Goal: Communication & Community: Answer question/provide support

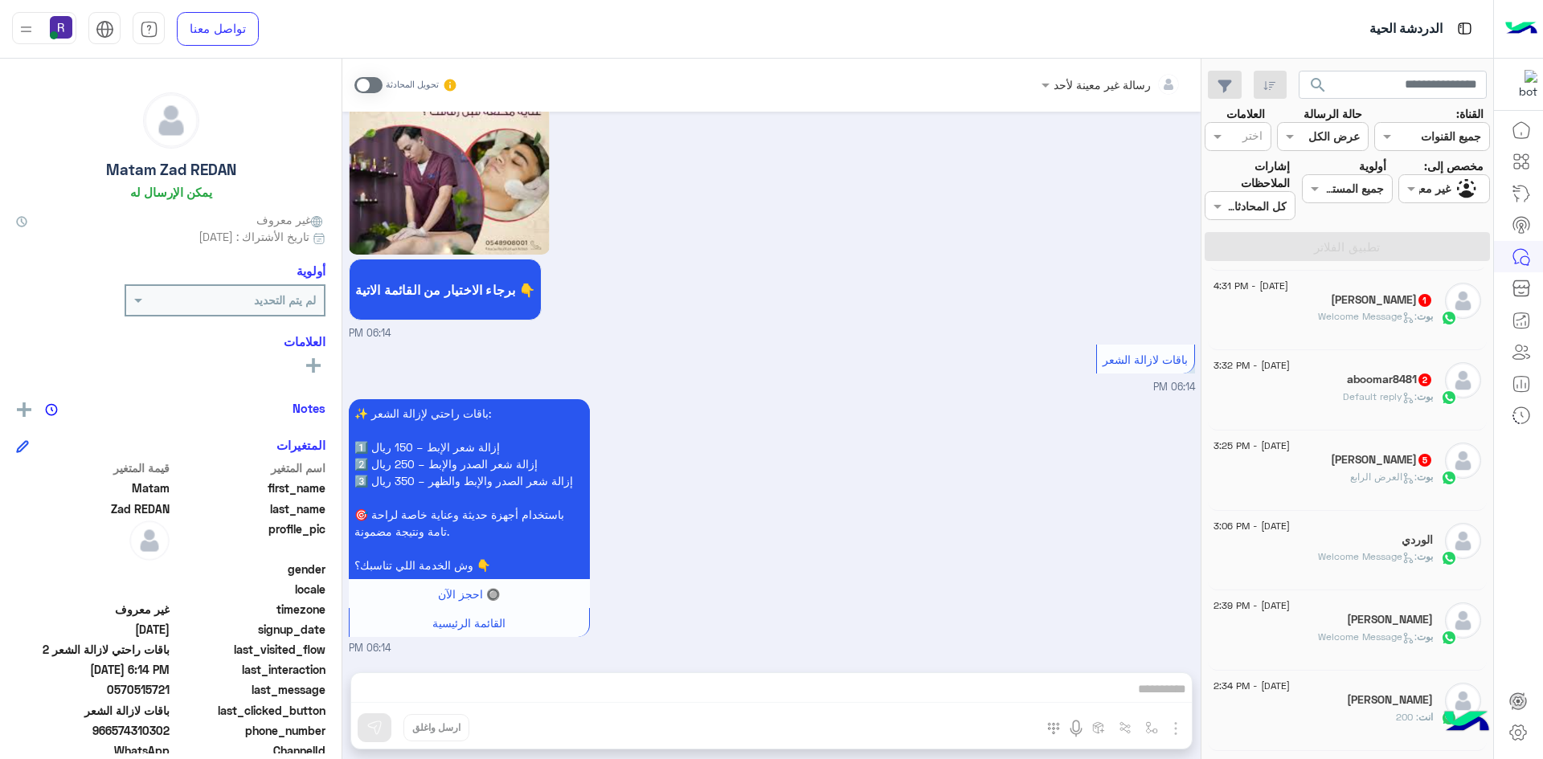
scroll to position [402, 0]
click at [1324, 466] on div "[PERSON_NAME] 5" at bounding box center [1323, 463] width 219 height 17
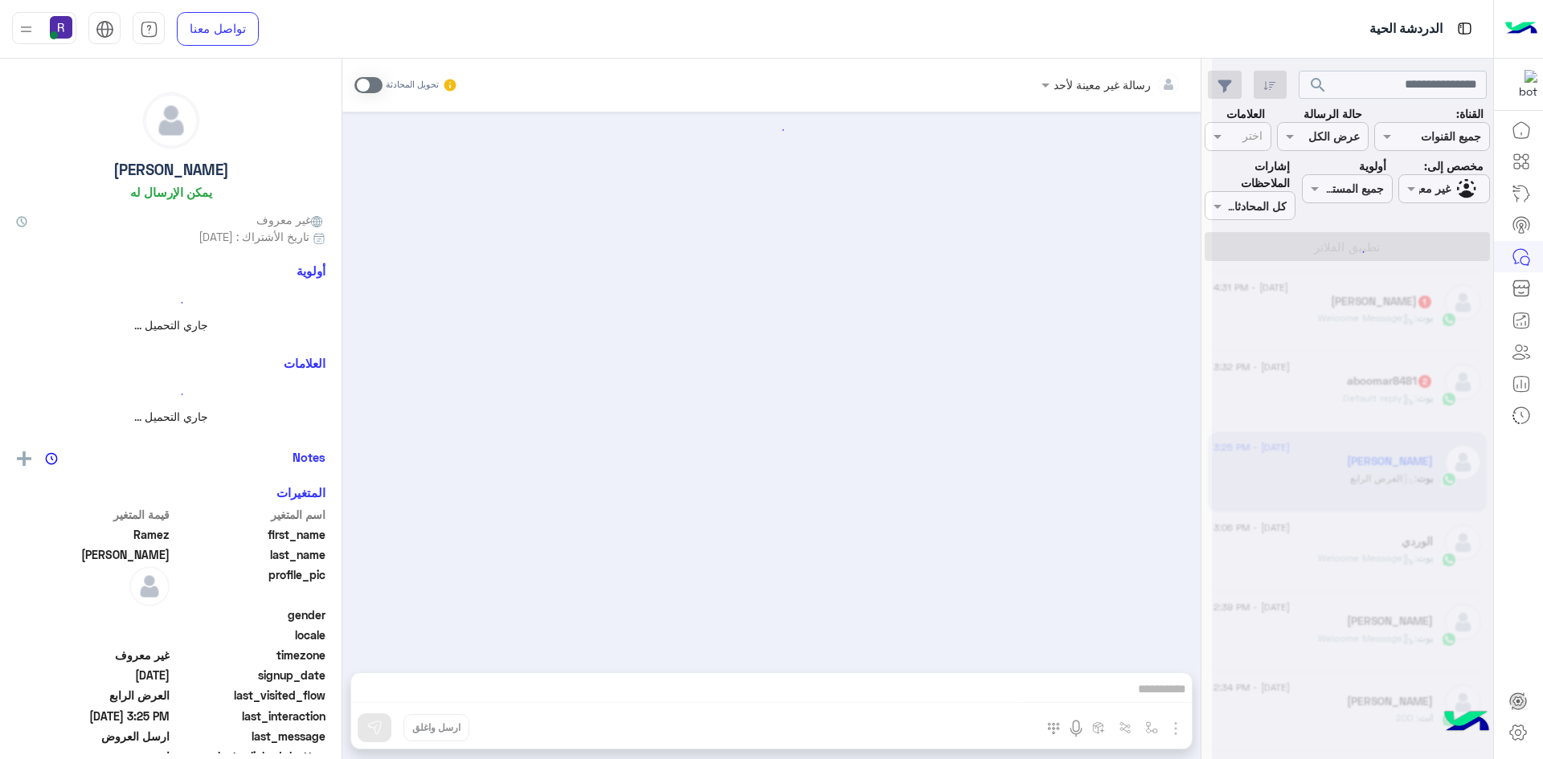
scroll to position [1369, 0]
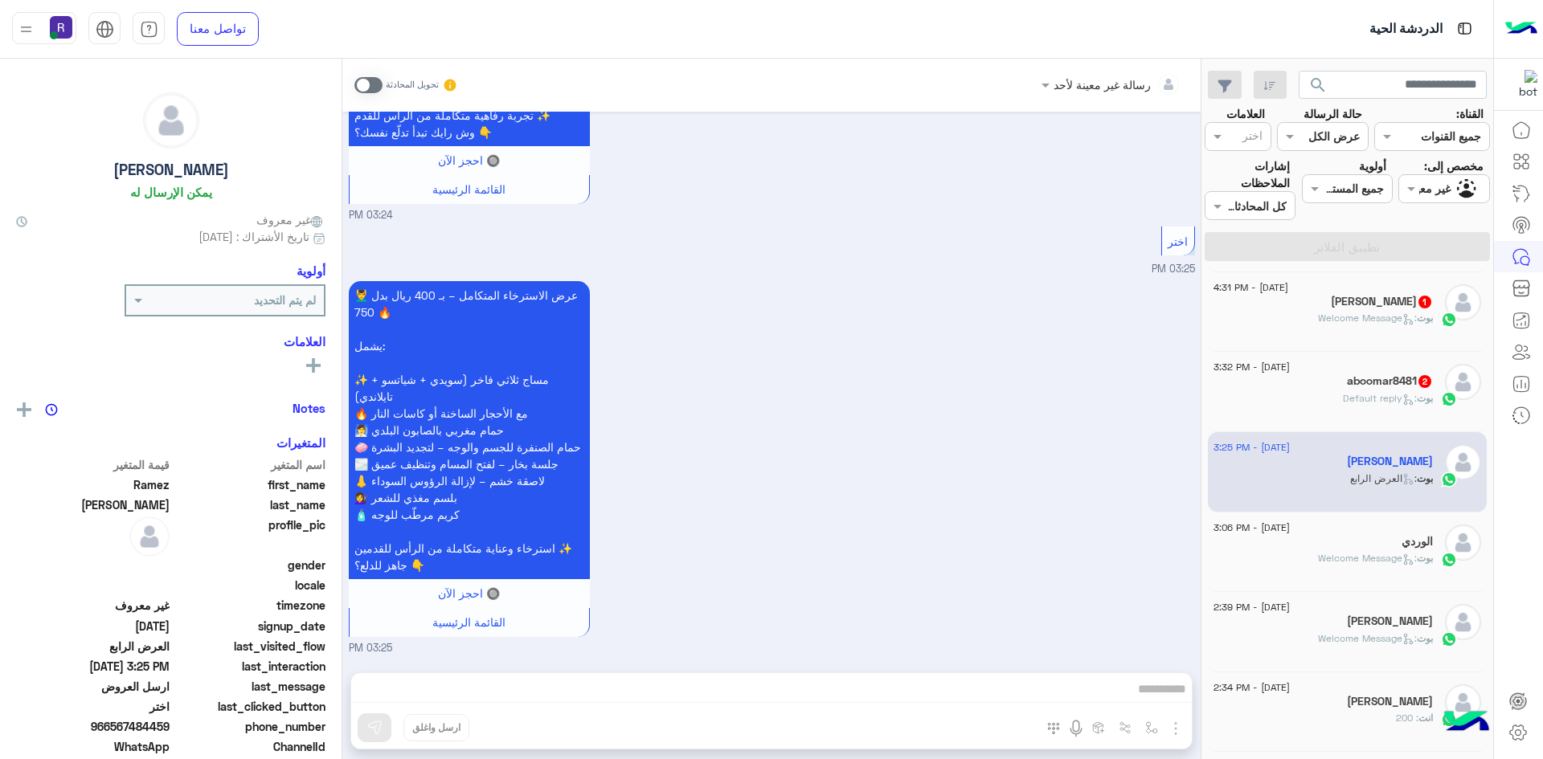
click at [1319, 386] on div "aboomar8481 2" at bounding box center [1323, 382] width 219 height 17
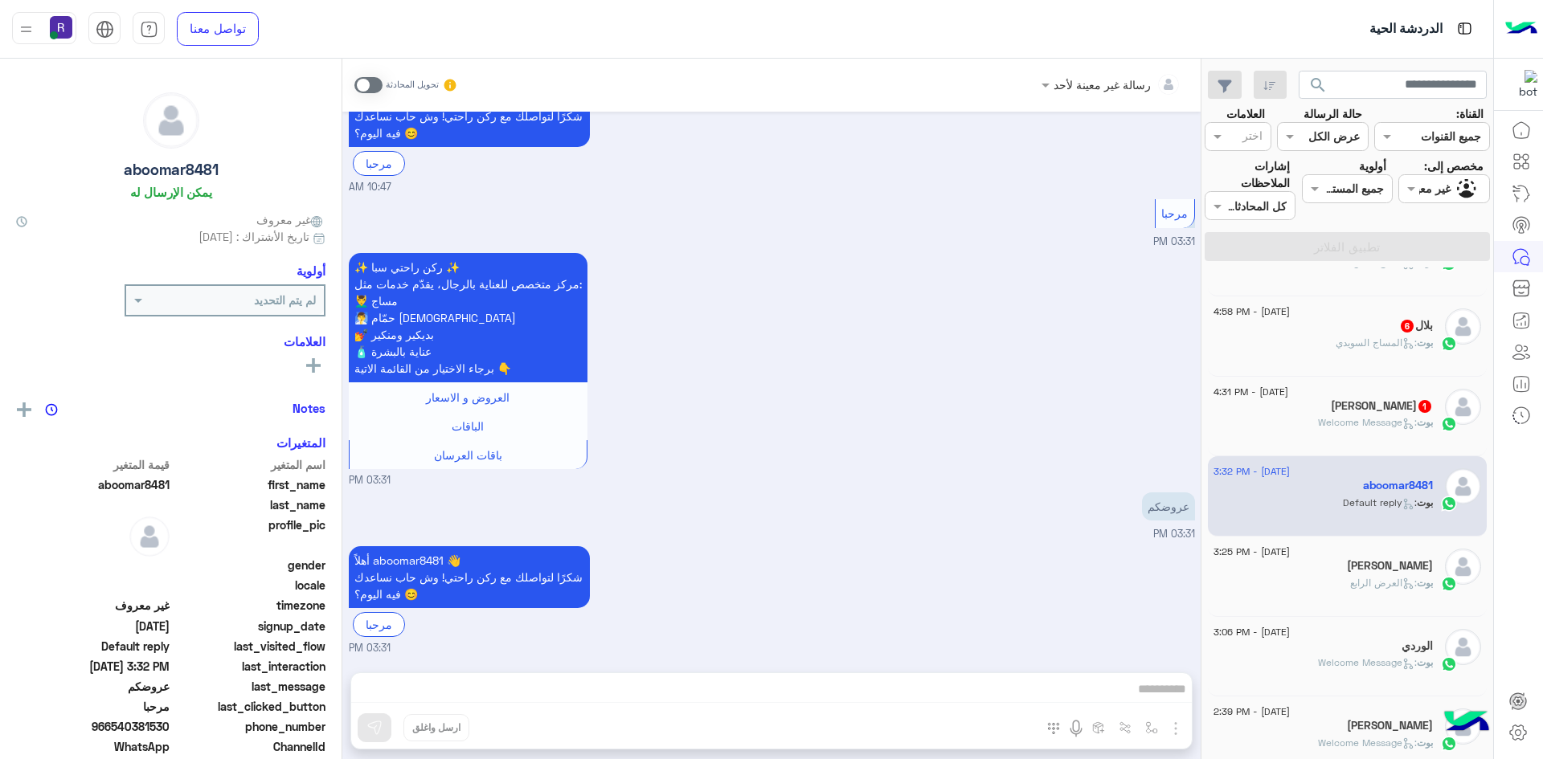
scroll to position [241, 0]
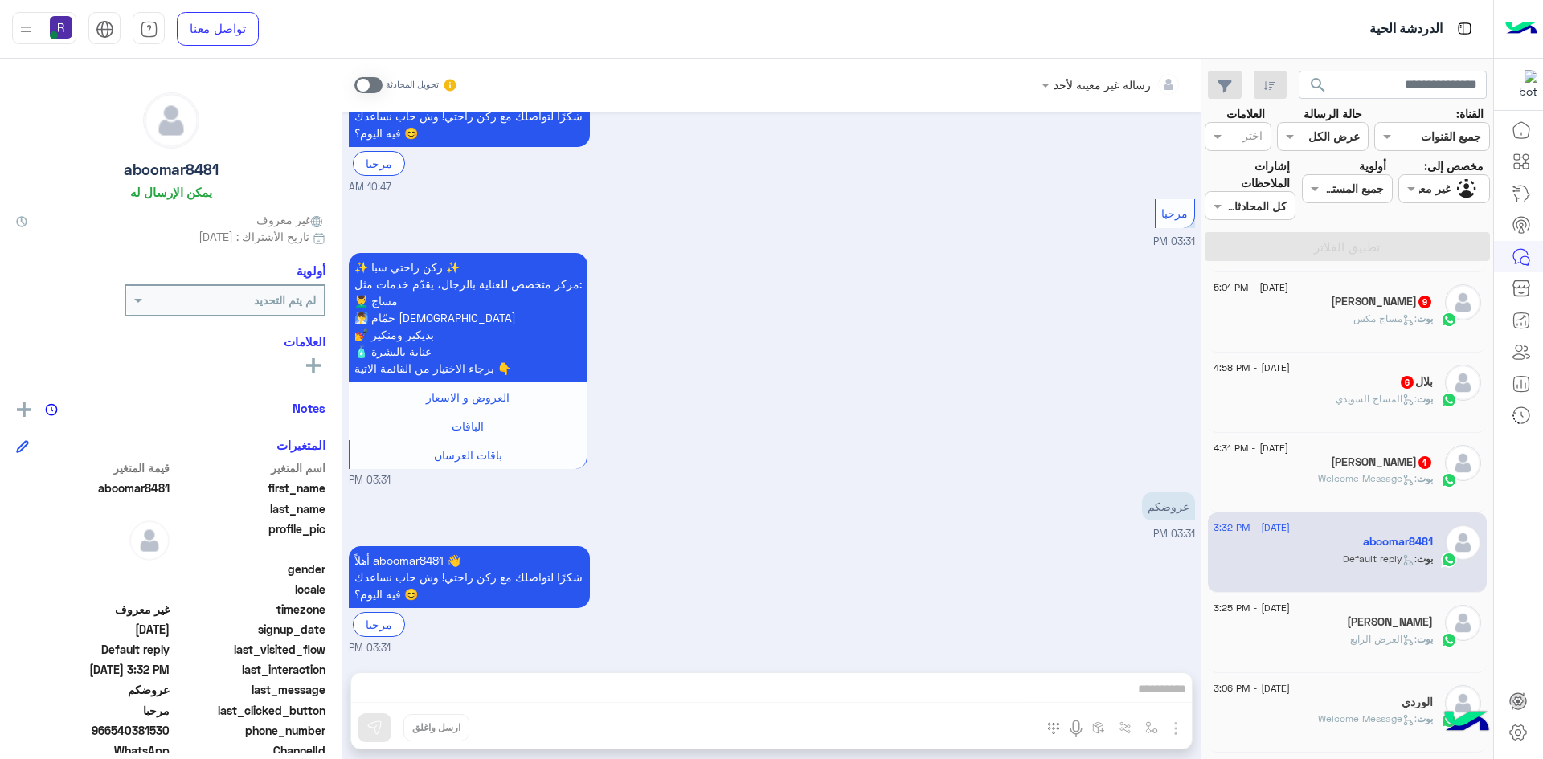
click at [1315, 460] on div "Ivan 1" at bounding box center [1323, 464] width 219 height 17
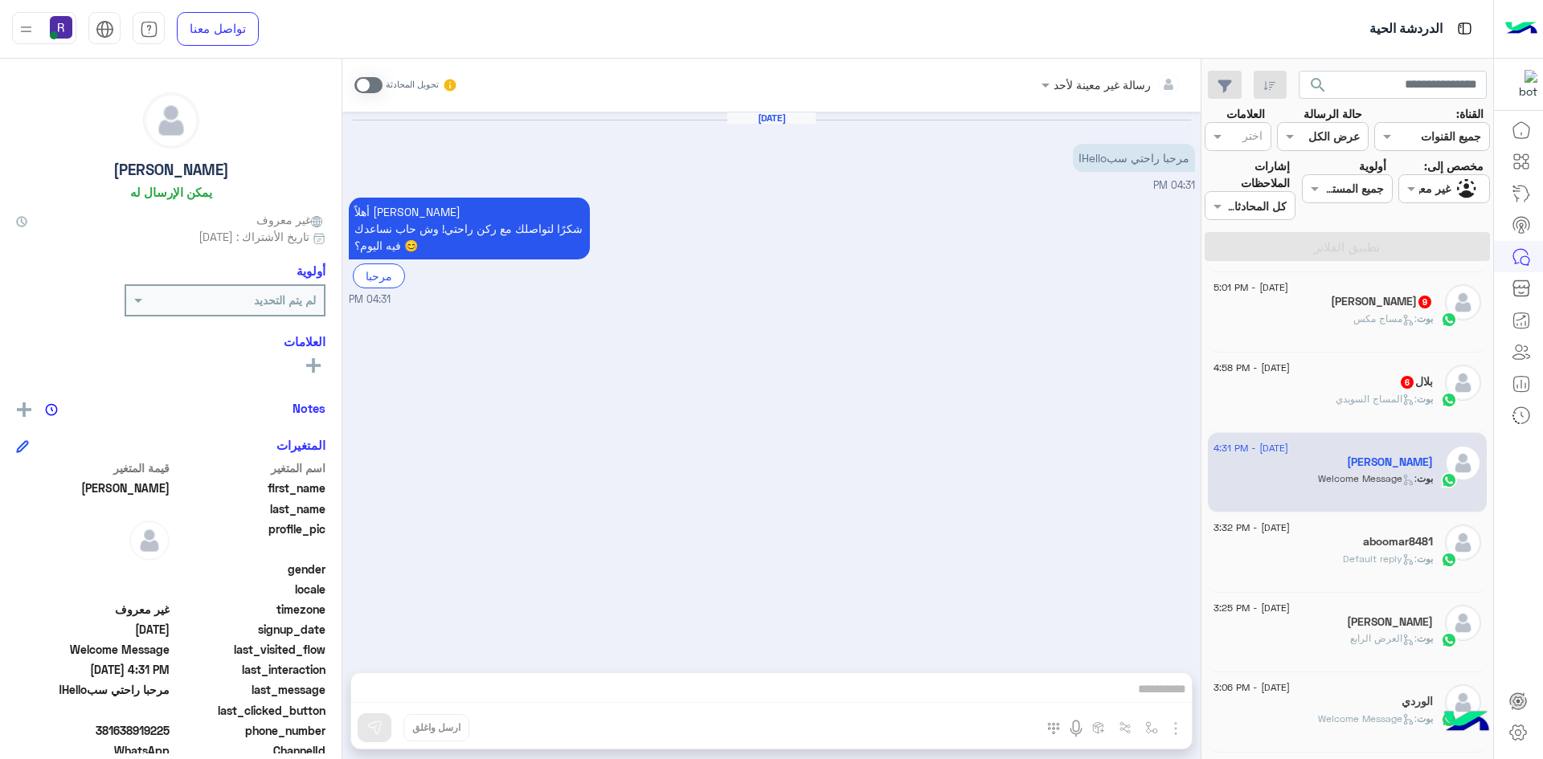
click at [1324, 395] on div "بوت : المساج ال[DEMOGRAPHIC_DATA]" at bounding box center [1323, 406] width 219 height 28
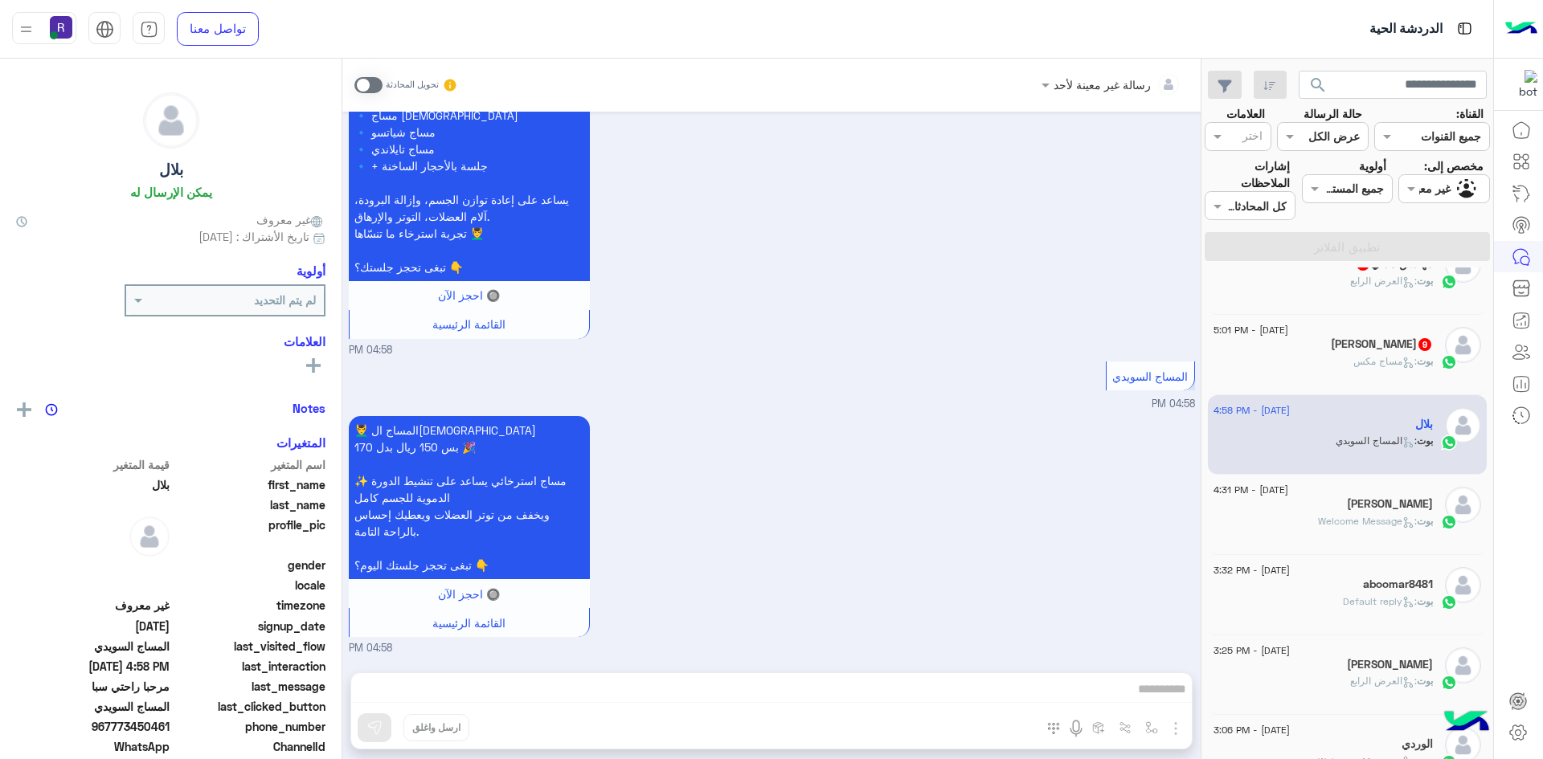
scroll to position [80, 0]
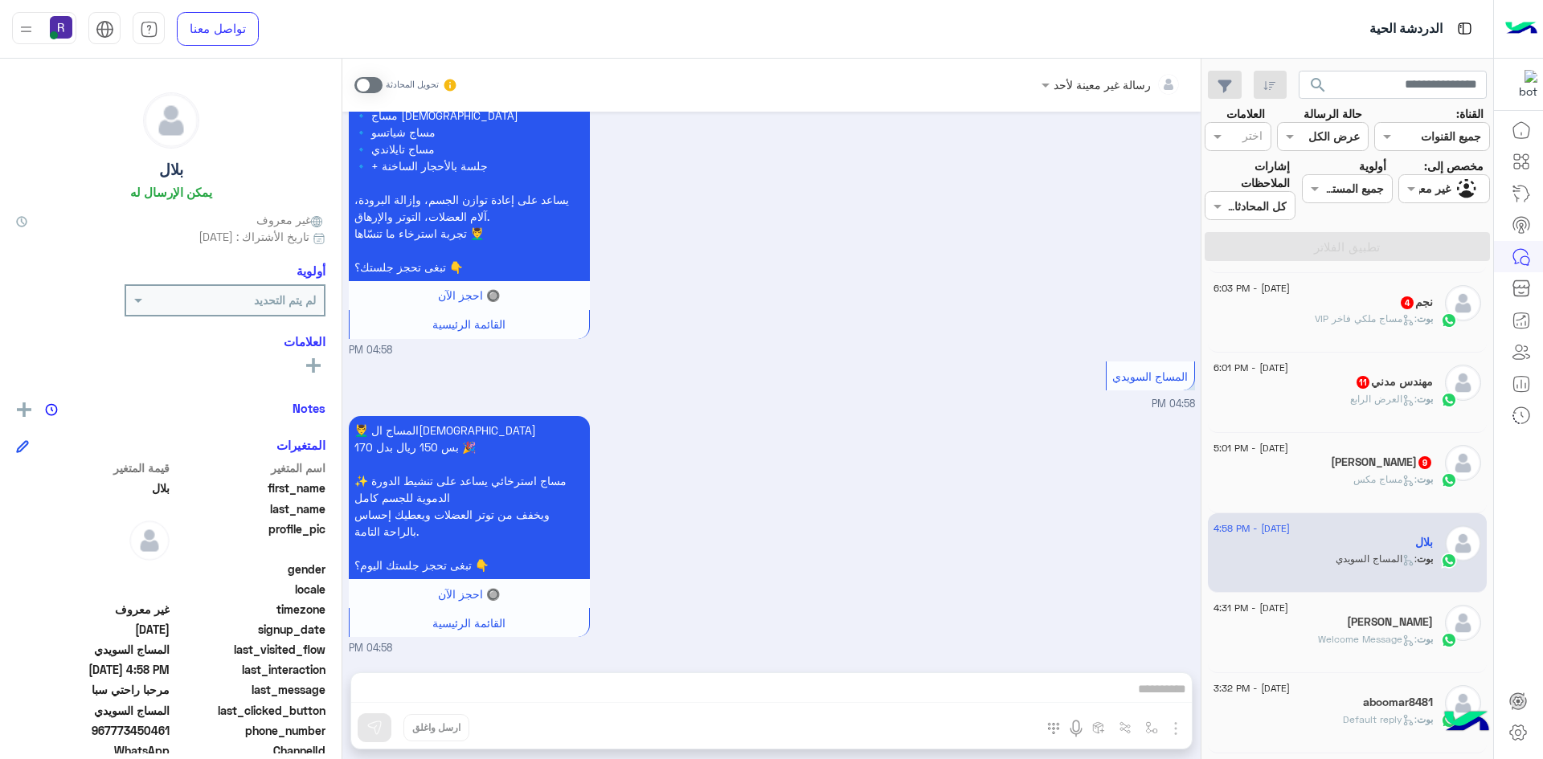
click at [1325, 452] on div "22 August - 5:01 PM" at bounding box center [1323, 450] width 219 height 10
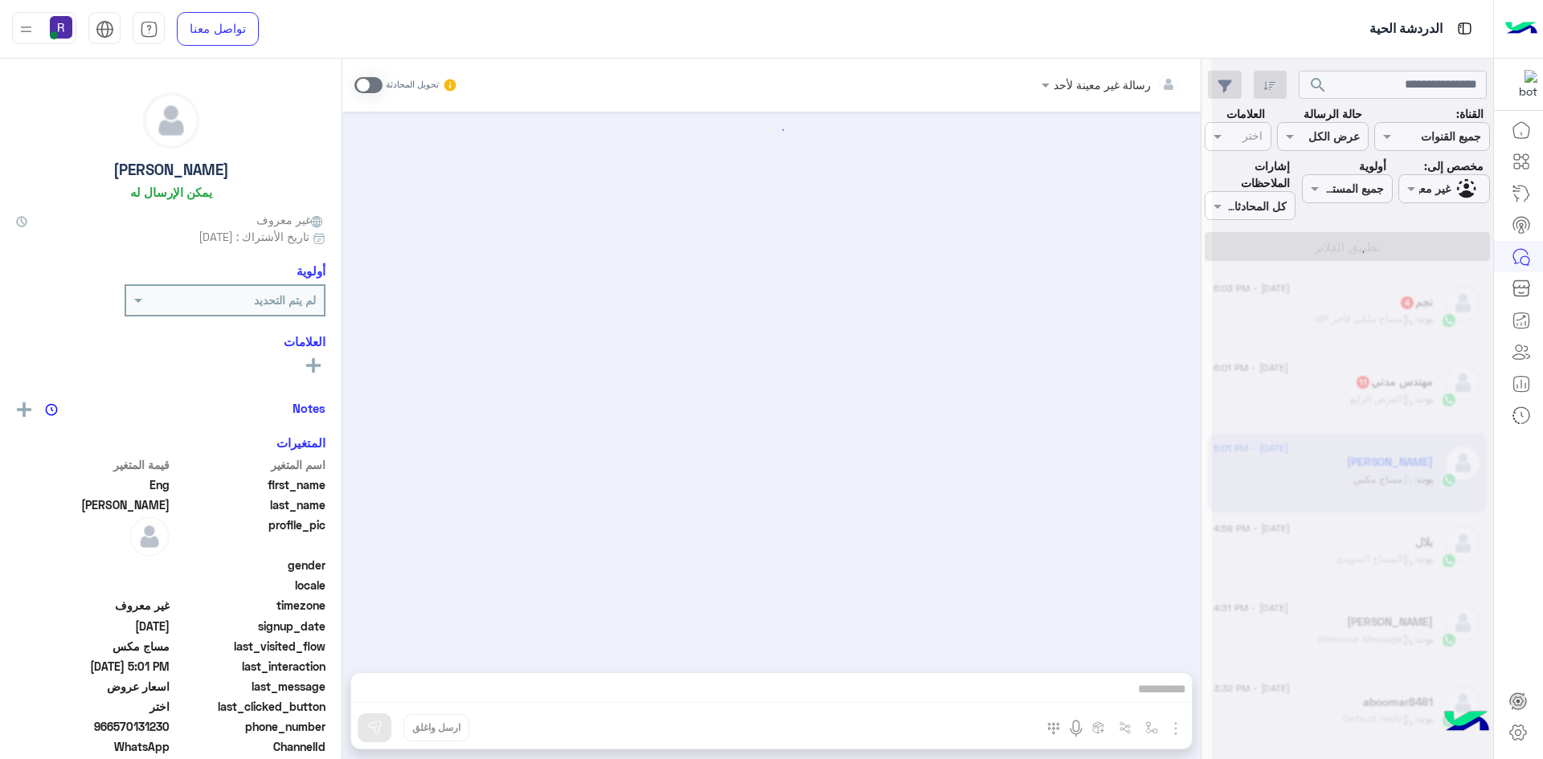
scroll to position [2196, 0]
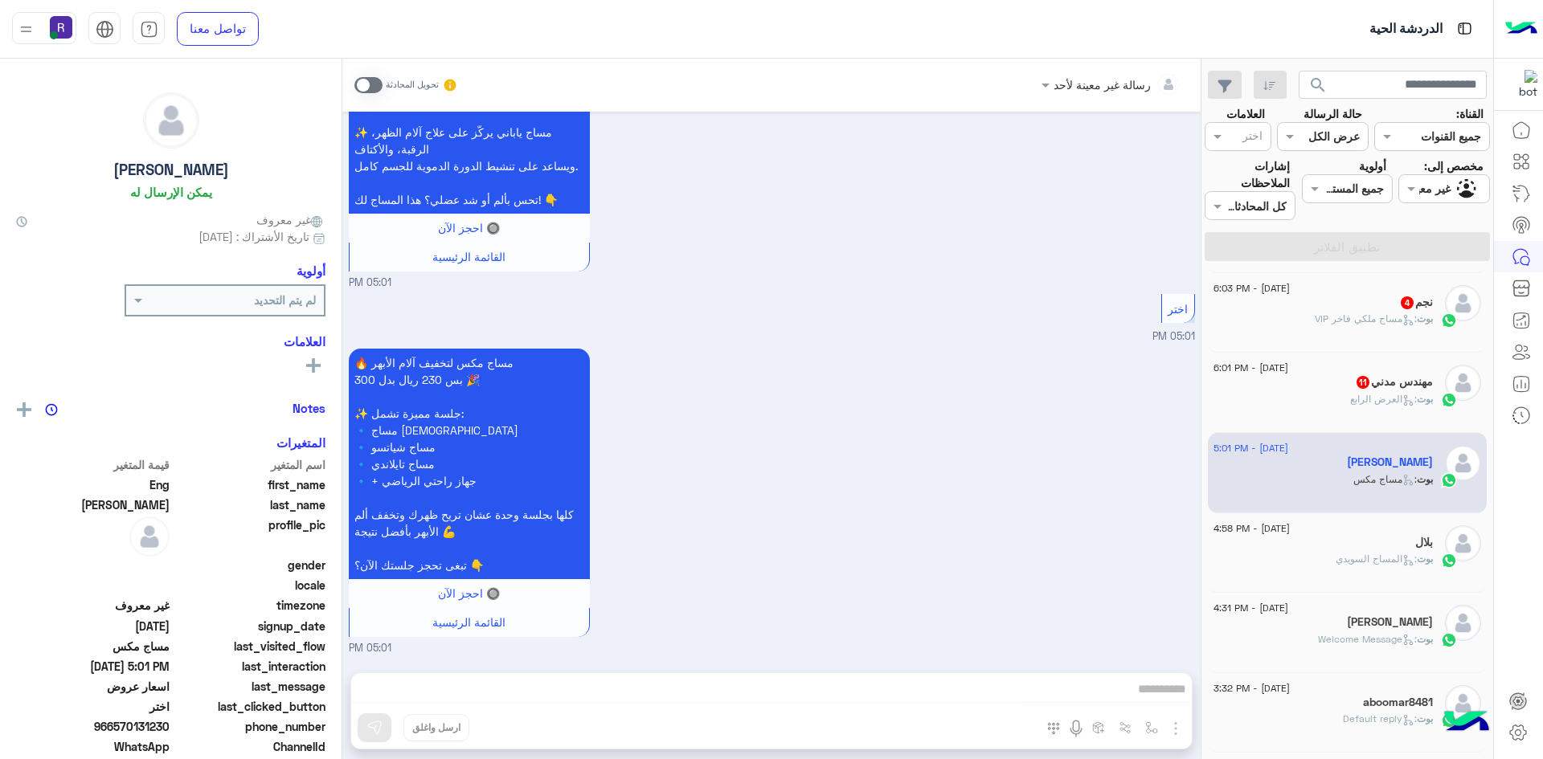
click at [1325, 395] on div "بوت : العرض الرابع" at bounding box center [1323, 406] width 219 height 28
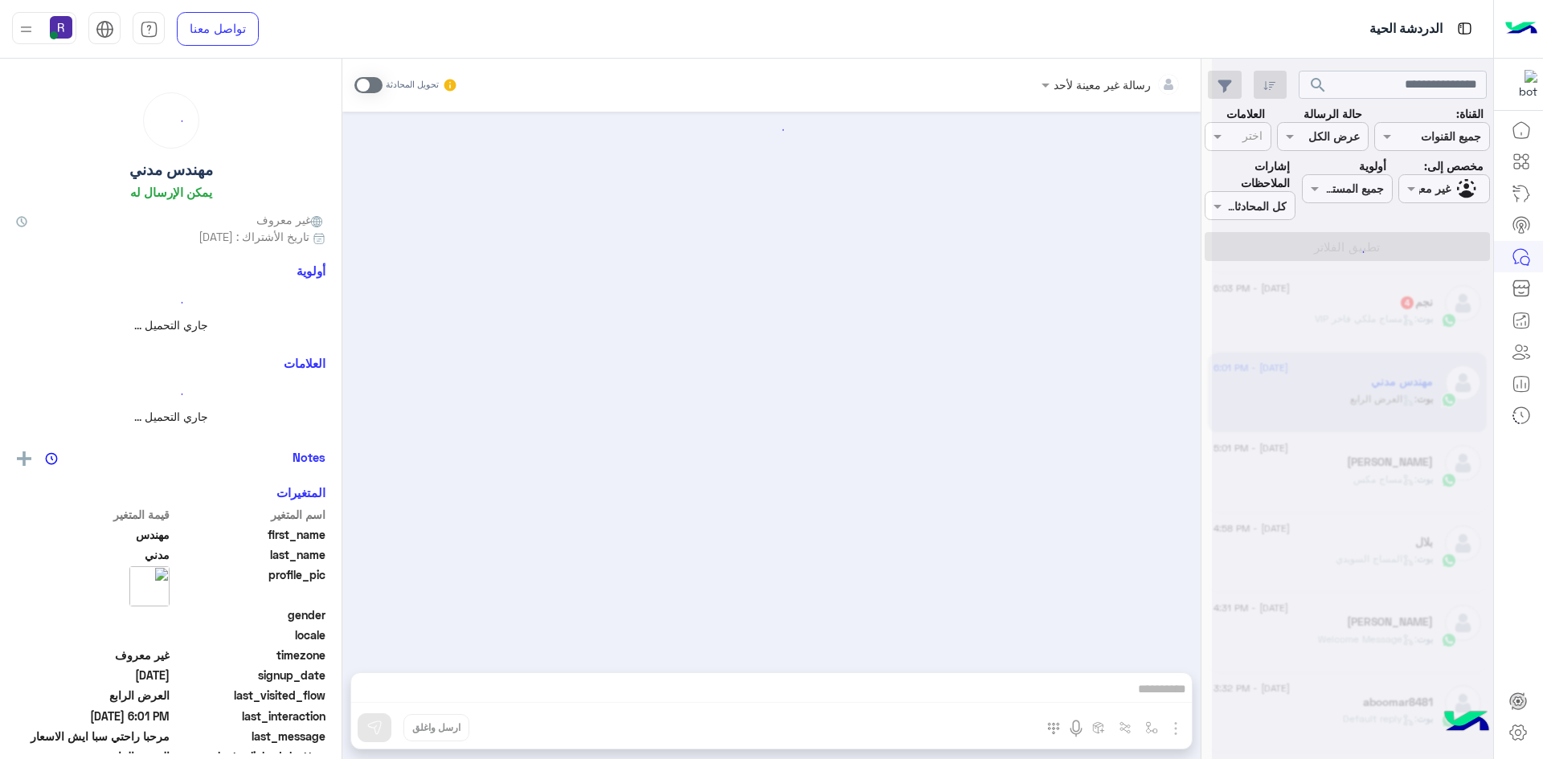
scroll to position [3072, 0]
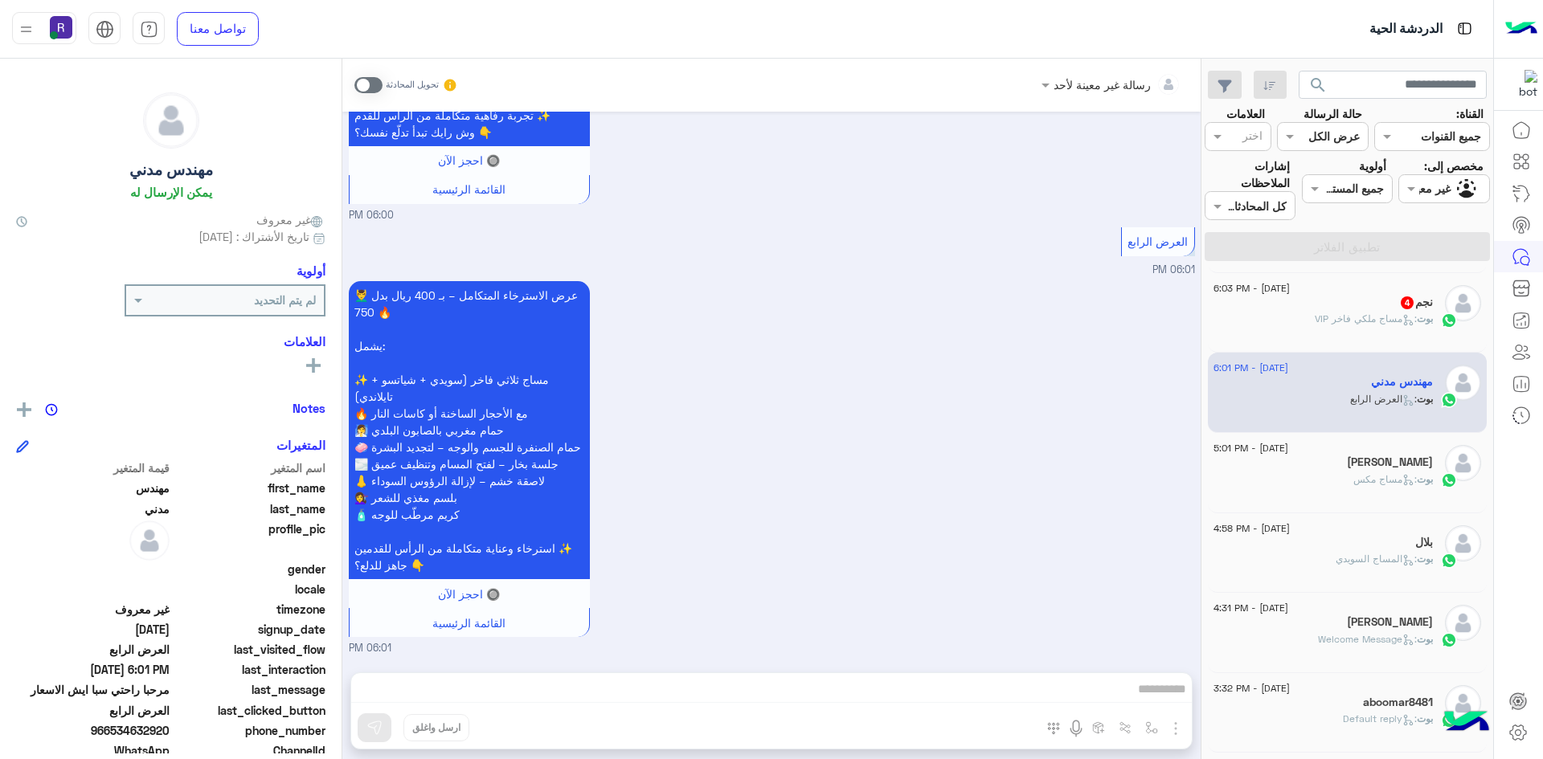
click at [1334, 328] on div "بوت : مساج ملكي فاخر VIP" at bounding box center [1323, 326] width 219 height 28
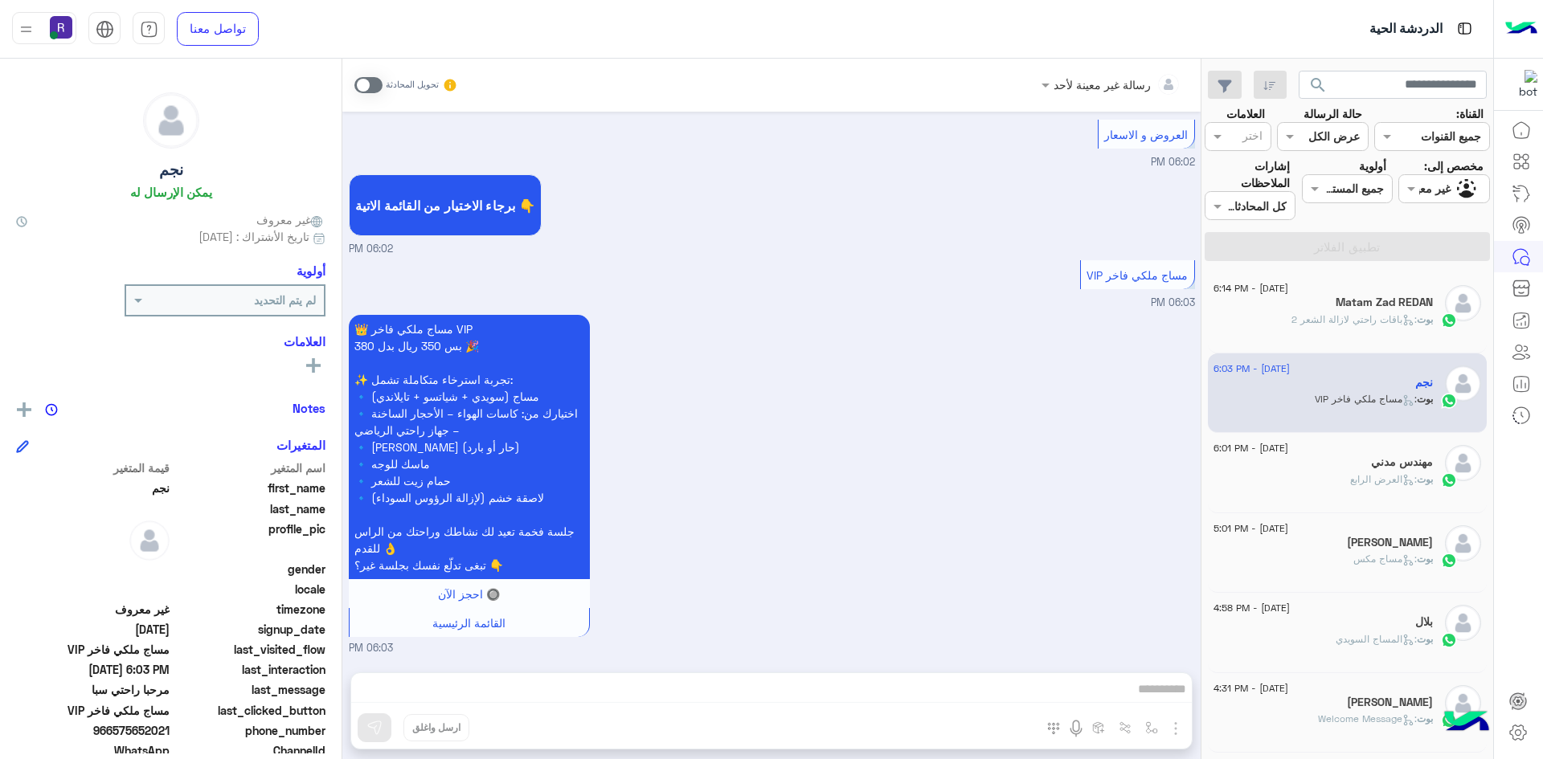
click at [1334, 324] on span ": باقات راحتي لازالة الشعر 2" at bounding box center [1353, 319] width 125 height 12
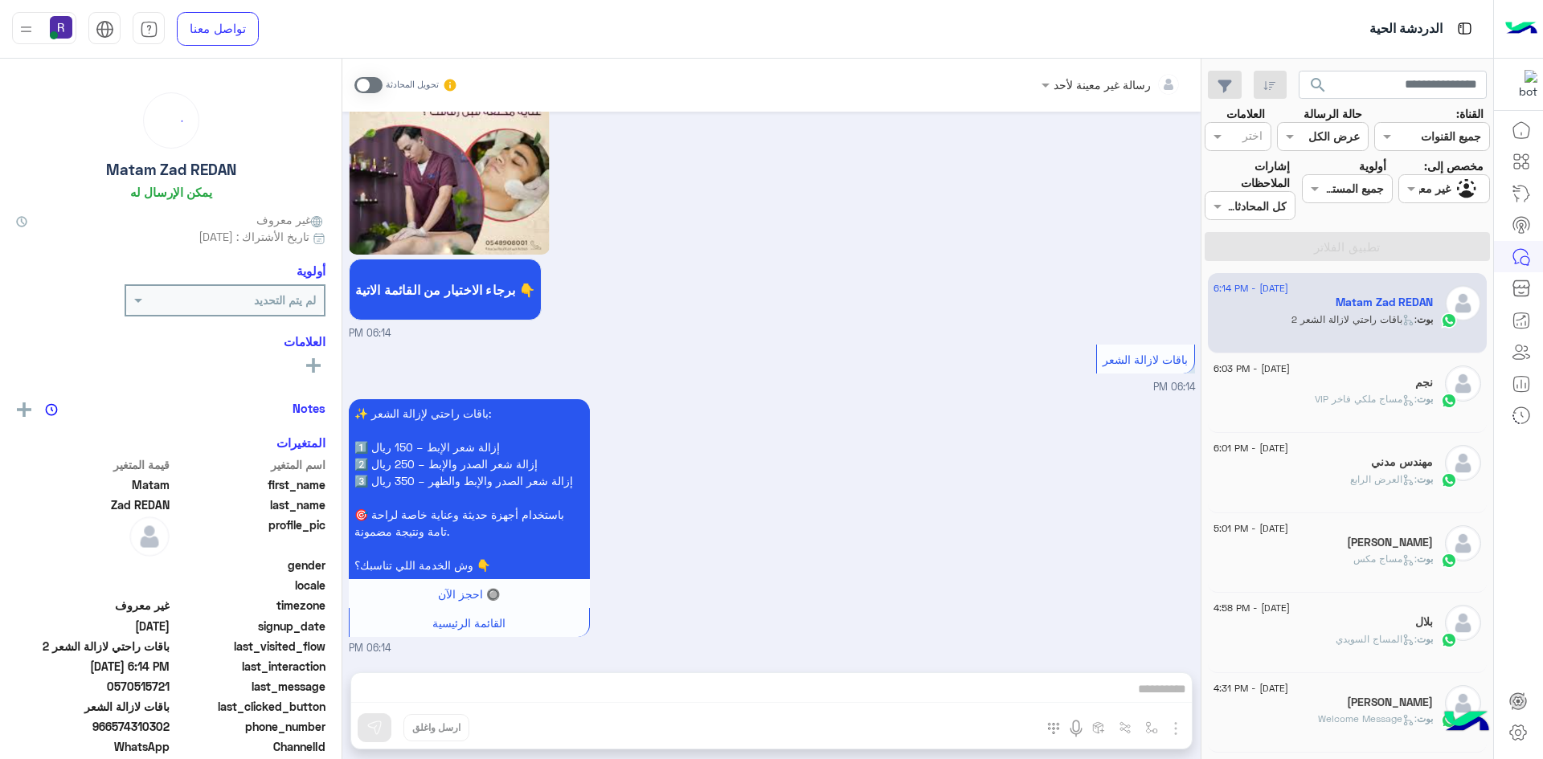
click at [1340, 323] on span ": باقات راحتي لازالة الشعر 2" at bounding box center [1353, 319] width 125 height 12
click at [374, 81] on span at bounding box center [368, 85] width 28 height 16
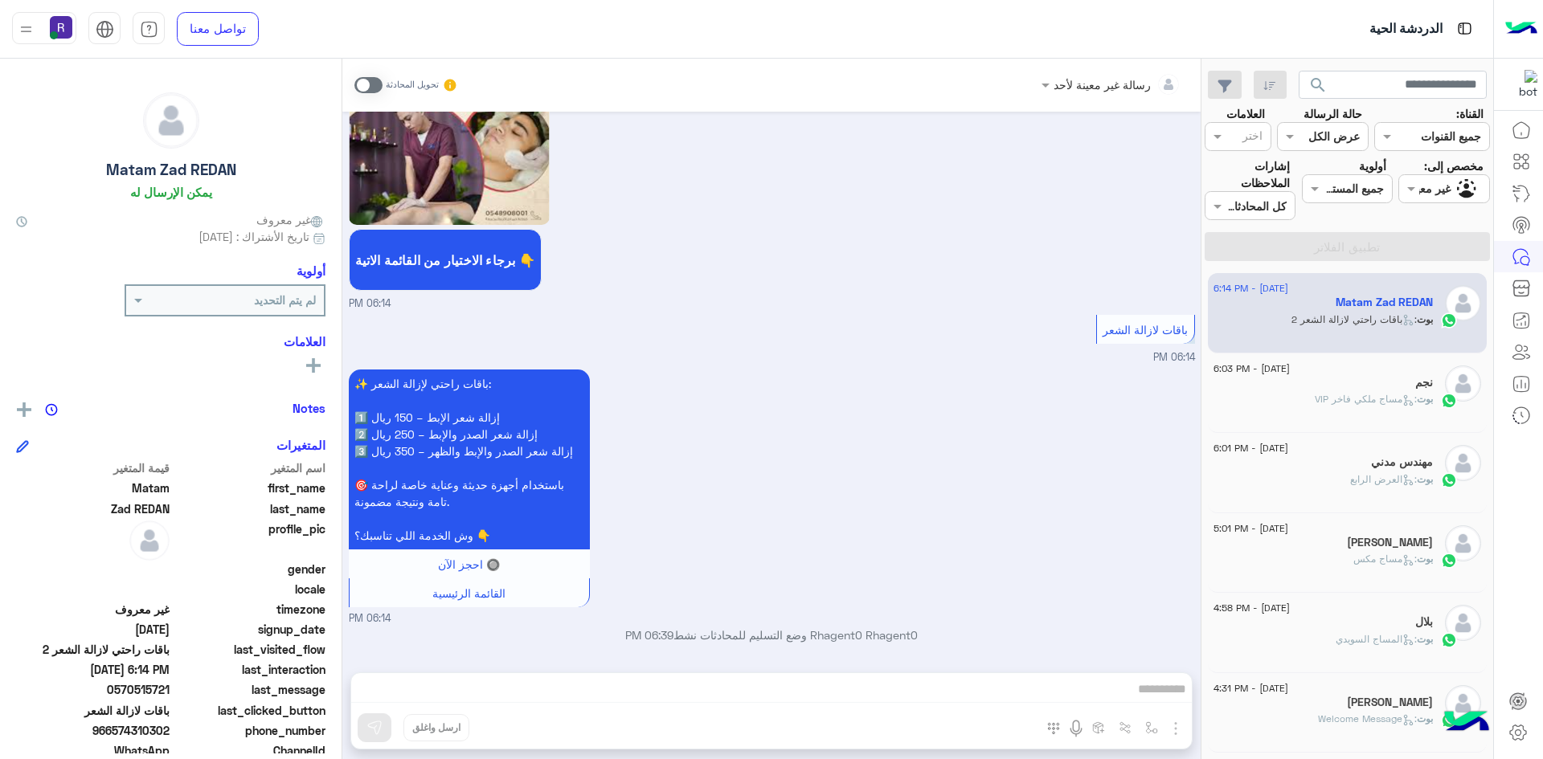
click at [375, 90] on span at bounding box center [368, 85] width 28 height 16
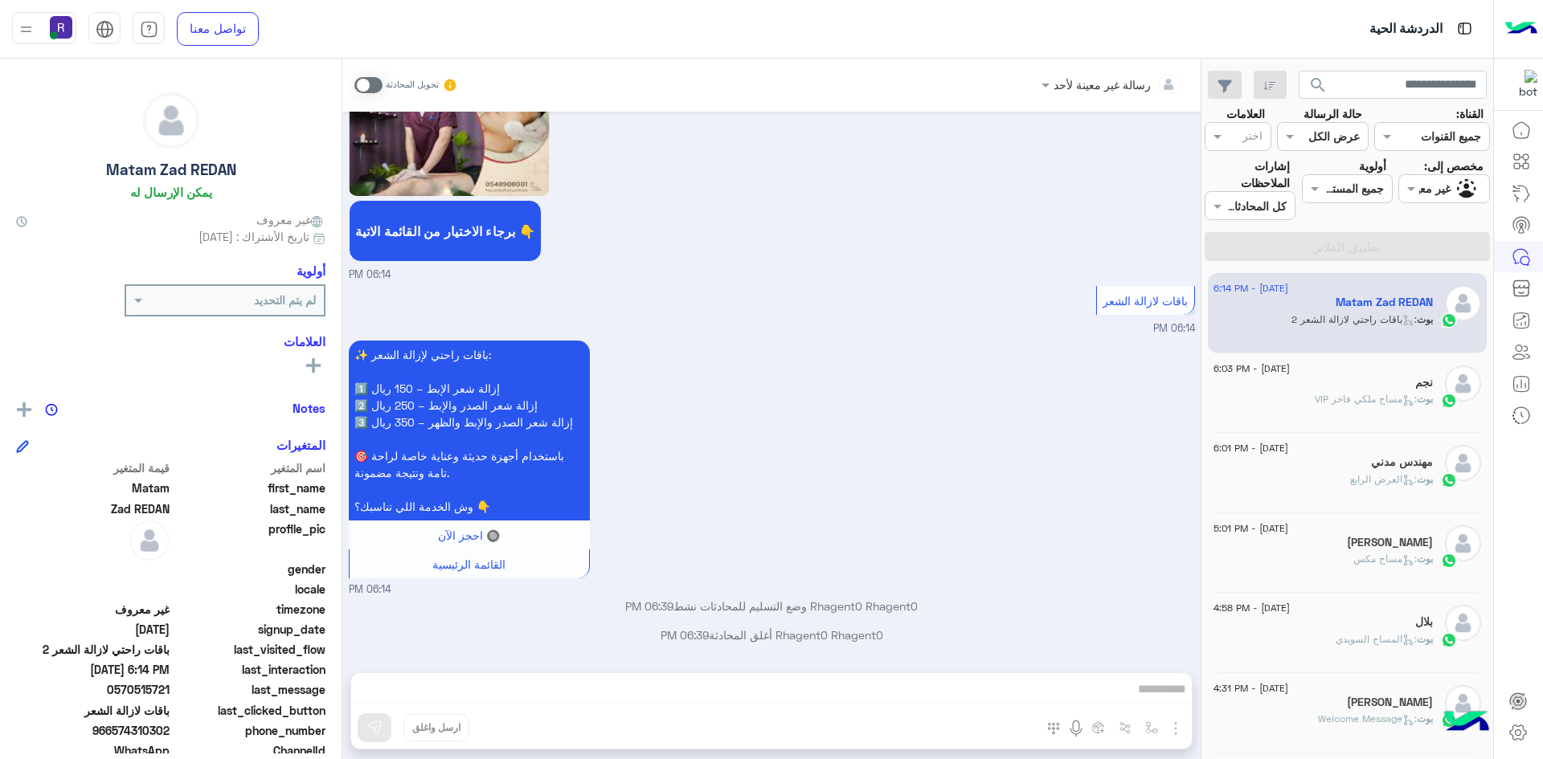
click at [375, 86] on span at bounding box center [368, 85] width 28 height 16
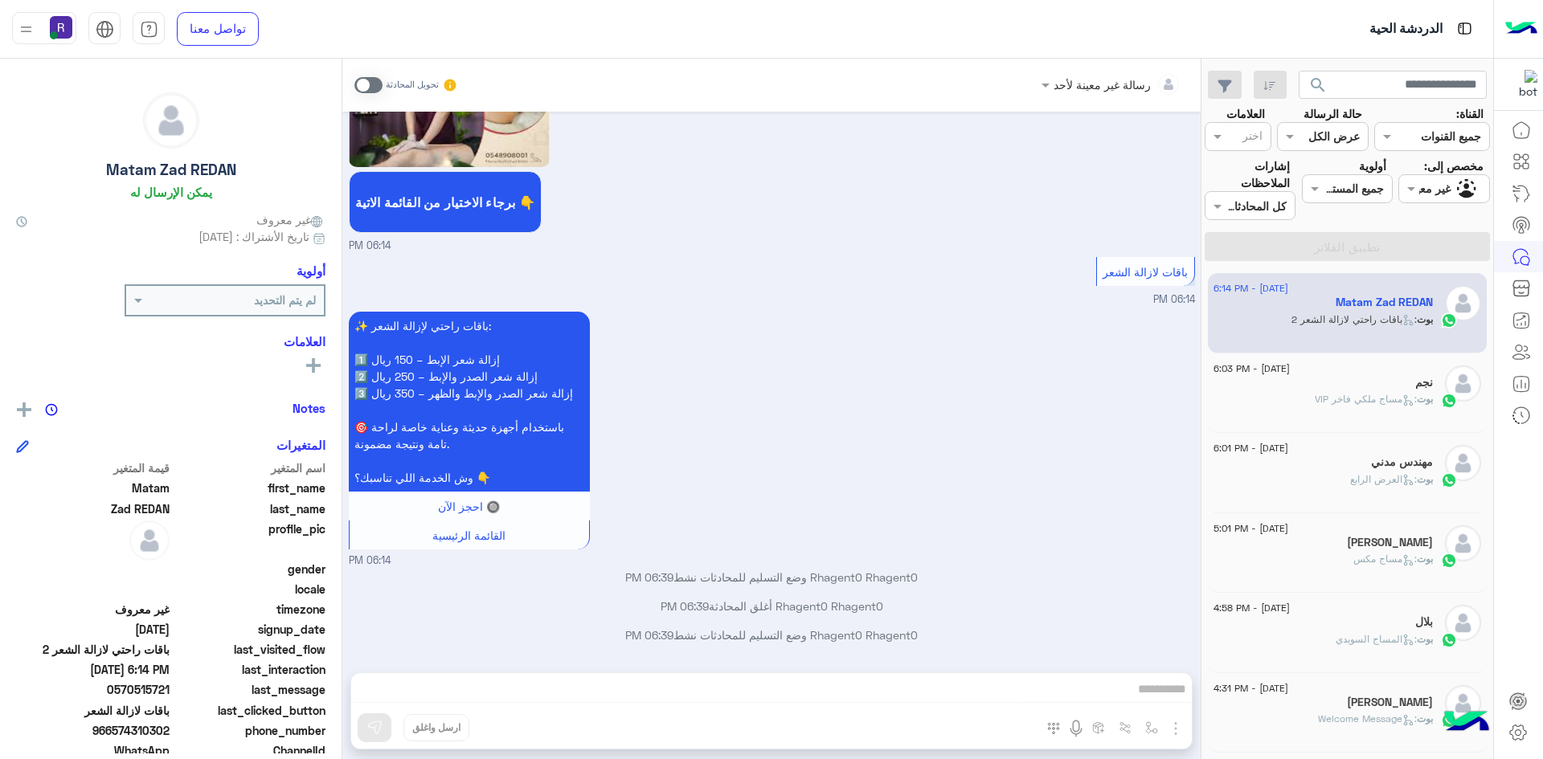
click at [375, 86] on span at bounding box center [368, 85] width 28 height 16
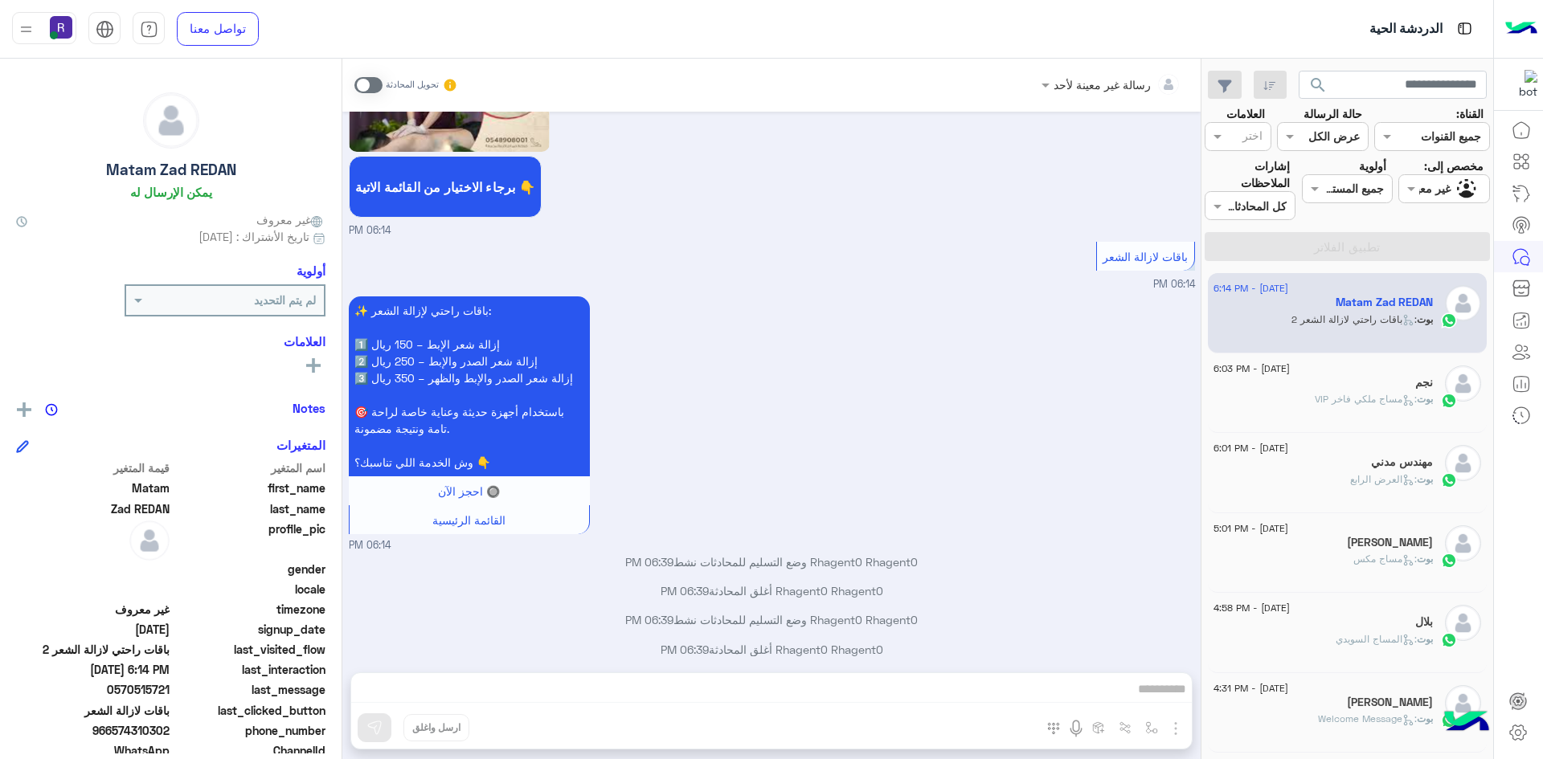
scroll to position [1660, 0]
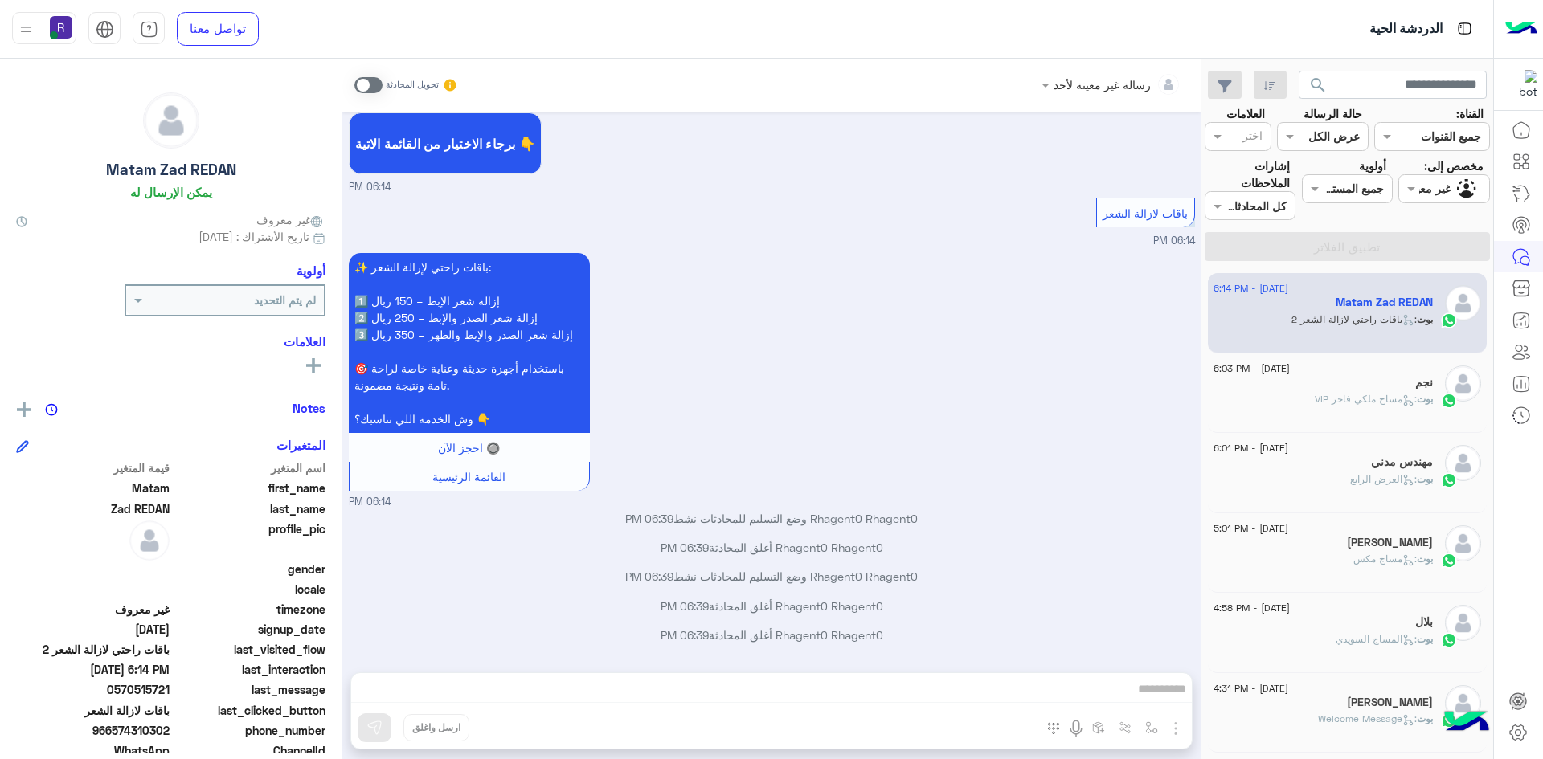
click at [1358, 385] on div "نجم" at bounding box center [1323, 384] width 219 height 17
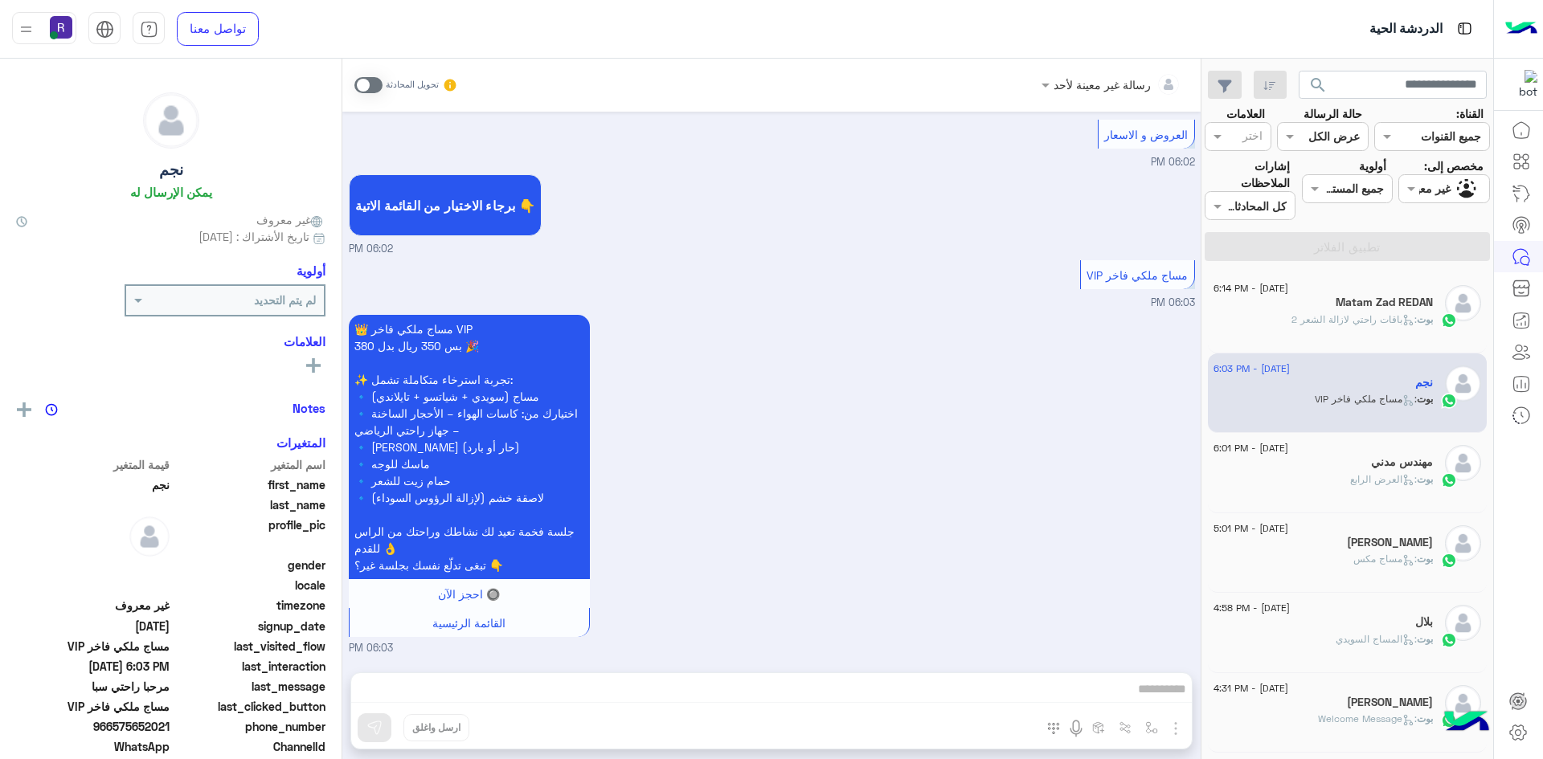
click at [374, 85] on span at bounding box center [368, 85] width 28 height 16
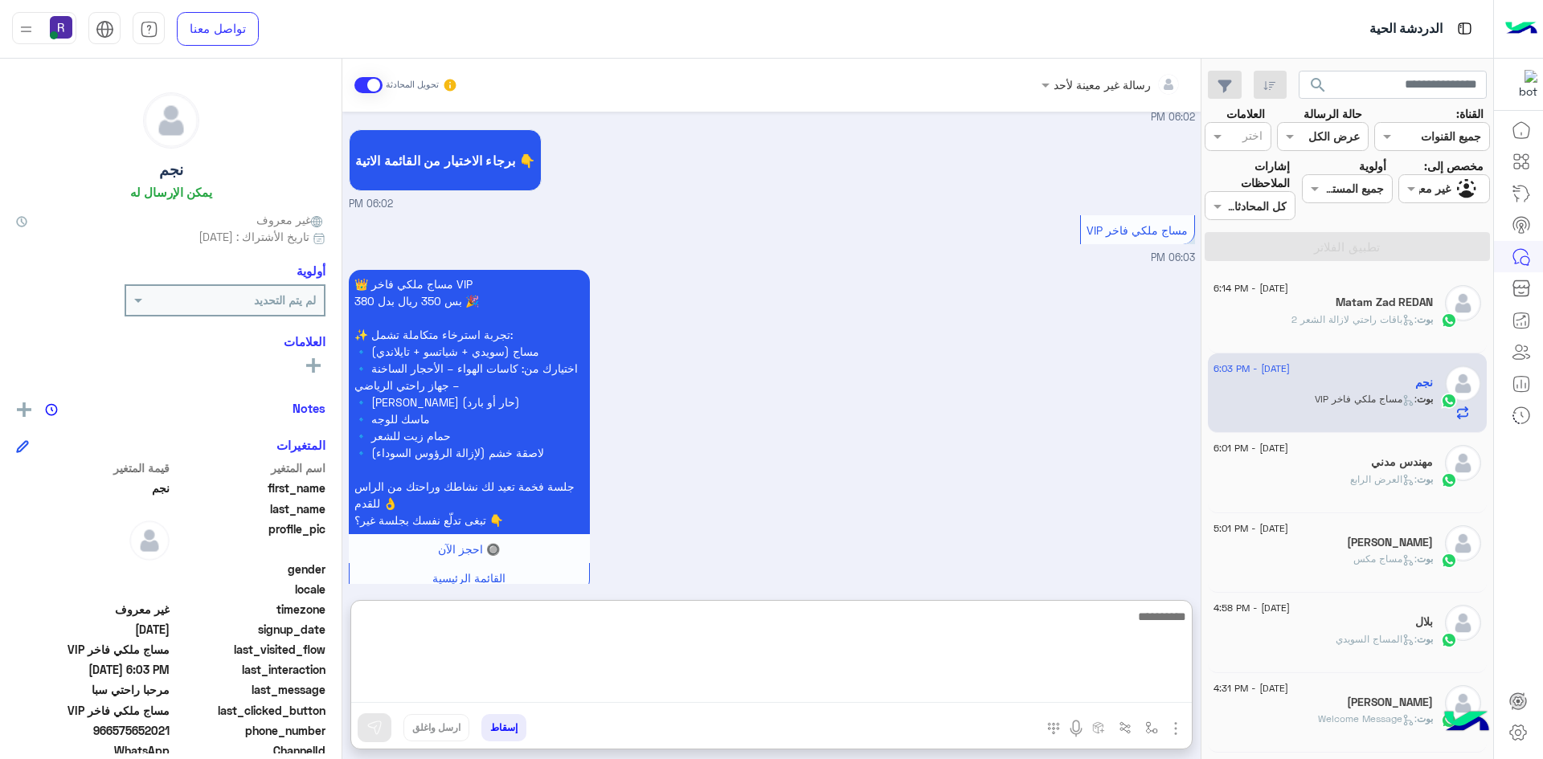
drag, startPoint x: 614, startPoint y: 695, endPoint x: 719, endPoint y: 669, distance: 108.6
click at [719, 669] on textarea at bounding box center [771, 655] width 841 height 96
type textarea "**********"
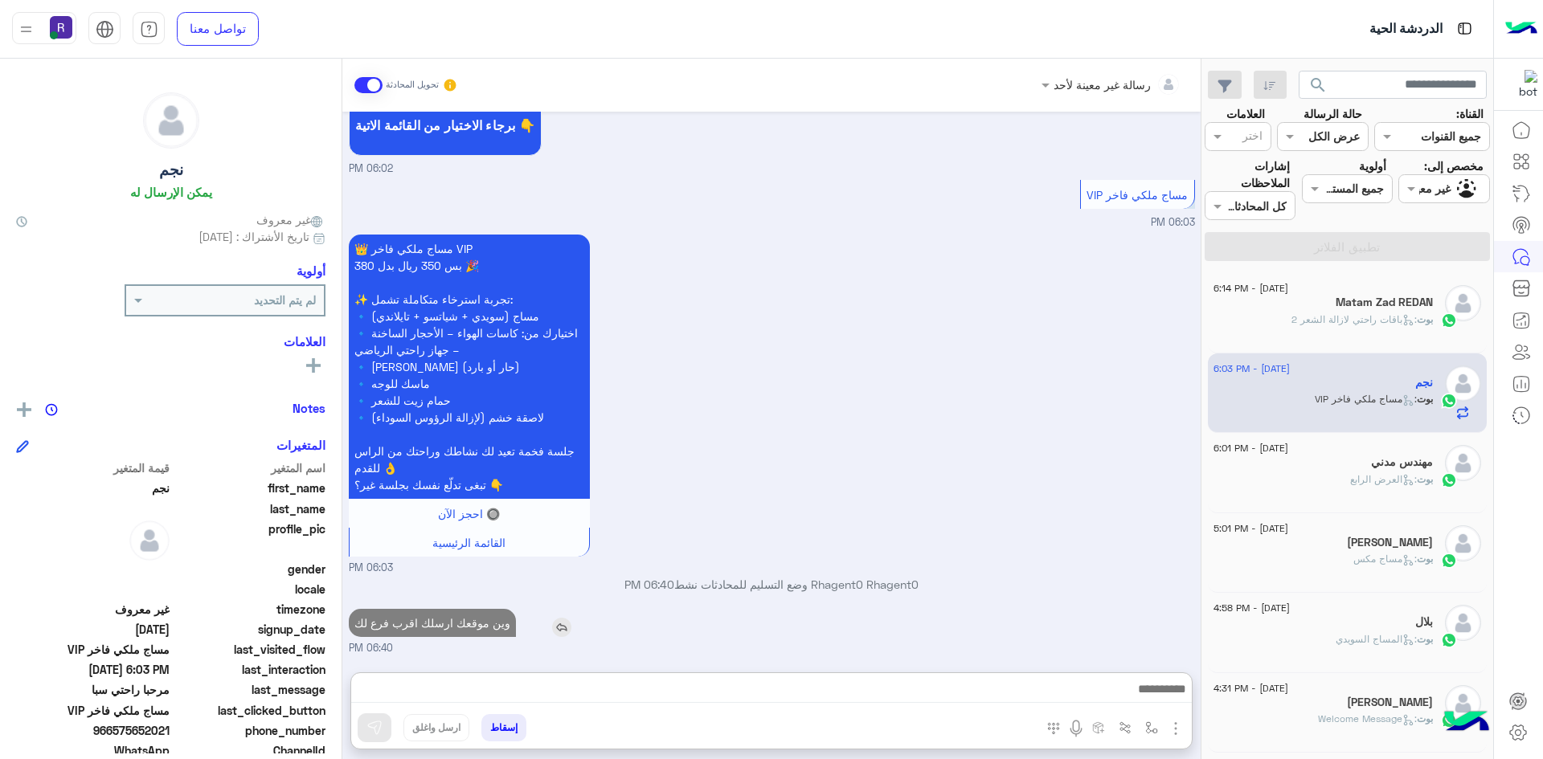
click at [468, 609] on p "وين موقعك ارسلك اقرب فرع لك" at bounding box center [432, 623] width 167 height 28
click at [468, 552] on div "Aug 22, 2025 مرحبا راحتي سبا 05:52 PM أهلاً نجم 👋 شكرًا لتواصلك مع ركن راحتي! و…" at bounding box center [771, 384] width 858 height 545
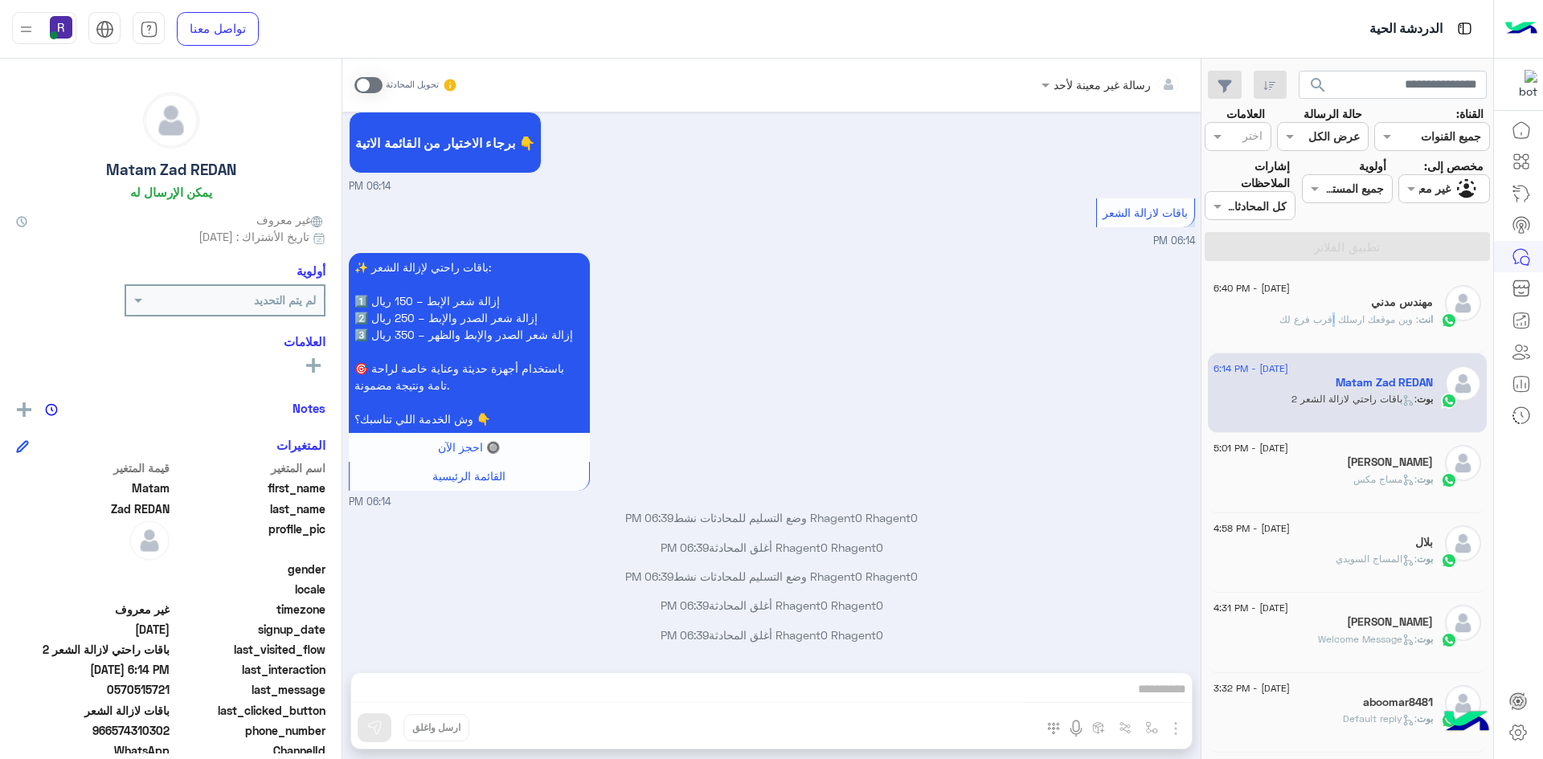
click at [1330, 313] on p "انت : وين موقعك ارسلك اقرب فرع لك" at bounding box center [1355, 320] width 153 height 14
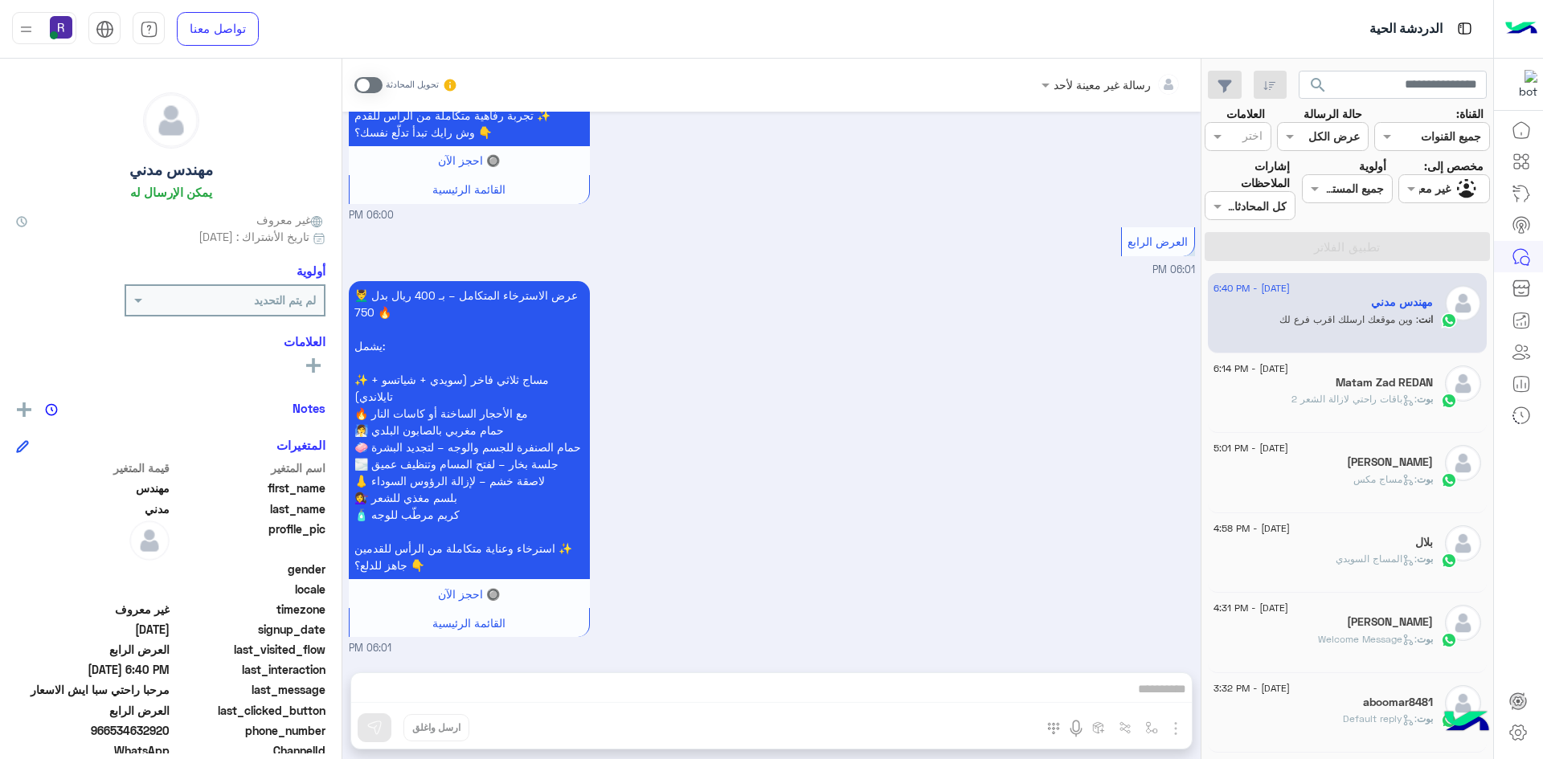
click at [1370, 319] on span ": وين موقعك ارسلك اقرب فرع لك" at bounding box center [1348, 319] width 139 height 12
copy span "انت : وين موقعك ارسلك اقرب فرع لك"
click at [1341, 395] on span ": باقات راحتي لازالة الشعر 2" at bounding box center [1353, 399] width 125 height 12
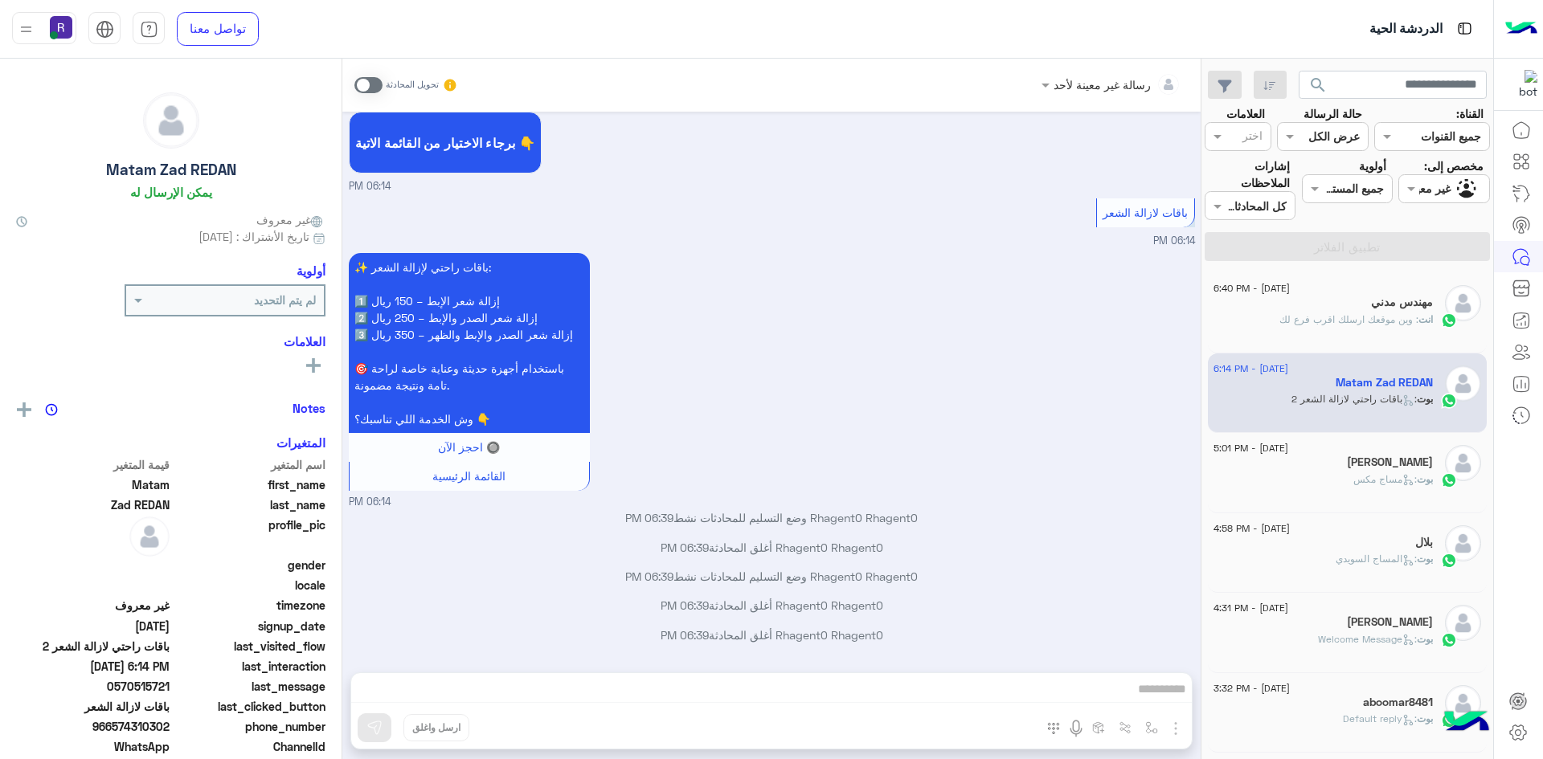
click at [375, 83] on span at bounding box center [368, 85] width 28 height 16
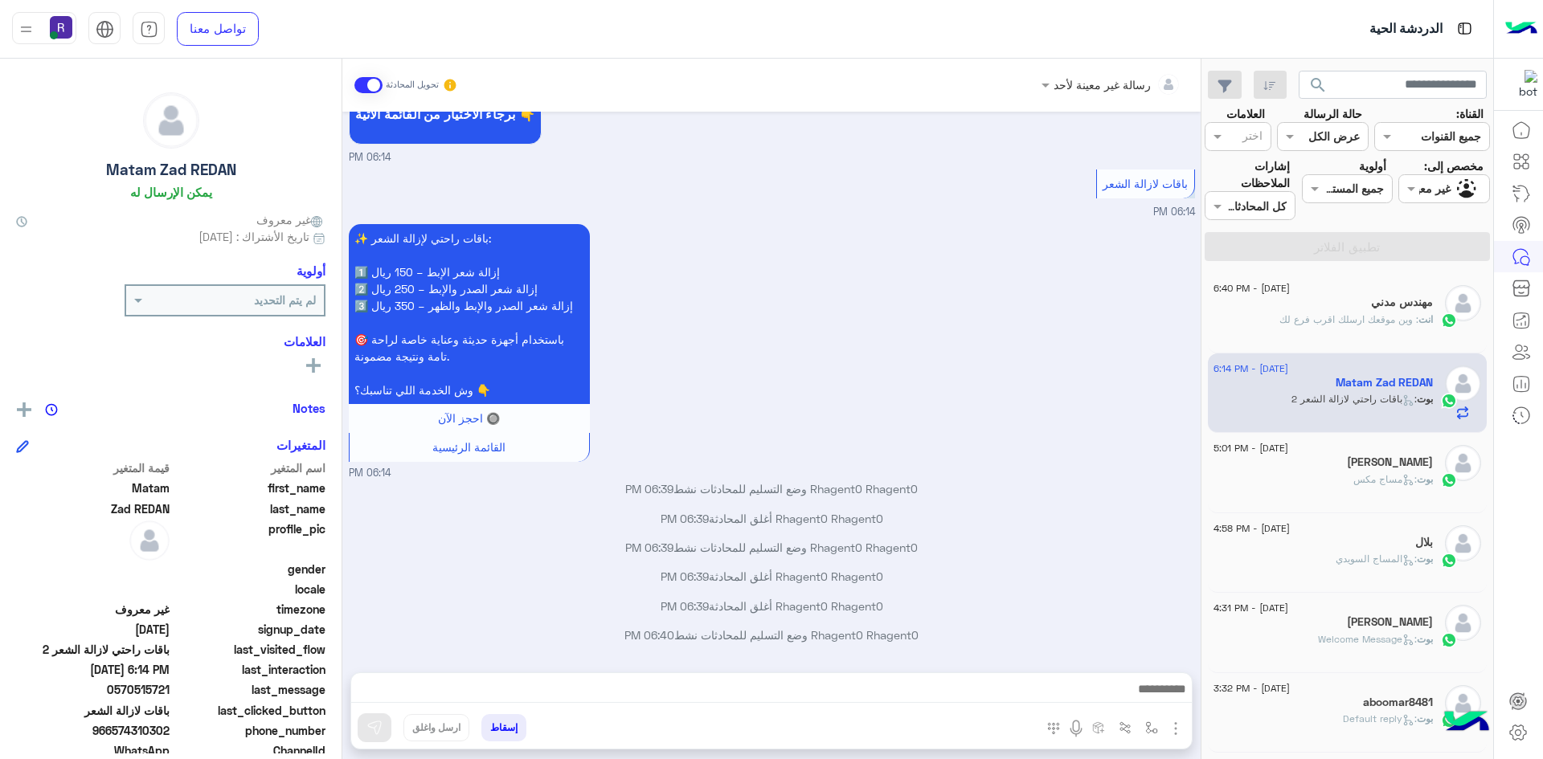
click at [1295, 477] on div "بوت : مساج مكس" at bounding box center [1323, 487] width 219 height 28
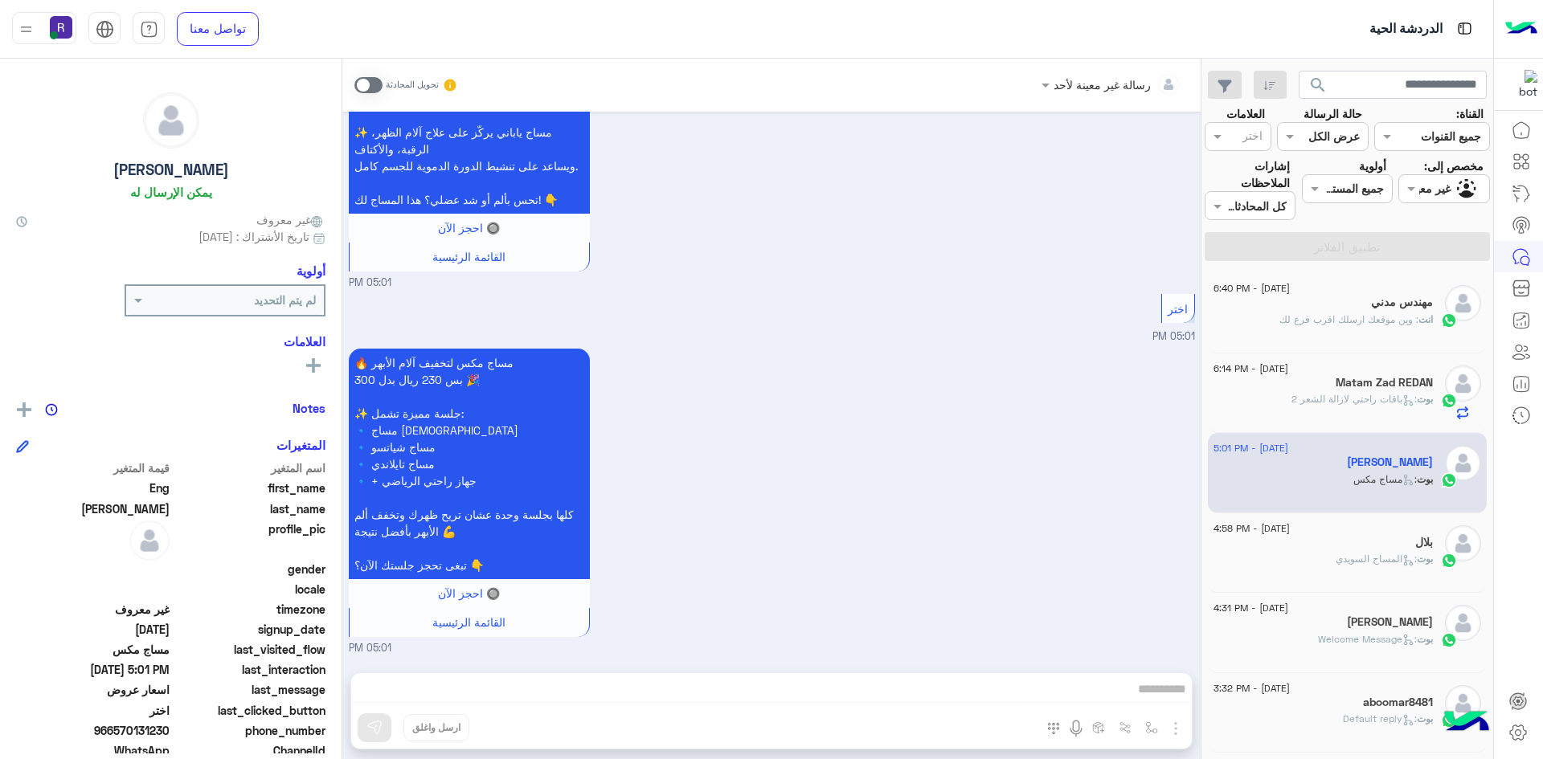
click at [375, 85] on span at bounding box center [368, 85] width 28 height 16
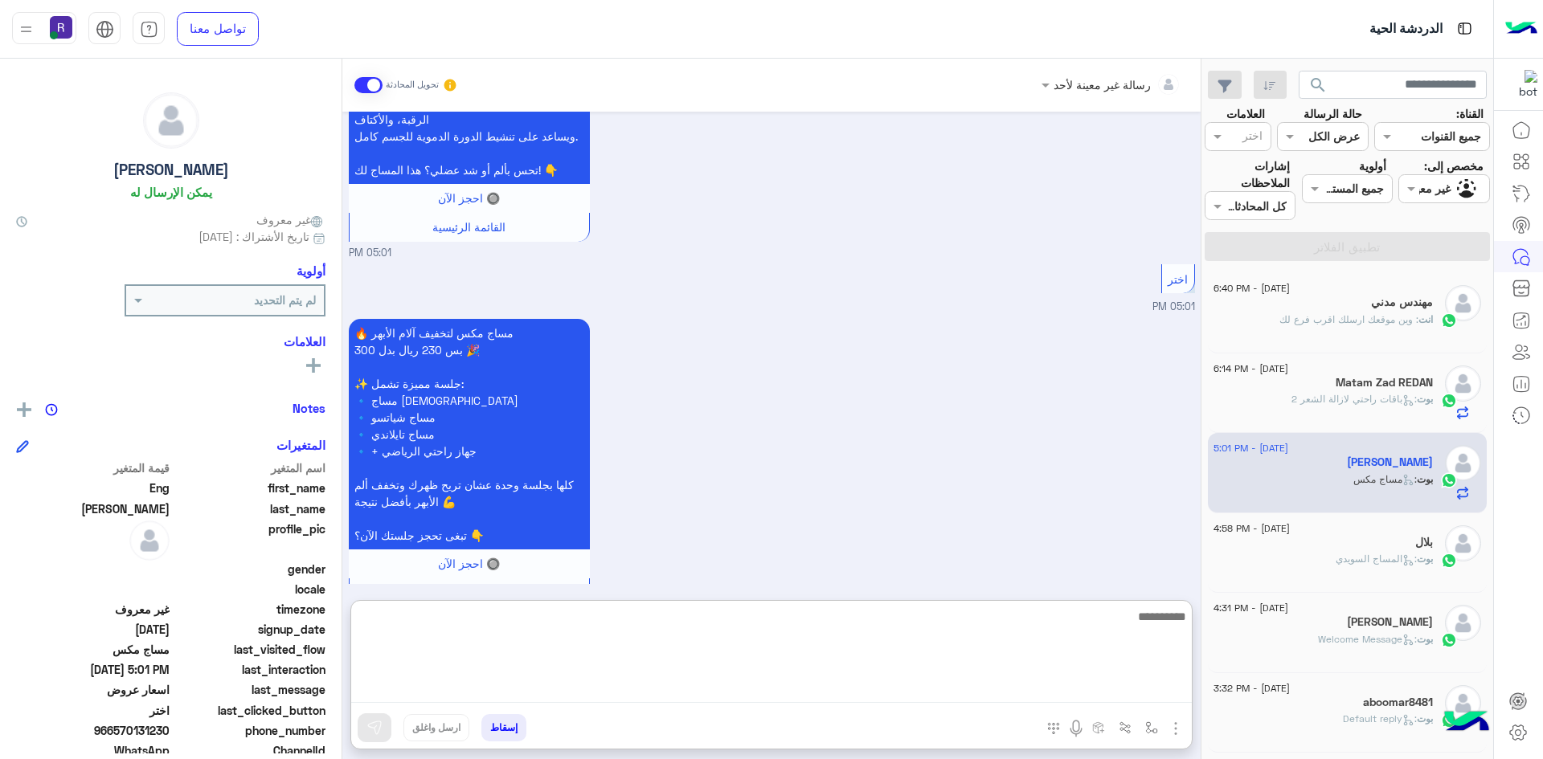
paste textarea "**********"
type textarea "**********"
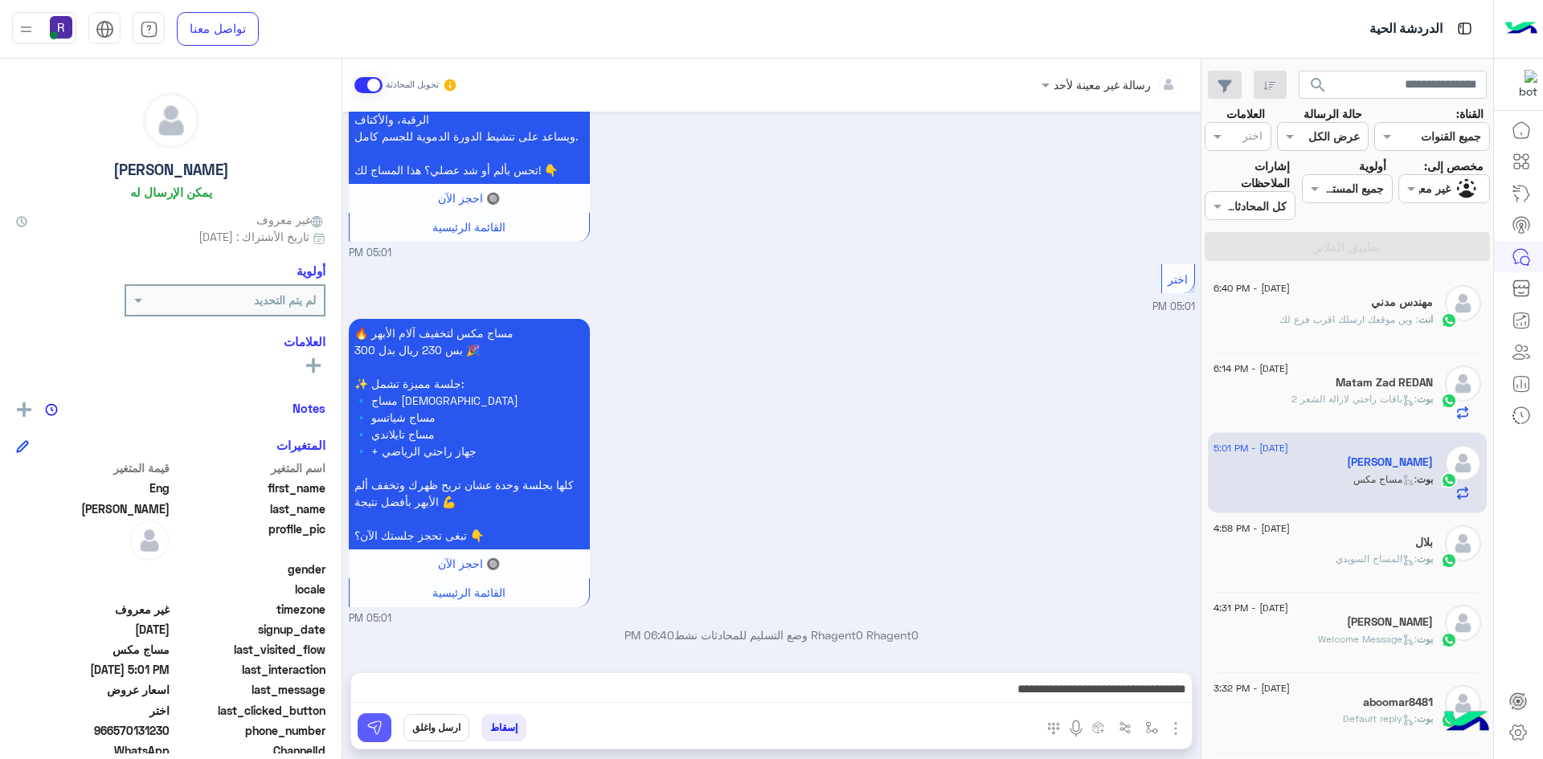
click at [379, 720] on img at bounding box center [374, 728] width 16 height 16
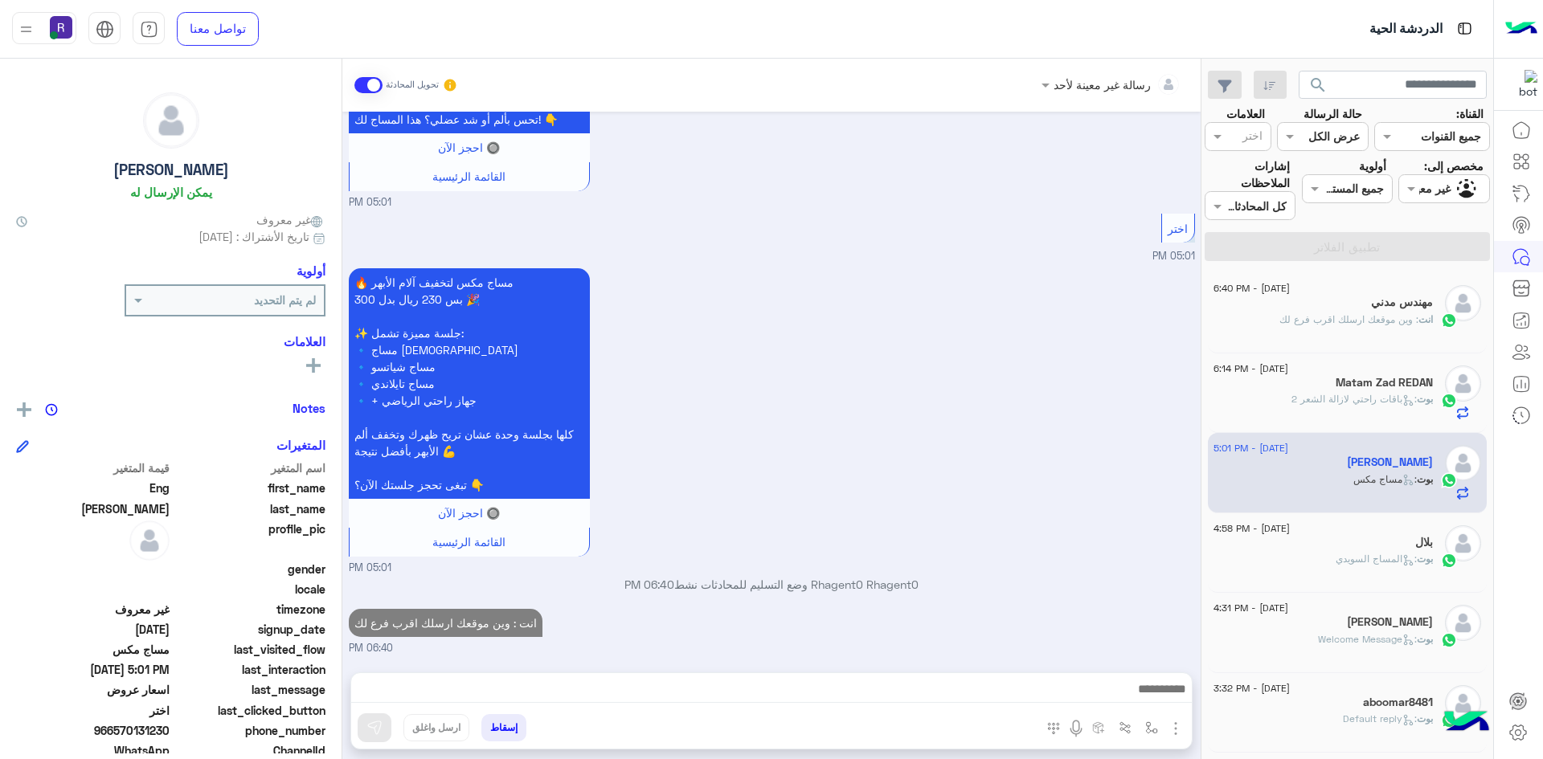
click at [1353, 558] on span ": المساج السويدي" at bounding box center [1376, 559] width 81 height 12
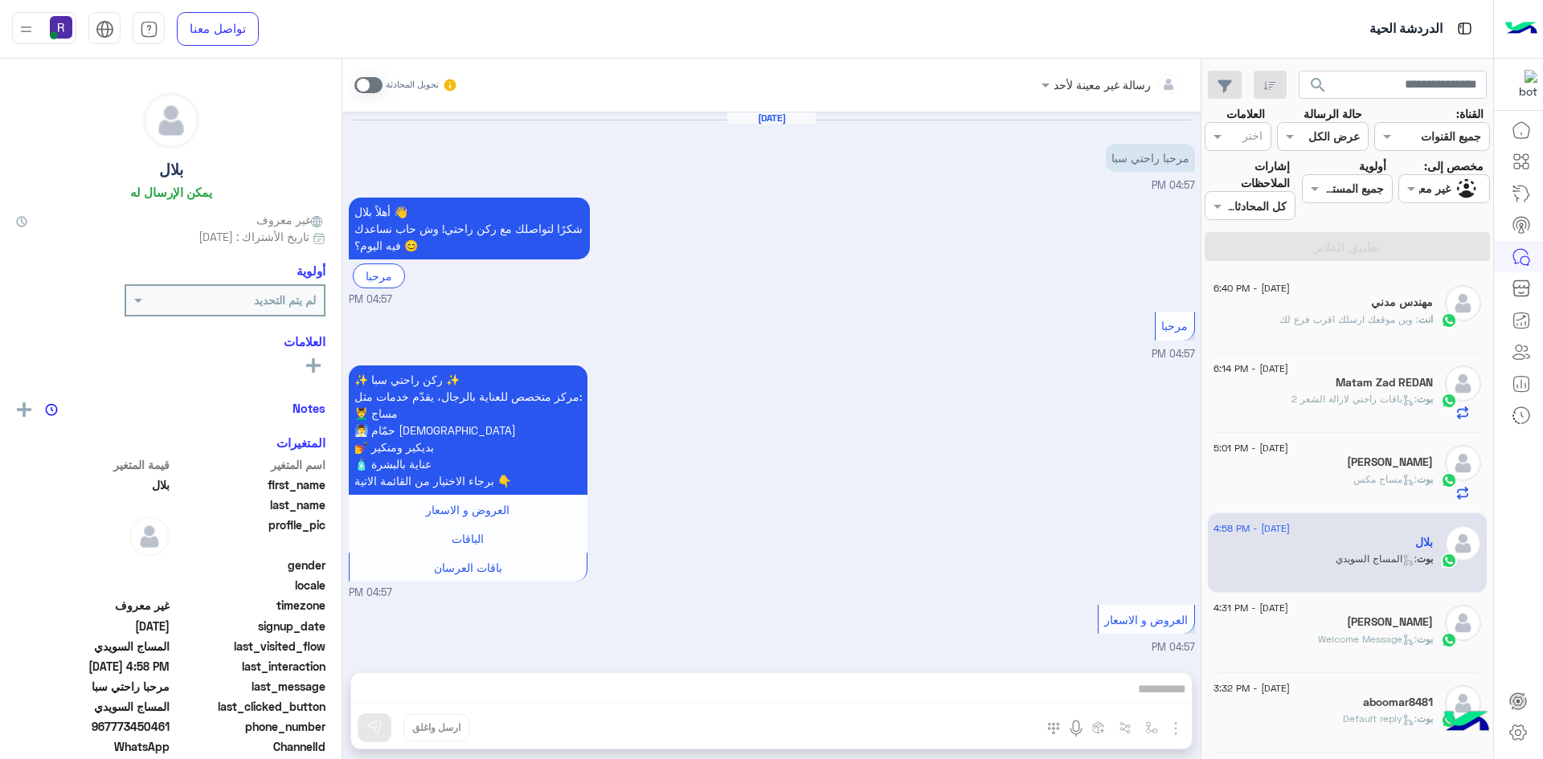
scroll to position [1182, 0]
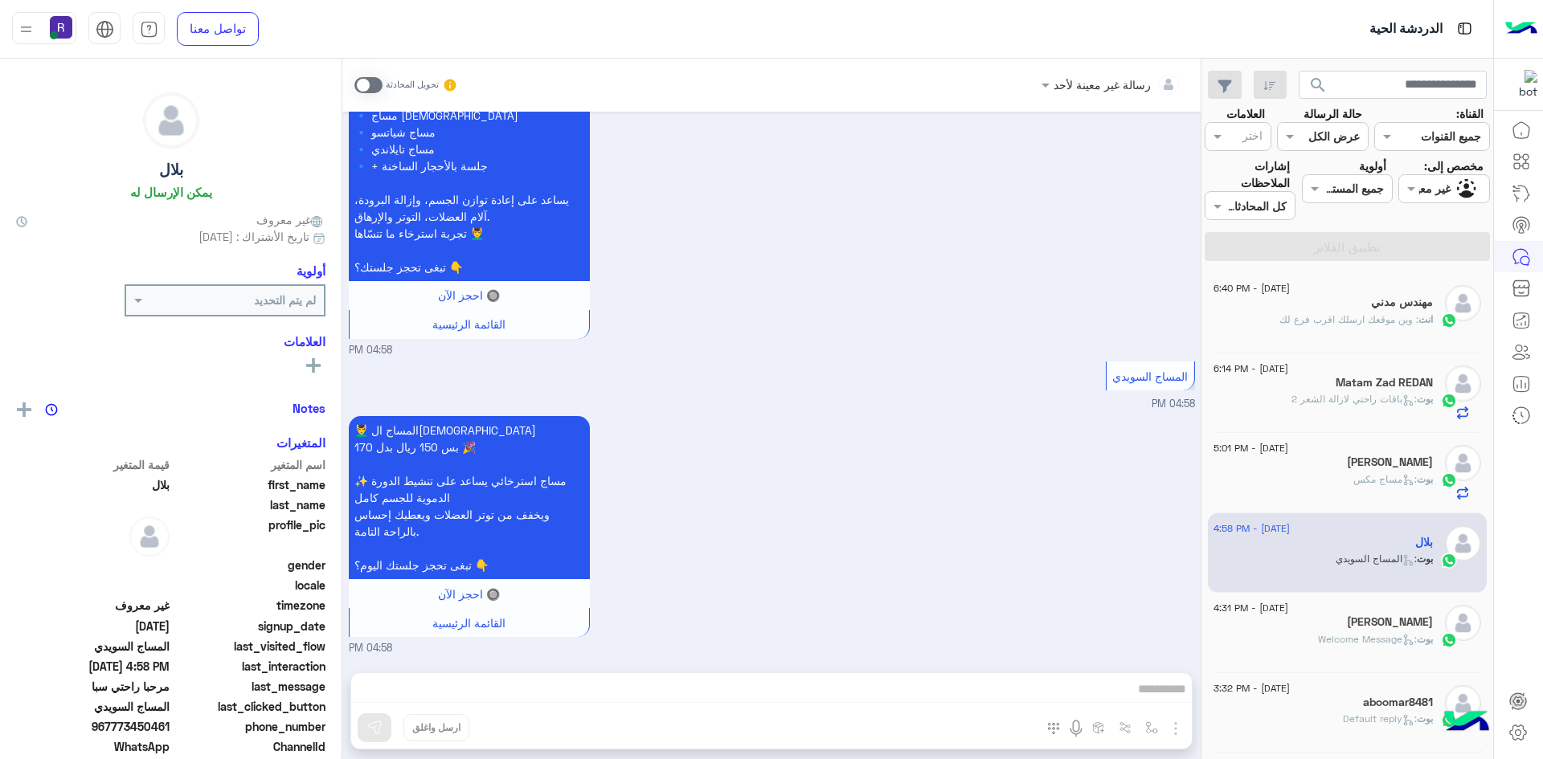
click at [378, 85] on span at bounding box center [368, 85] width 28 height 16
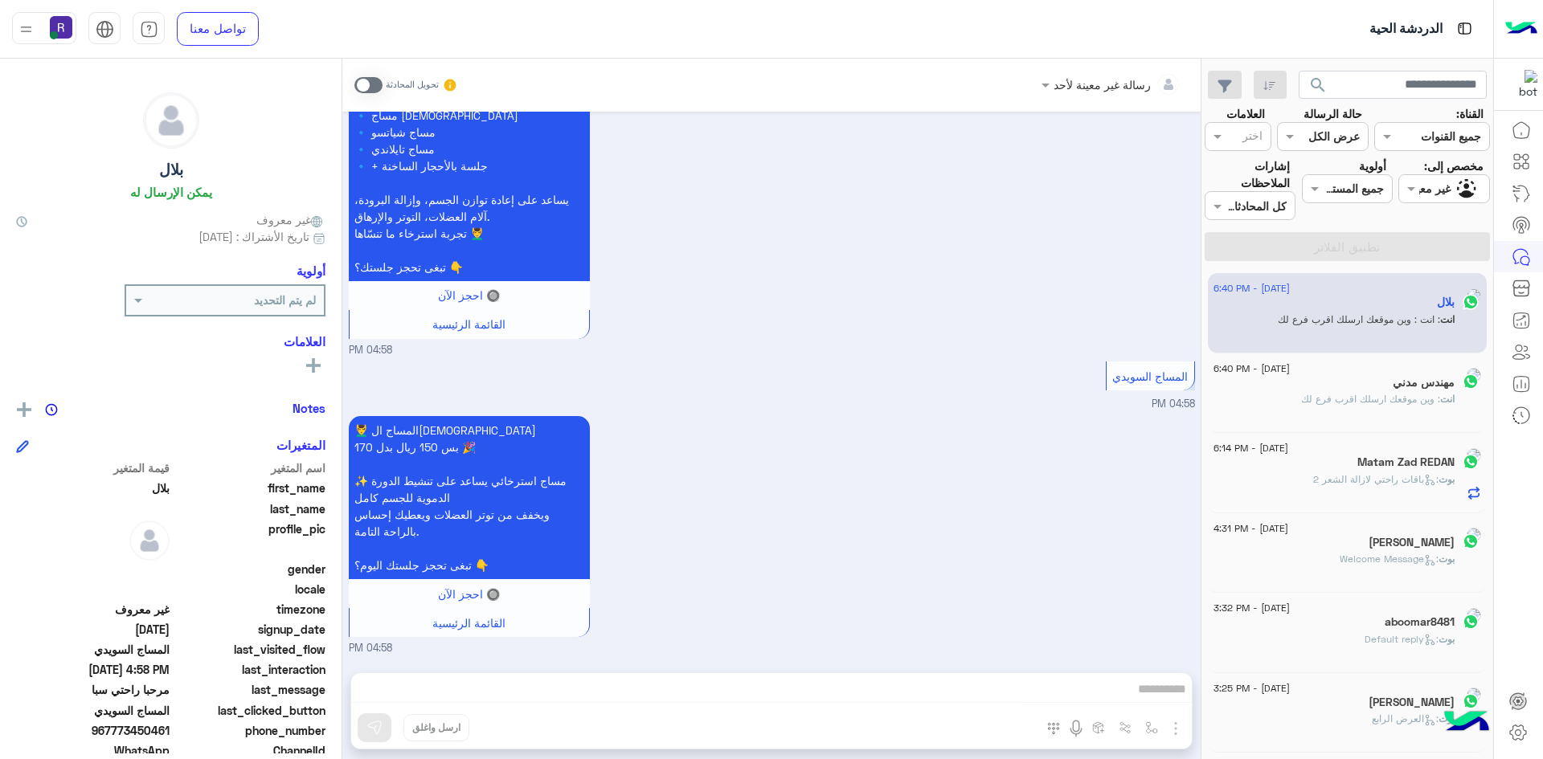
scroll to position [1212, 0]
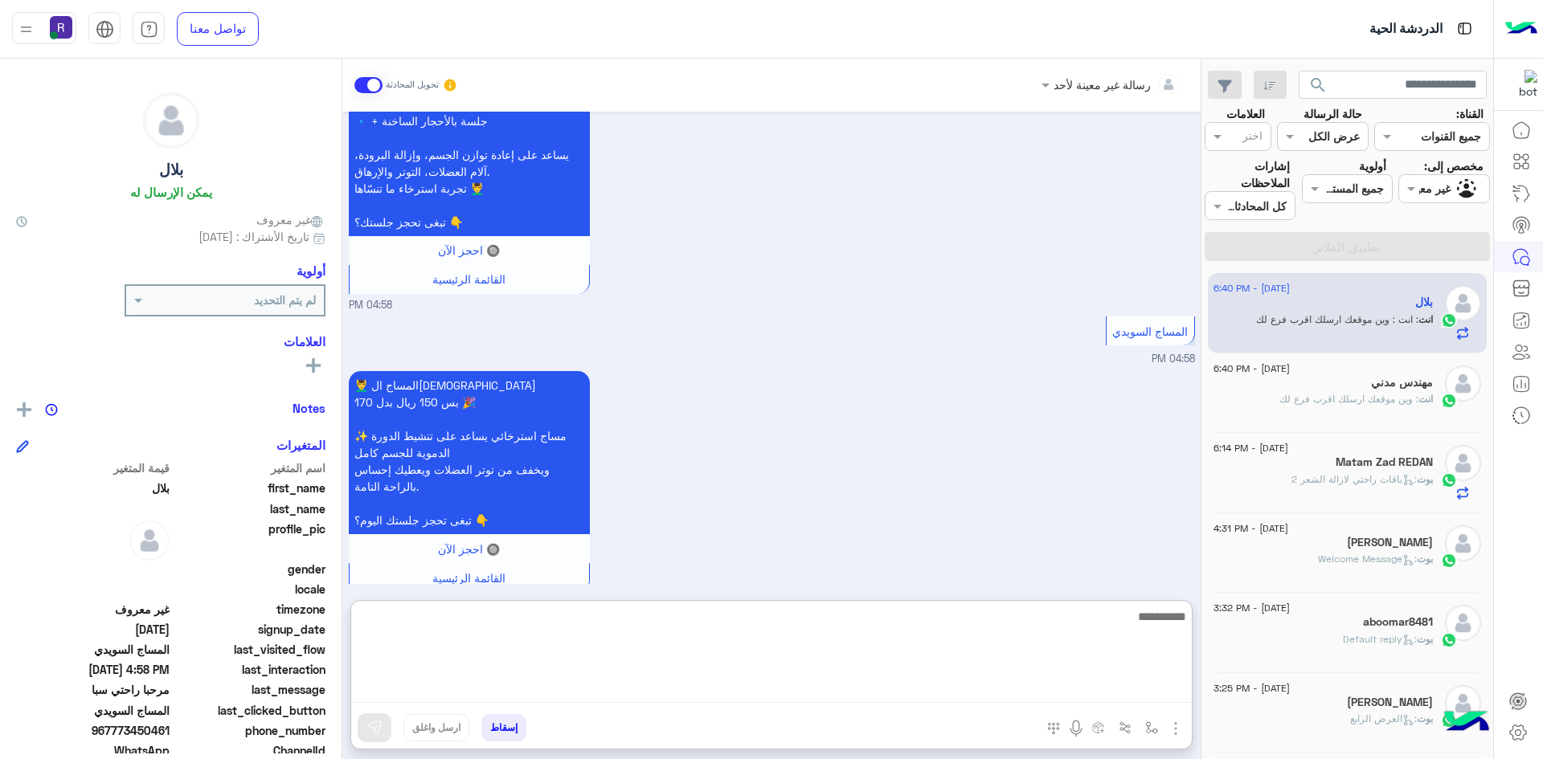
paste textarea "**********"
type textarea "**********"
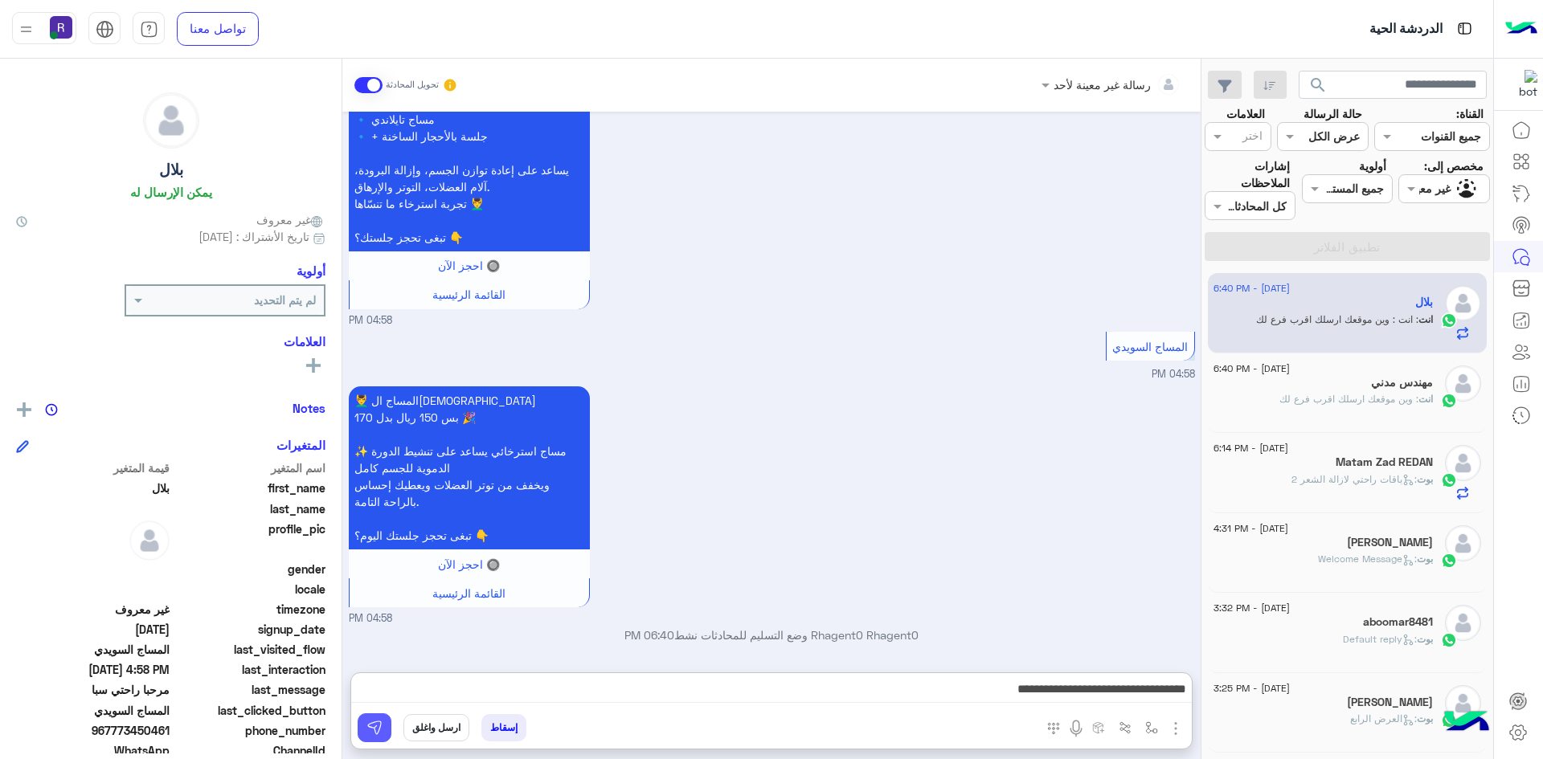
click at [369, 735] on img at bounding box center [374, 728] width 16 height 16
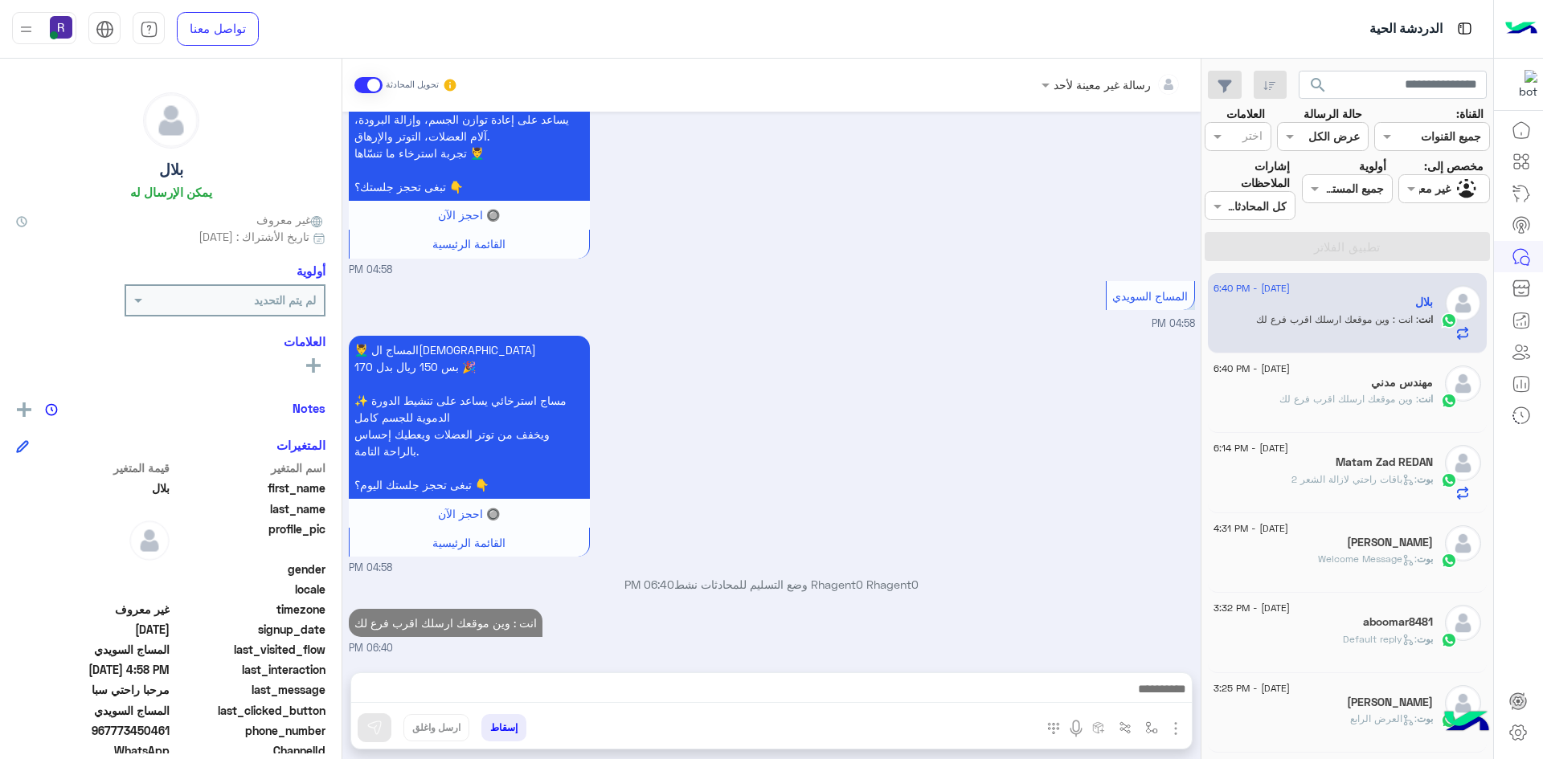
scroll to position [1263, 0]
click at [1321, 551] on div "Ivan" at bounding box center [1323, 544] width 219 height 17
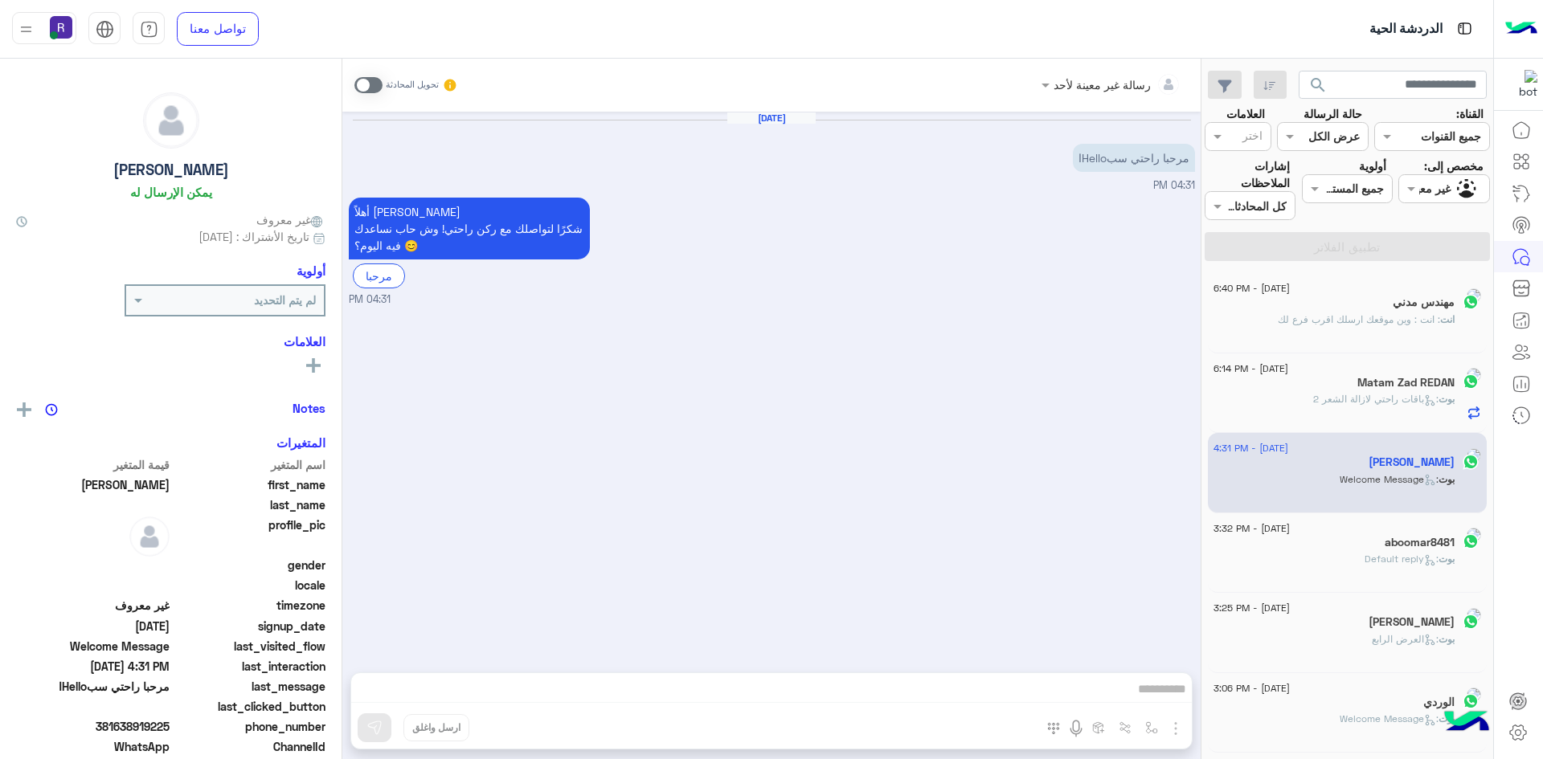
click at [376, 83] on span at bounding box center [368, 85] width 28 height 16
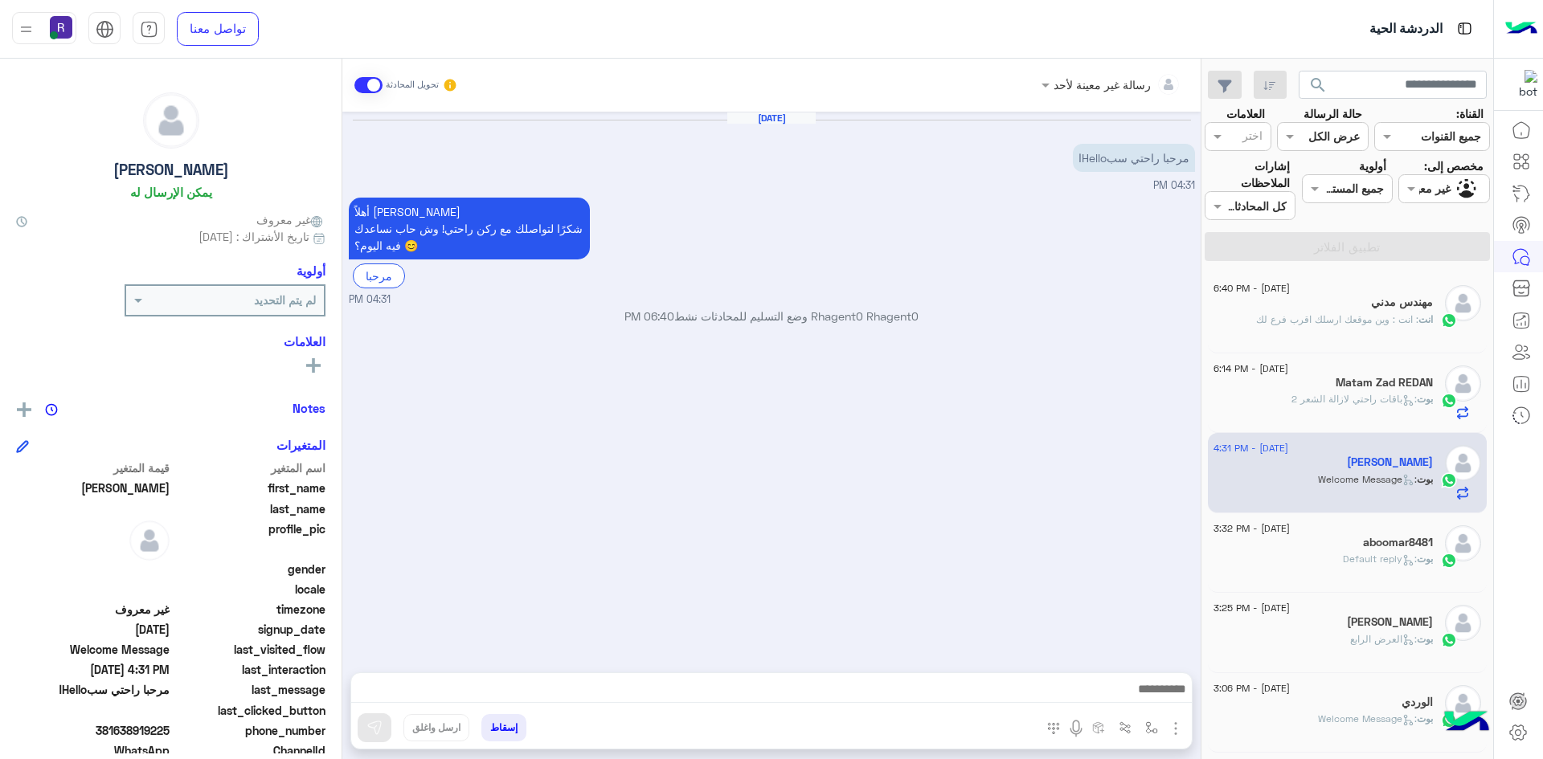
click at [1176, 733] on img "button" at bounding box center [1175, 728] width 19 height 19
click at [1160, 694] on button "الصور" at bounding box center [1151, 693] width 68 height 32
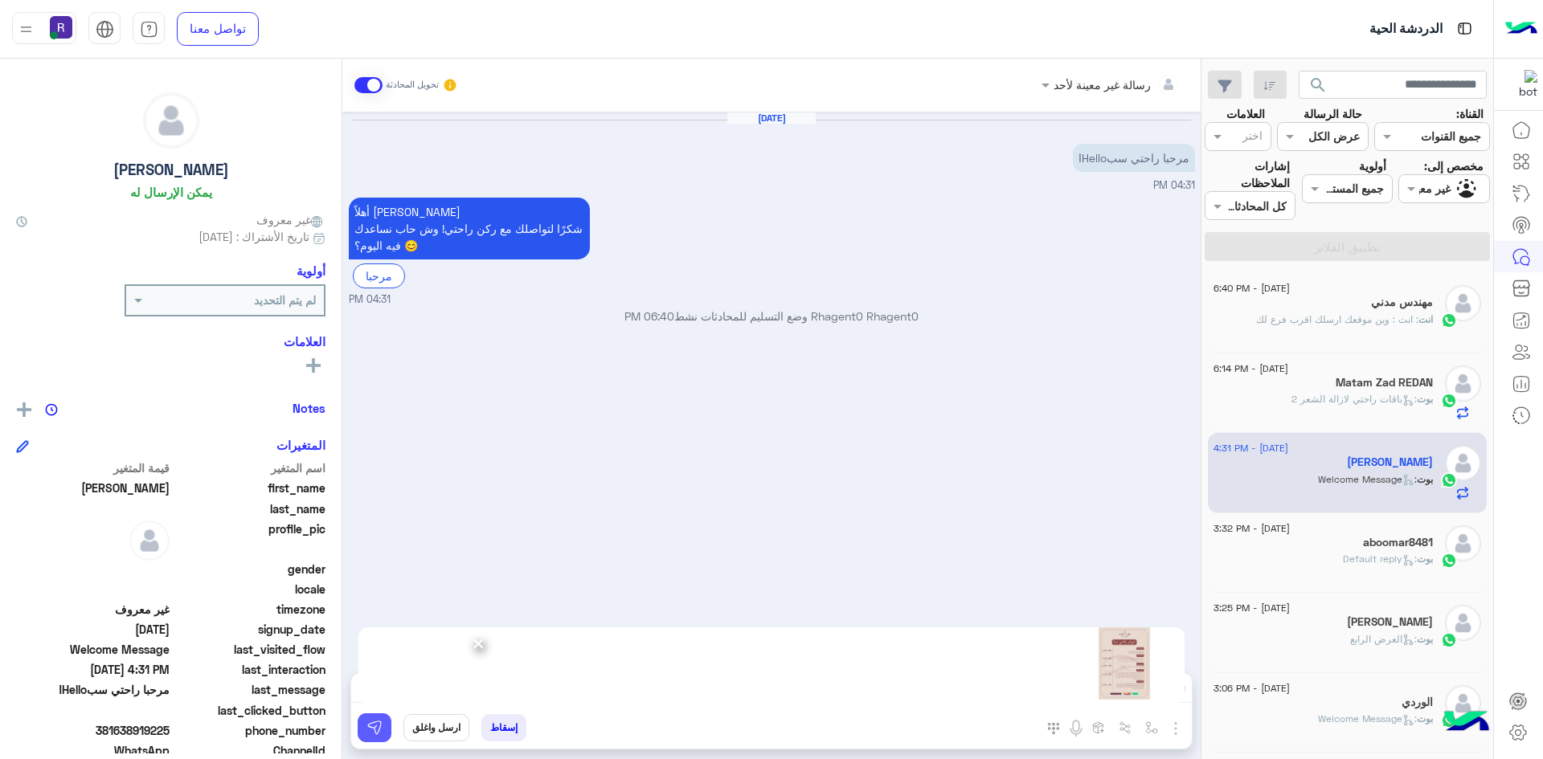
click at [371, 717] on button at bounding box center [375, 728] width 34 height 29
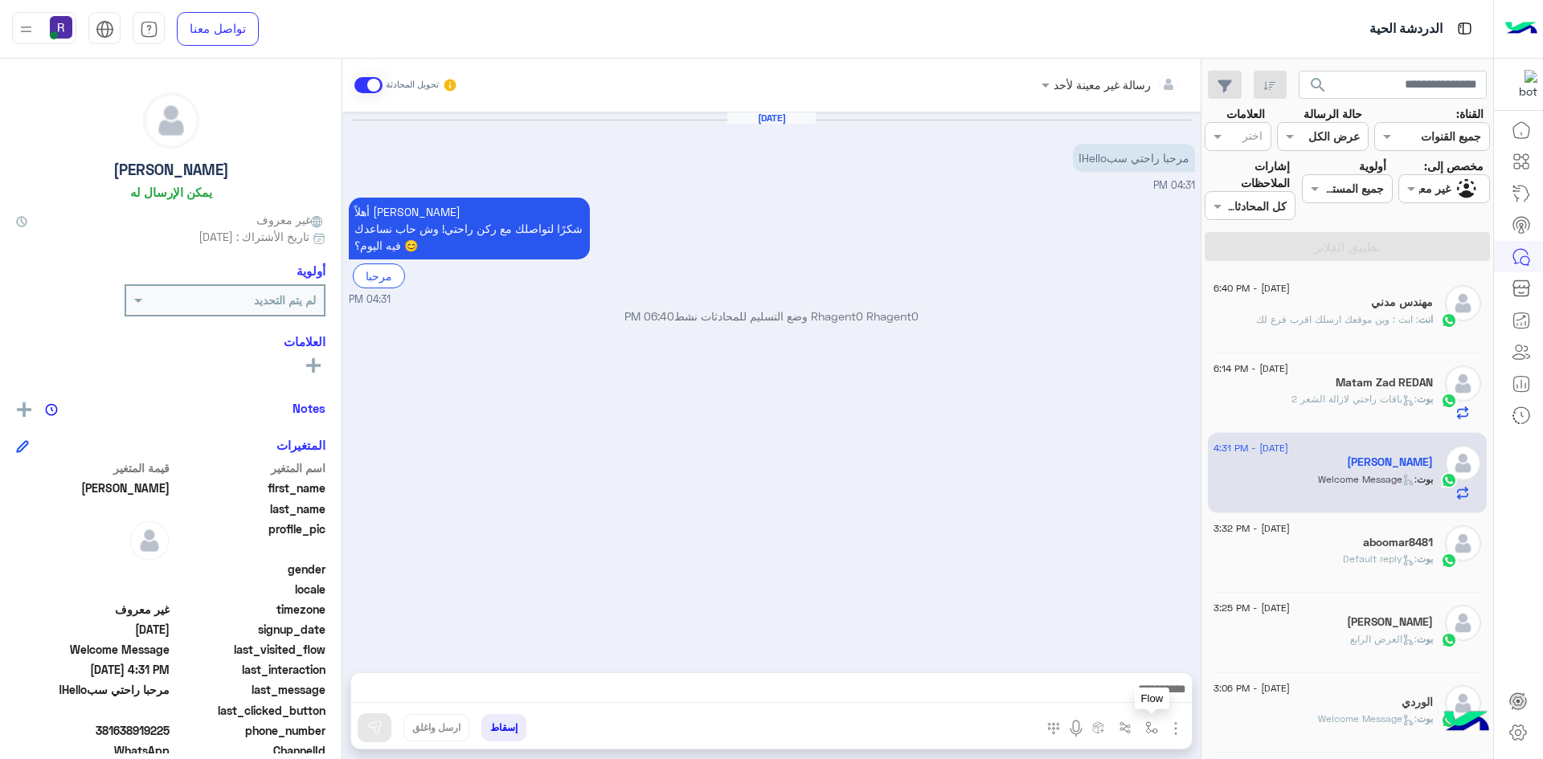
click at [1153, 730] on img "button" at bounding box center [1151, 728] width 13 height 13
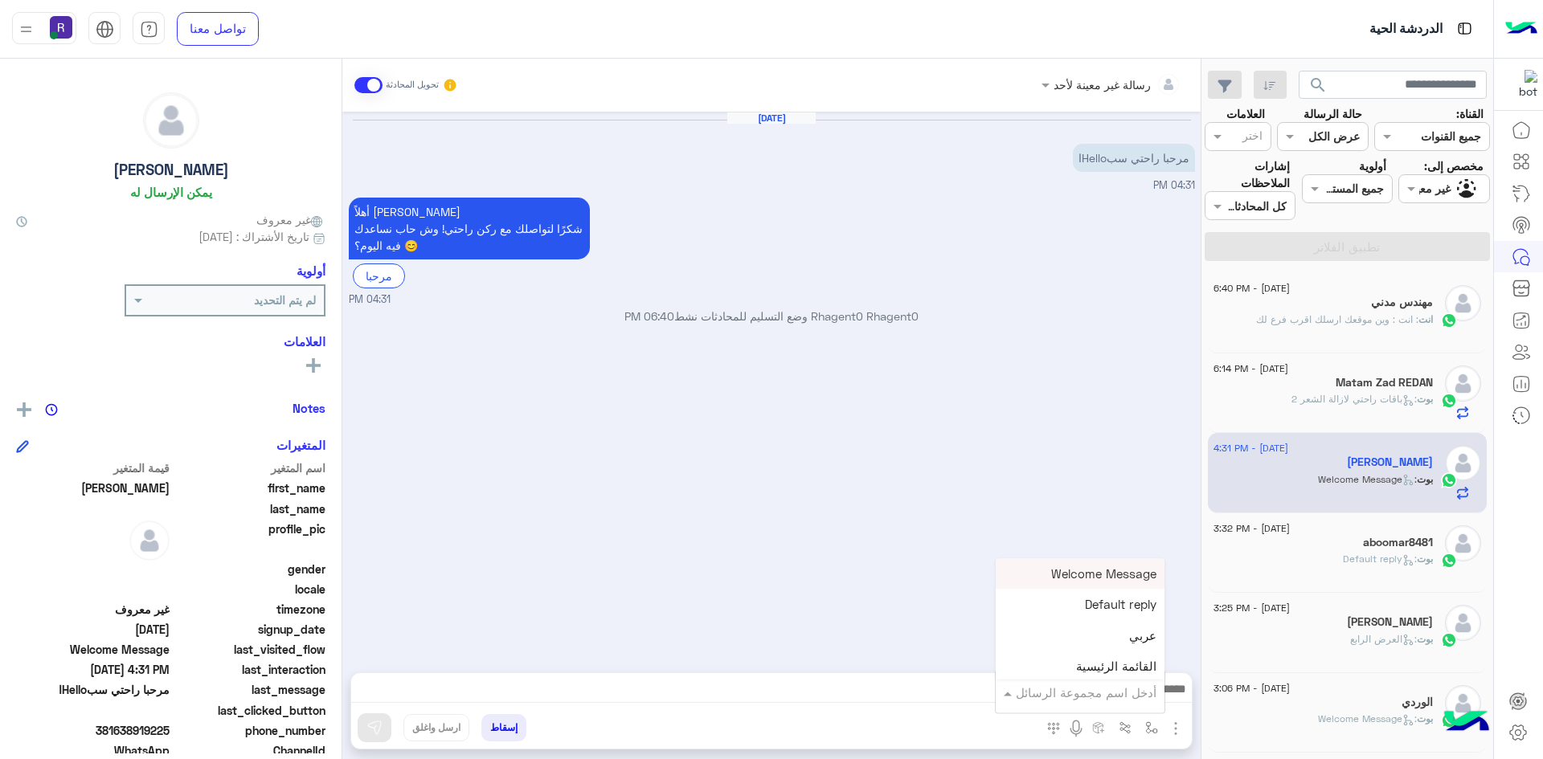
click at [1110, 691] on input "text" at bounding box center [1102, 693] width 108 height 18
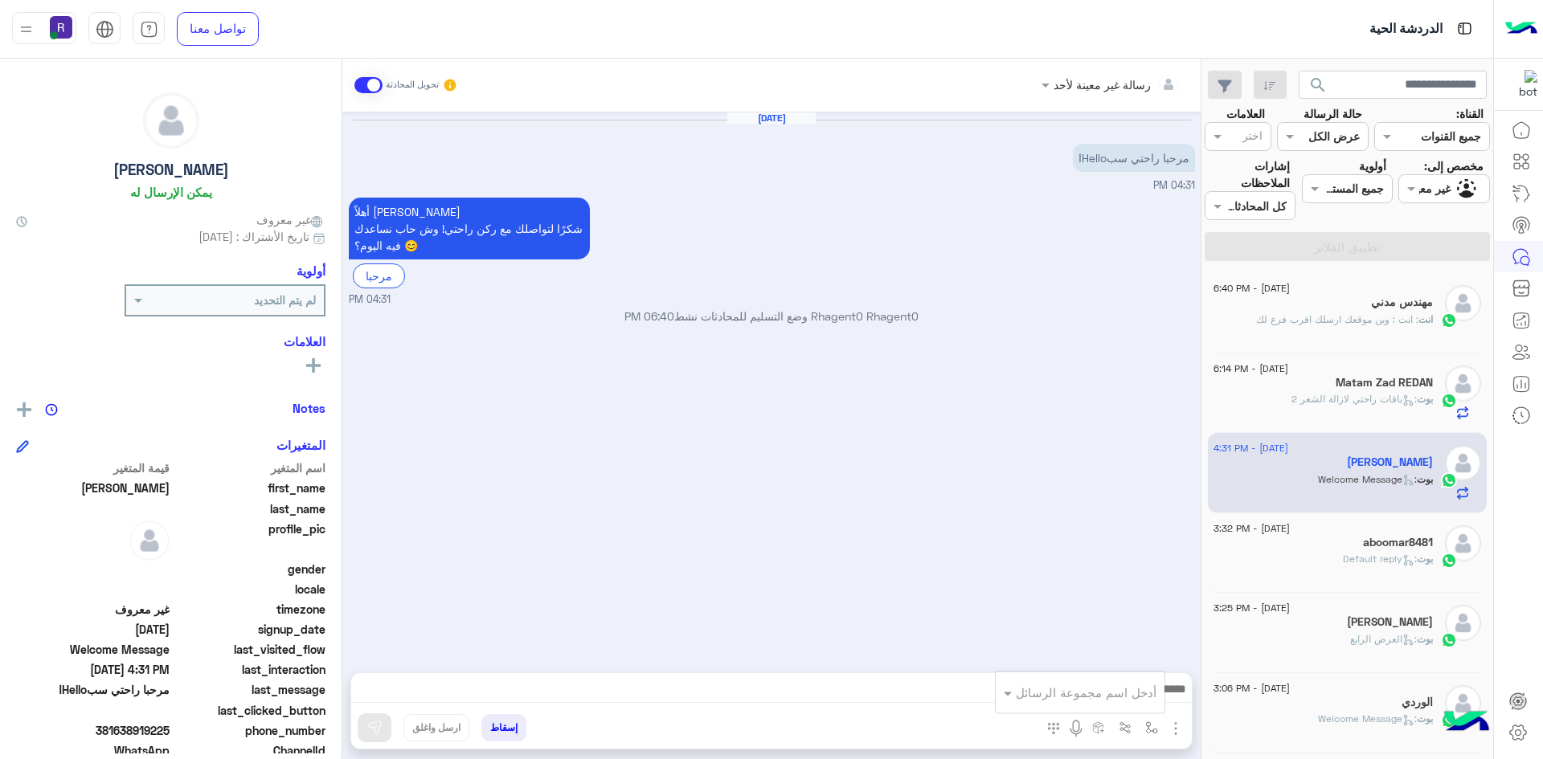
click at [960, 609] on div "Aug 22, 2025 مرحبا راحتي سبHelloا 04:31 PM أهلاً Ivan 👋 شكرًا لتواصلك مع ركن را…" at bounding box center [771, 384] width 858 height 545
click at [1172, 731] on img "button" at bounding box center [1175, 728] width 19 height 19
click at [1162, 702] on button "الصور" at bounding box center [1151, 693] width 68 height 32
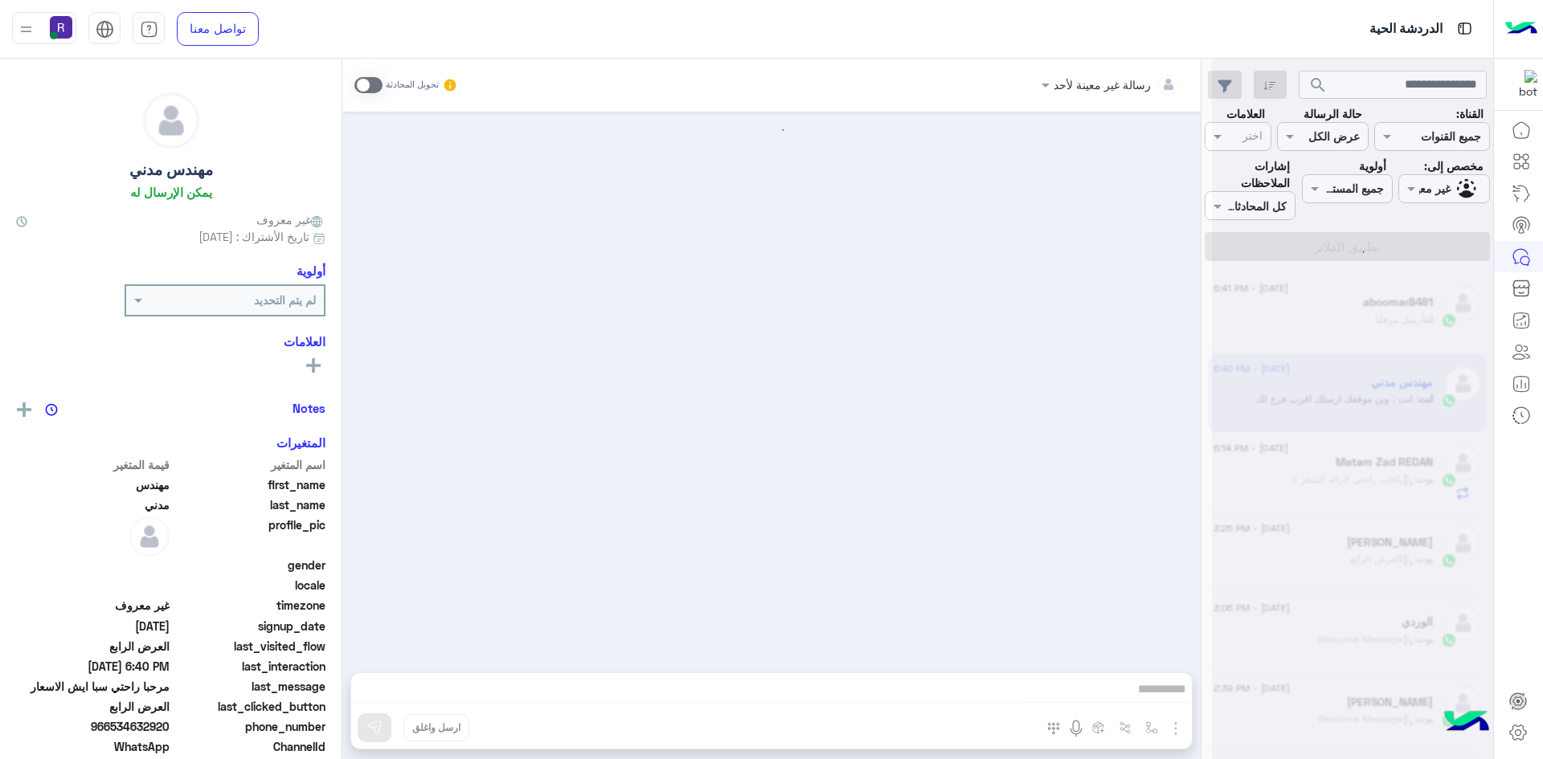
scroll to position [3072, 0]
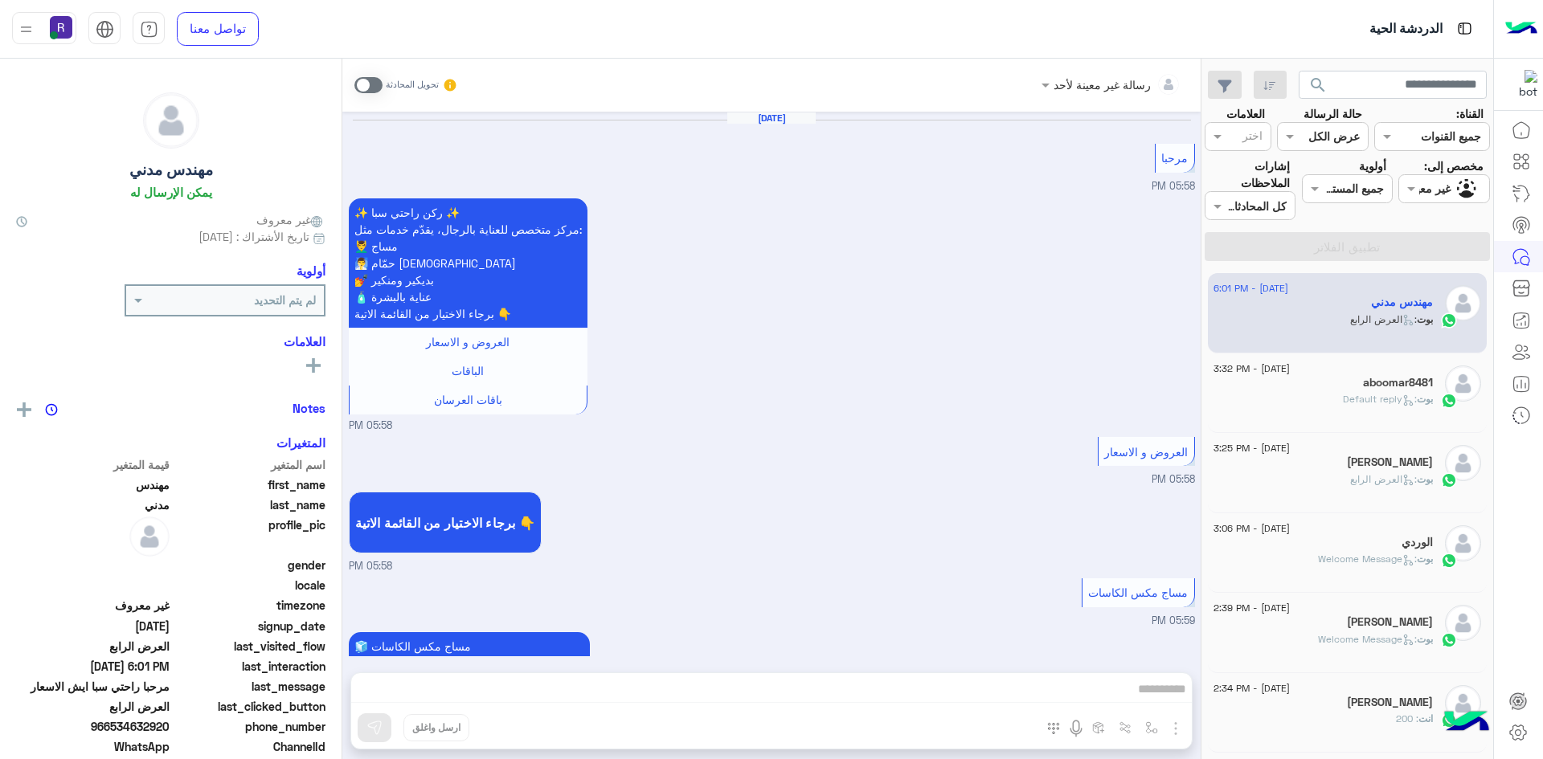
scroll to position [3072, 0]
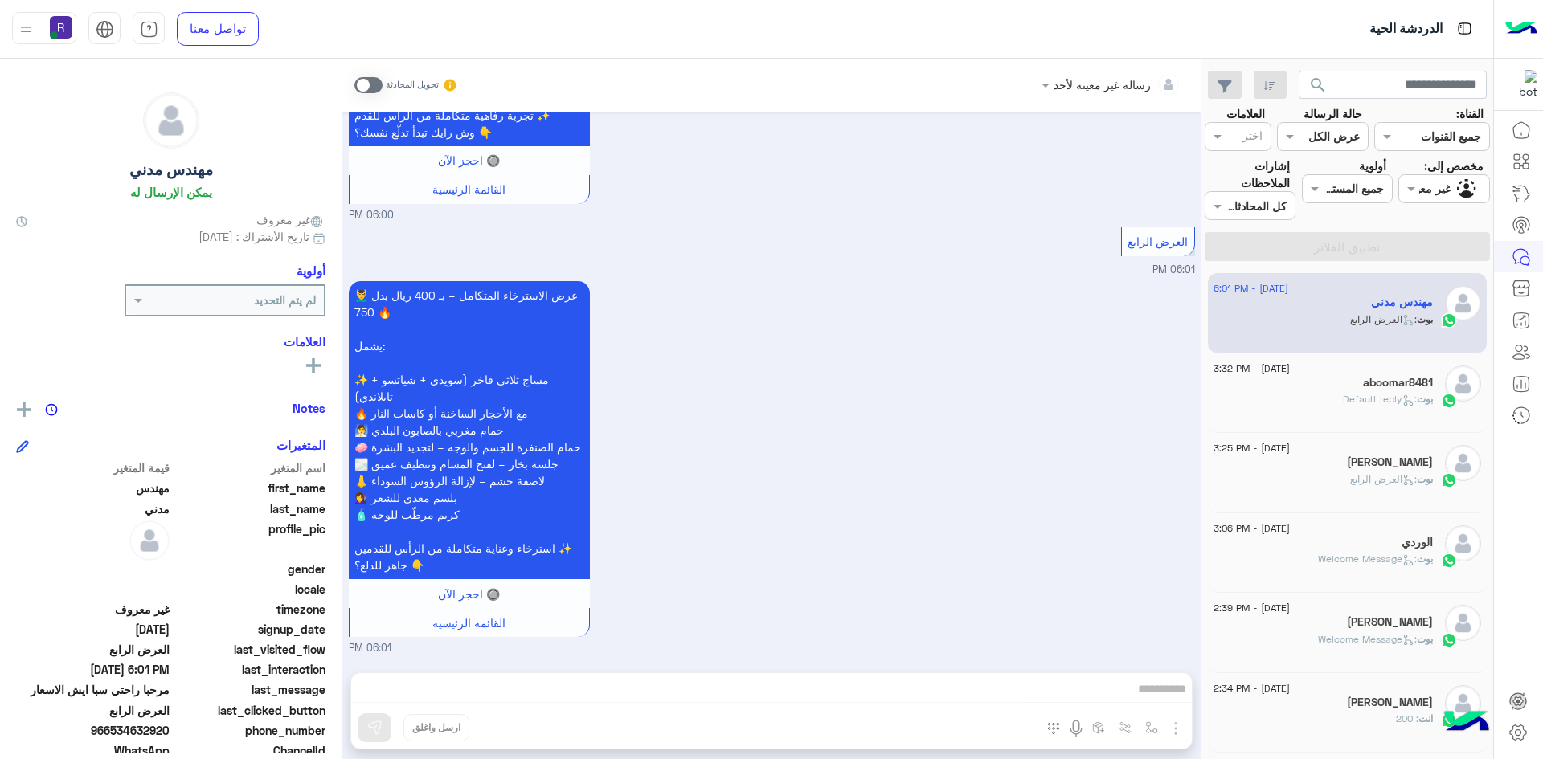
click at [712, 534] on div "💆‍♂️ عرض الاسترخاء المتكامل – بـ 400 ريال بدل 750 🔥 يشمل: ✨ مساج ثلاثي فاخر (سو…" at bounding box center [772, 466] width 846 height 379
click at [1332, 392] on div "بوت : Default reply" at bounding box center [1323, 406] width 219 height 28
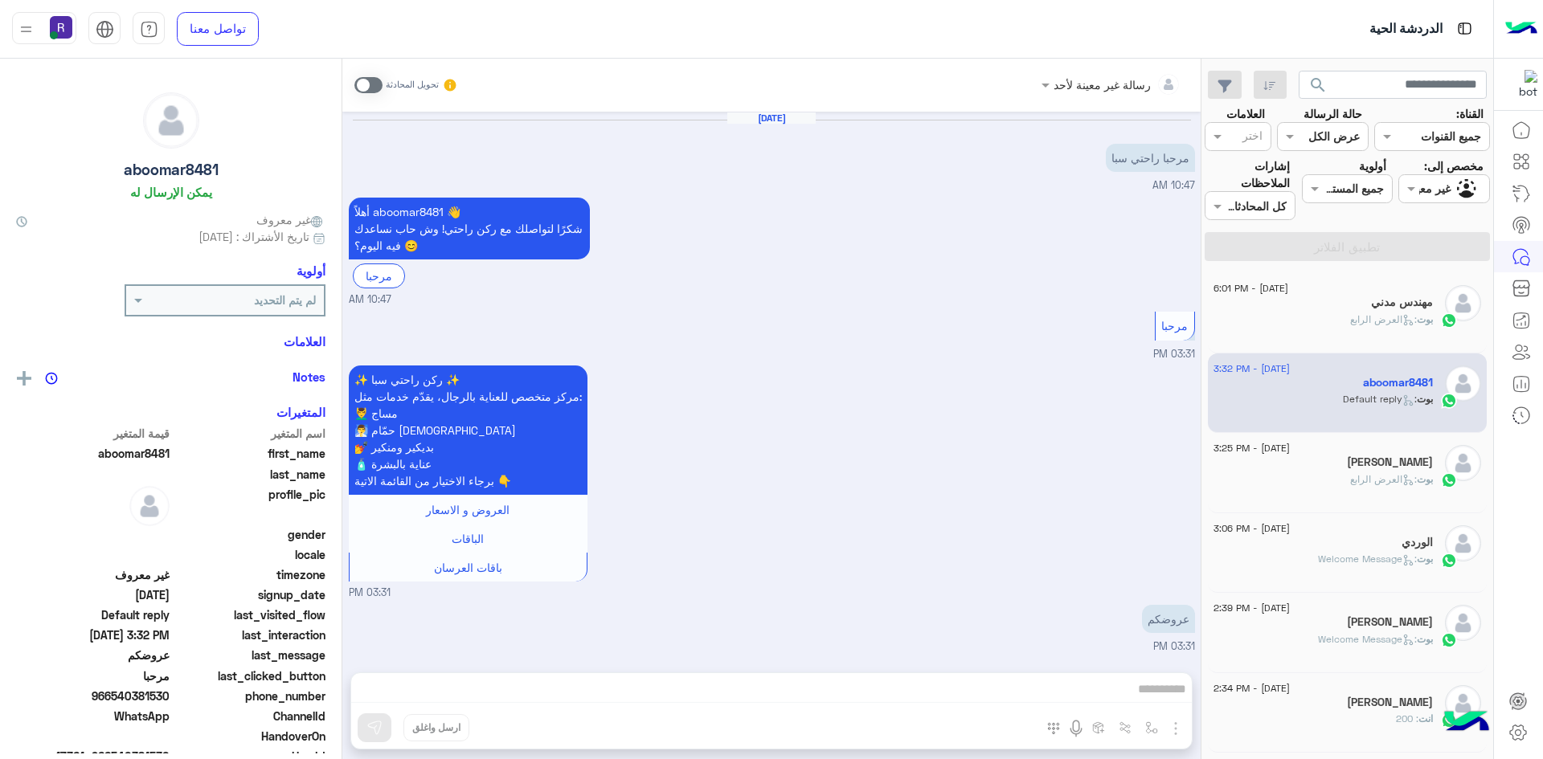
scroll to position [113, 0]
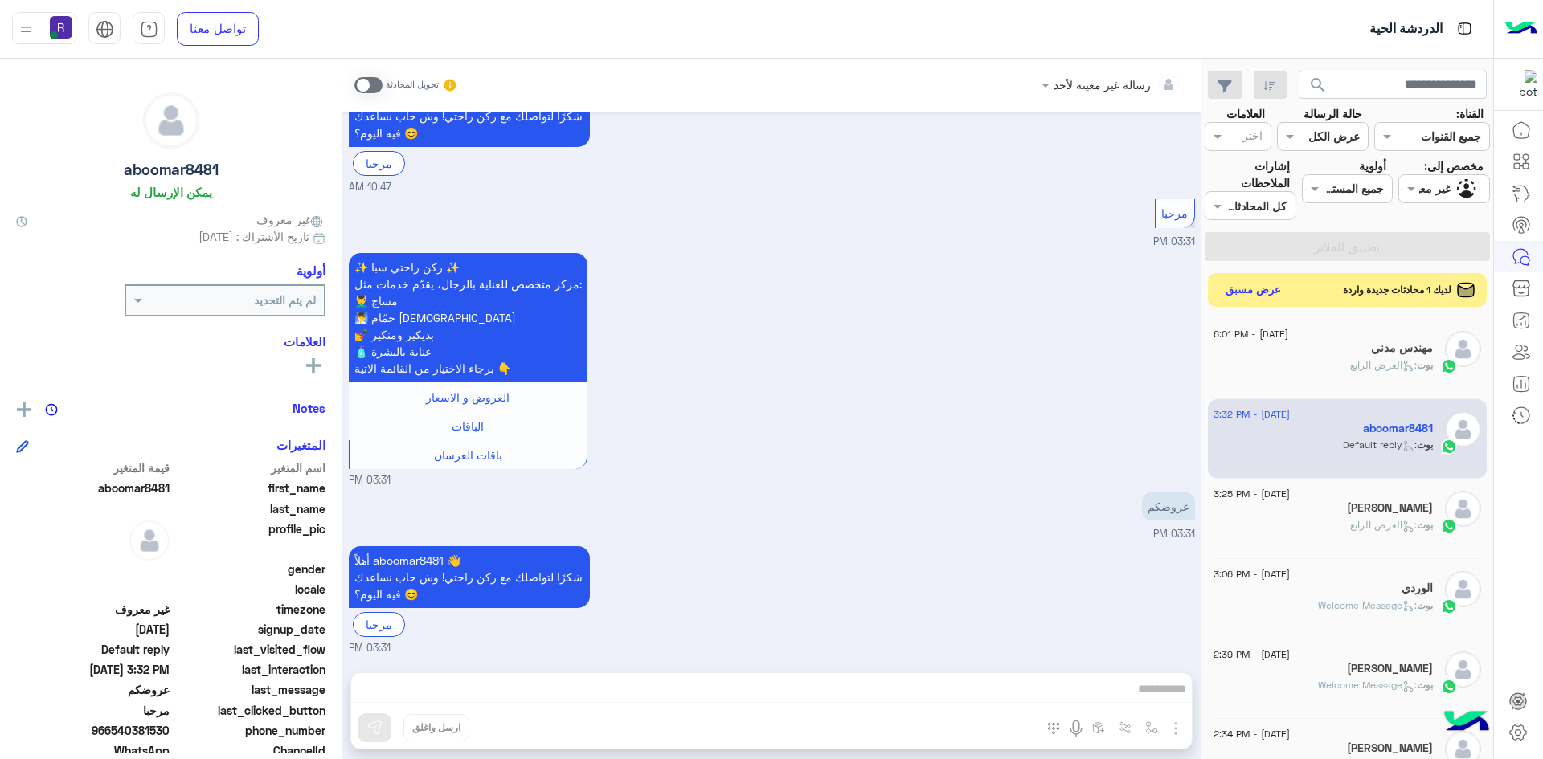
click at [1251, 293] on button "عرض مسبق" at bounding box center [1254, 291] width 68 height 22
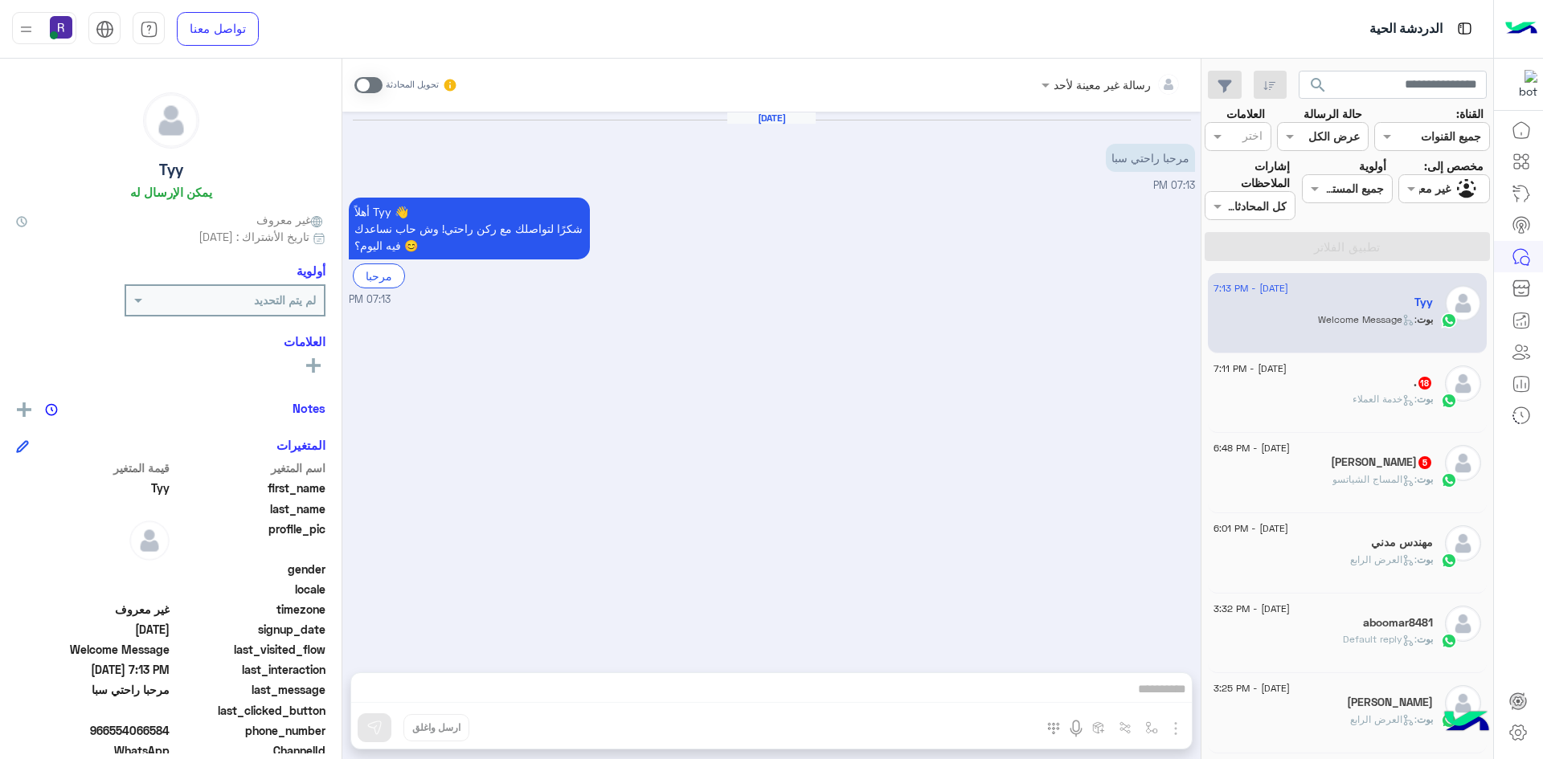
click at [1320, 478] on div "بوت : المساج الشياتسو" at bounding box center [1323, 487] width 219 height 28
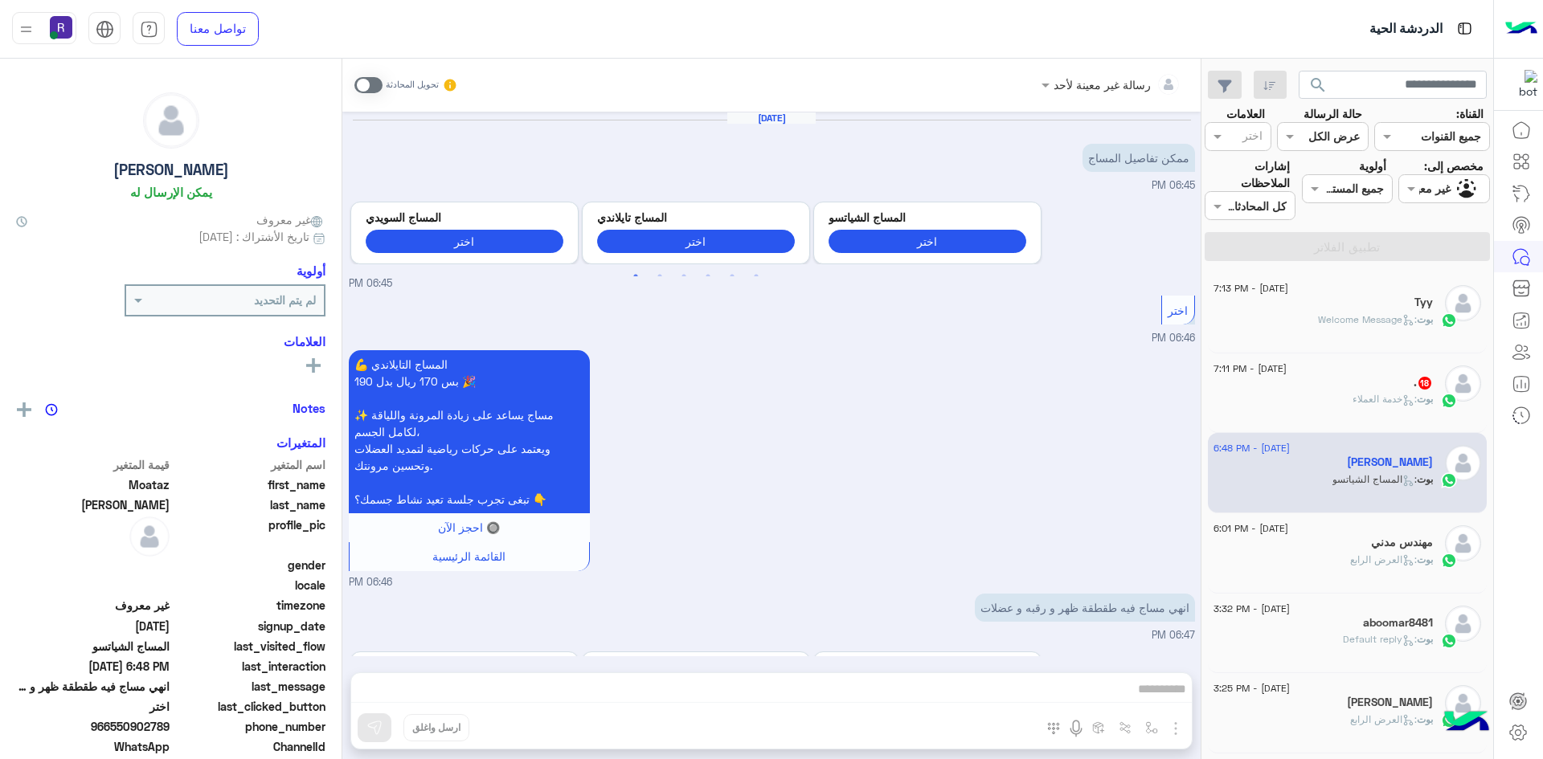
scroll to position [666, 0]
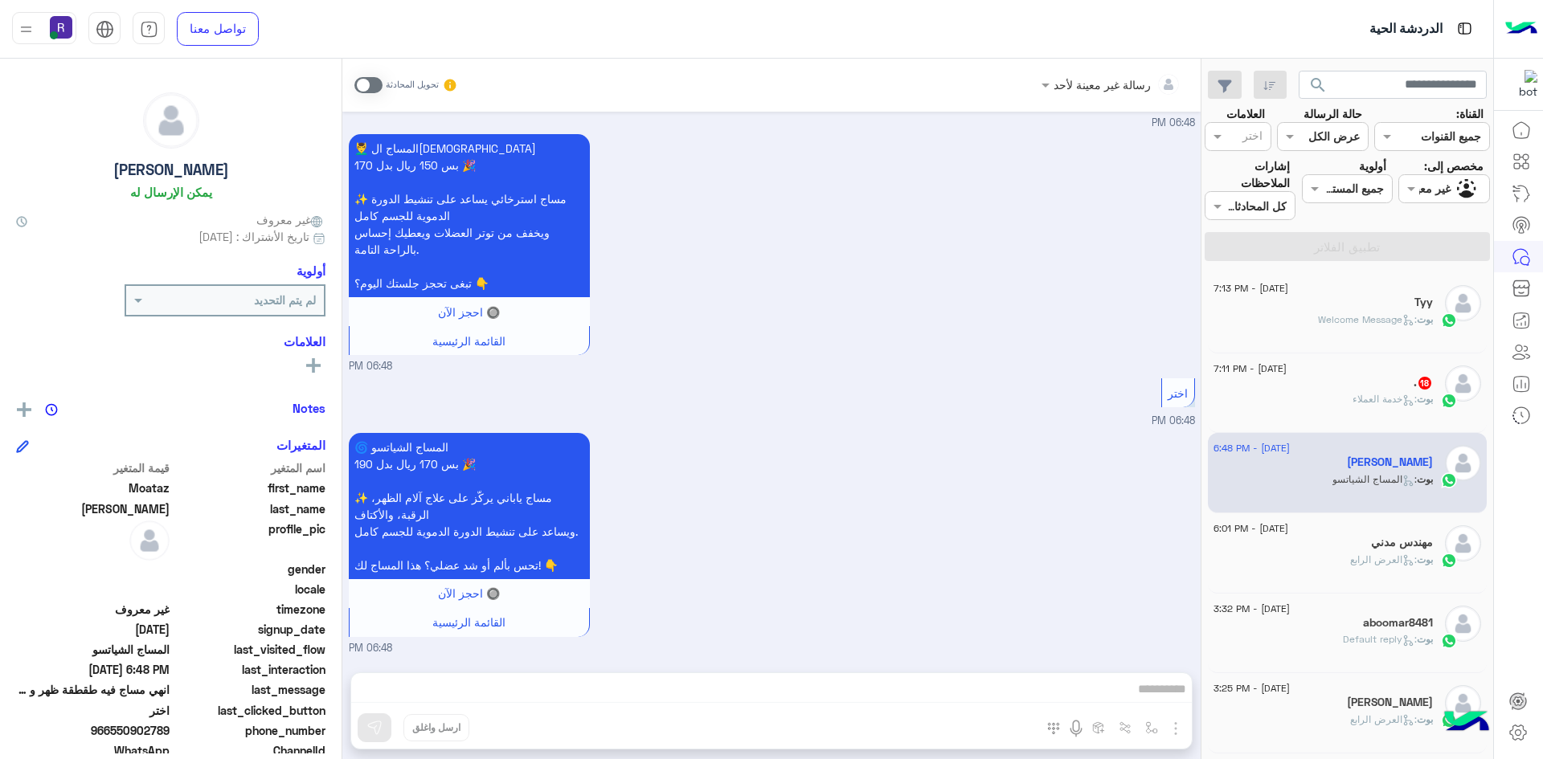
click at [376, 84] on span at bounding box center [368, 85] width 28 height 16
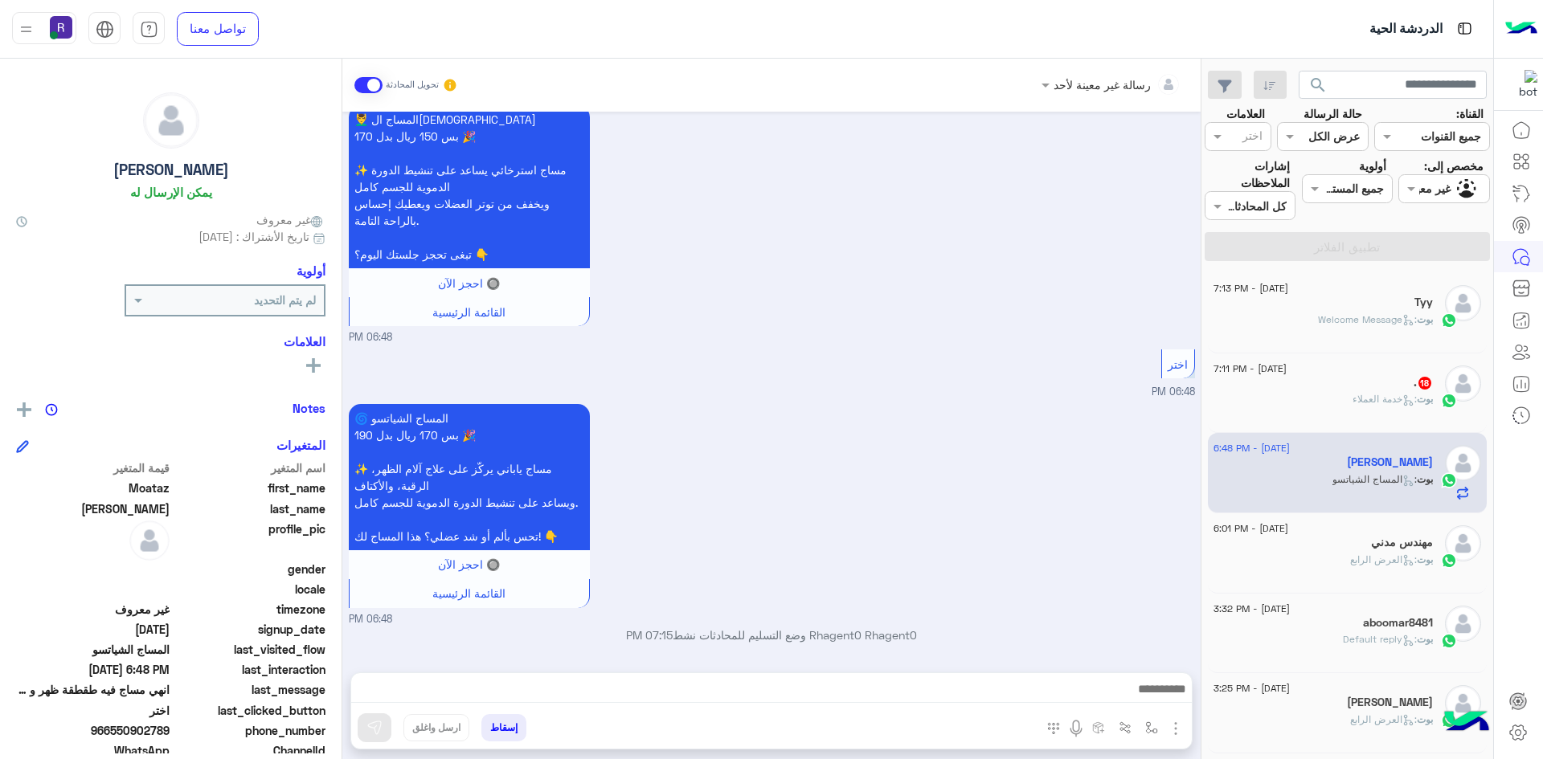
click at [1173, 725] on img "button" at bounding box center [1175, 728] width 19 height 19
click at [1168, 703] on button "الصور" at bounding box center [1151, 693] width 68 height 32
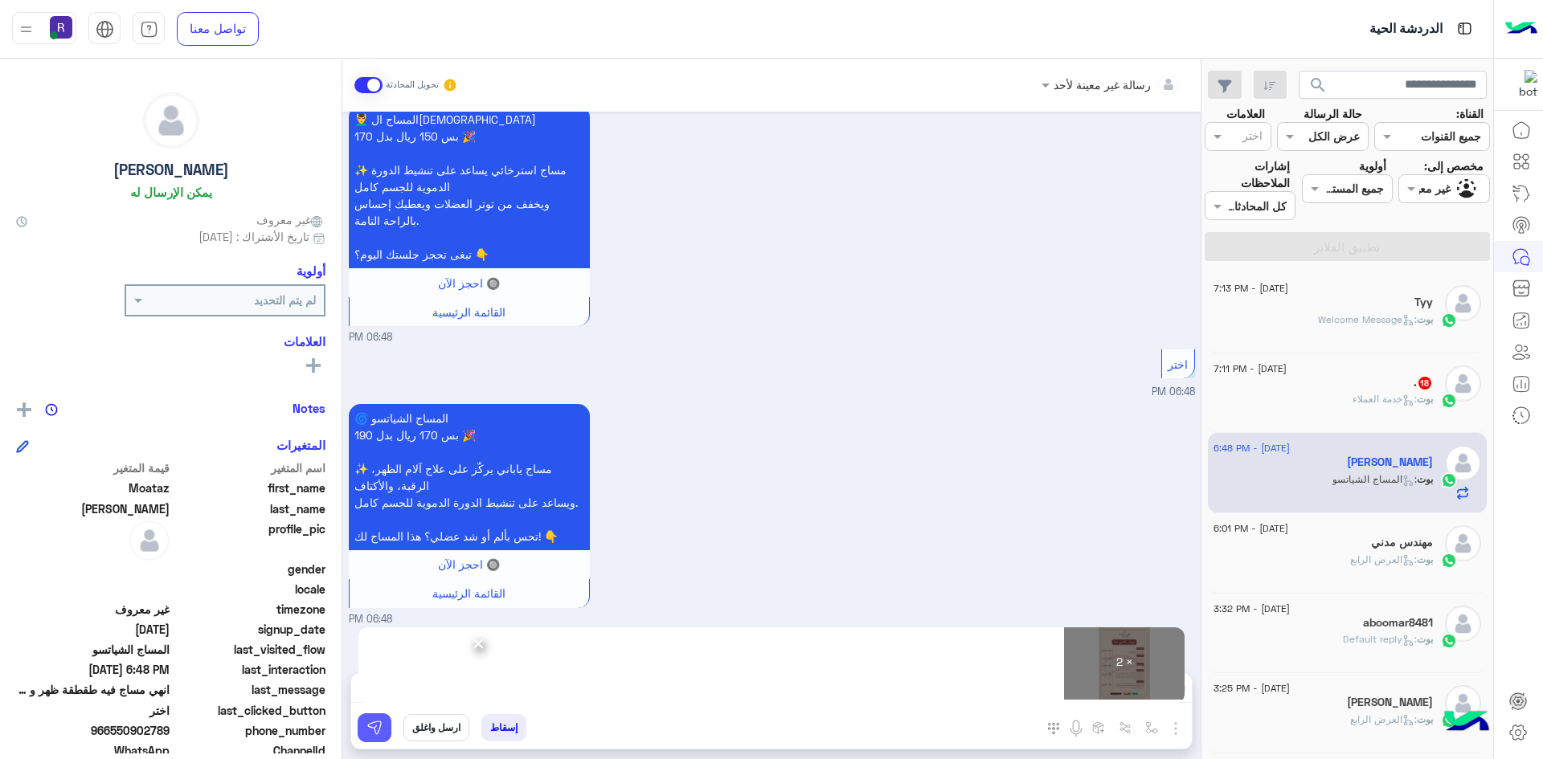
click at [368, 726] on img at bounding box center [374, 728] width 16 height 16
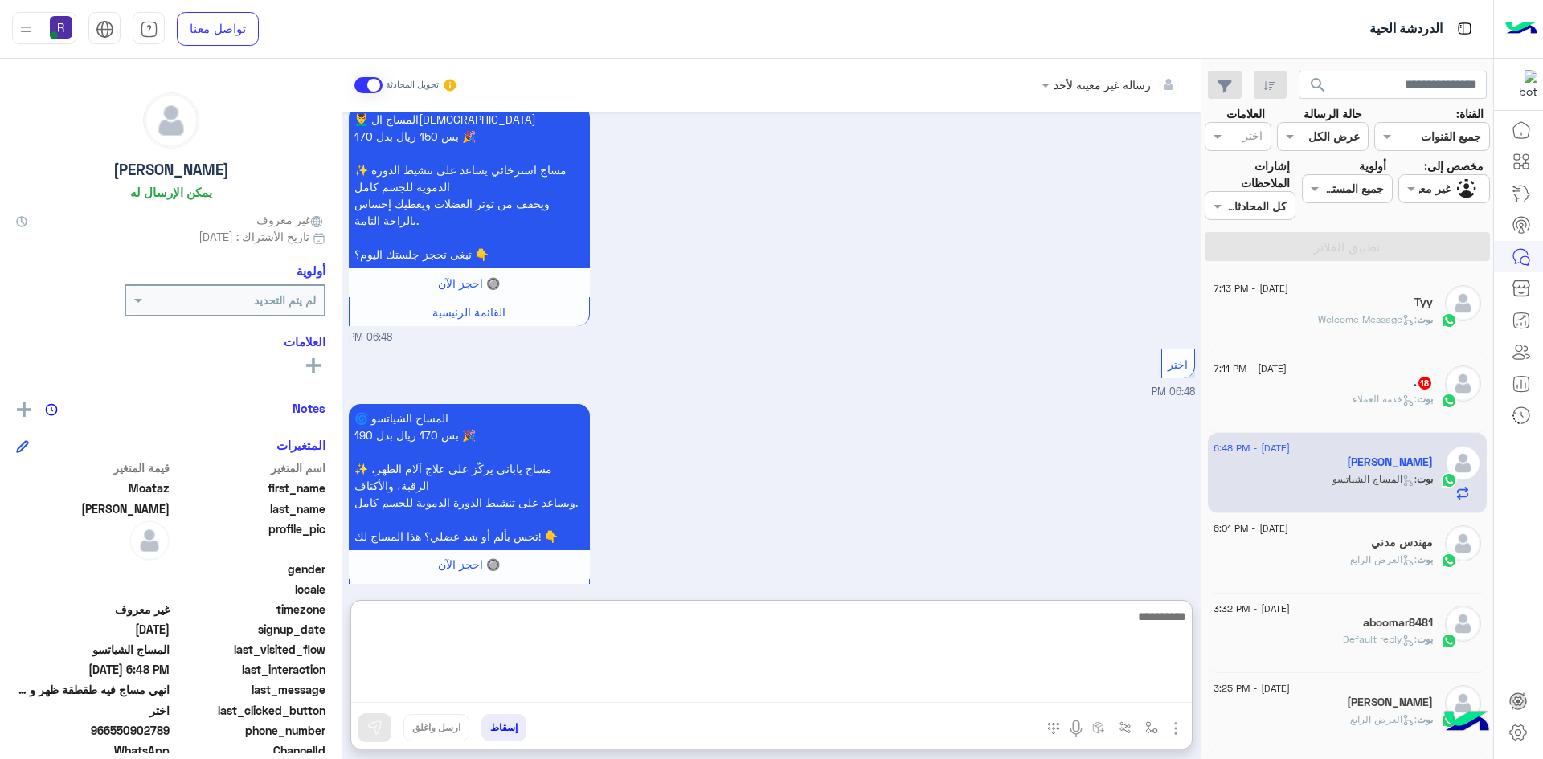
paste textarea "**********"
type textarea "**********"
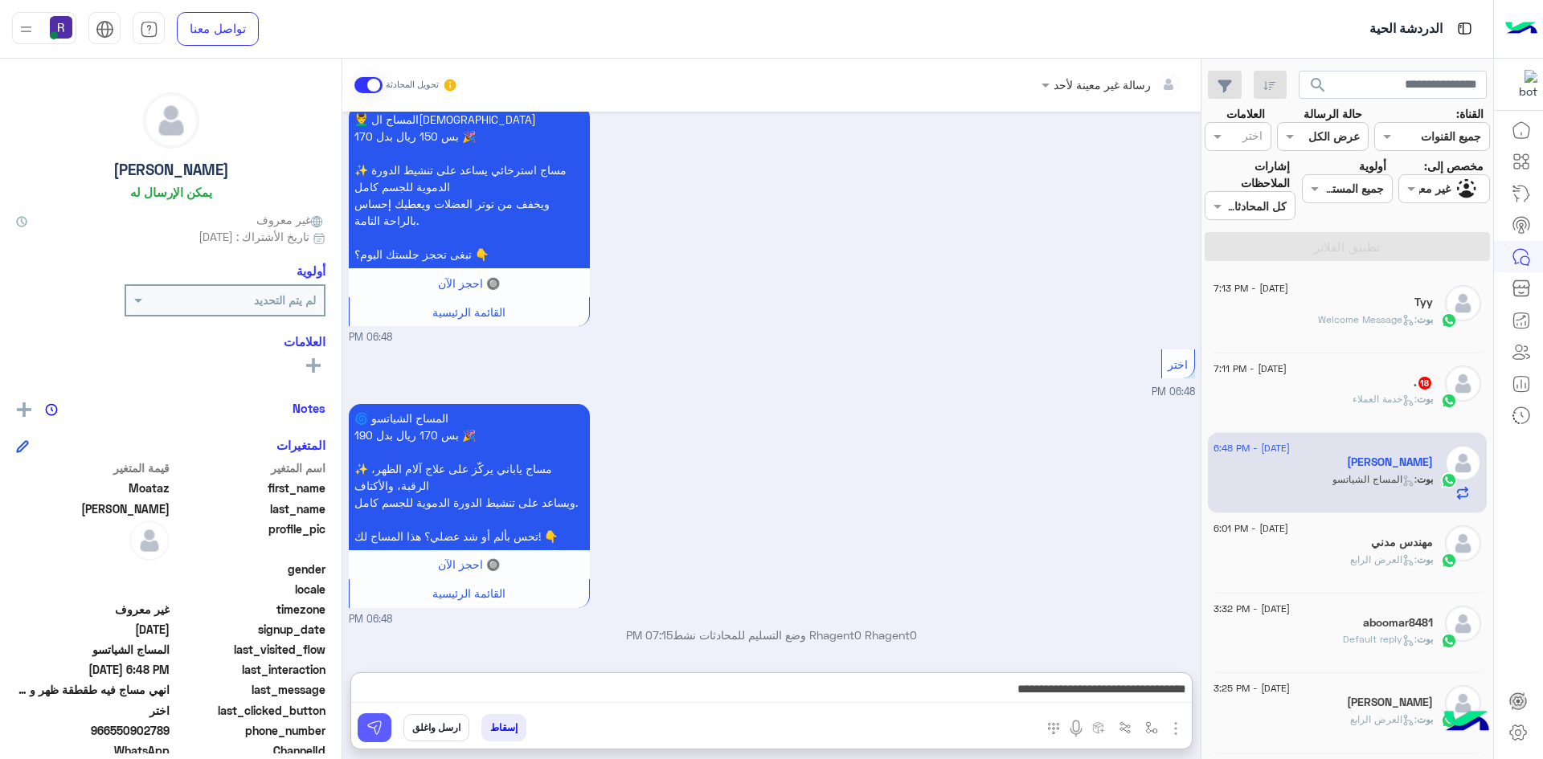
click at [377, 736] on button at bounding box center [375, 728] width 34 height 29
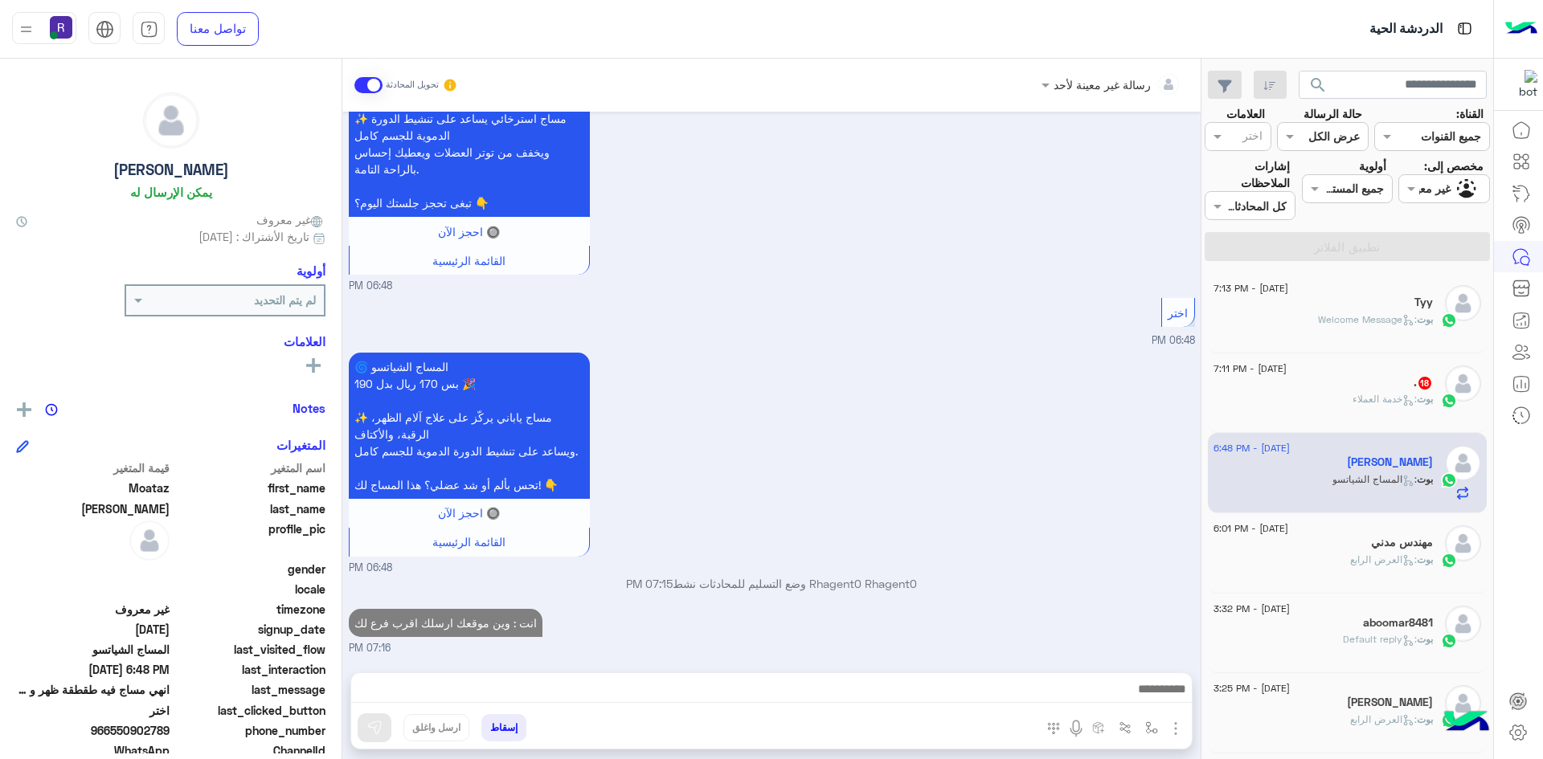
scroll to position [747, 0]
click at [1432, 393] on span "بوت" at bounding box center [1425, 399] width 16 height 12
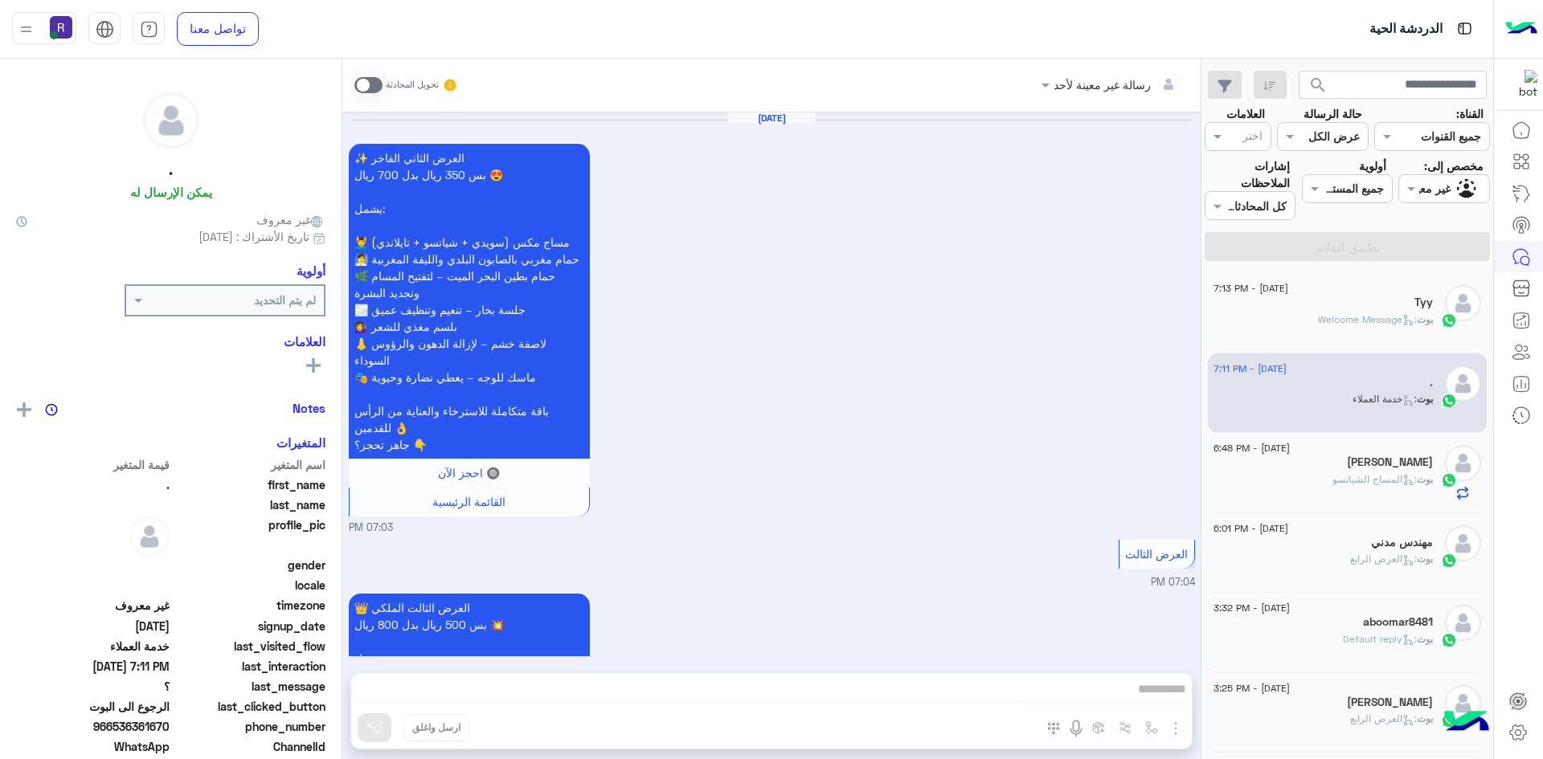
scroll to position [1485, 0]
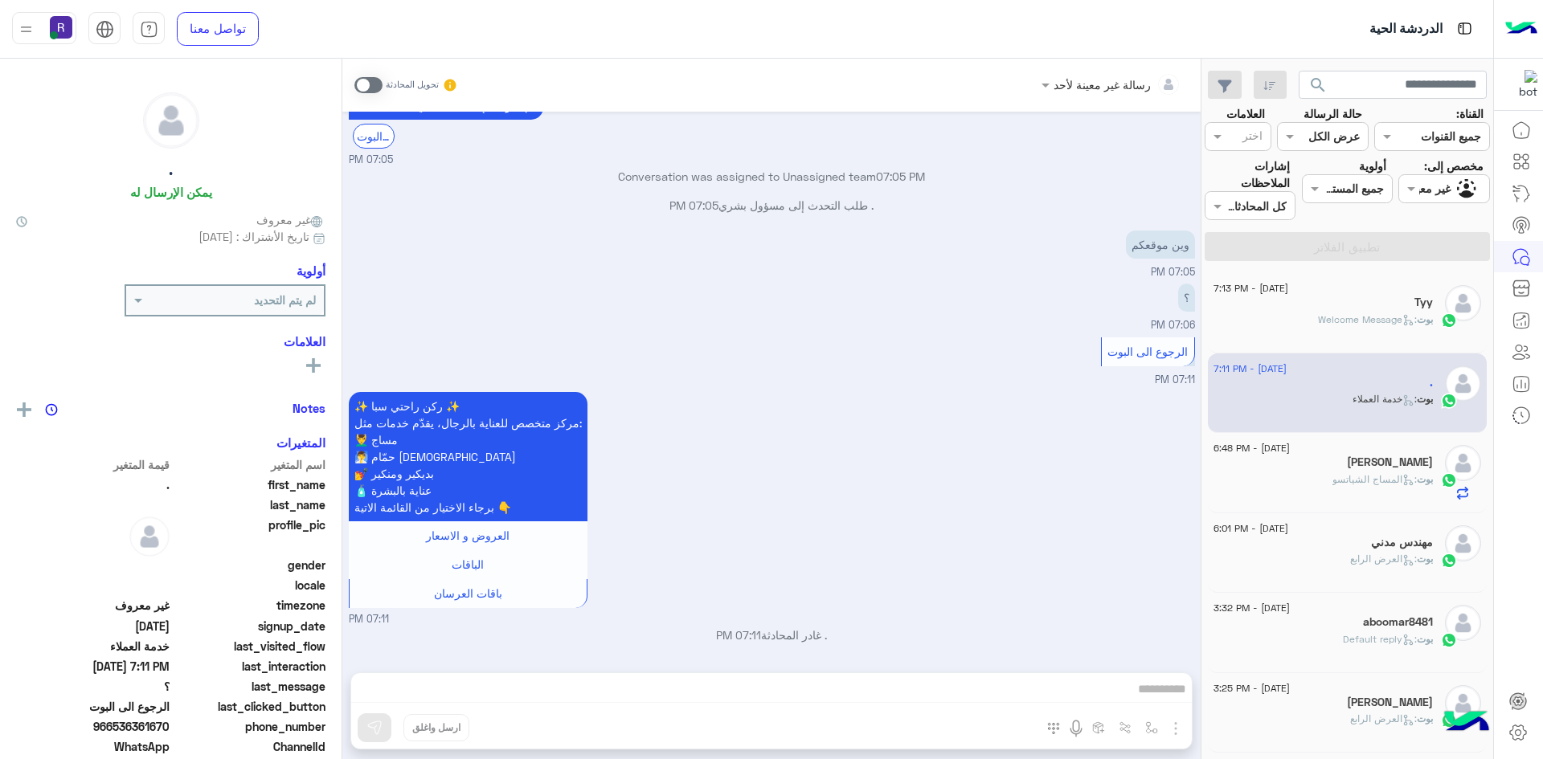
click at [373, 81] on span at bounding box center [368, 85] width 28 height 16
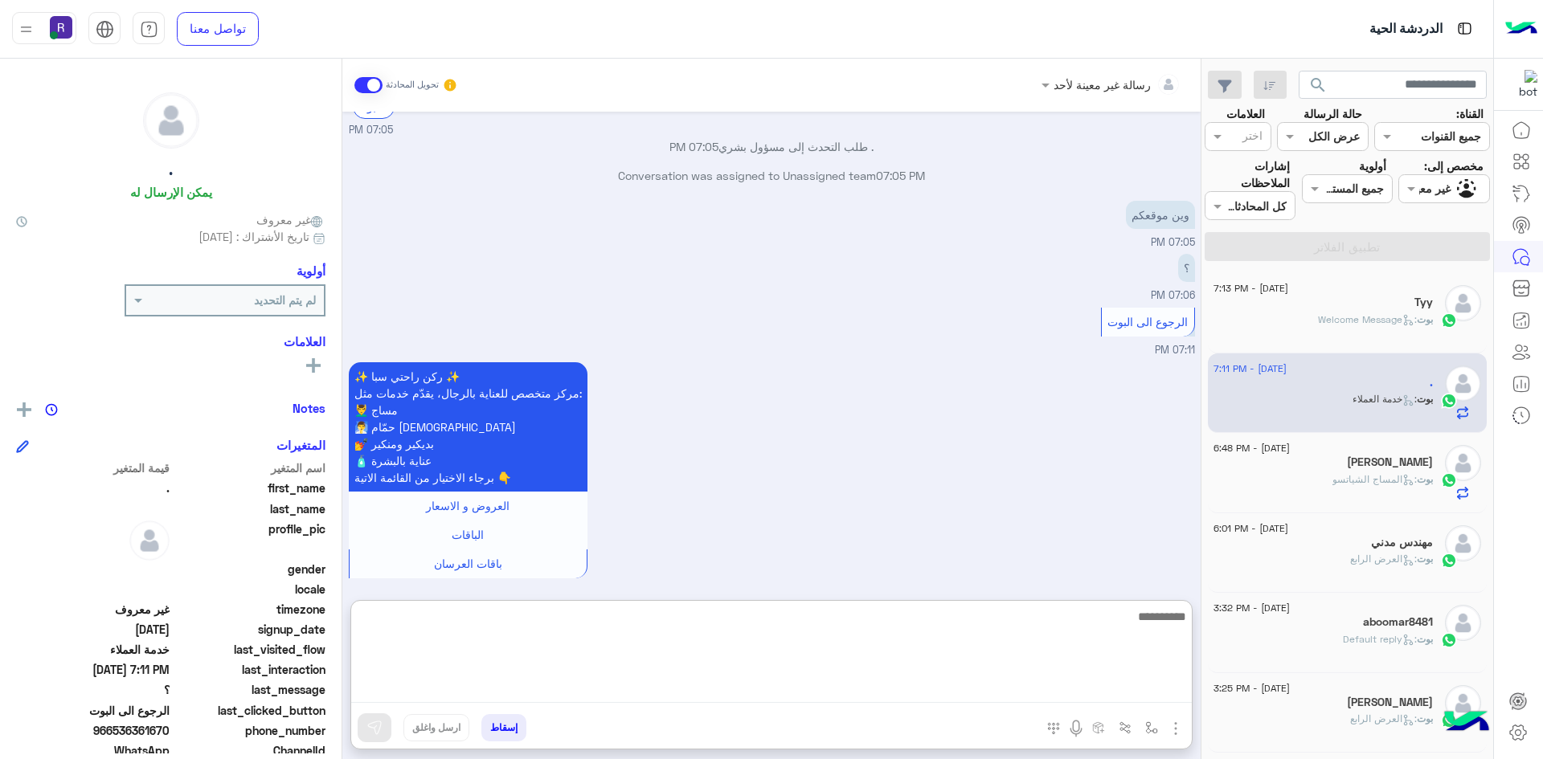
paste textarea "**********"
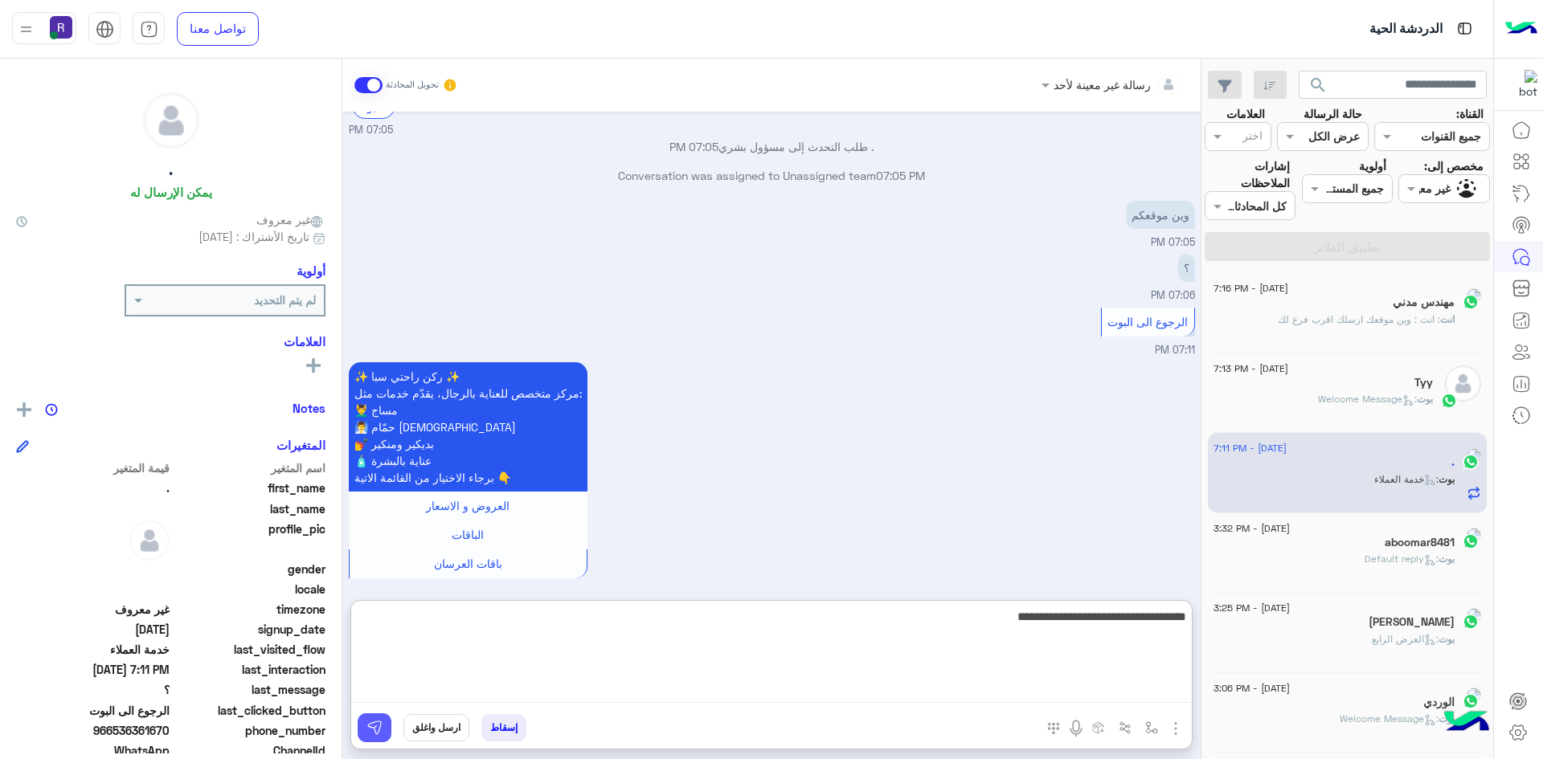
type textarea "**********"
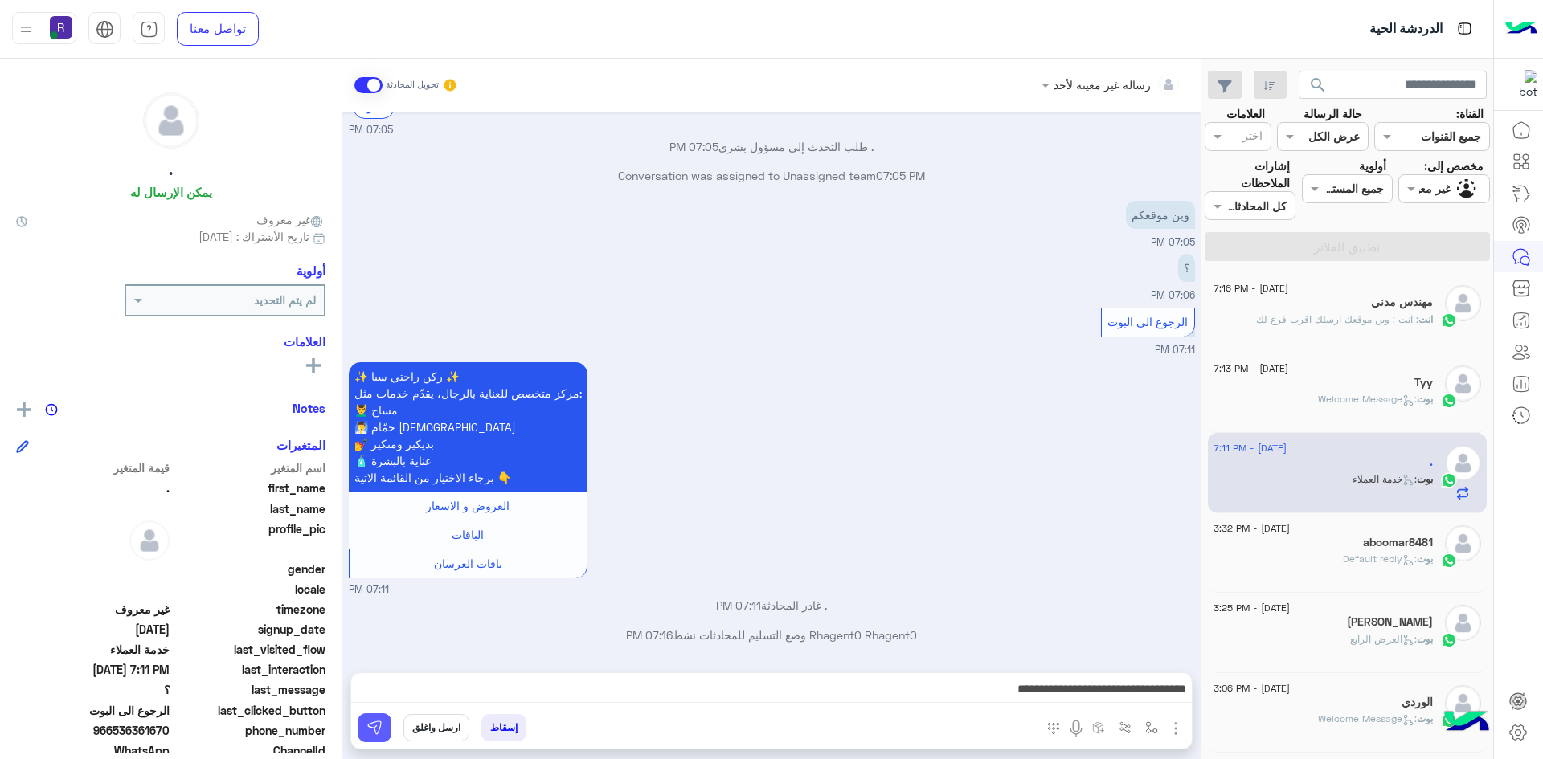
click at [384, 737] on button at bounding box center [375, 728] width 34 height 29
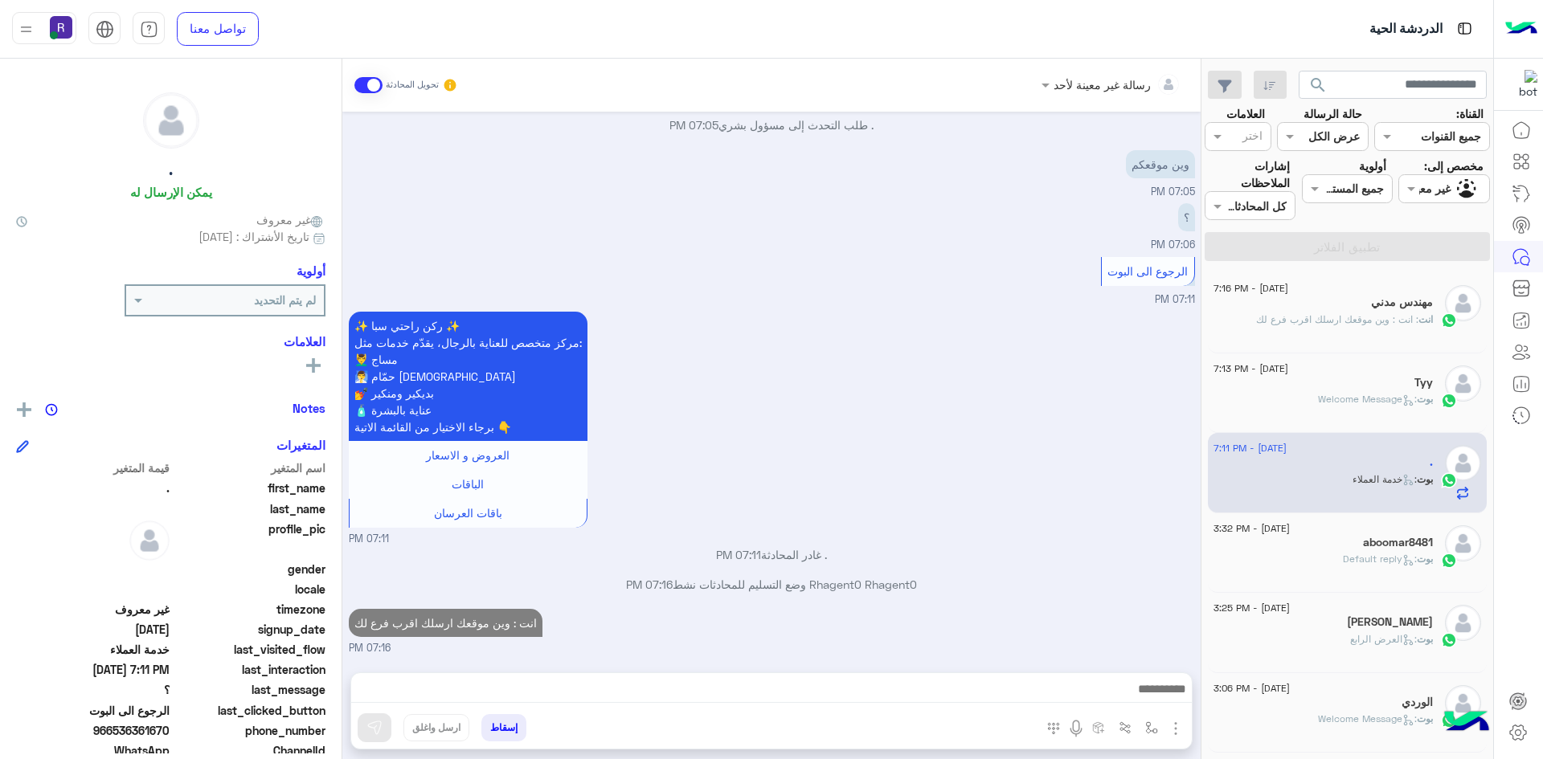
scroll to position [1566, 0]
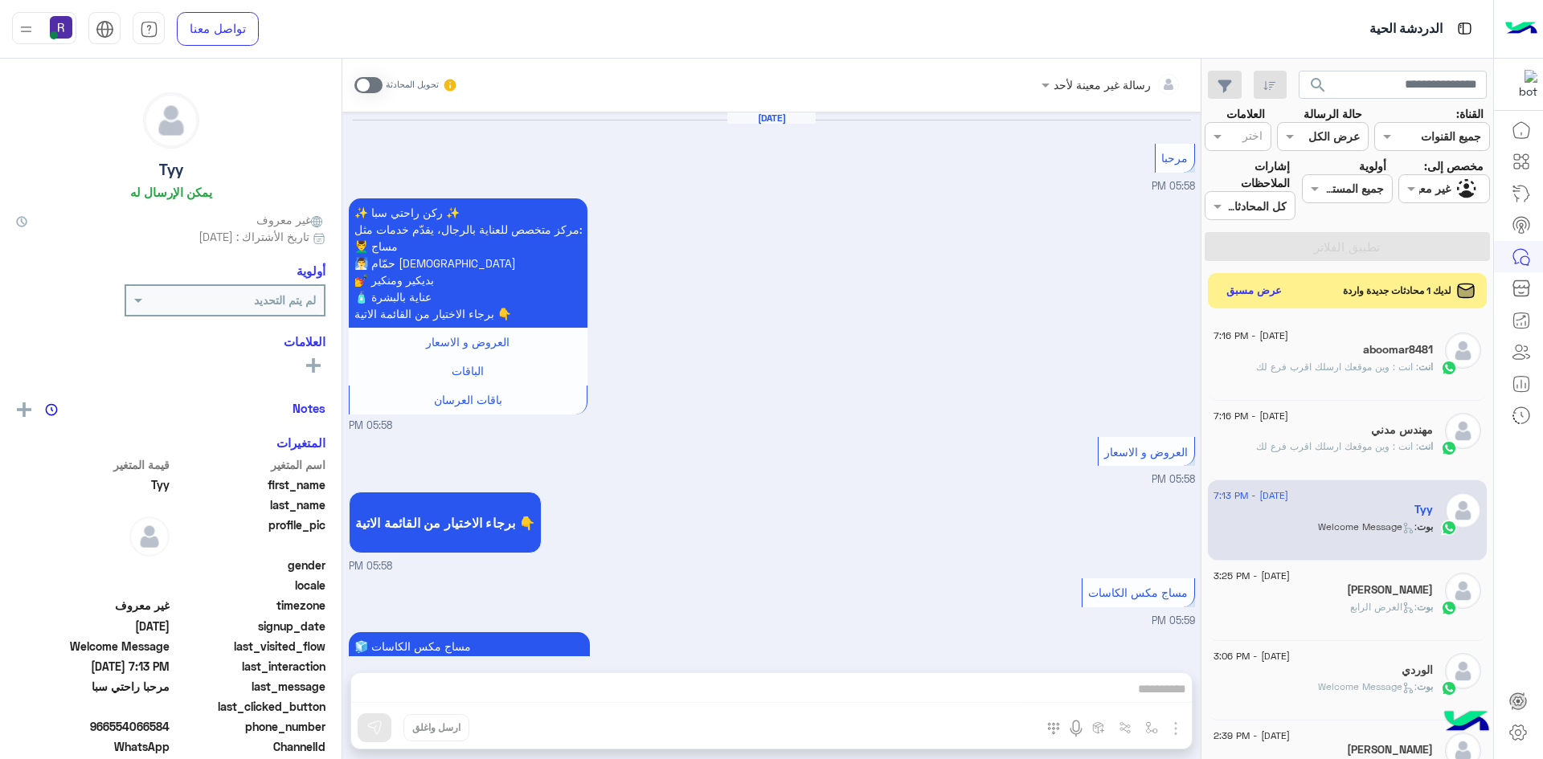
scroll to position [3072, 0]
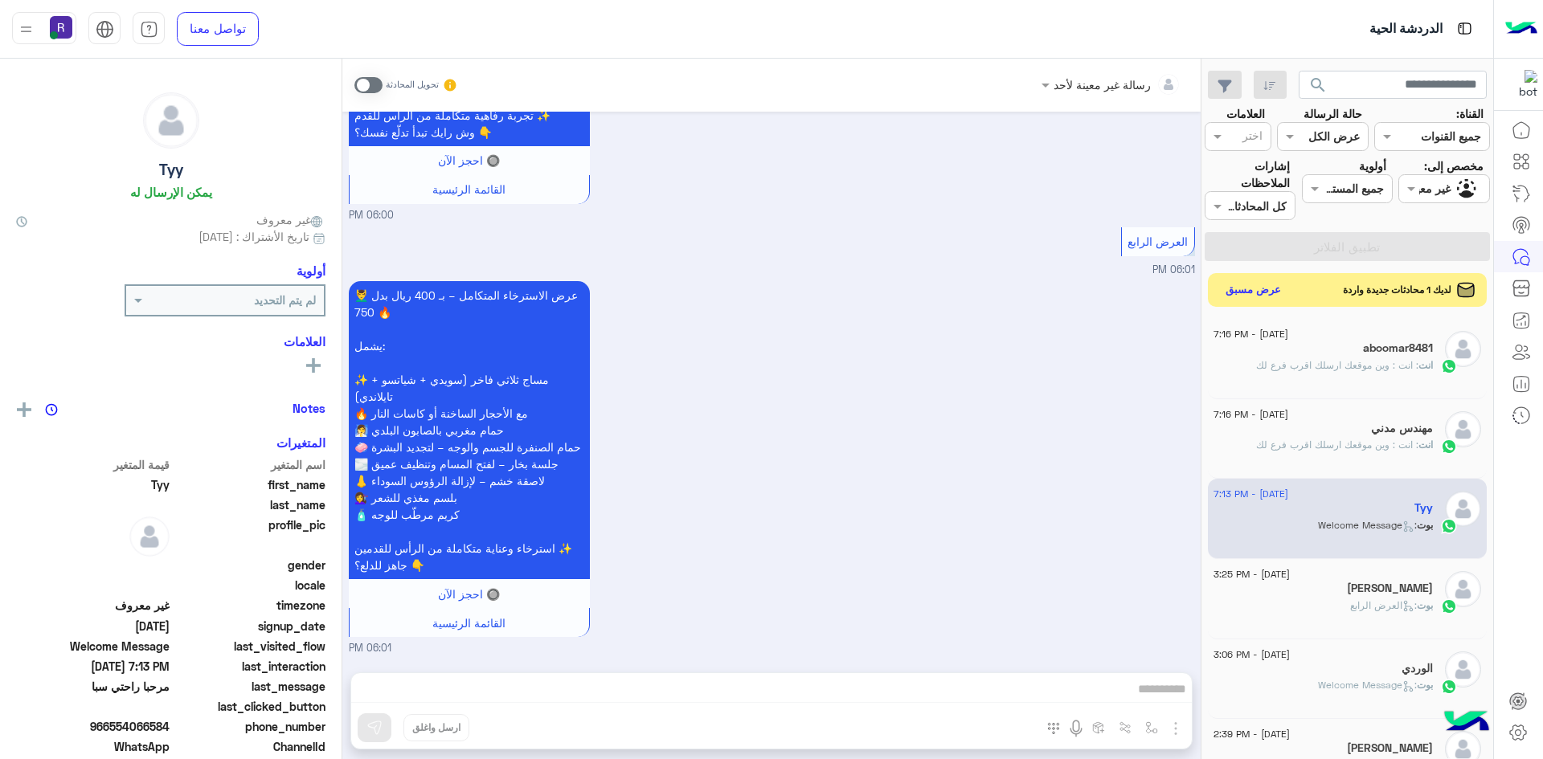
click at [1267, 293] on button "عرض مسبق" at bounding box center [1254, 291] width 68 height 22
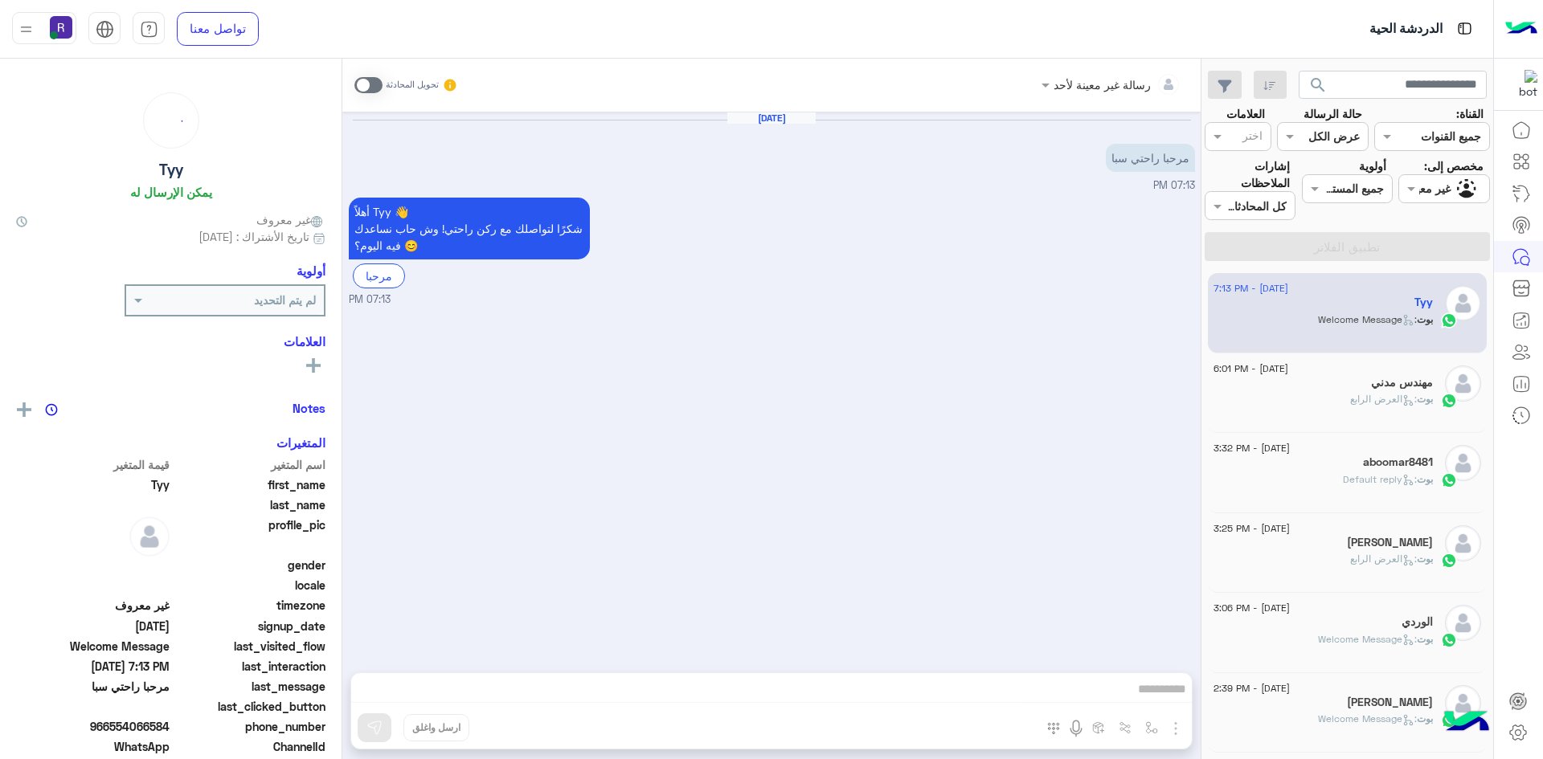
click at [375, 82] on span at bounding box center [368, 85] width 28 height 16
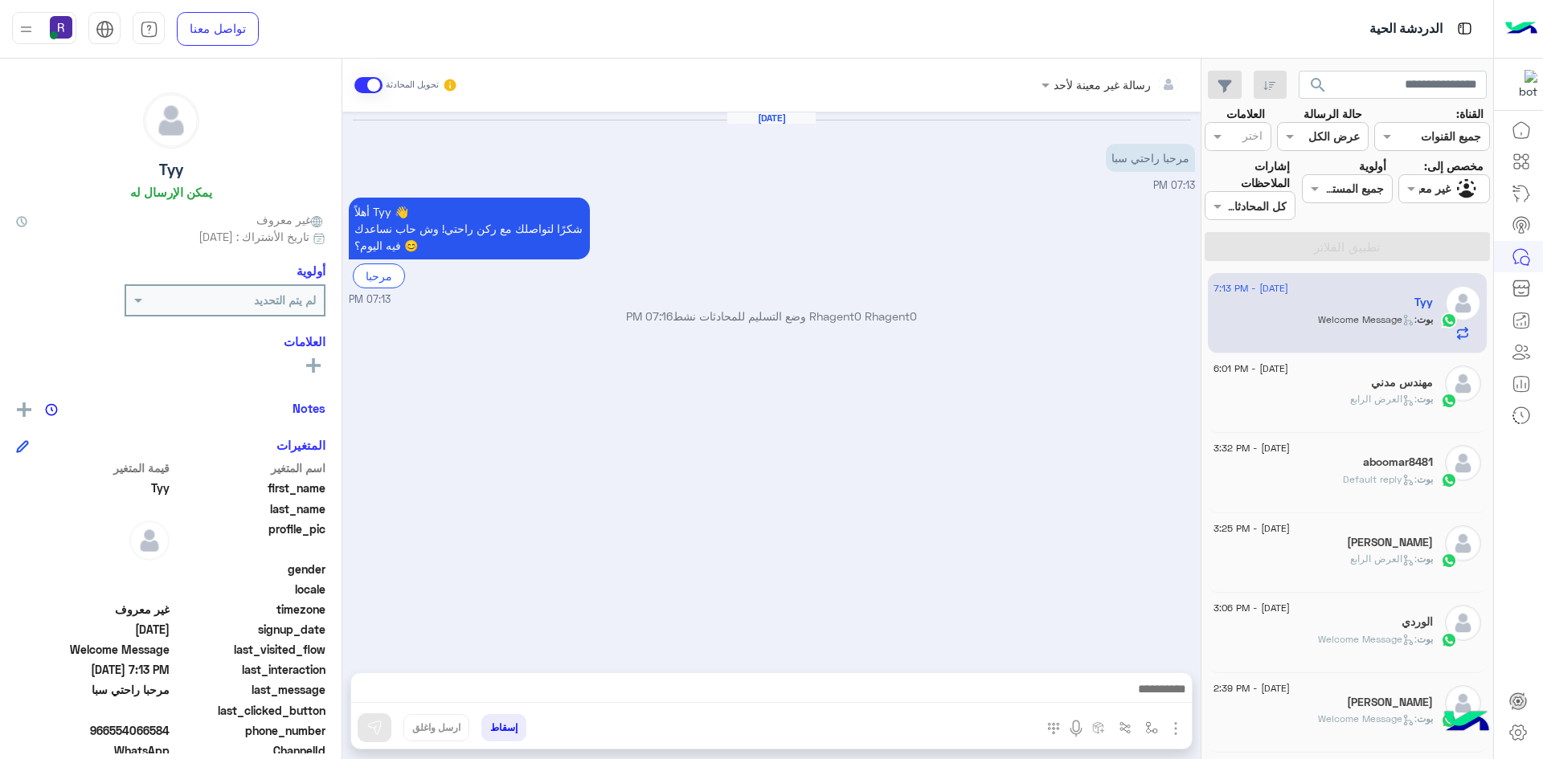
click at [1173, 731] on img "button" at bounding box center [1175, 728] width 19 height 19
click at [1155, 694] on span "الصور" at bounding box center [1145, 694] width 30 height 18
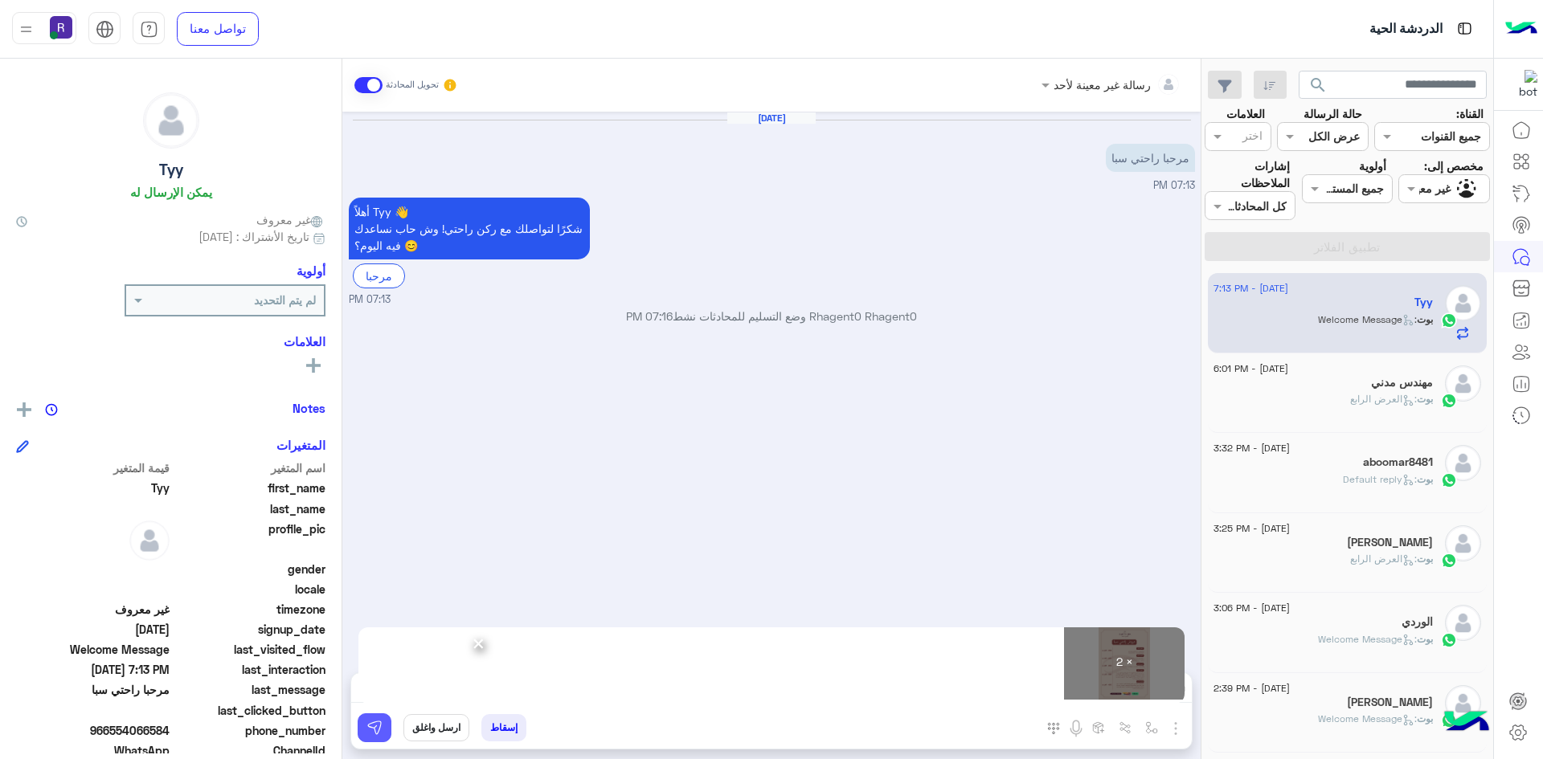
click at [372, 731] on img at bounding box center [374, 728] width 16 height 16
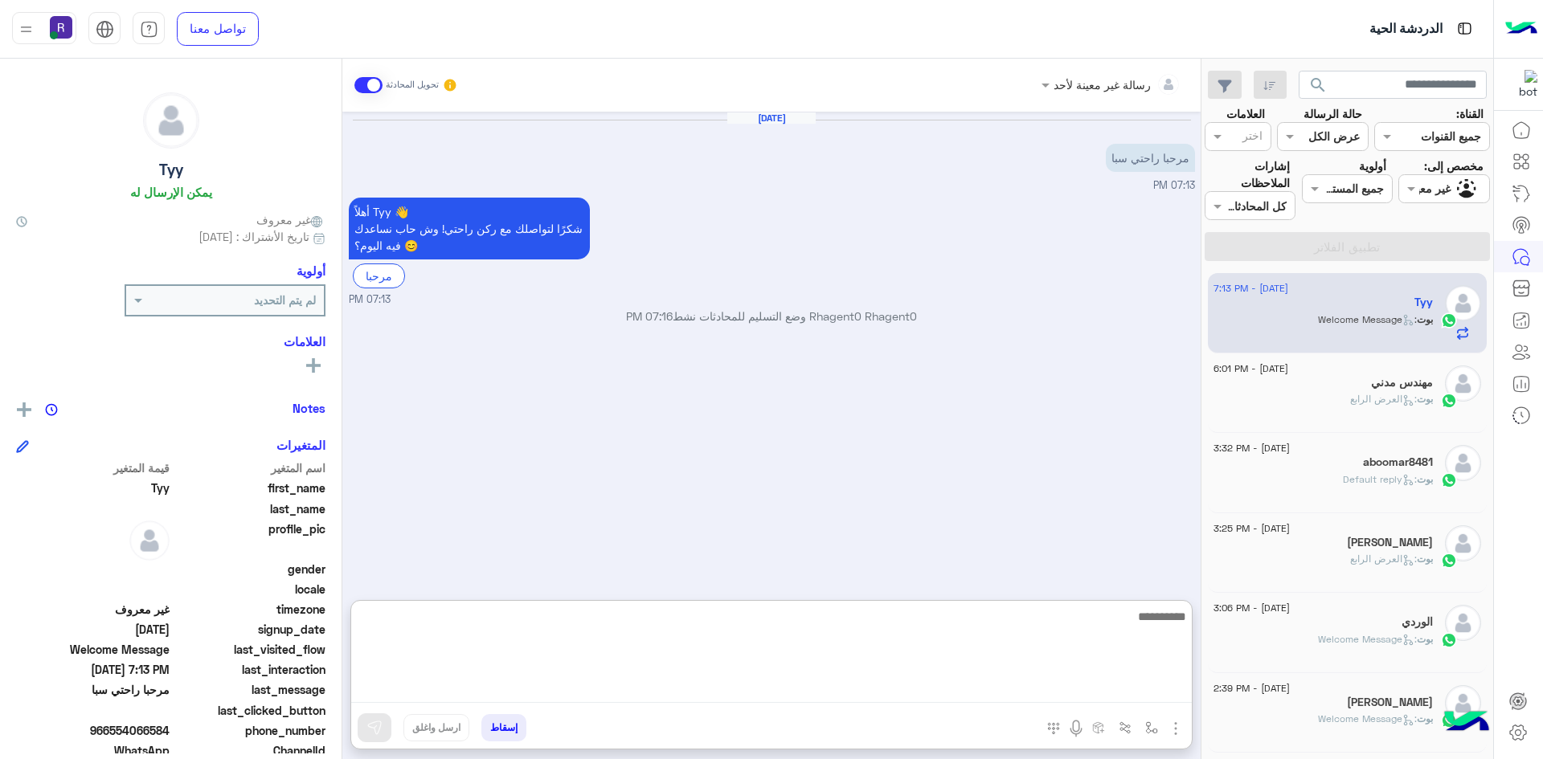
paste textarea "**********"
type textarea "**********"
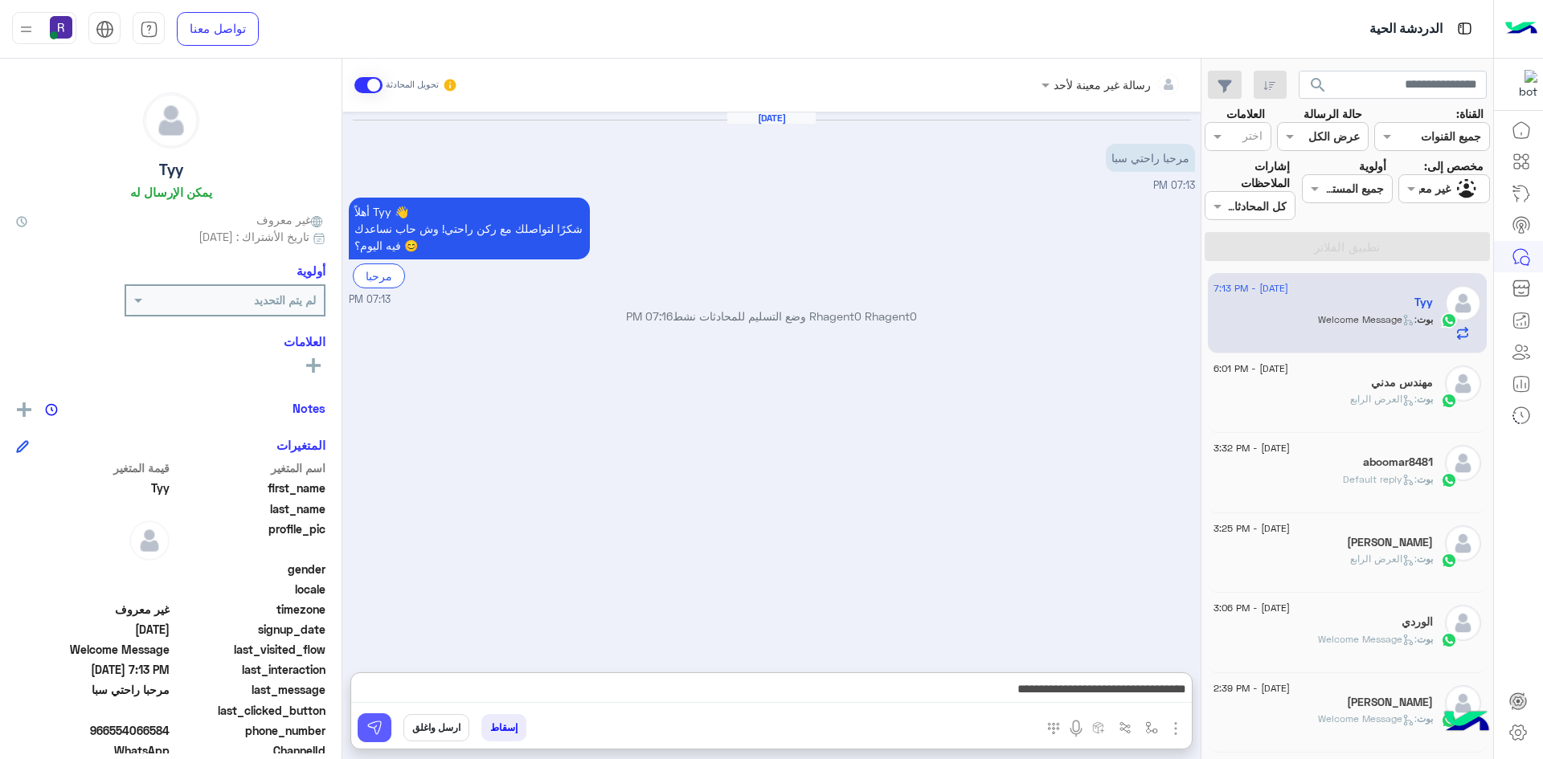
click at [383, 731] on button at bounding box center [375, 728] width 34 height 29
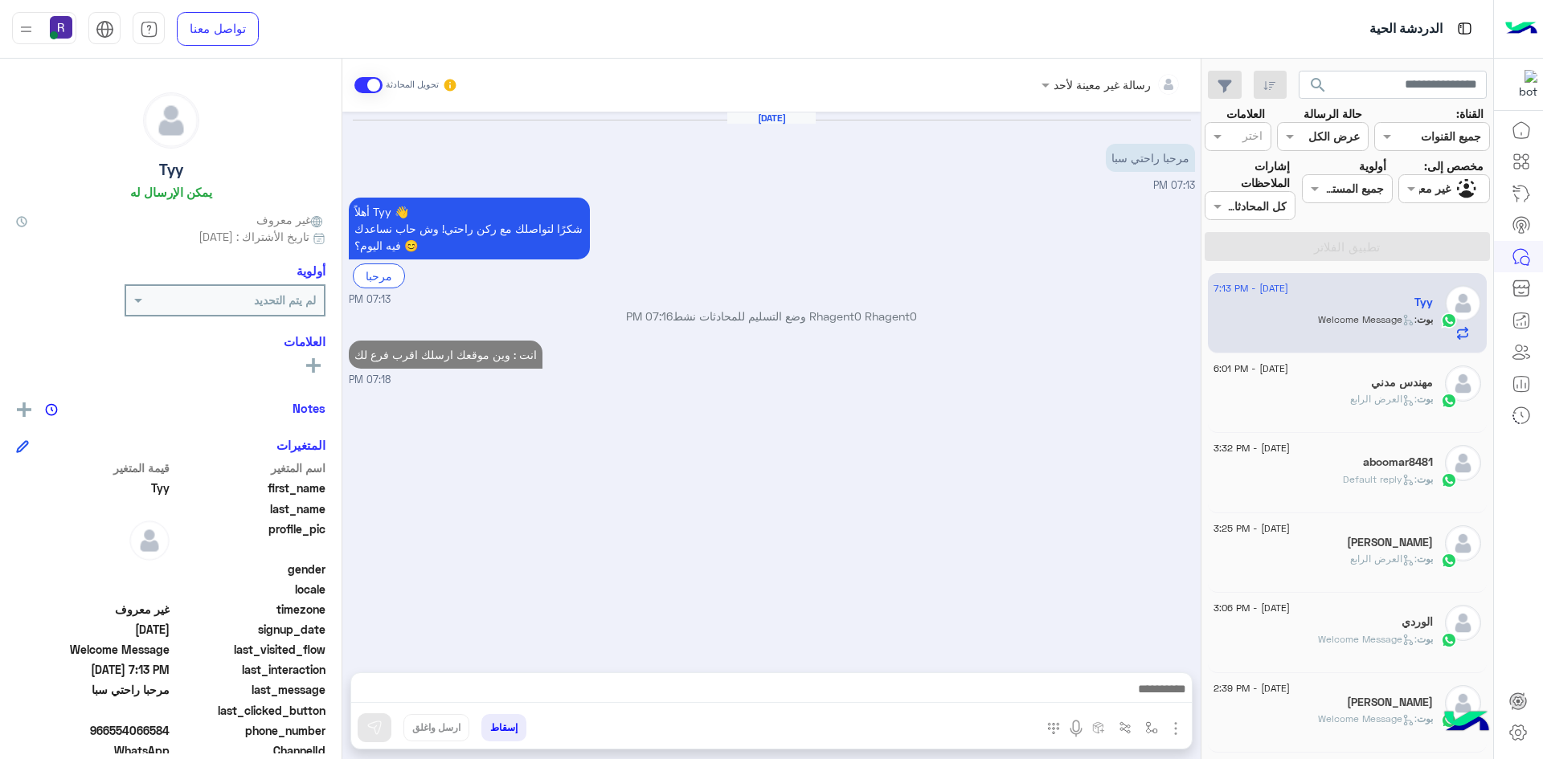
click at [1428, 401] on span "بوت" at bounding box center [1425, 399] width 16 height 12
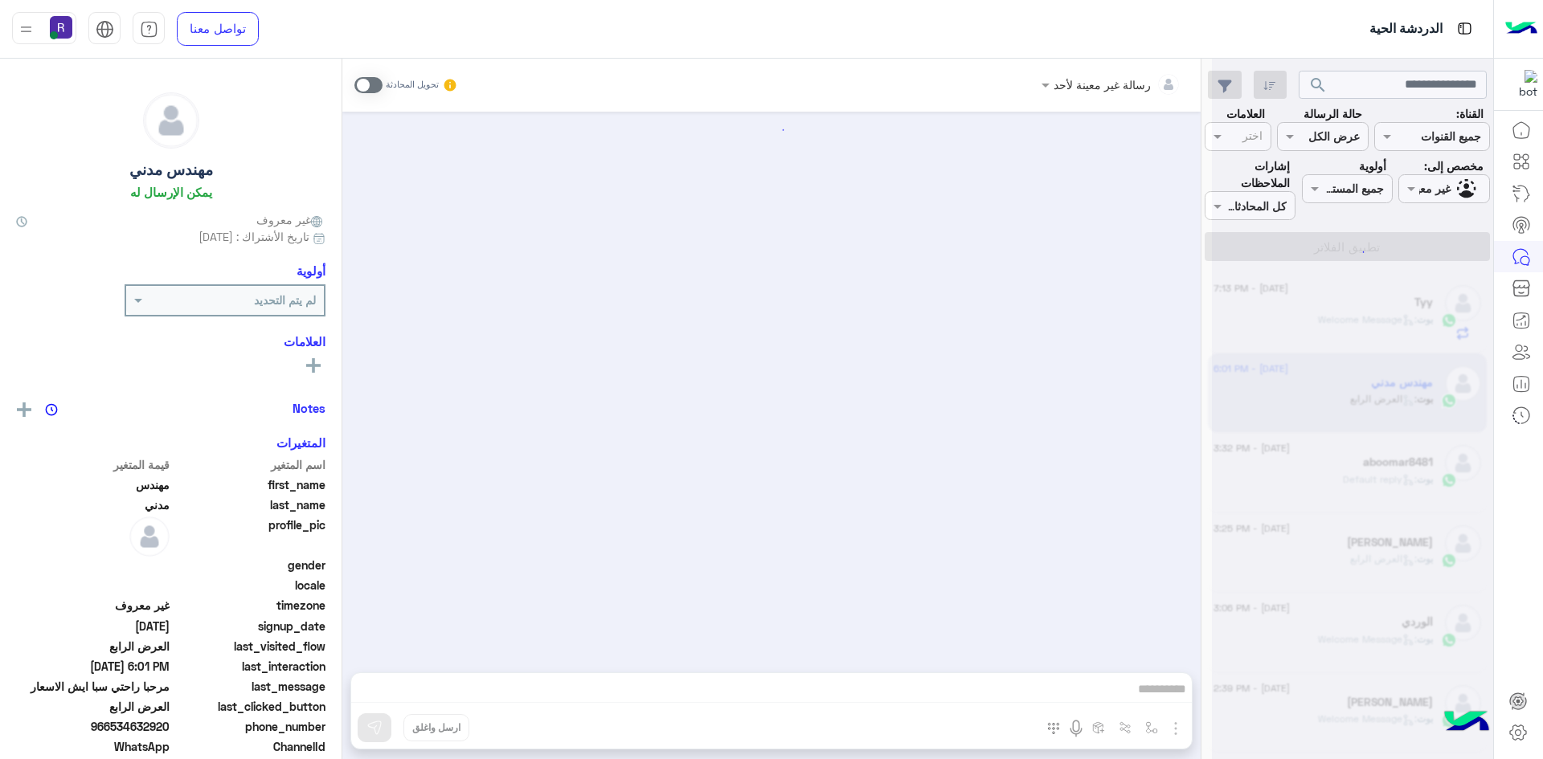
scroll to position [3072, 0]
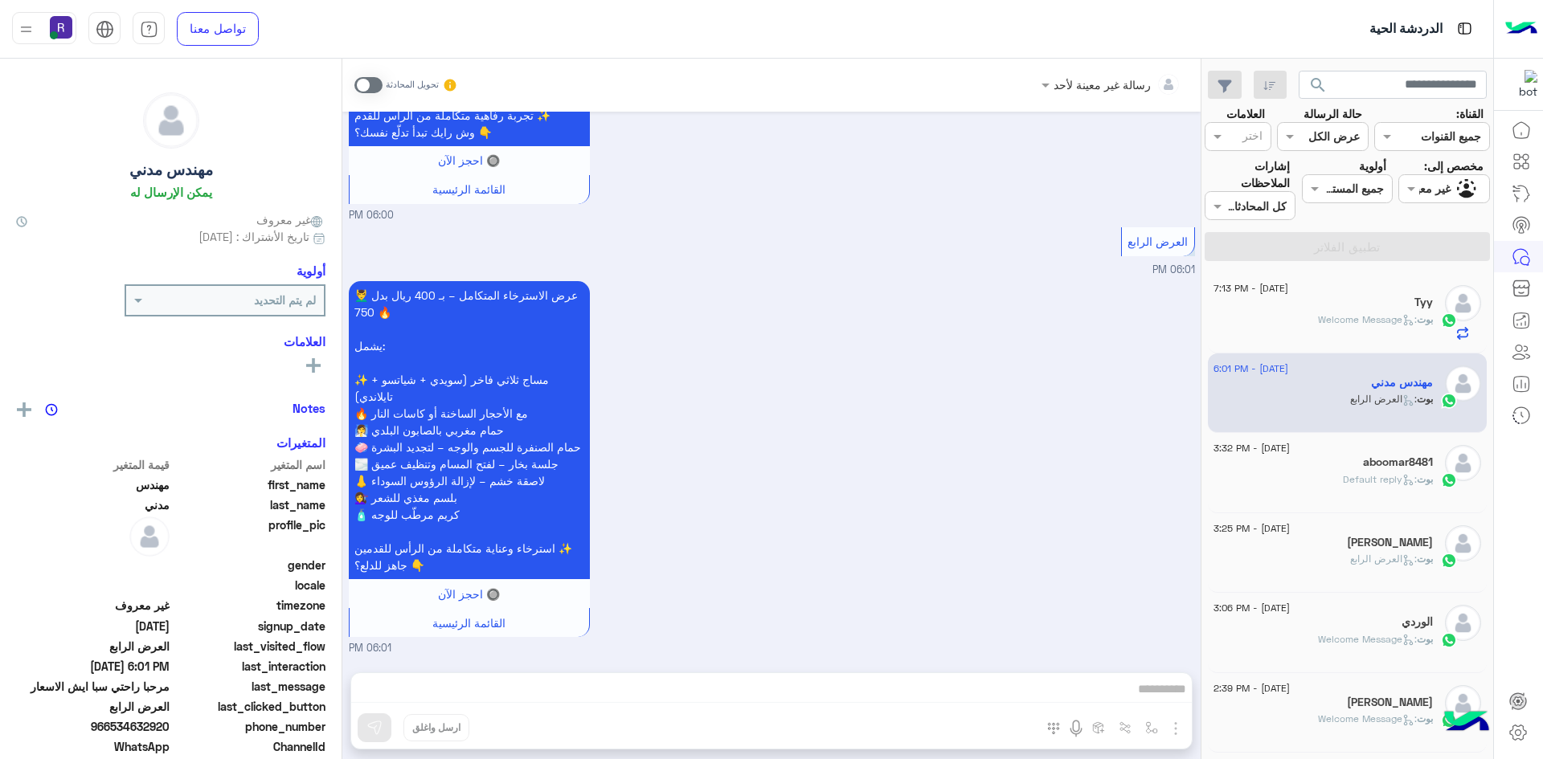
click at [375, 84] on span at bounding box center [368, 85] width 28 height 16
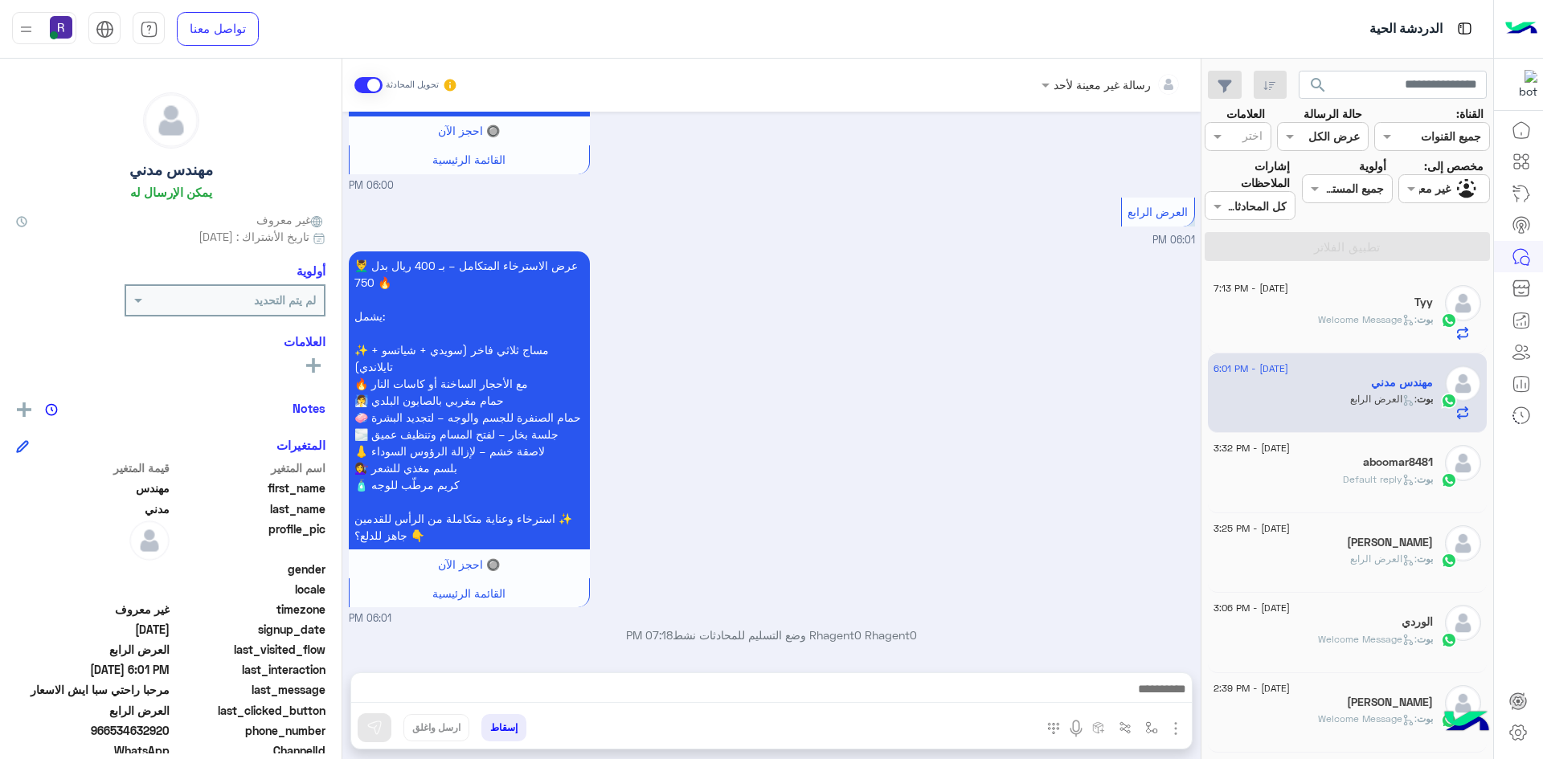
scroll to position [3101, 0]
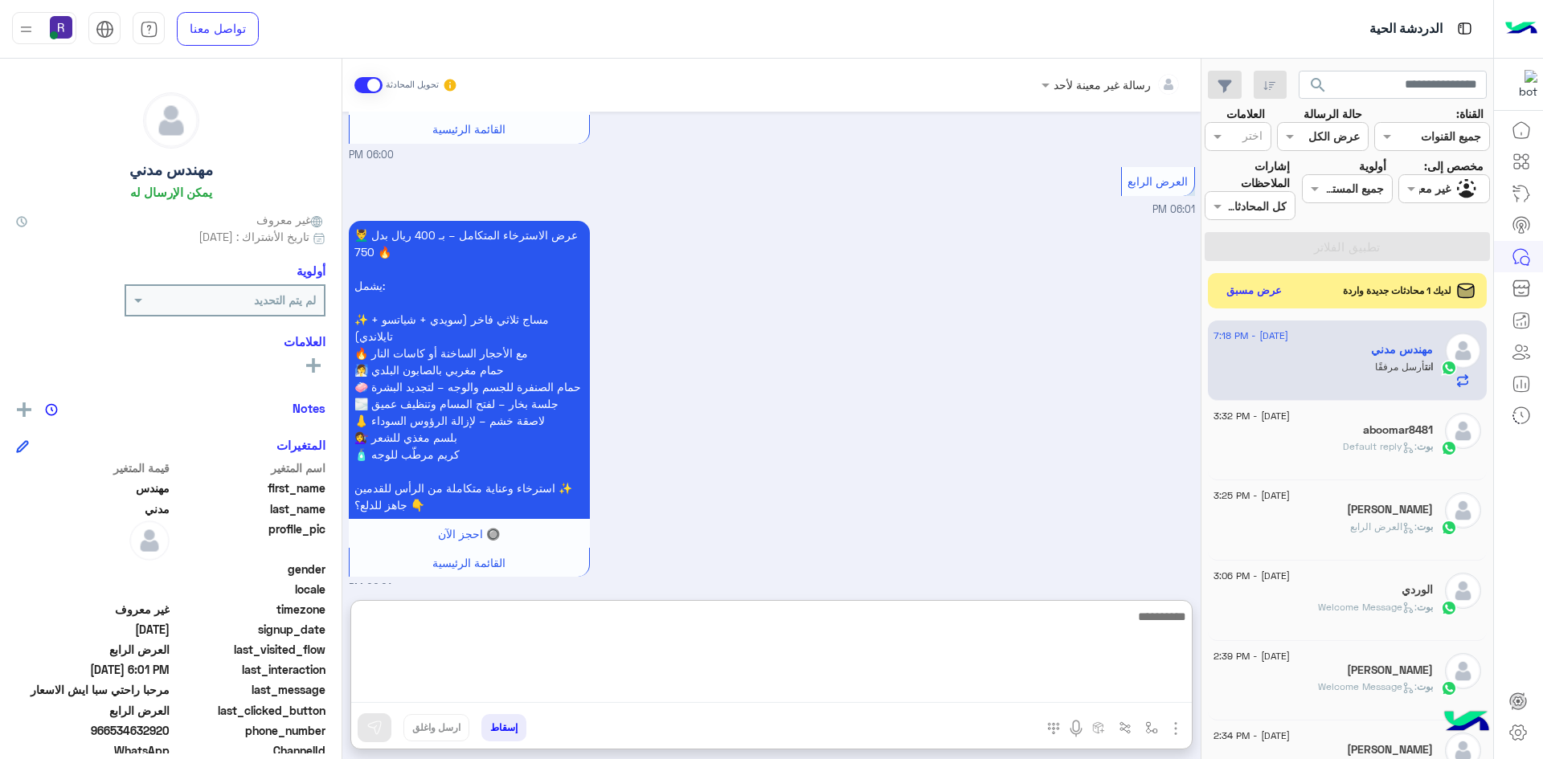
paste textarea "**********"
type textarea "**********"
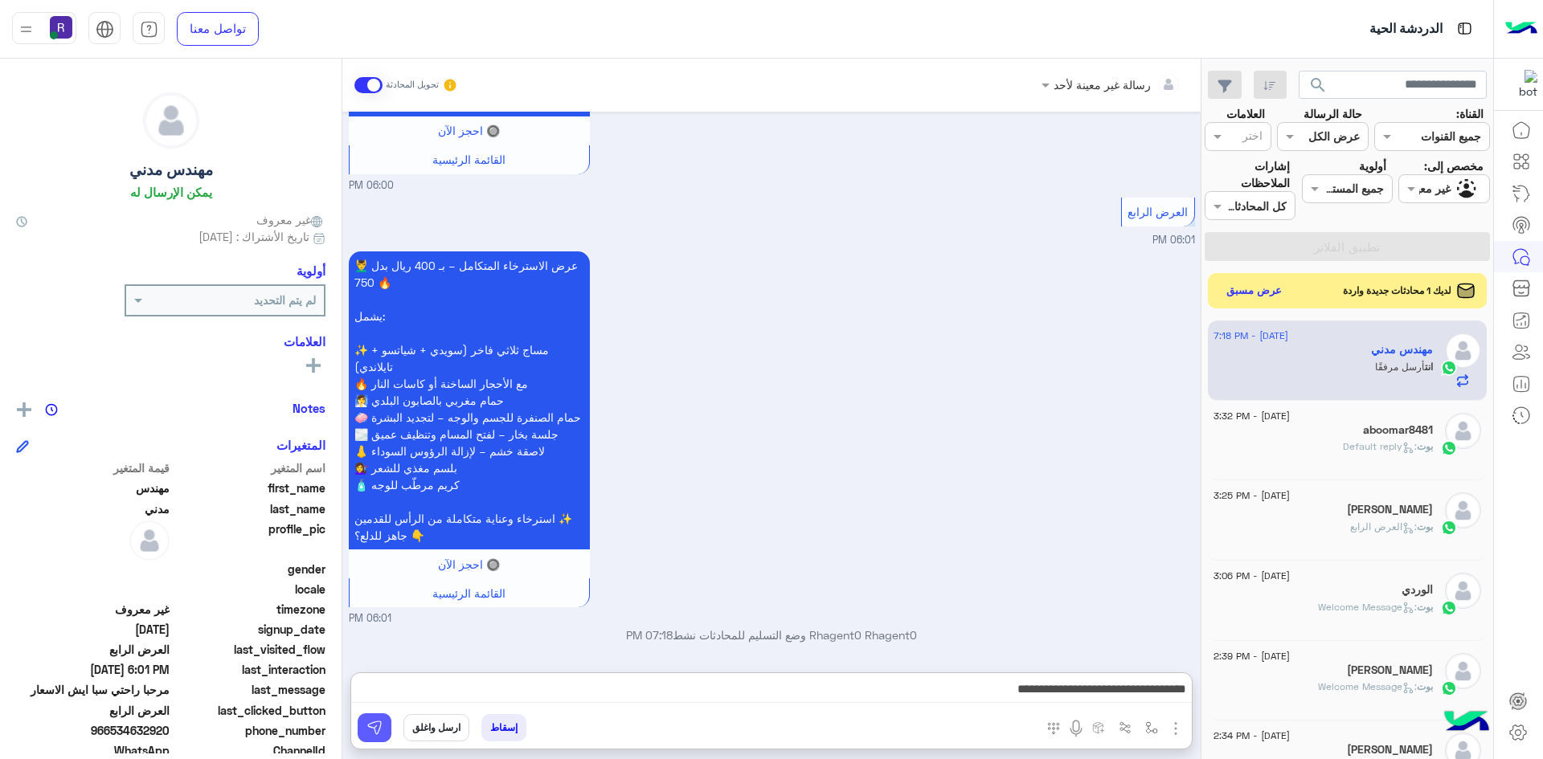
click at [370, 728] on img at bounding box center [374, 728] width 16 height 16
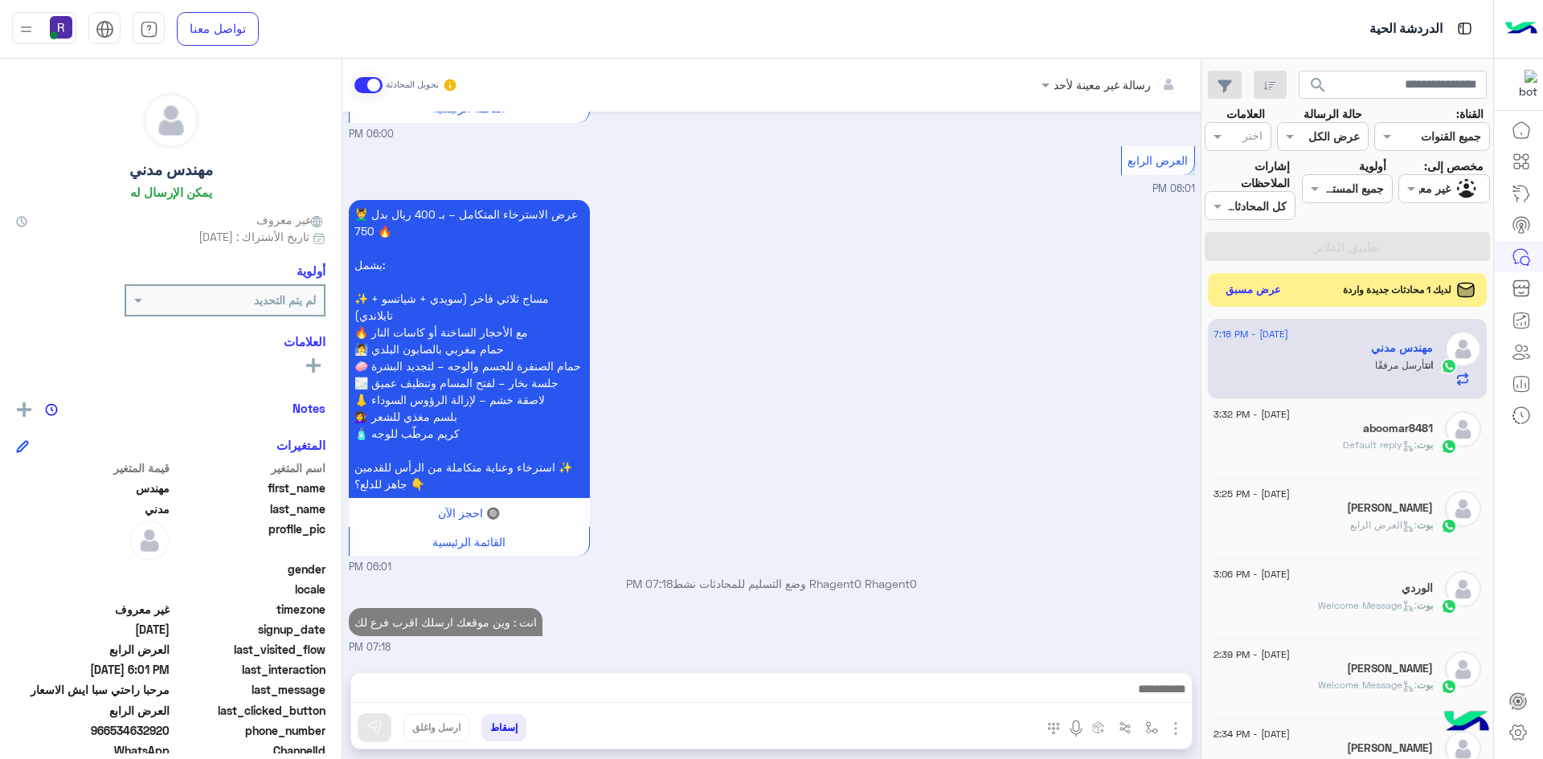
click at [1240, 289] on button "عرض مسبق" at bounding box center [1254, 291] width 68 height 22
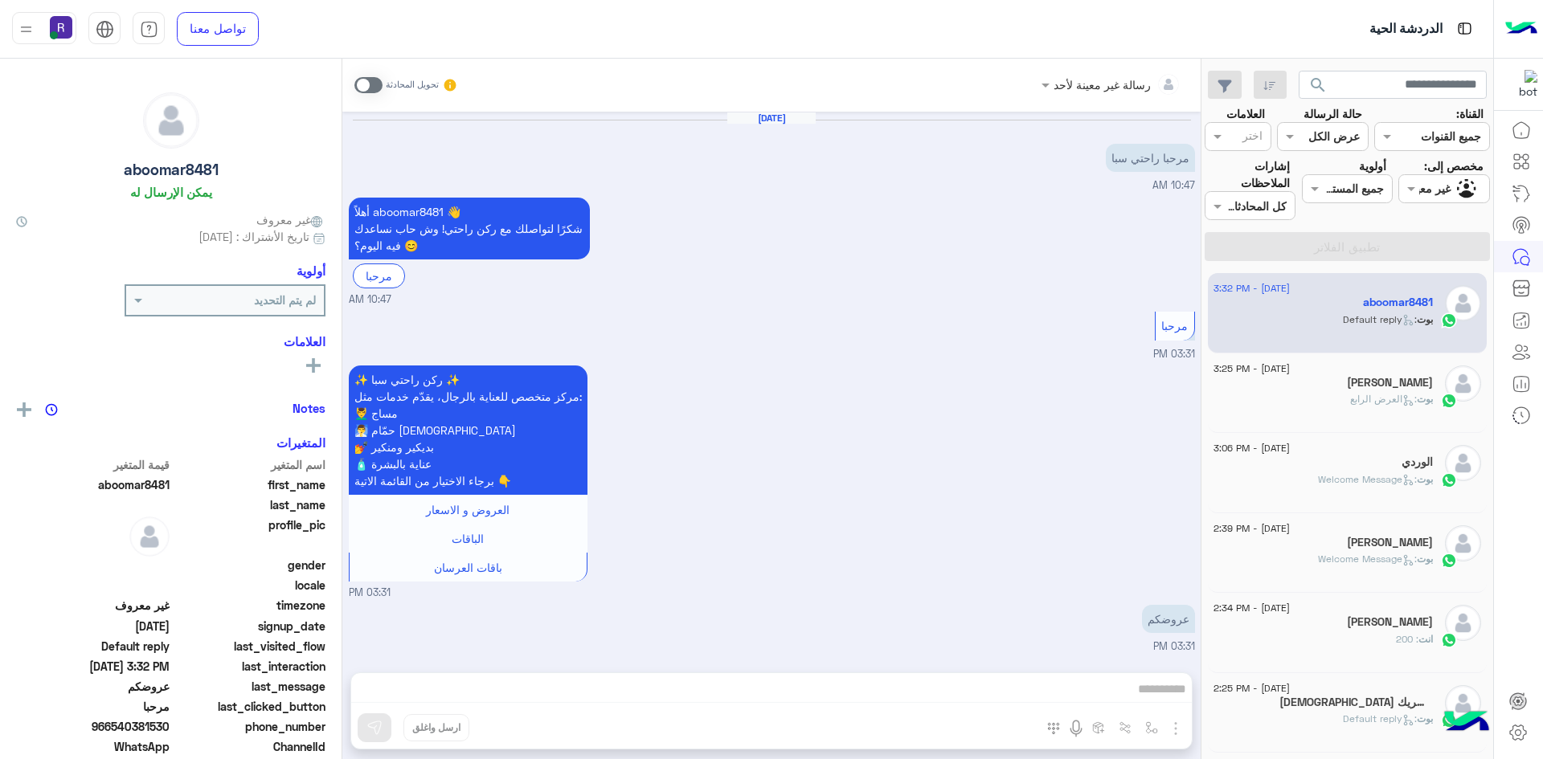
scroll to position [113, 0]
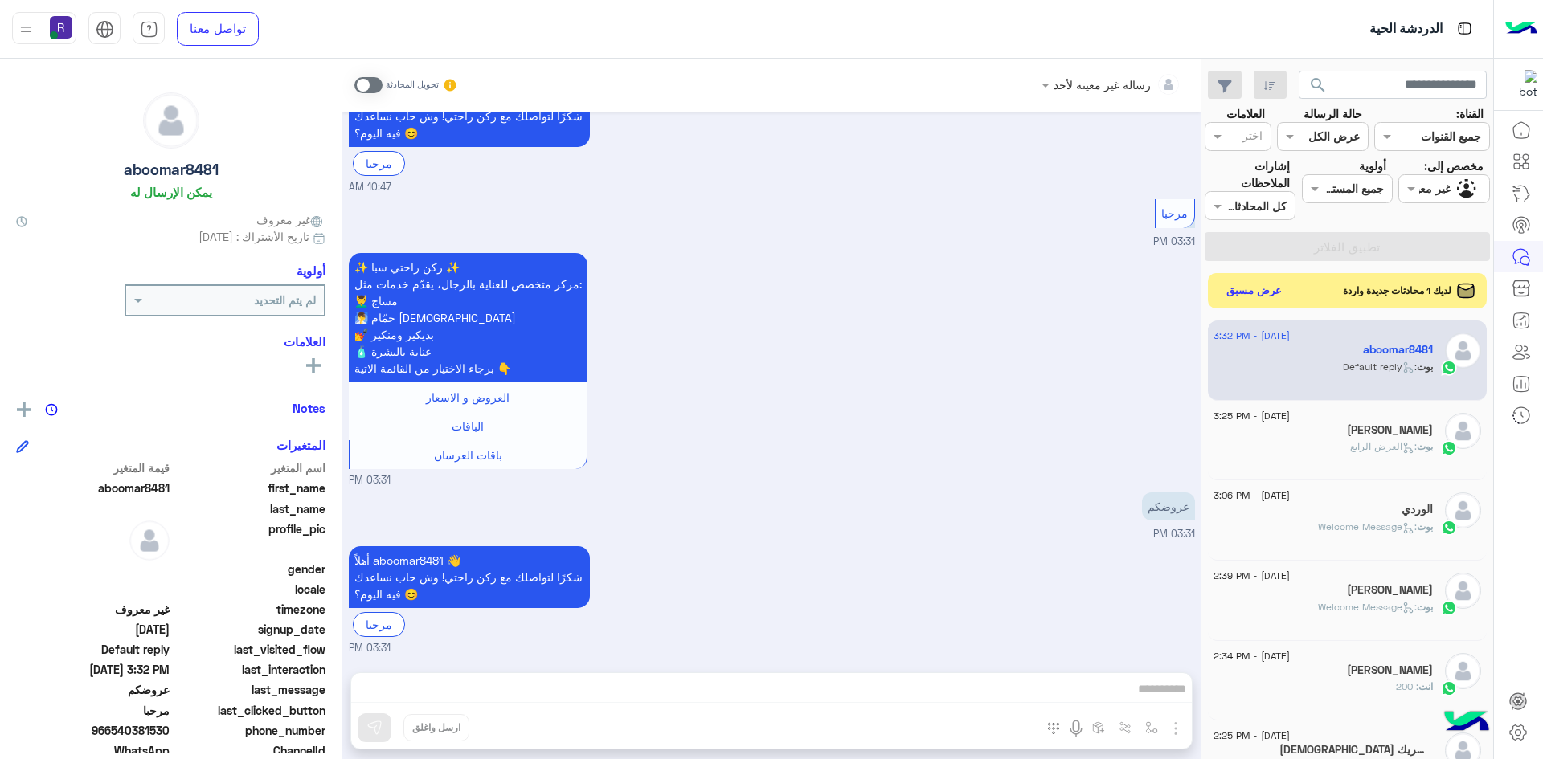
click at [377, 82] on span at bounding box center [368, 85] width 28 height 16
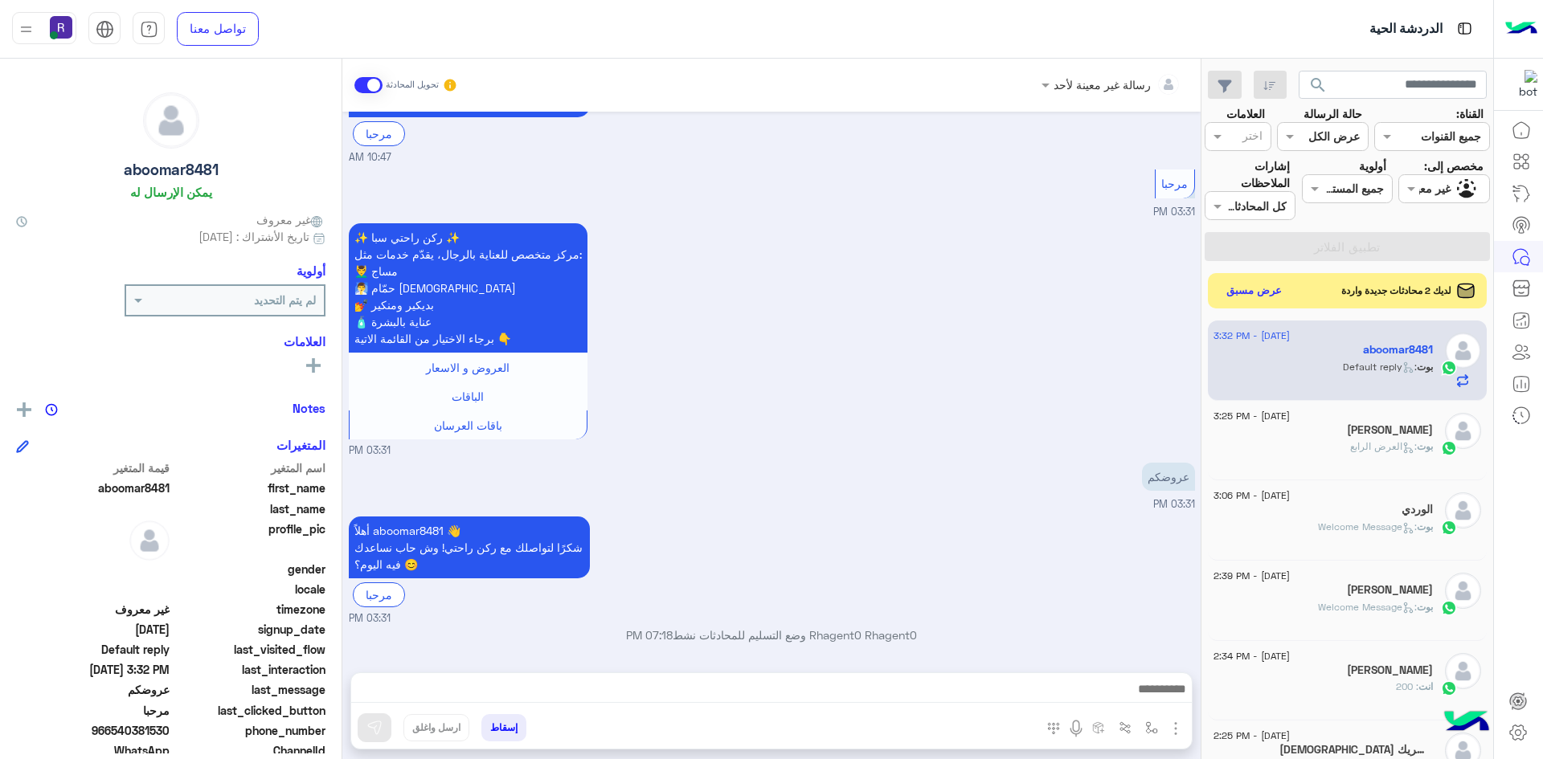
click at [1177, 727] on img "button" at bounding box center [1175, 728] width 19 height 19
click at [1163, 696] on button "الصور" at bounding box center [1151, 693] width 68 height 32
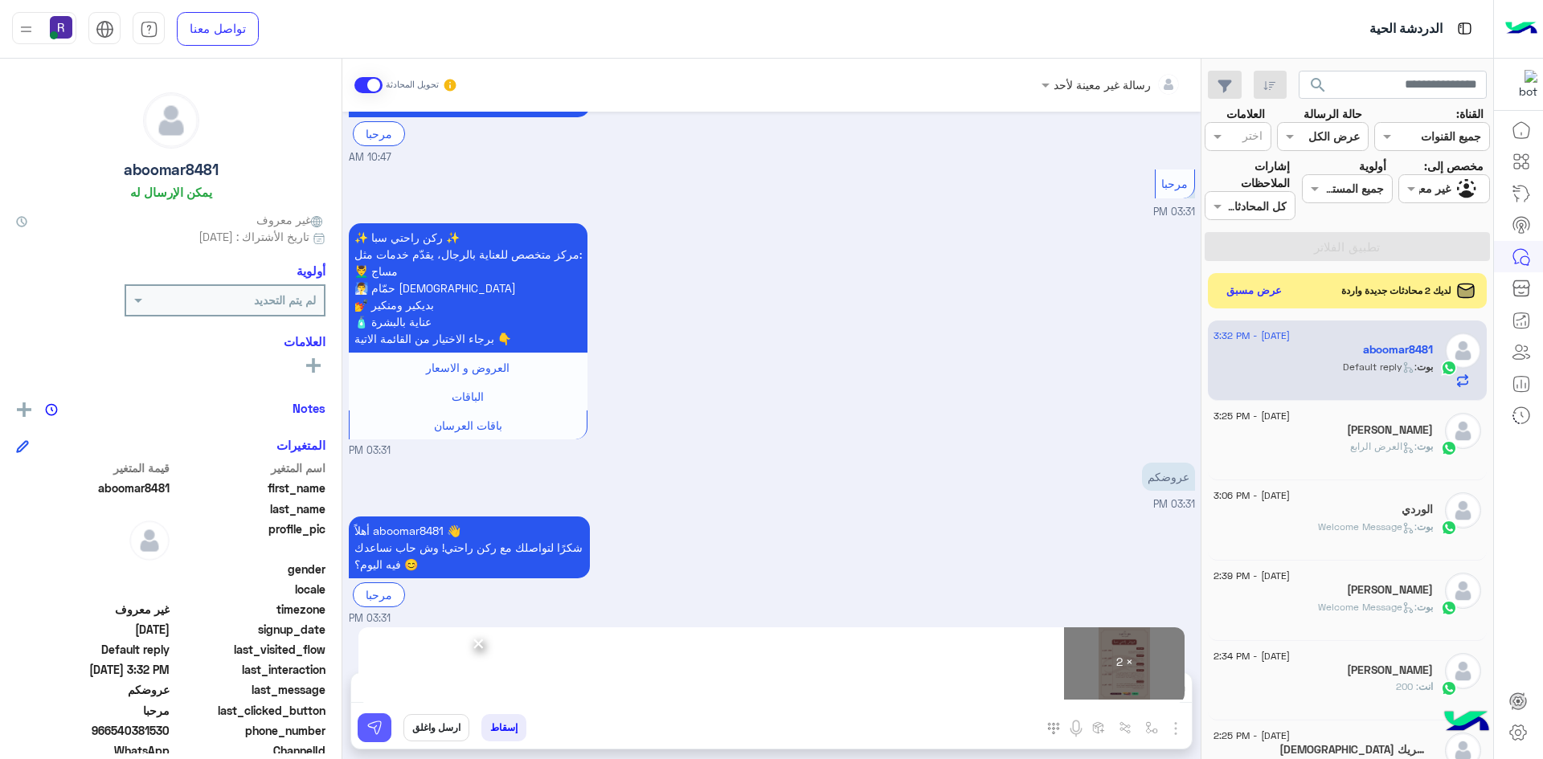
click at [382, 739] on button at bounding box center [375, 728] width 34 height 29
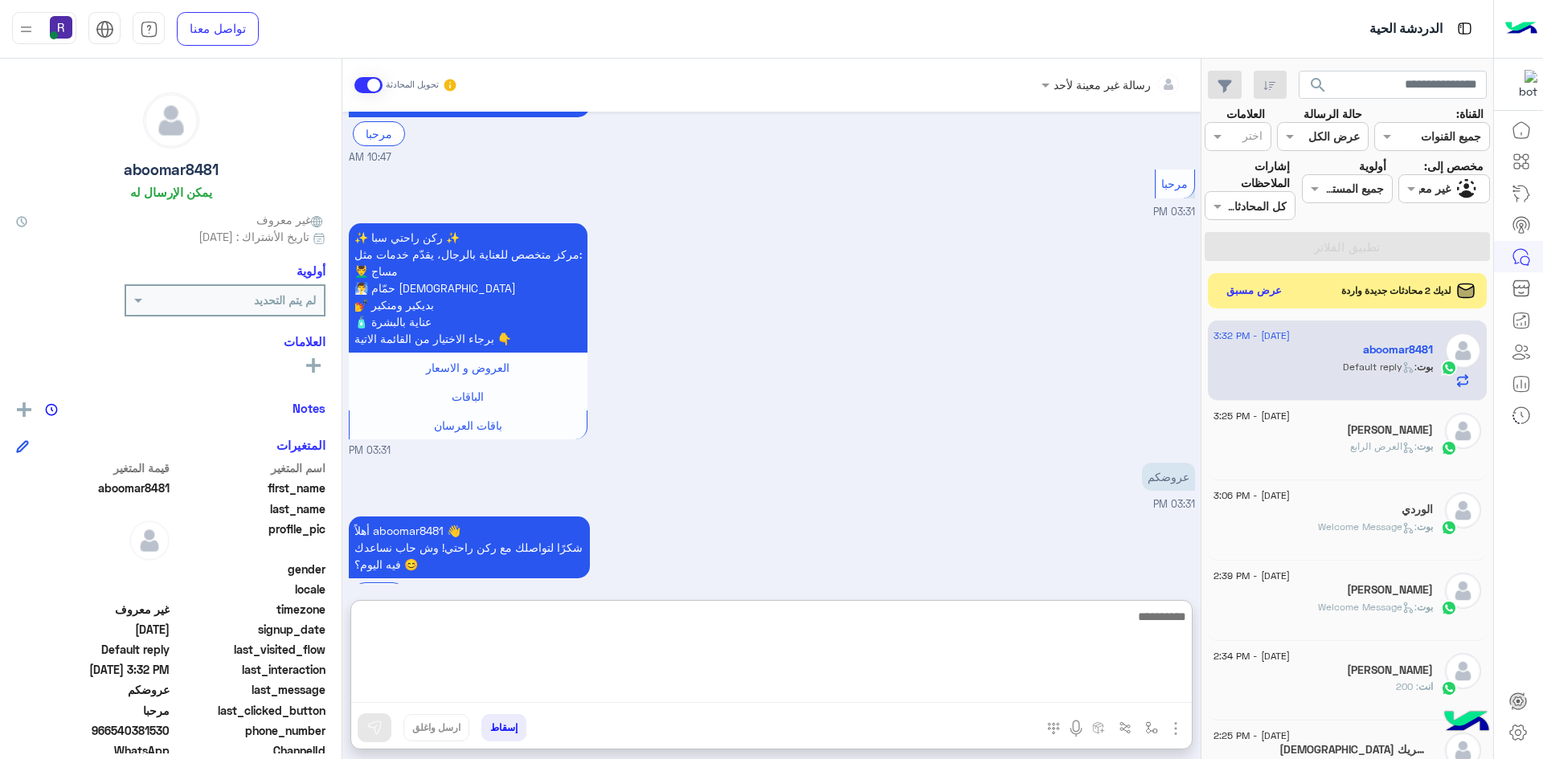
paste textarea "**********"
type textarea "**********"
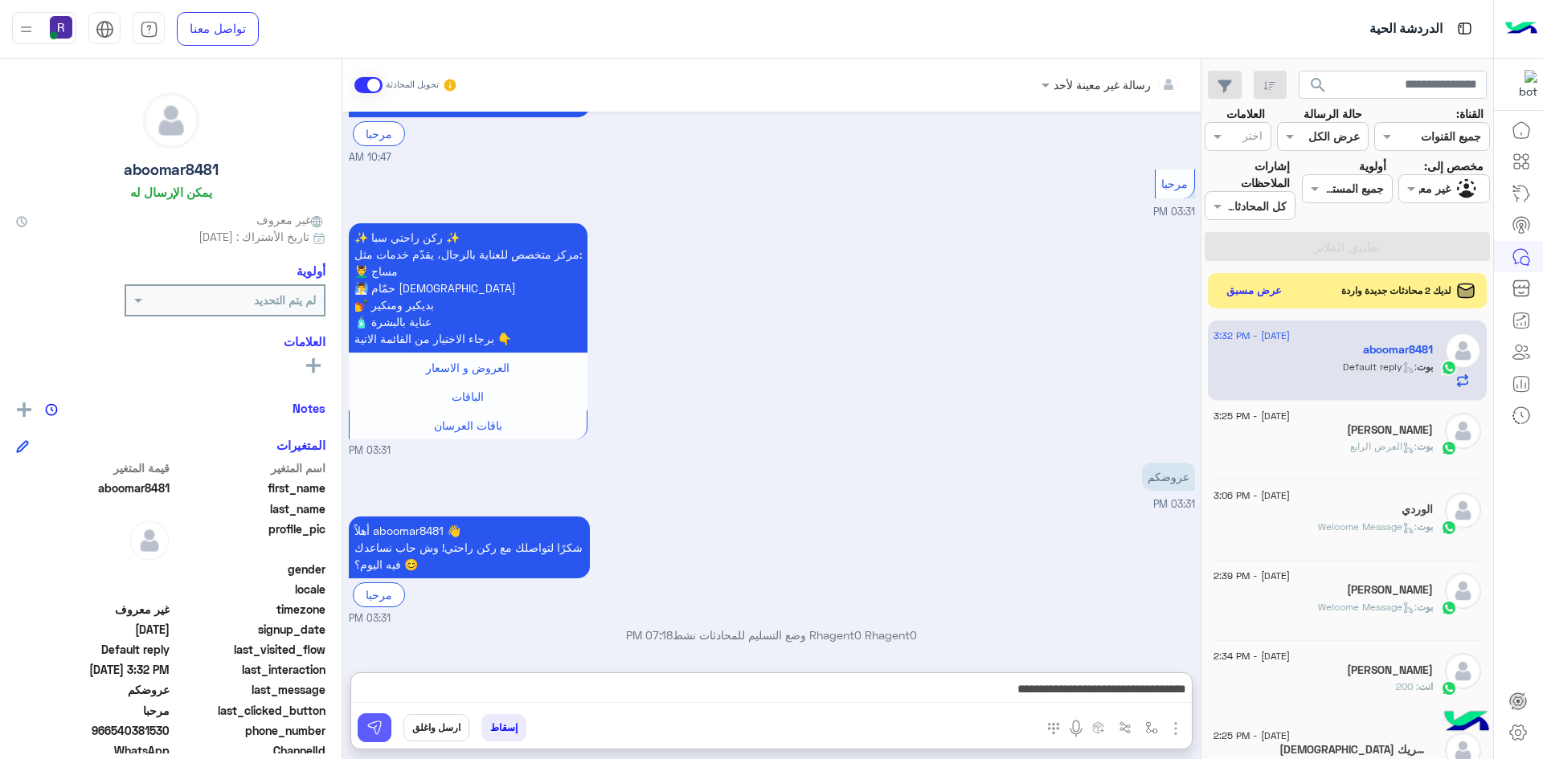
click at [376, 735] on img at bounding box center [374, 728] width 16 height 16
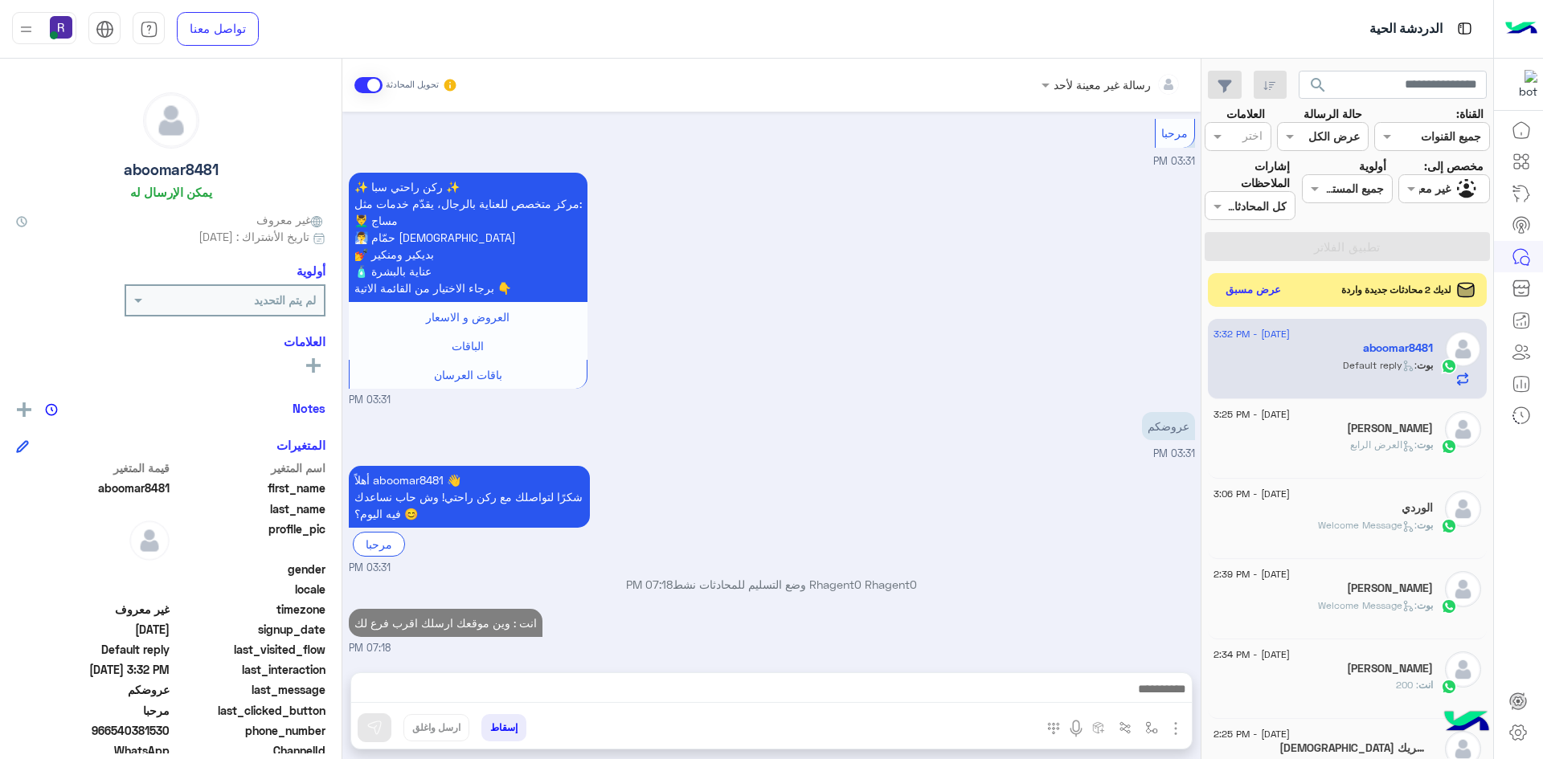
click at [1269, 290] on button "عرض مسبق" at bounding box center [1254, 291] width 68 height 22
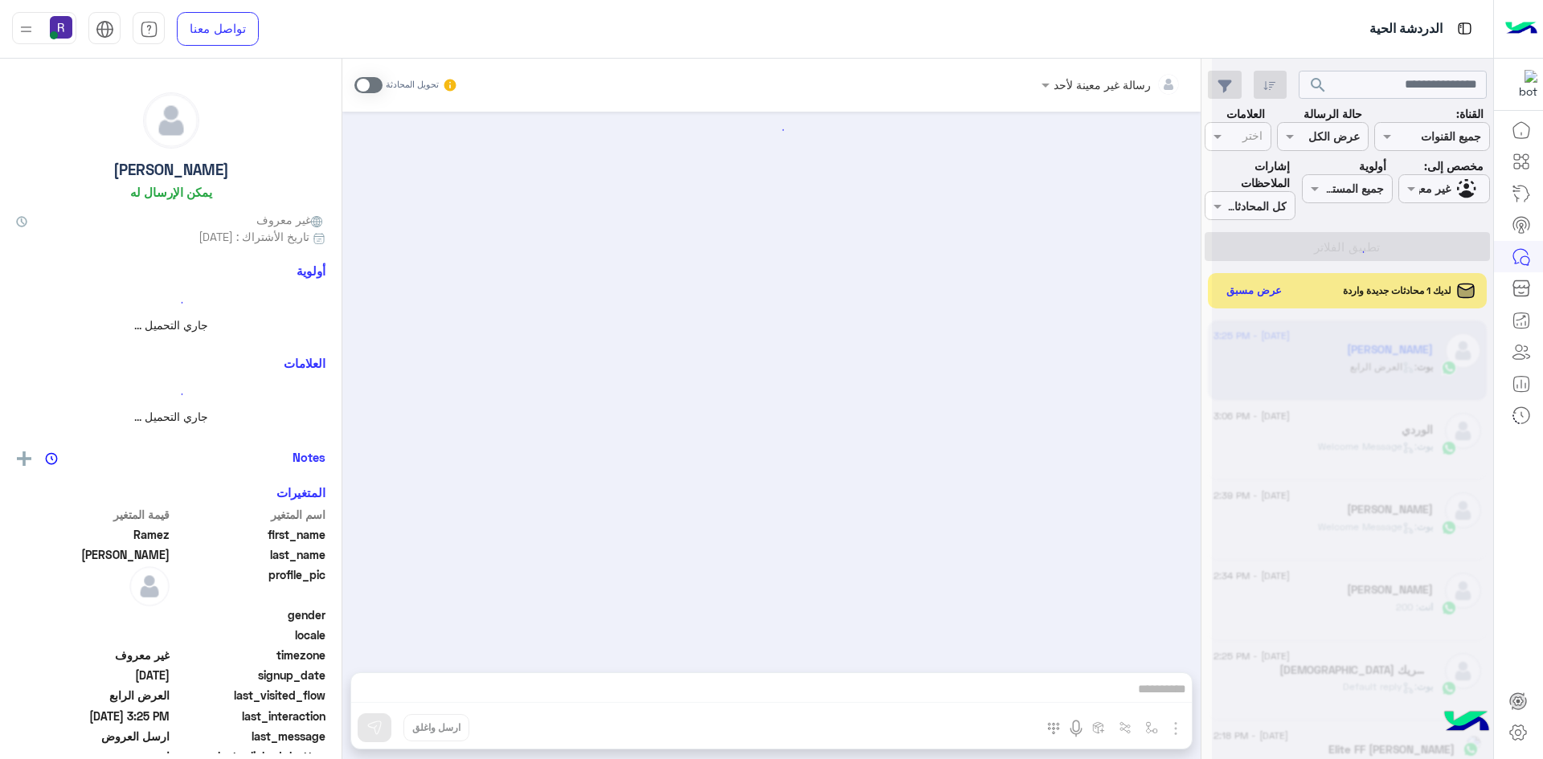
scroll to position [1369, 0]
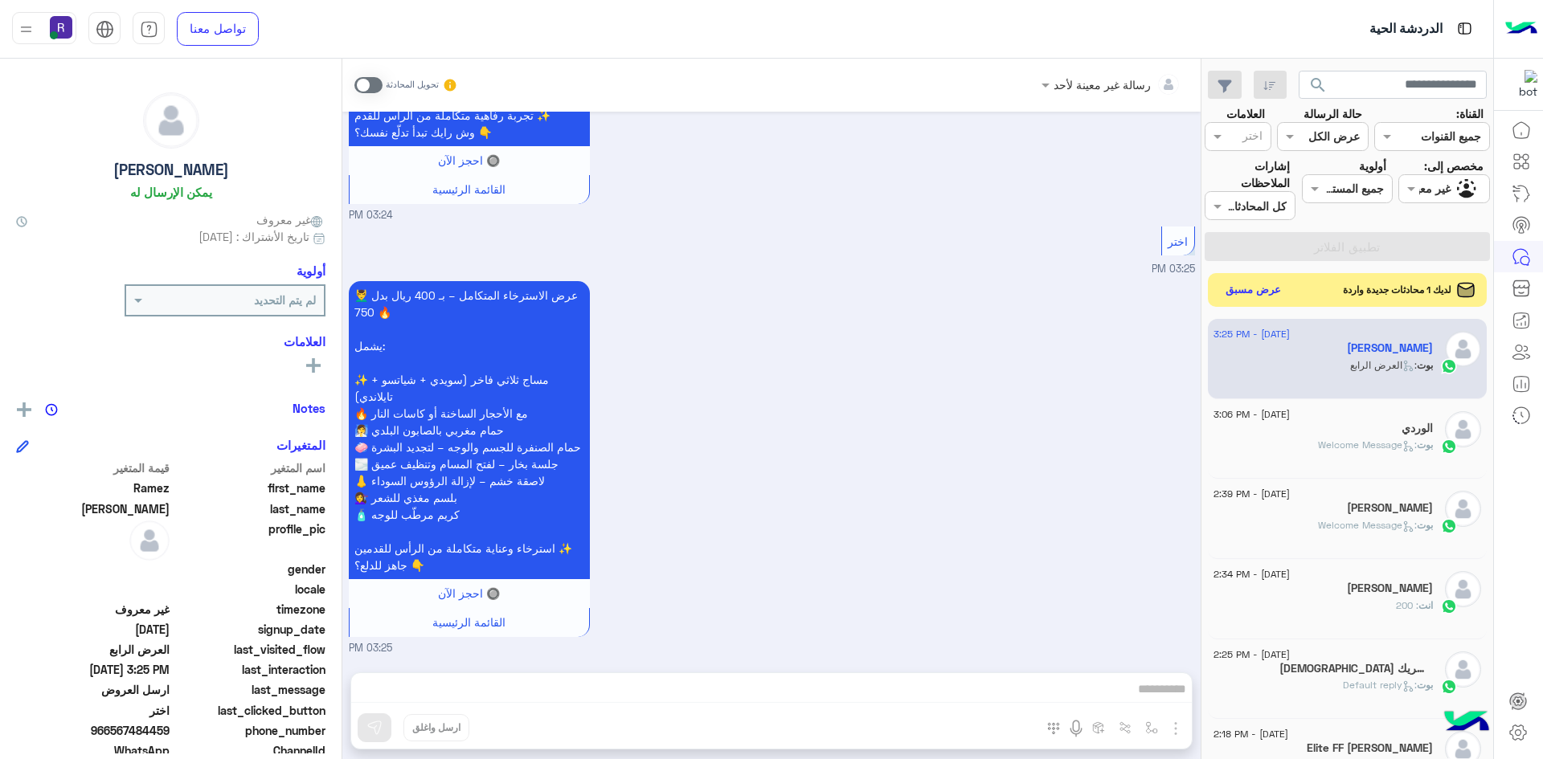
click at [1261, 288] on button "عرض مسبق" at bounding box center [1254, 291] width 68 height 22
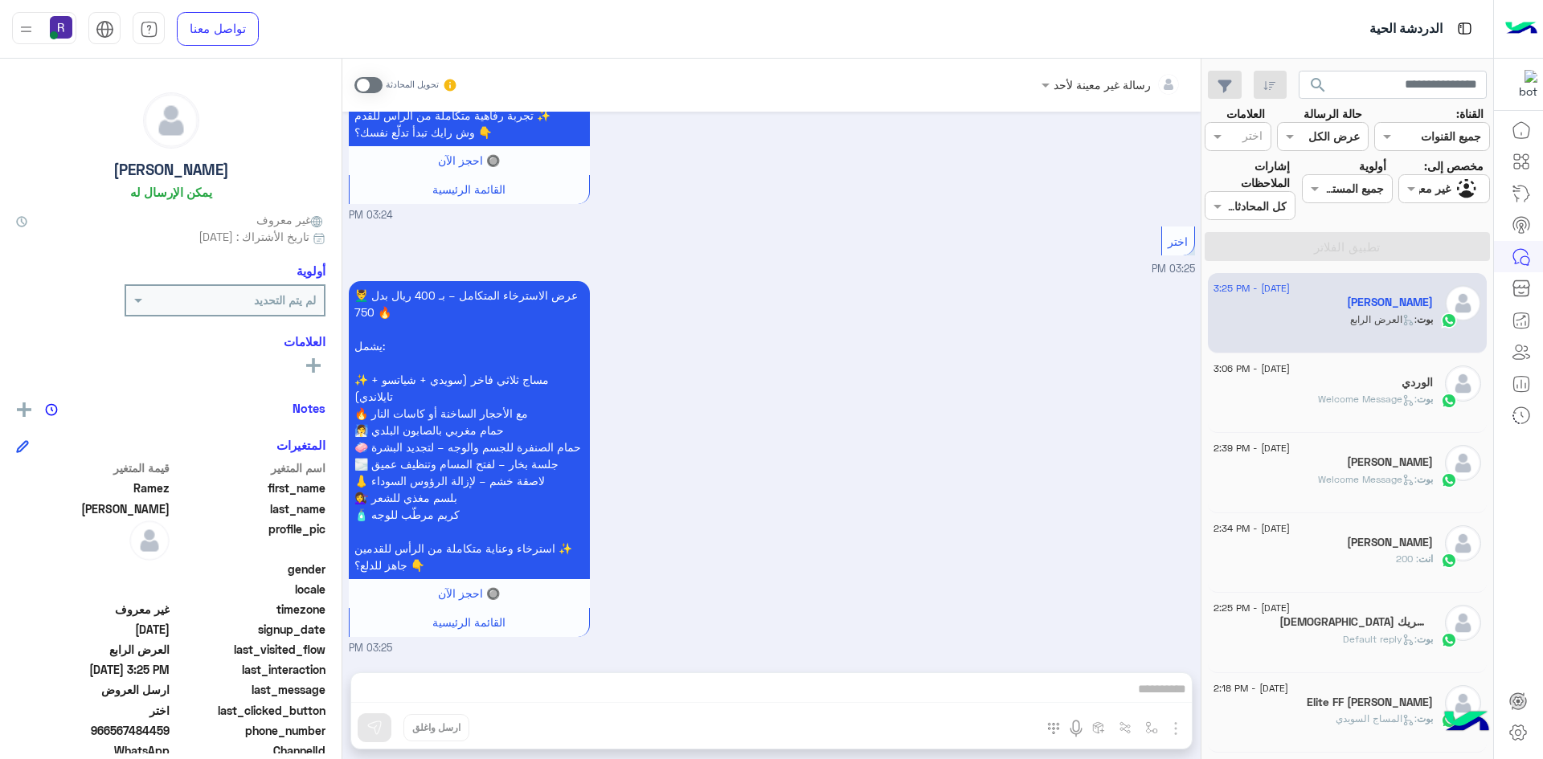
click at [373, 83] on span at bounding box center [368, 85] width 28 height 16
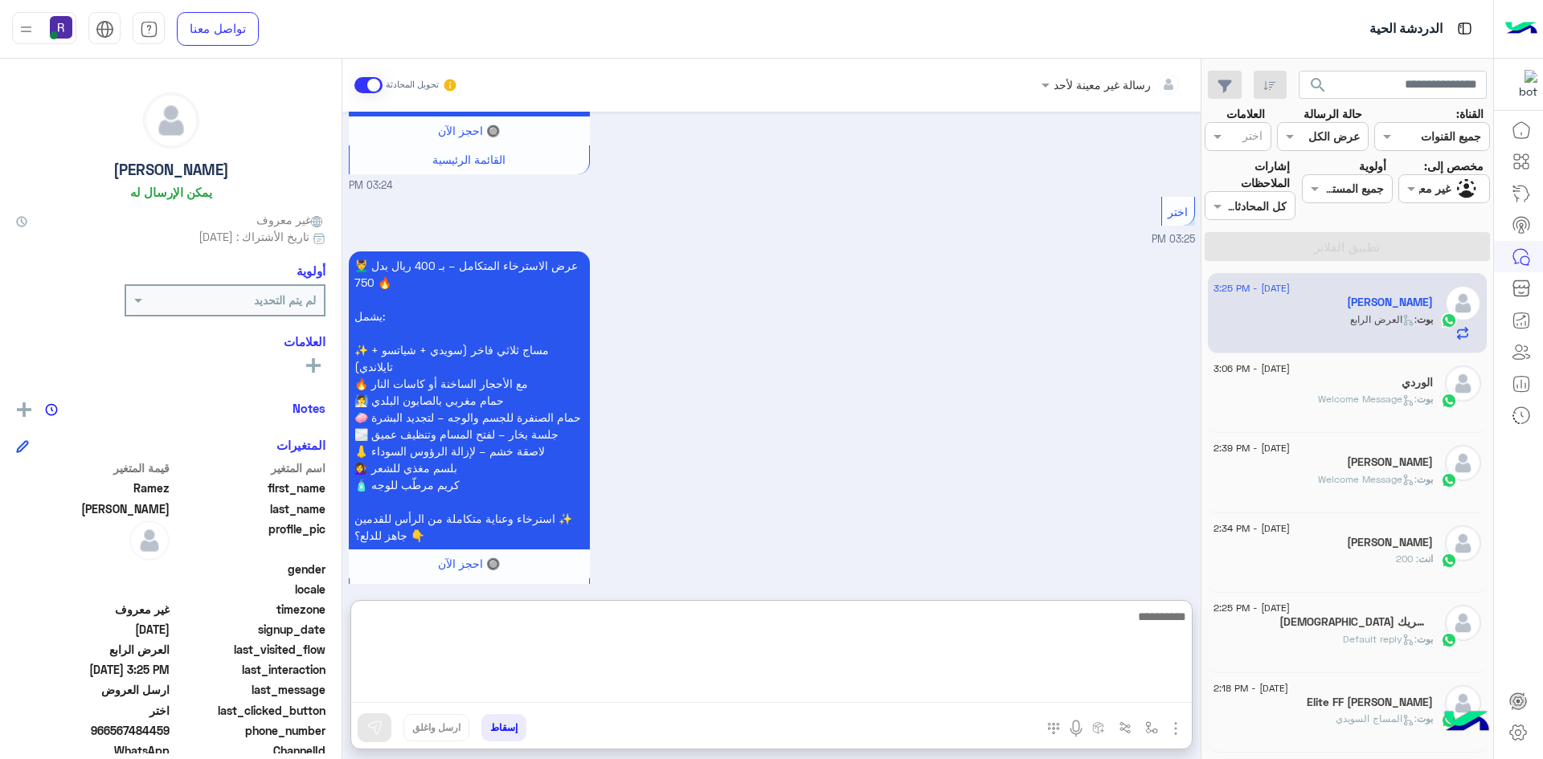
paste textarea "**********"
type textarea "**********"
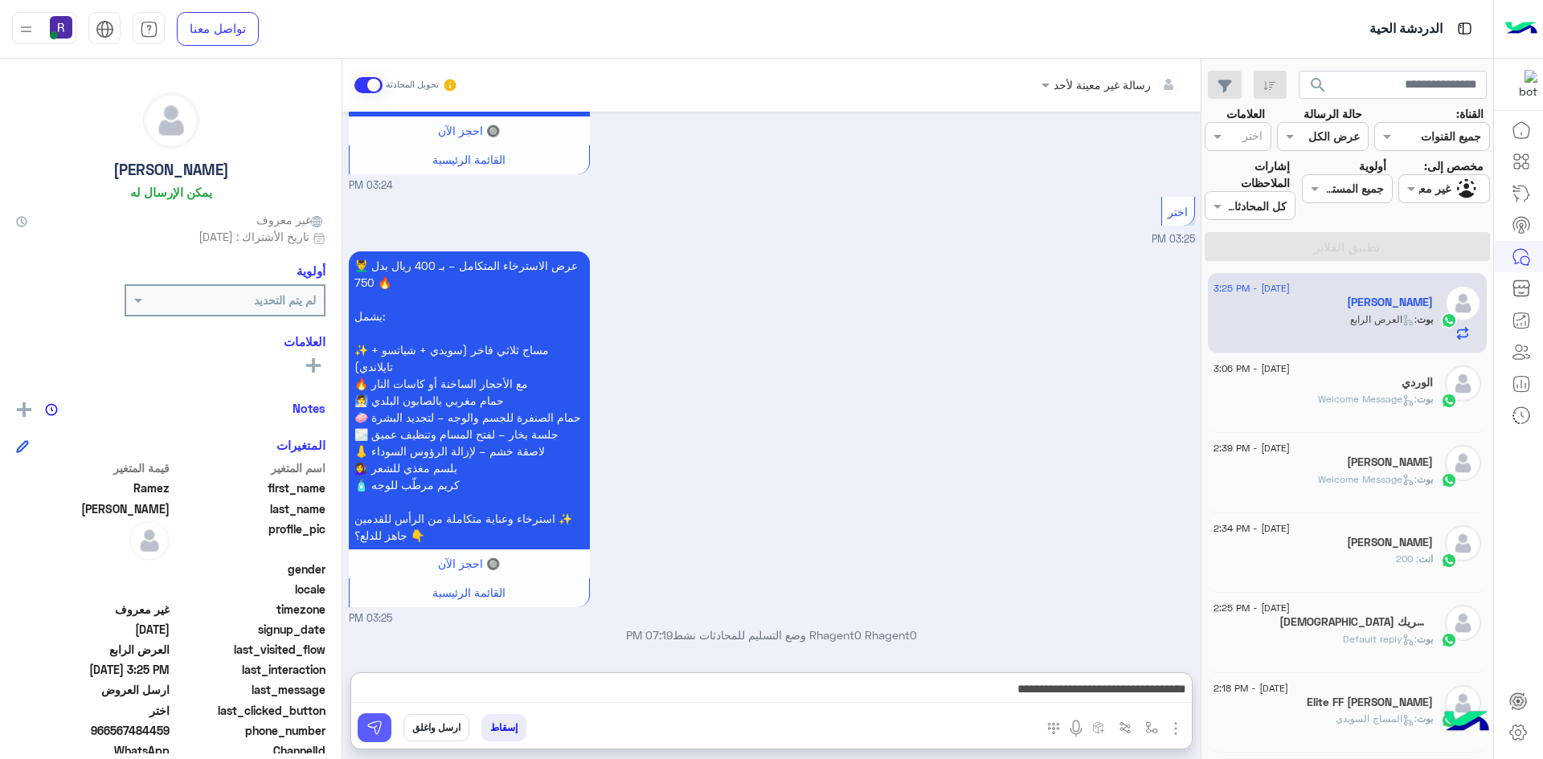
click at [384, 729] on button at bounding box center [375, 728] width 34 height 29
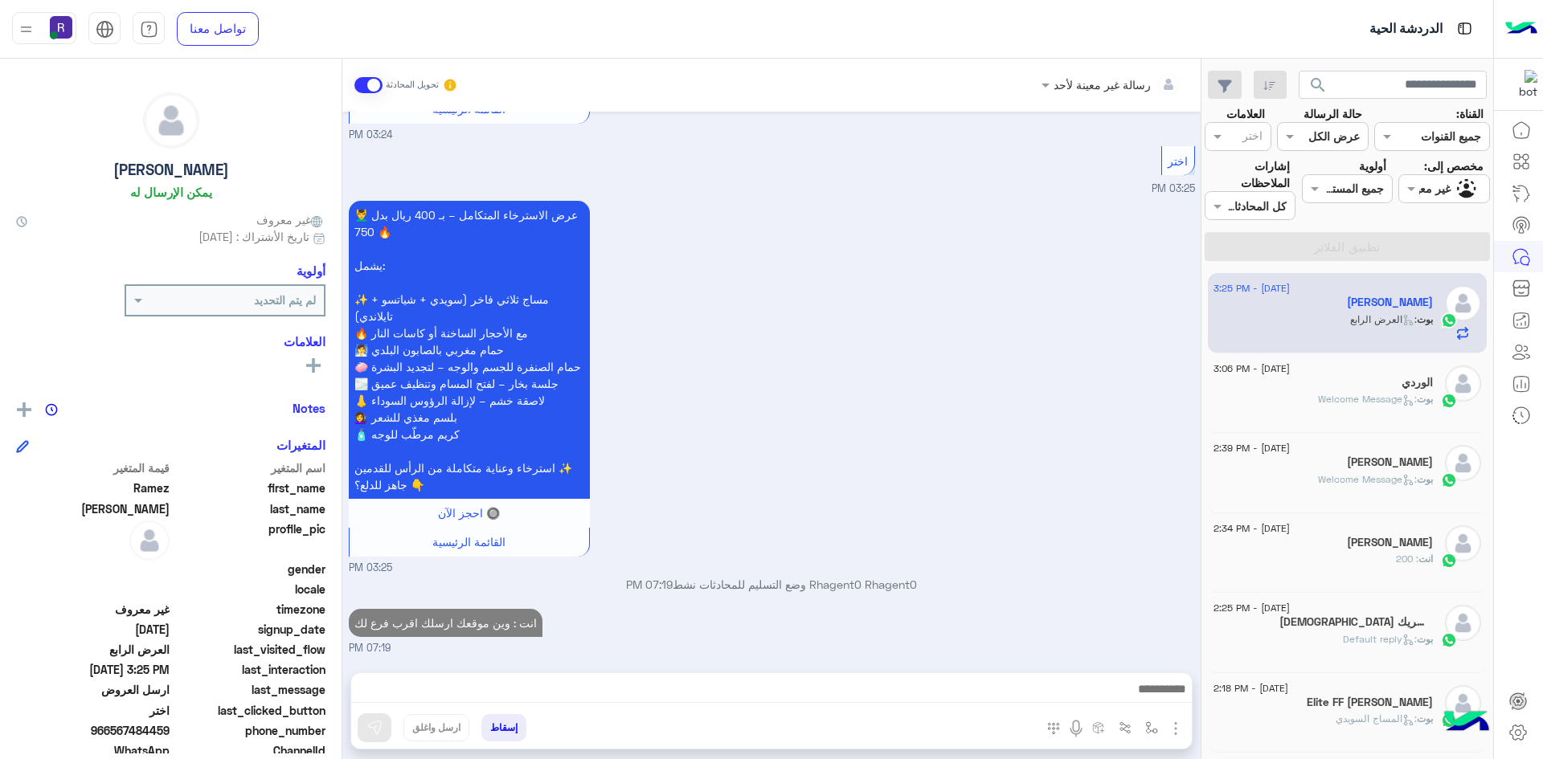
scroll to position [1450, 0]
click at [1345, 378] on div "الوردي" at bounding box center [1323, 384] width 219 height 17
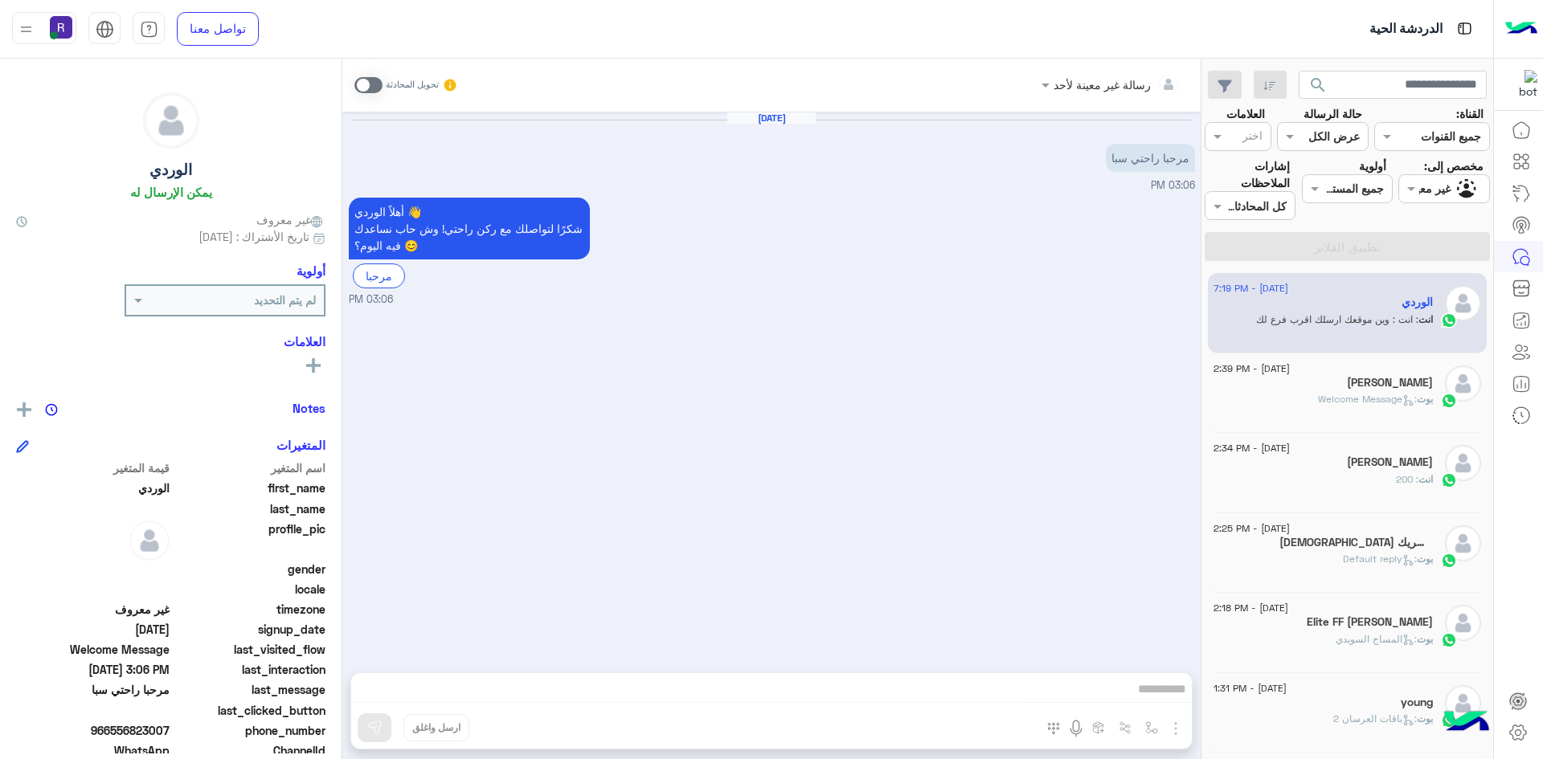
click at [371, 85] on span at bounding box center [368, 85] width 28 height 16
click at [1173, 730] on img "button" at bounding box center [1175, 728] width 19 height 19
click at [1139, 694] on span "الصور" at bounding box center [1145, 694] width 30 height 18
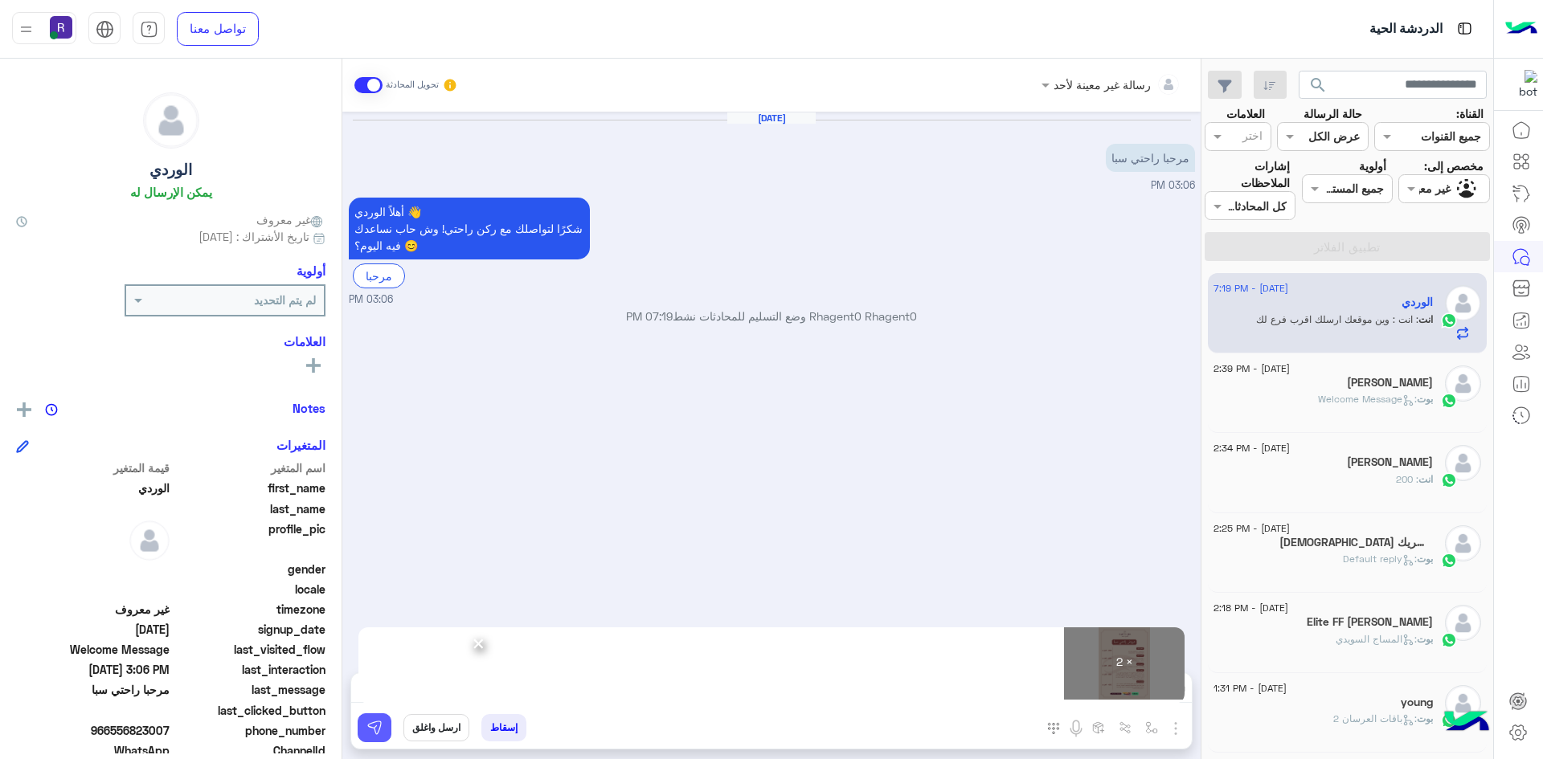
click at [376, 727] on img at bounding box center [374, 728] width 16 height 16
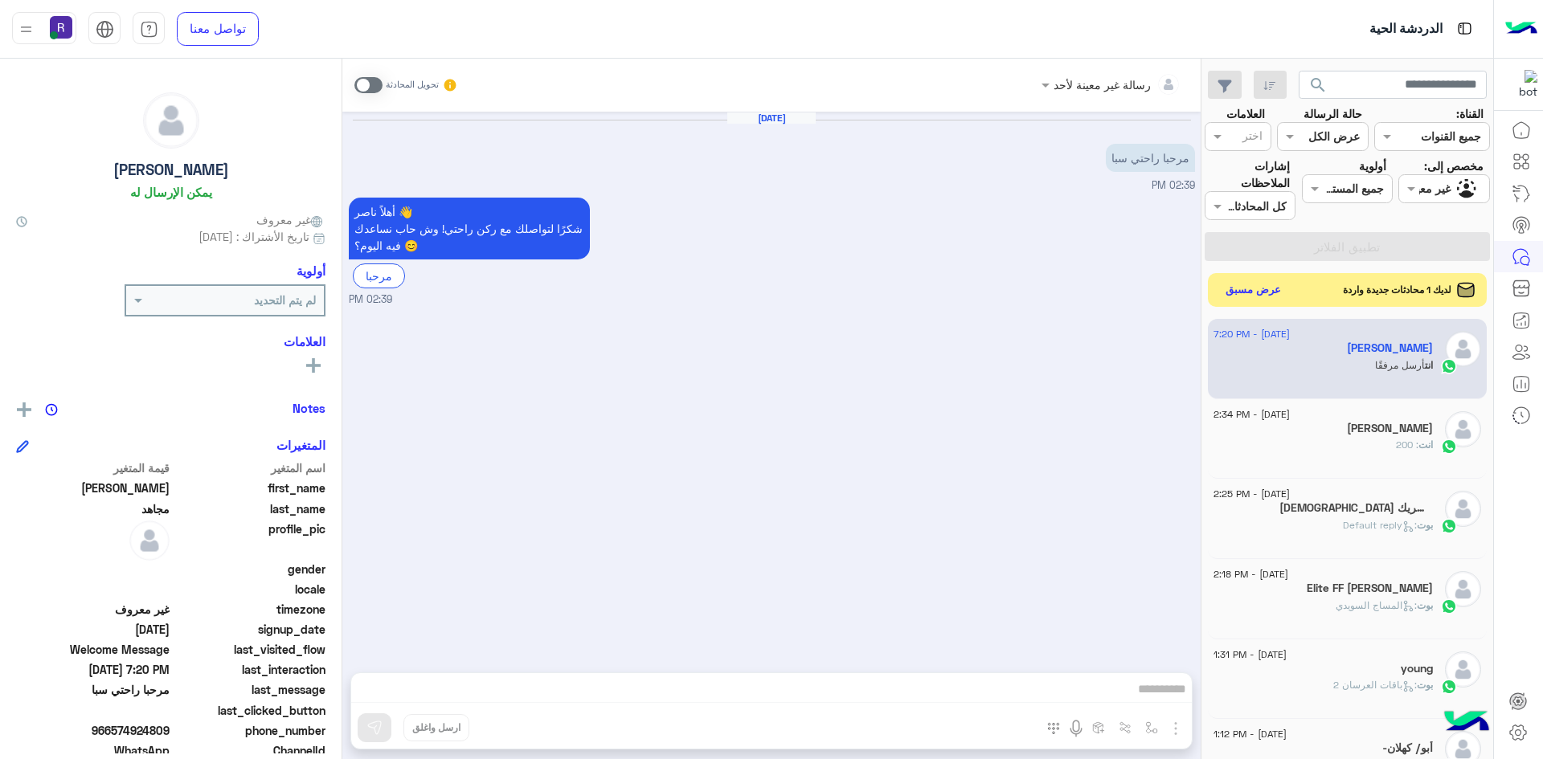
click at [1254, 292] on button "عرض مسبق" at bounding box center [1254, 291] width 68 height 22
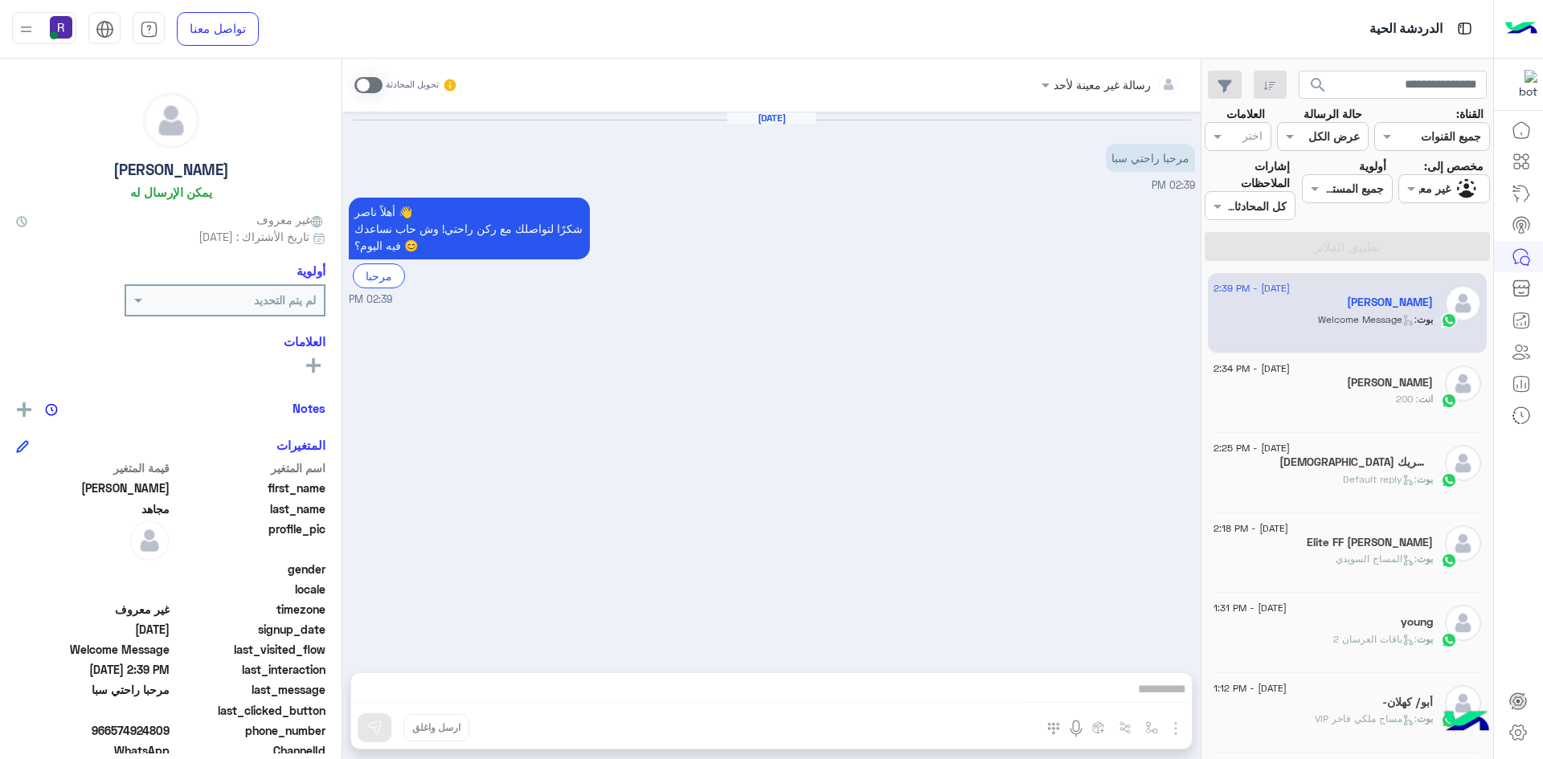
click at [377, 85] on span at bounding box center [368, 85] width 28 height 16
click at [1181, 731] on img "button" at bounding box center [1175, 728] width 19 height 19
click at [1144, 691] on span "الصور" at bounding box center [1145, 694] width 30 height 18
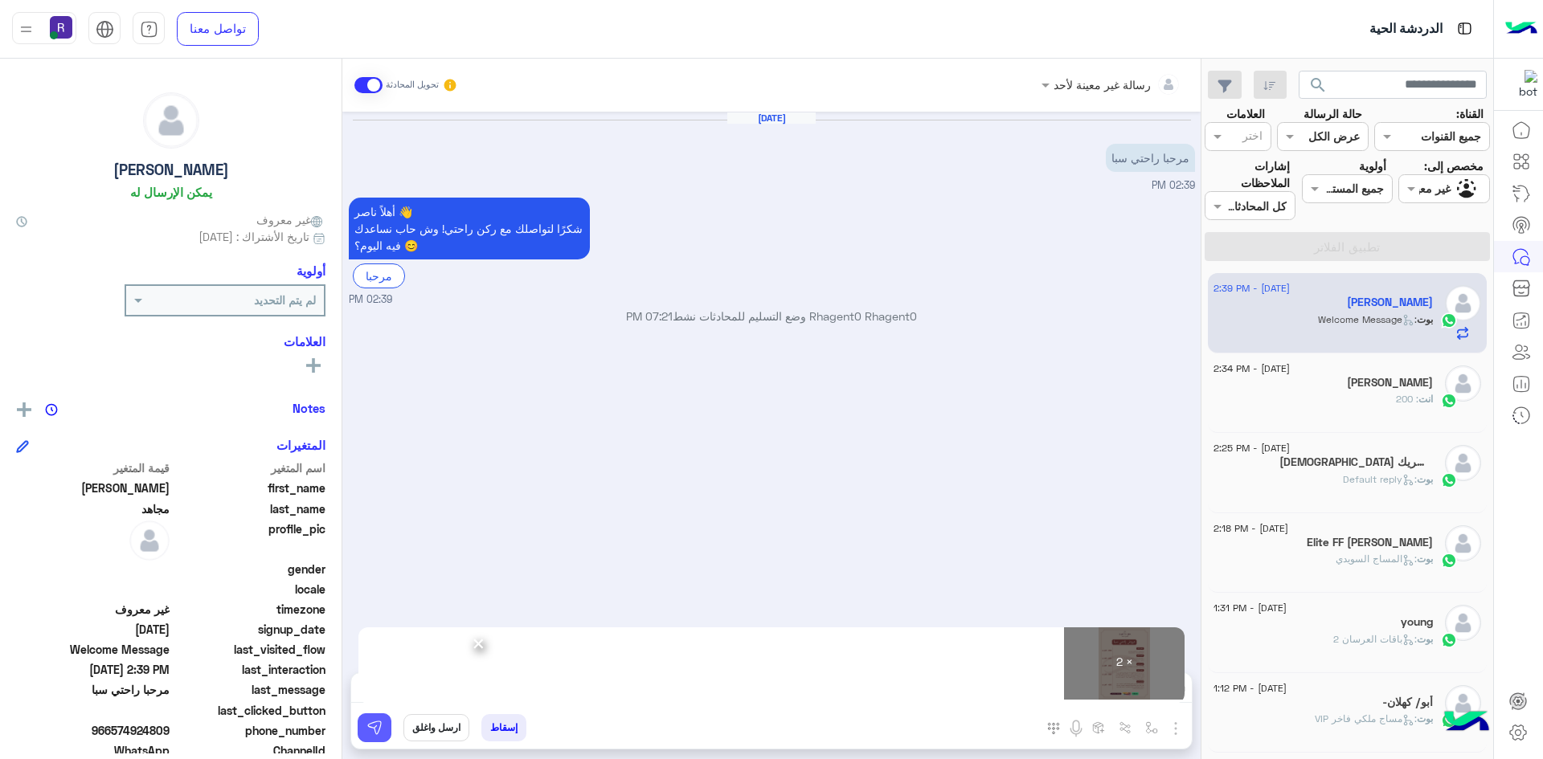
click at [381, 735] on img at bounding box center [374, 728] width 16 height 16
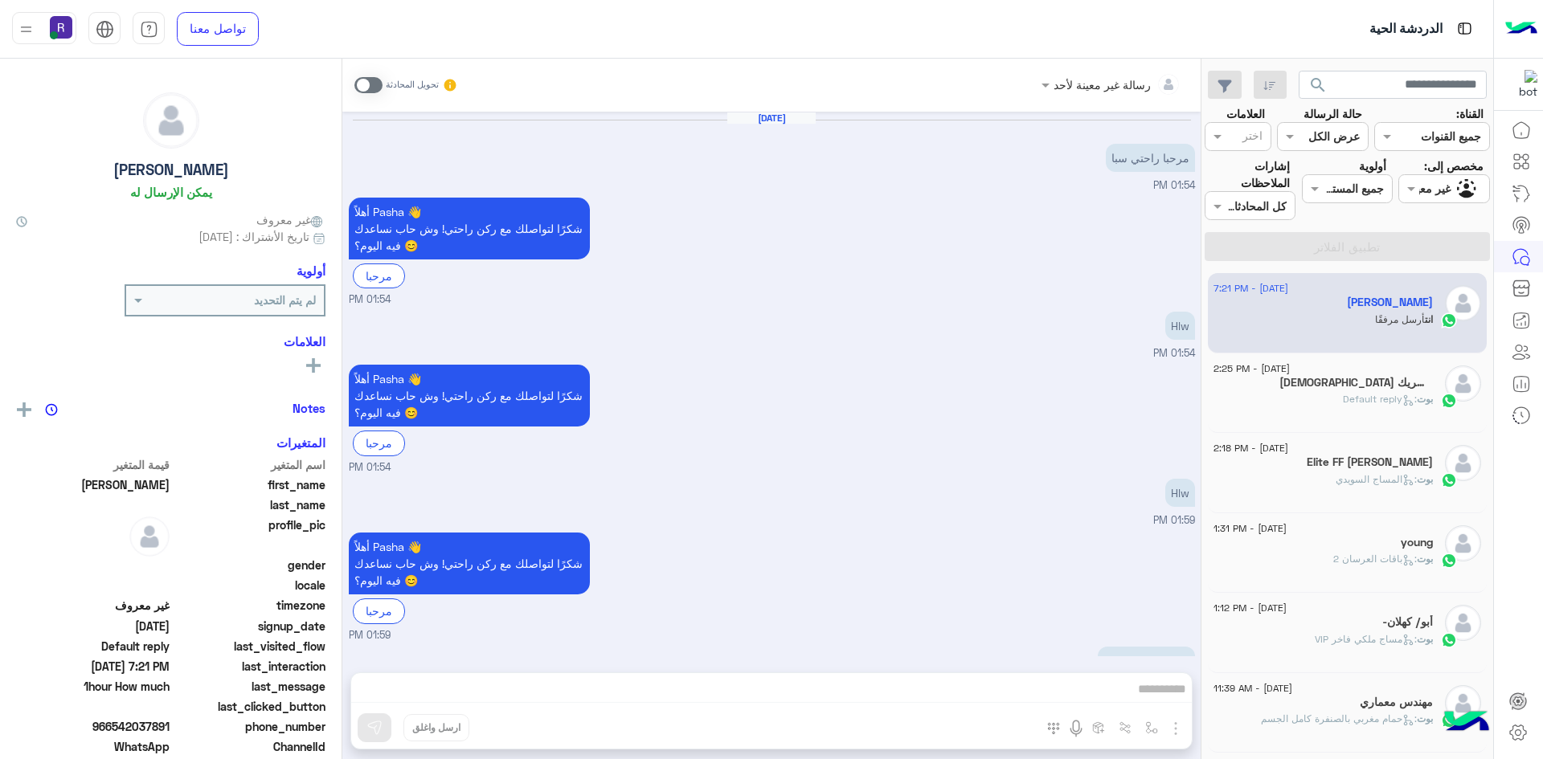
scroll to position [293, 0]
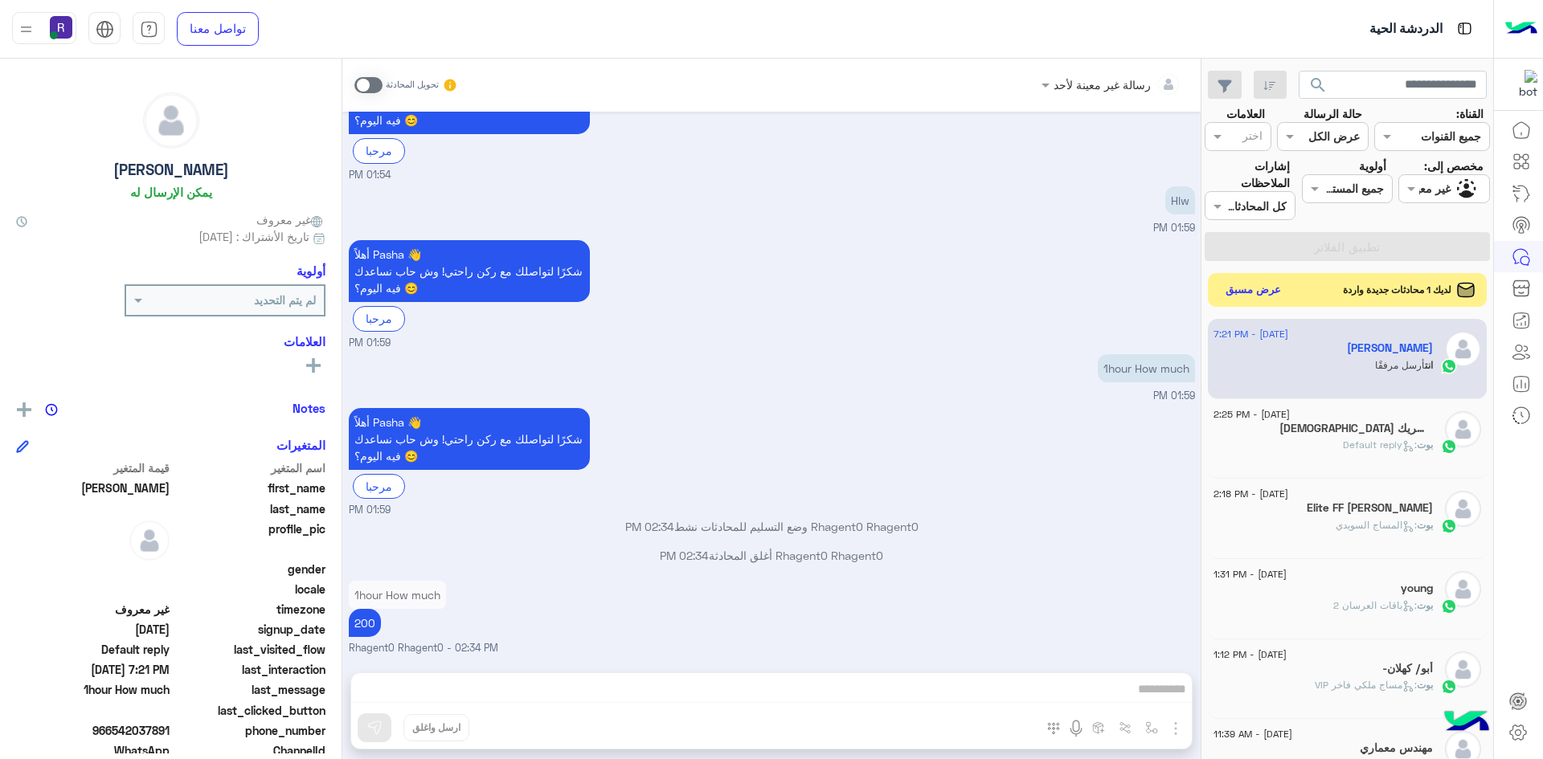
click at [1267, 293] on button "عرض مسبق" at bounding box center [1254, 291] width 68 height 22
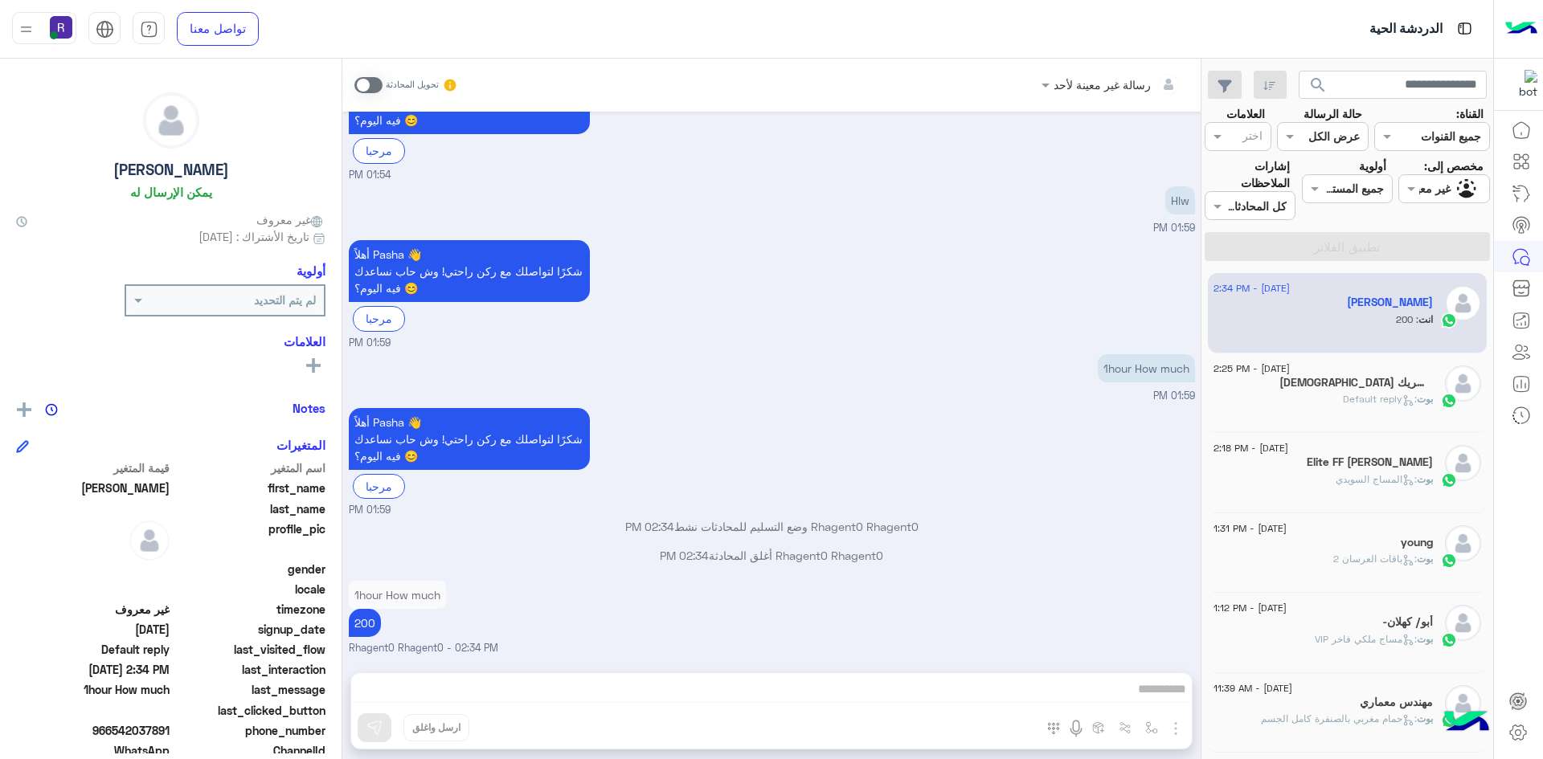
click at [1342, 391] on div "[DEMOGRAPHIC_DATA] إلاالله وحده لاشريك" at bounding box center [1323, 384] width 219 height 17
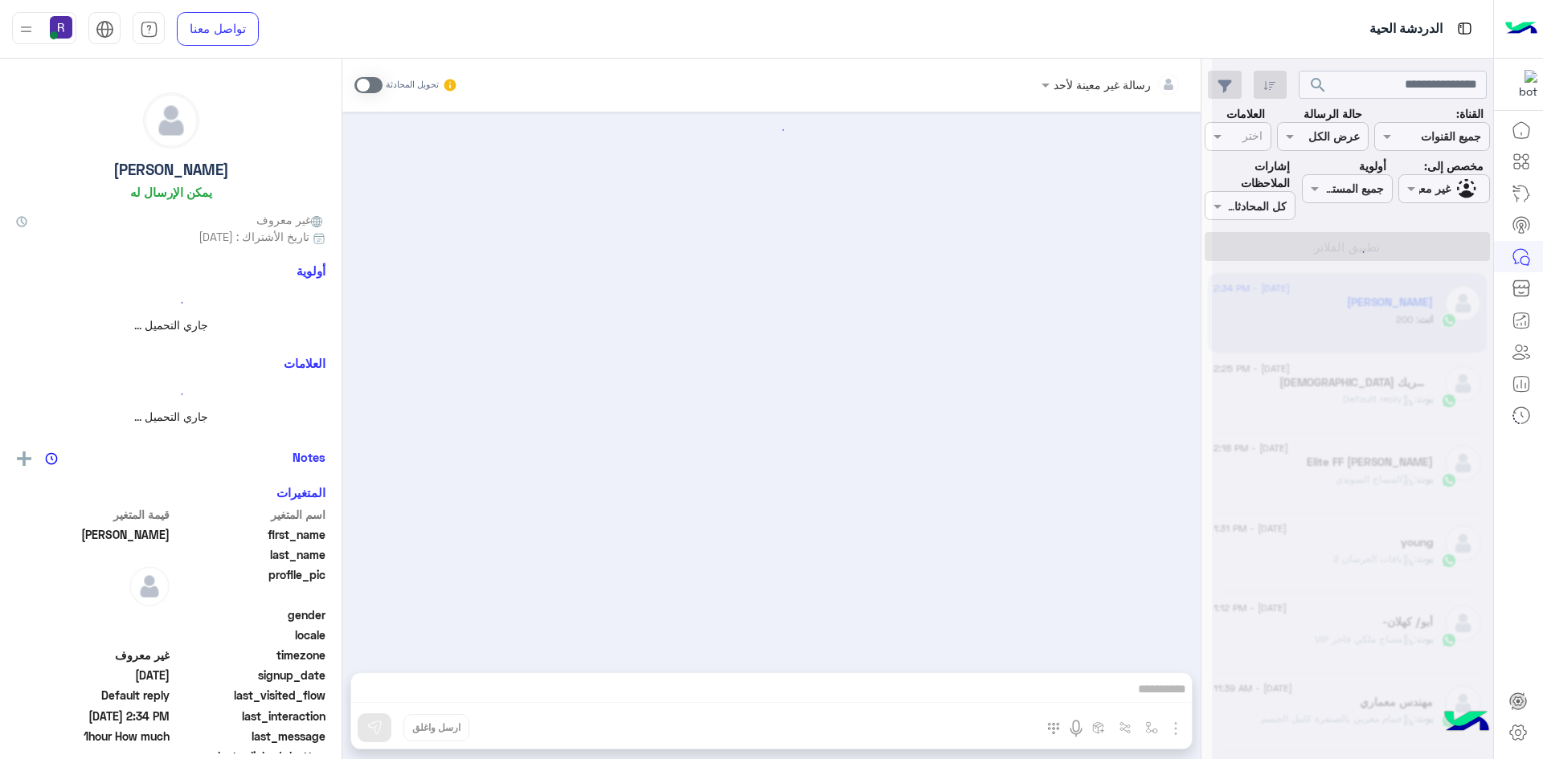
scroll to position [293, 0]
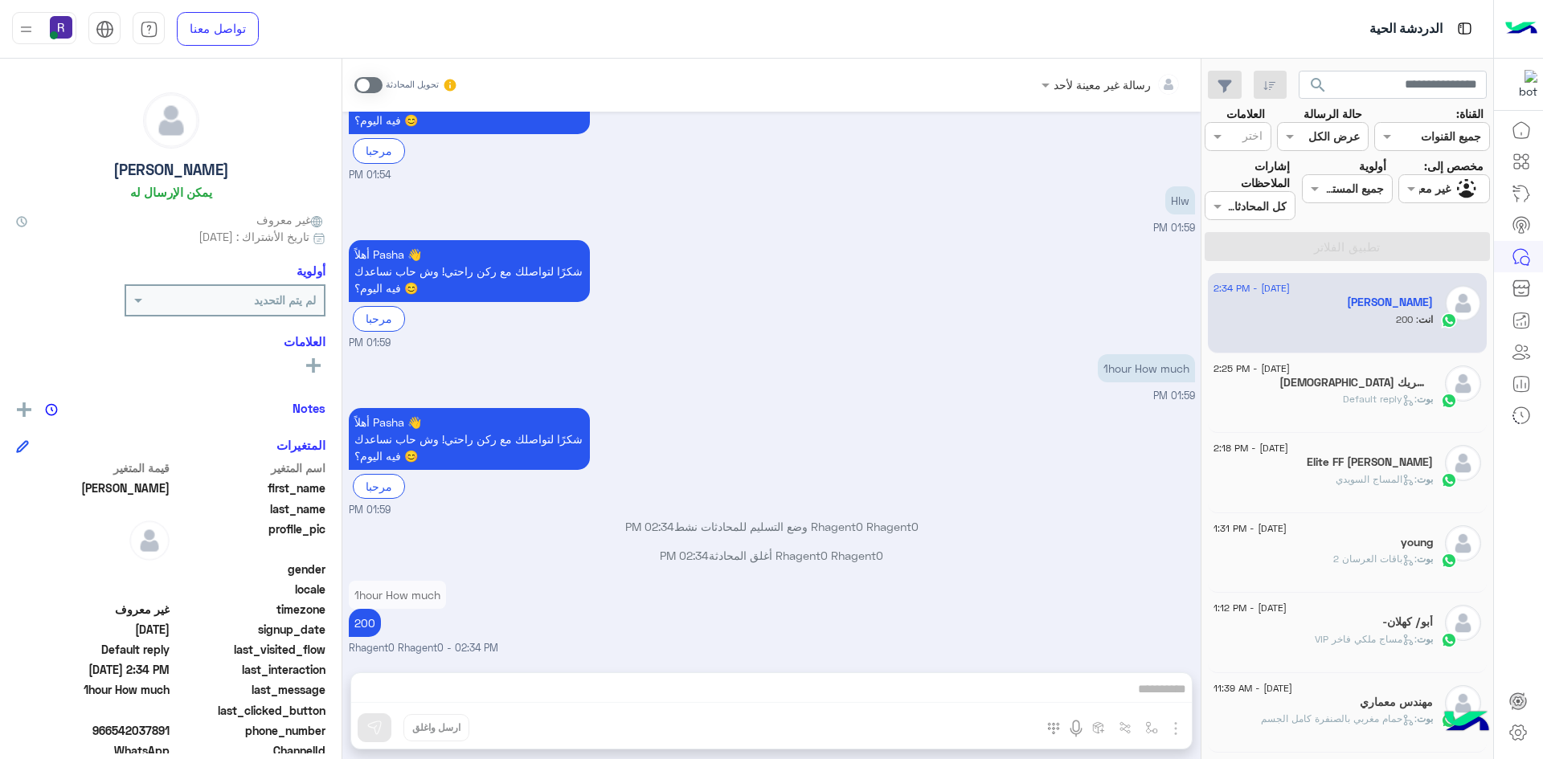
click at [1328, 411] on div "بوت : Default reply" at bounding box center [1323, 406] width 219 height 28
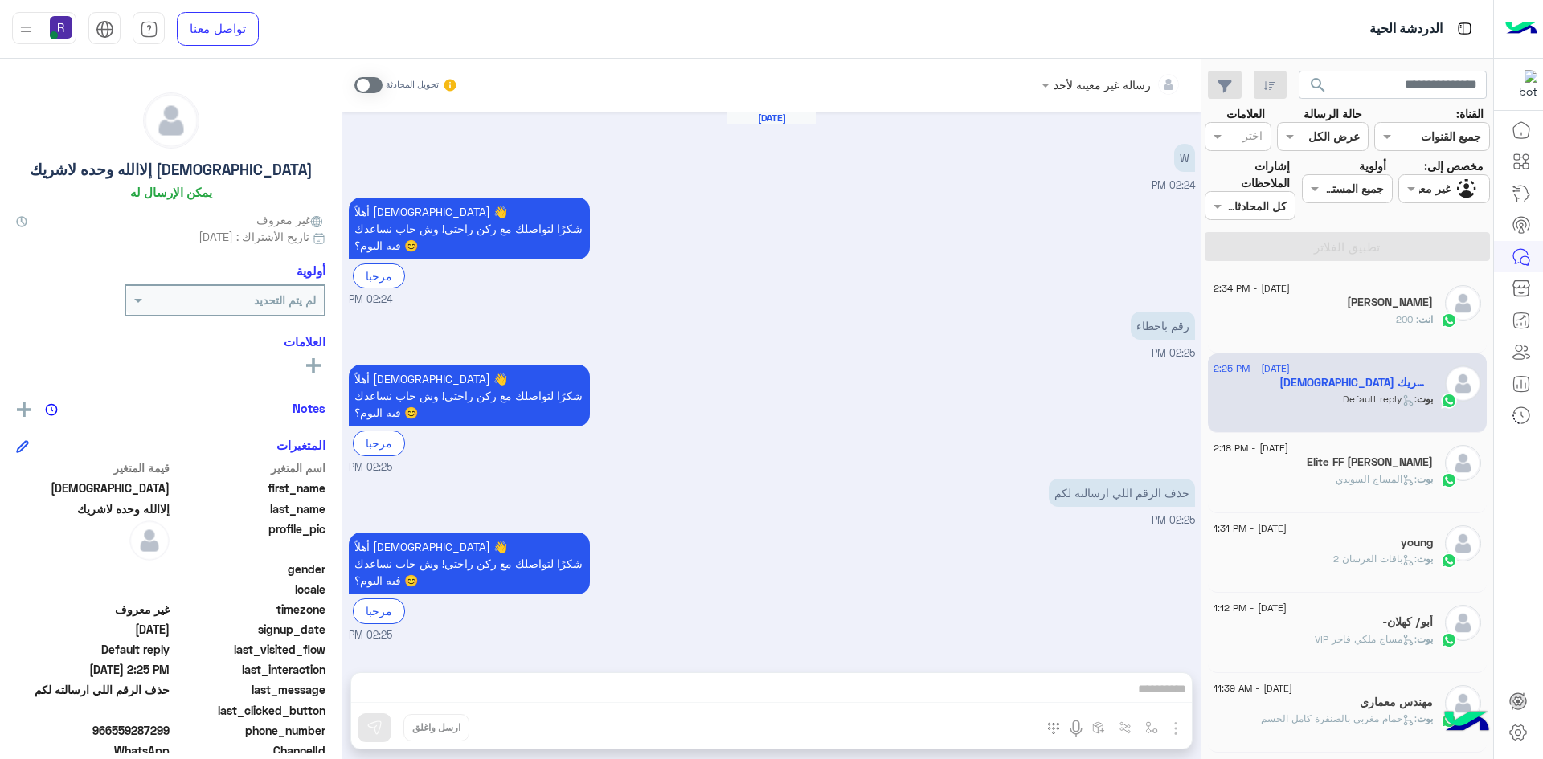
click at [1391, 328] on div "انت : 200" at bounding box center [1323, 327] width 219 height 28
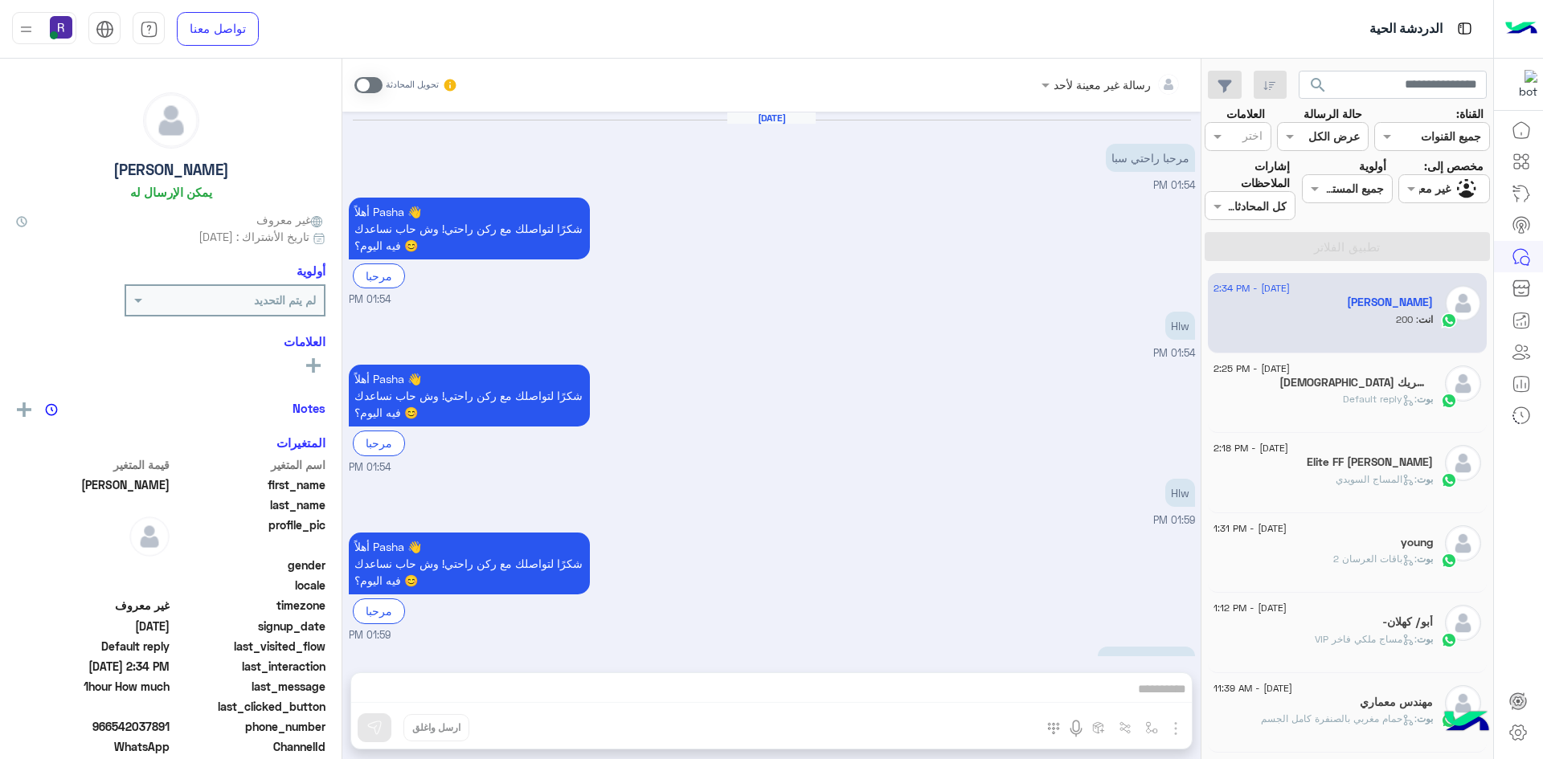
scroll to position [293, 0]
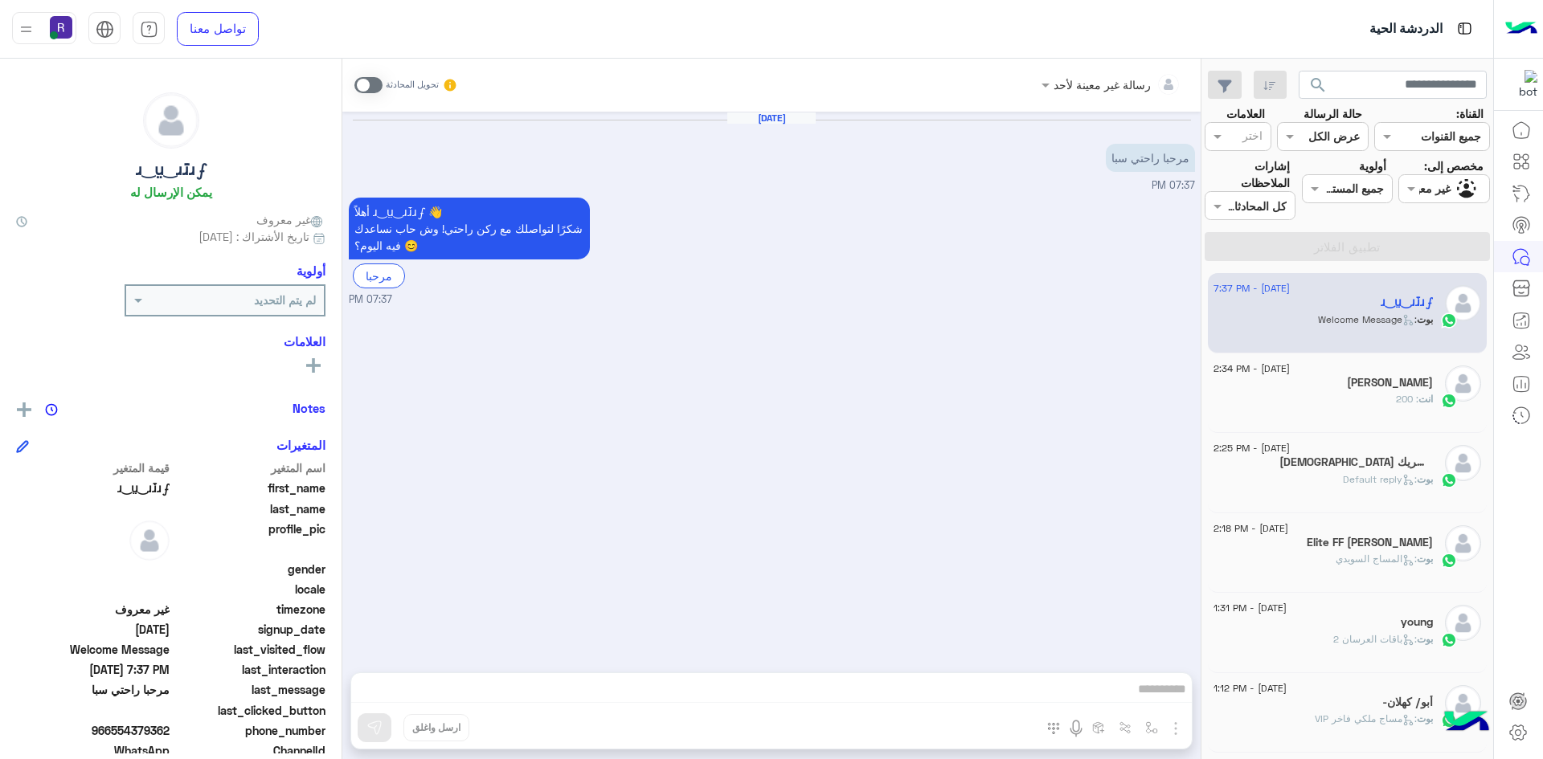
click at [374, 83] on span at bounding box center [368, 85] width 28 height 16
click at [1173, 732] on img "button" at bounding box center [1175, 728] width 19 height 19
click at [1168, 708] on button "الصور" at bounding box center [1151, 693] width 68 height 32
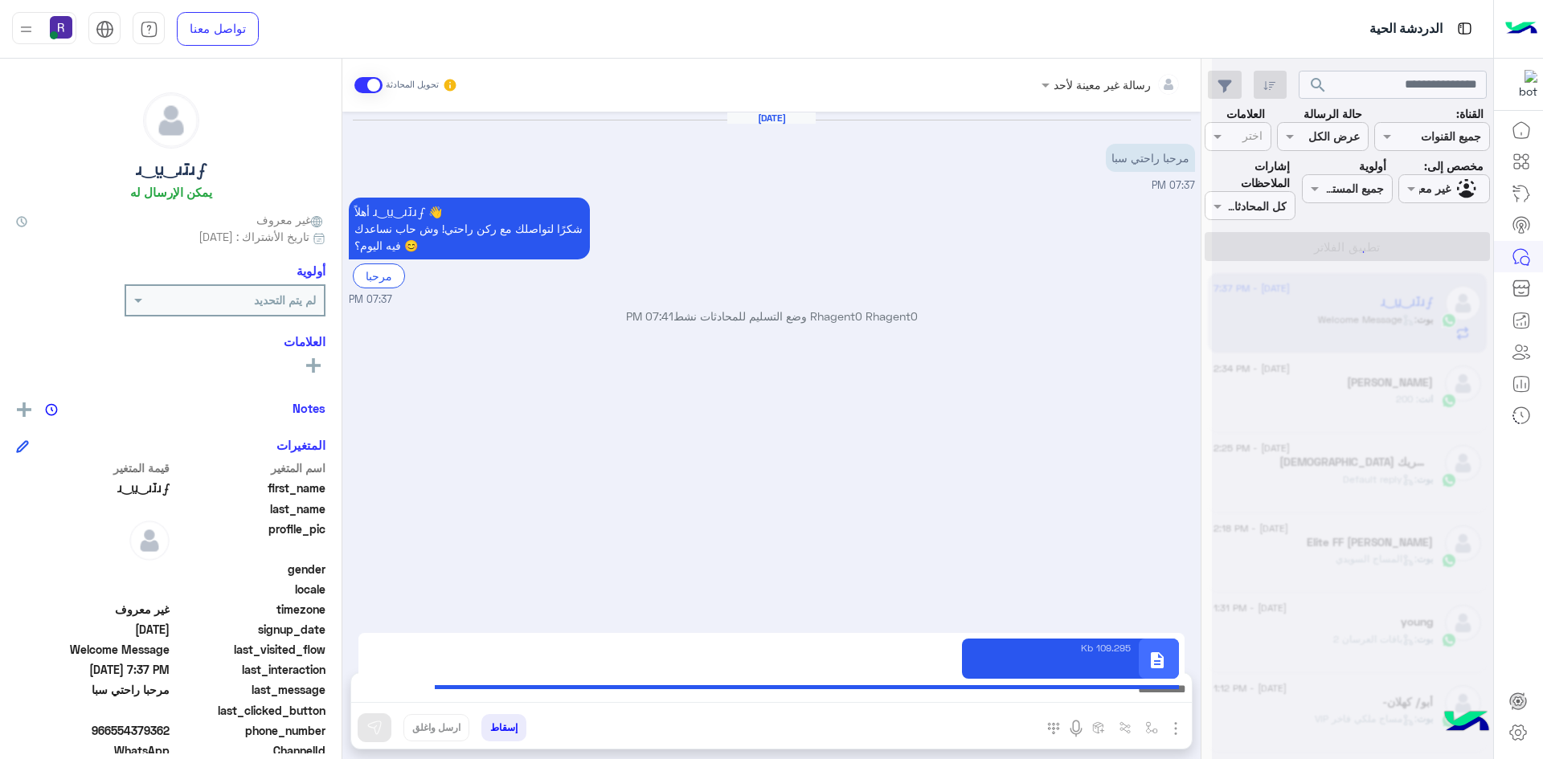
click at [370, 732] on img at bounding box center [374, 728] width 16 height 16
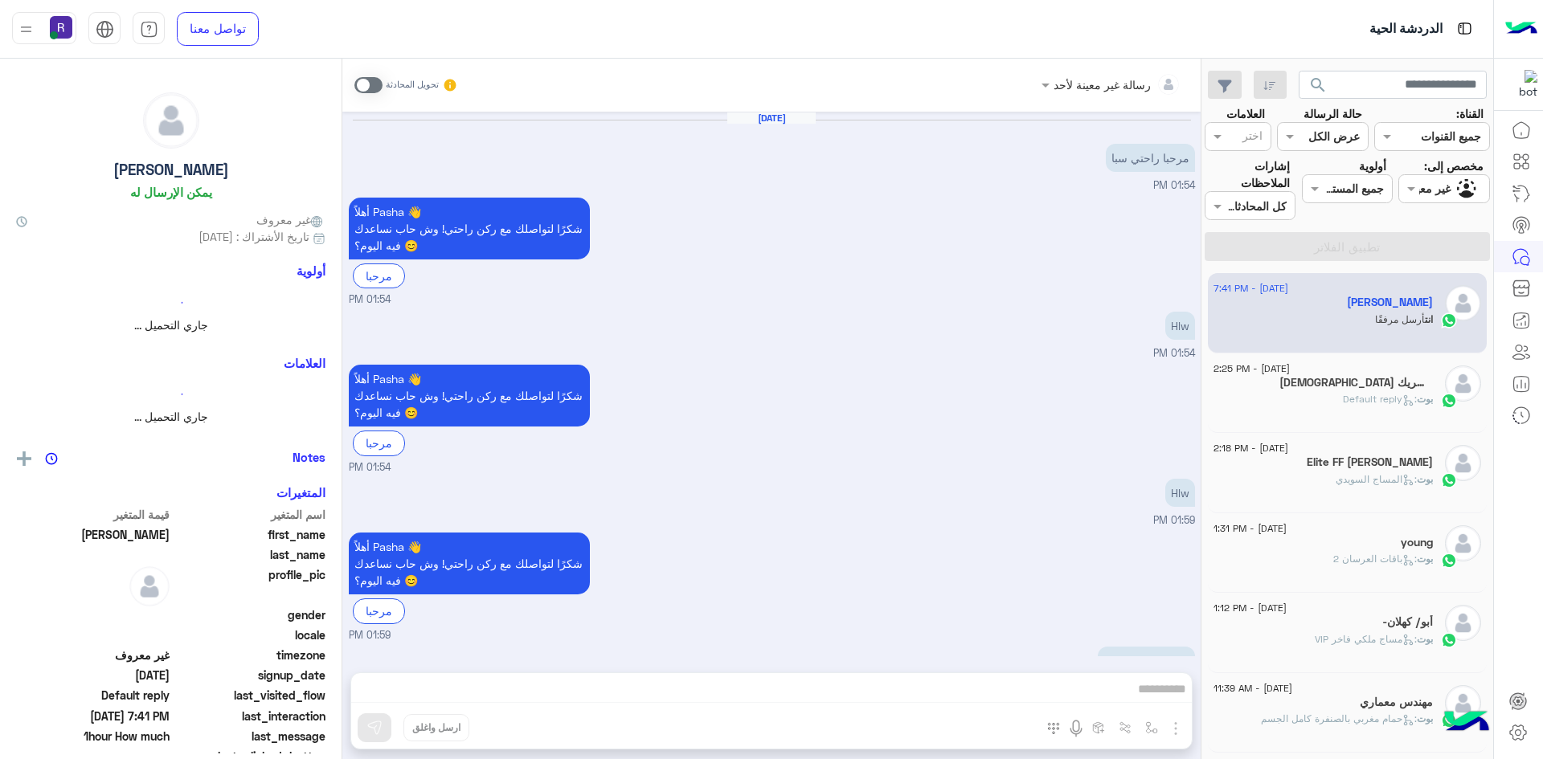
scroll to position [293, 0]
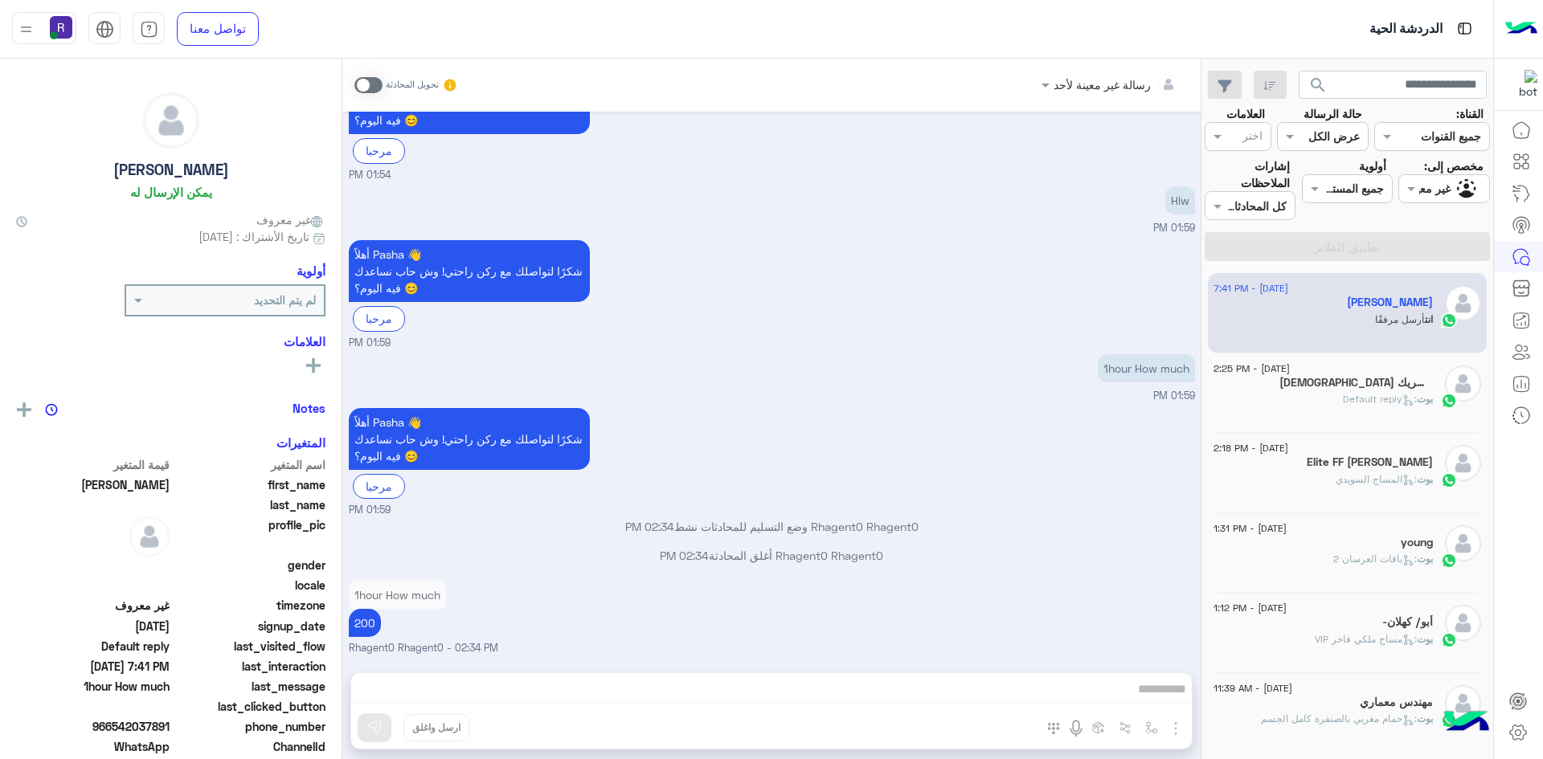
click at [1378, 567] on p "بوت : باقات العرسان 2" at bounding box center [1383, 559] width 100 height 14
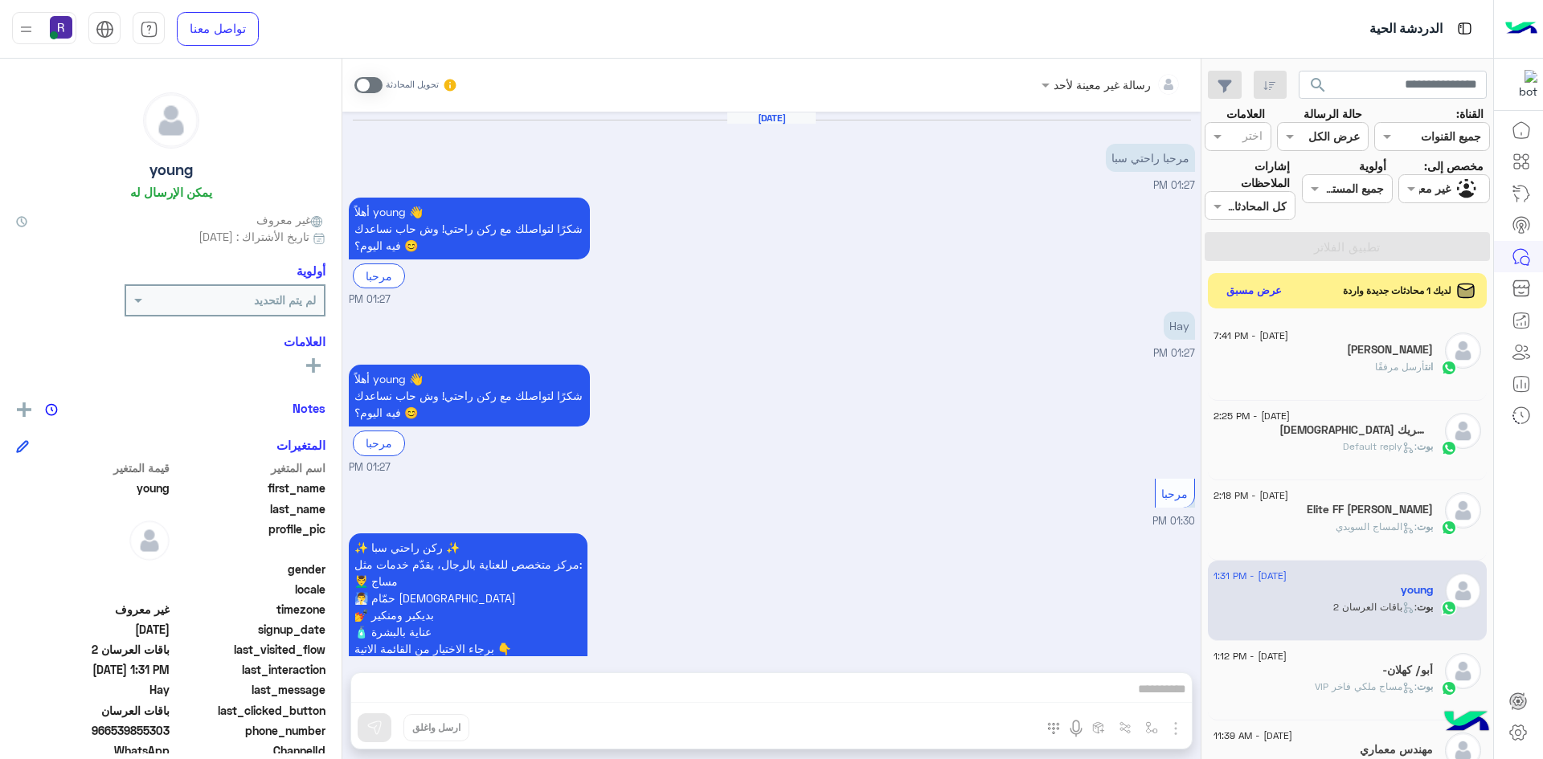
scroll to position [469, 0]
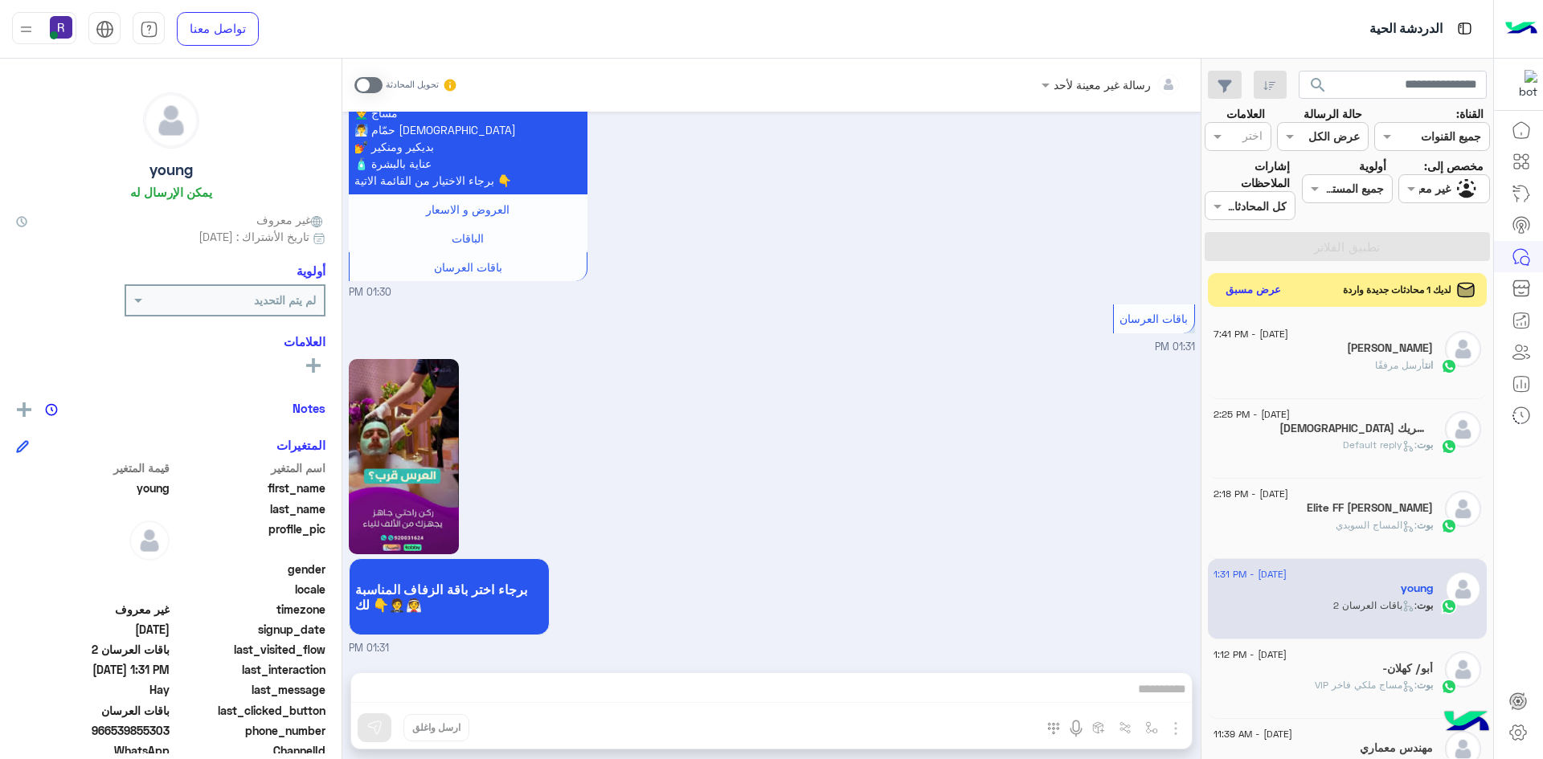
click at [1254, 289] on button "عرض مسبق" at bounding box center [1254, 291] width 68 height 22
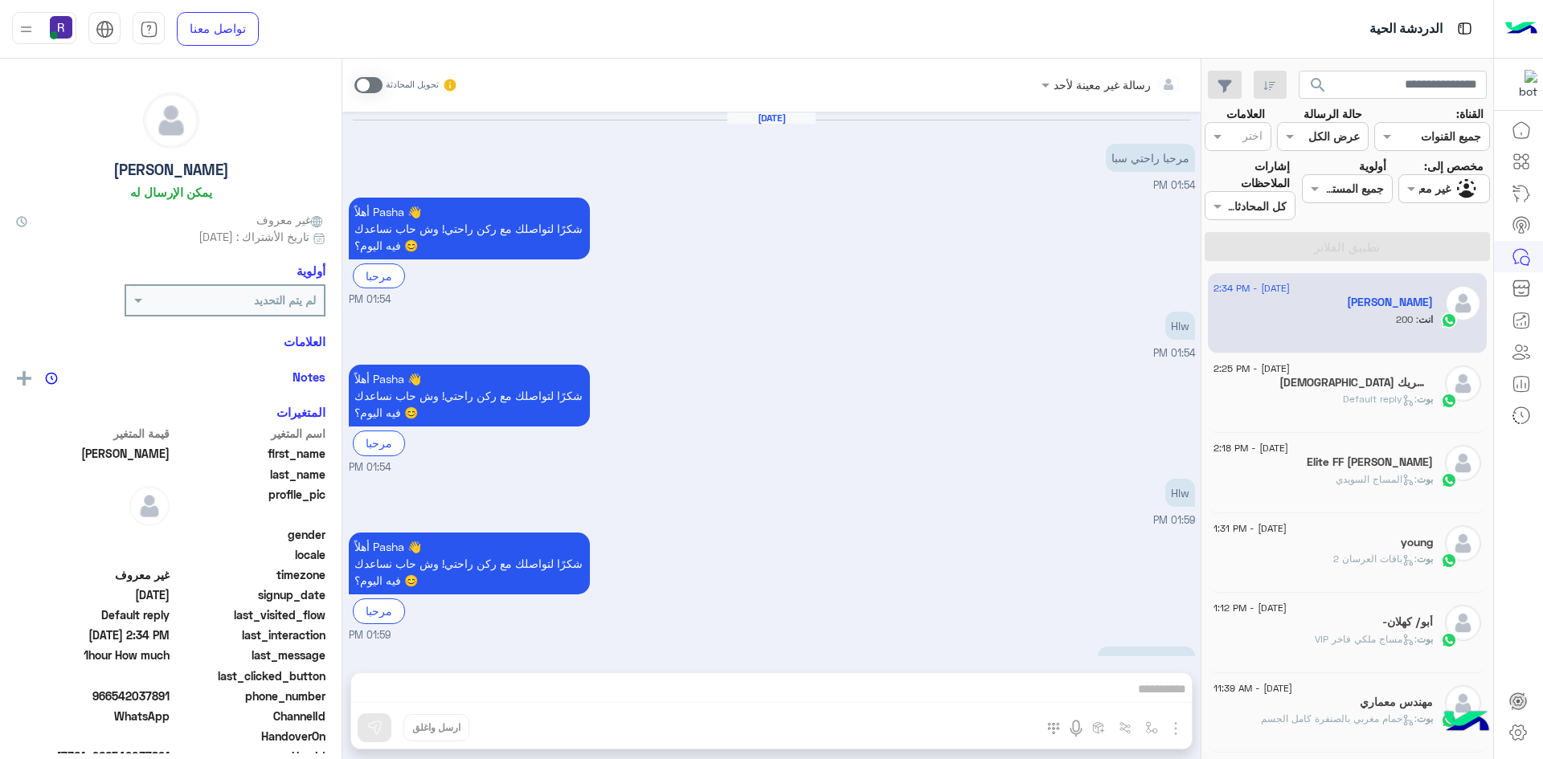
scroll to position [293, 0]
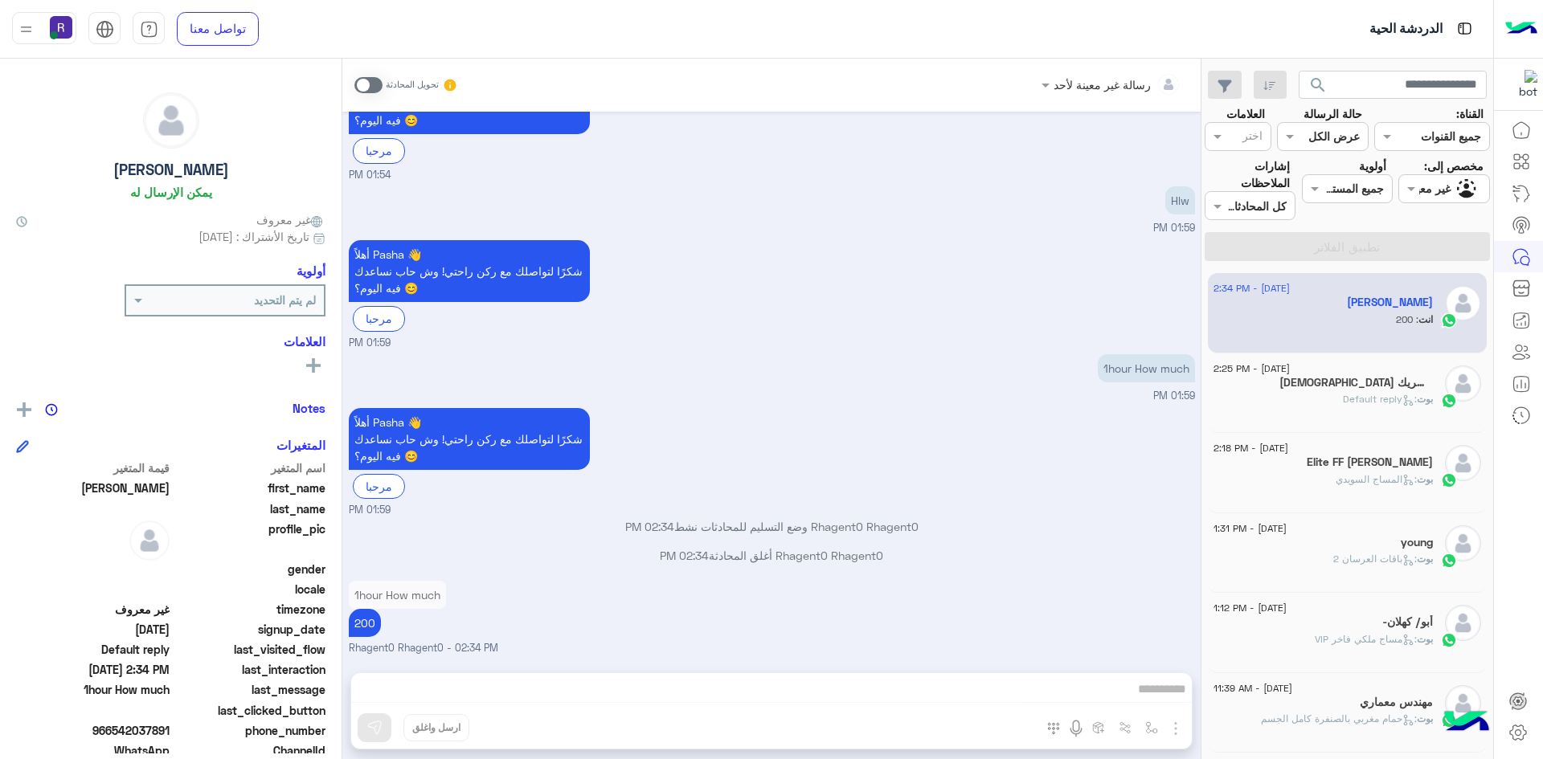
click at [1400, 393] on span ": Default reply" at bounding box center [1380, 399] width 74 height 12
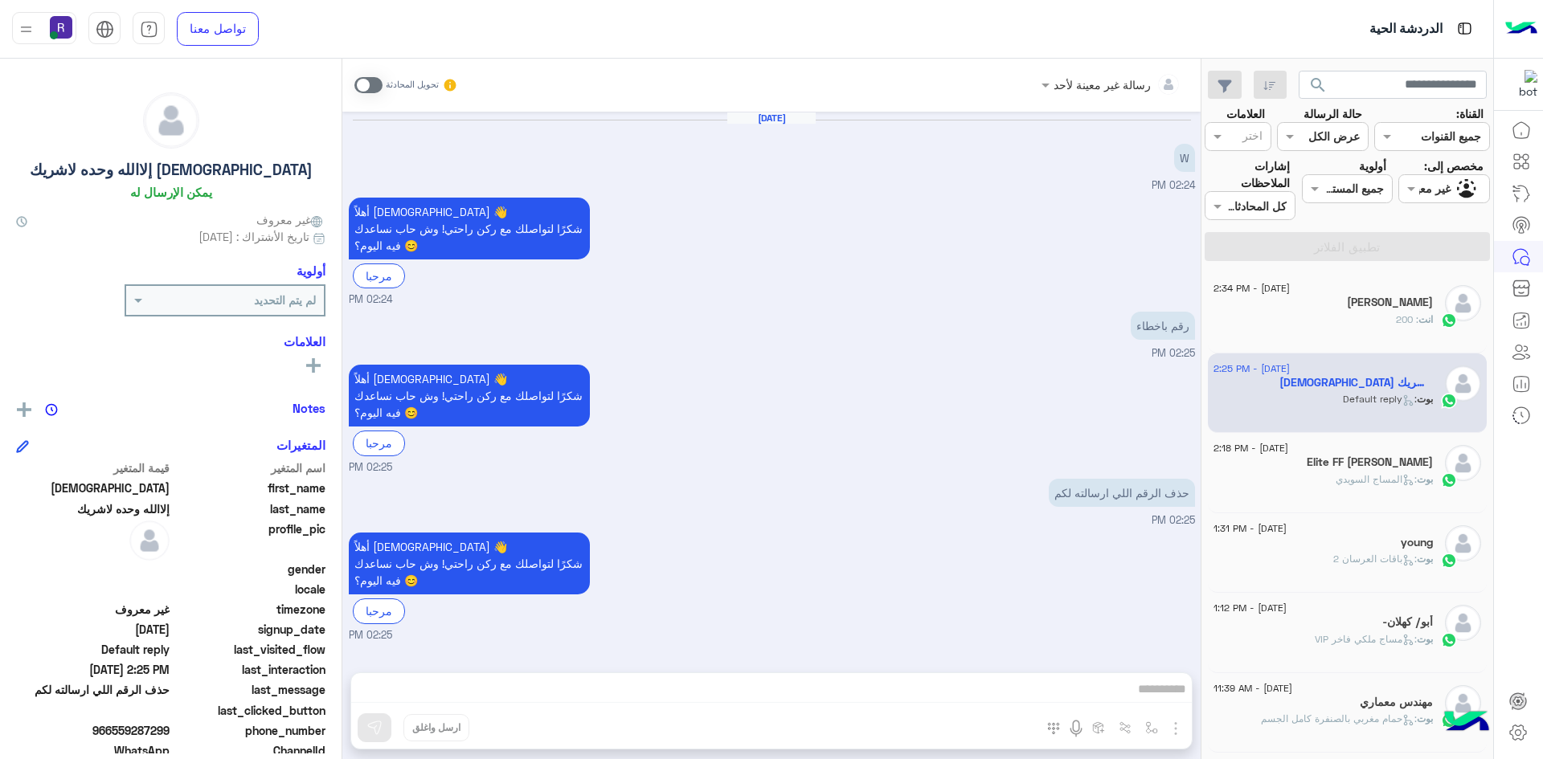
click at [1403, 315] on span ": 200" at bounding box center [1407, 319] width 23 height 12
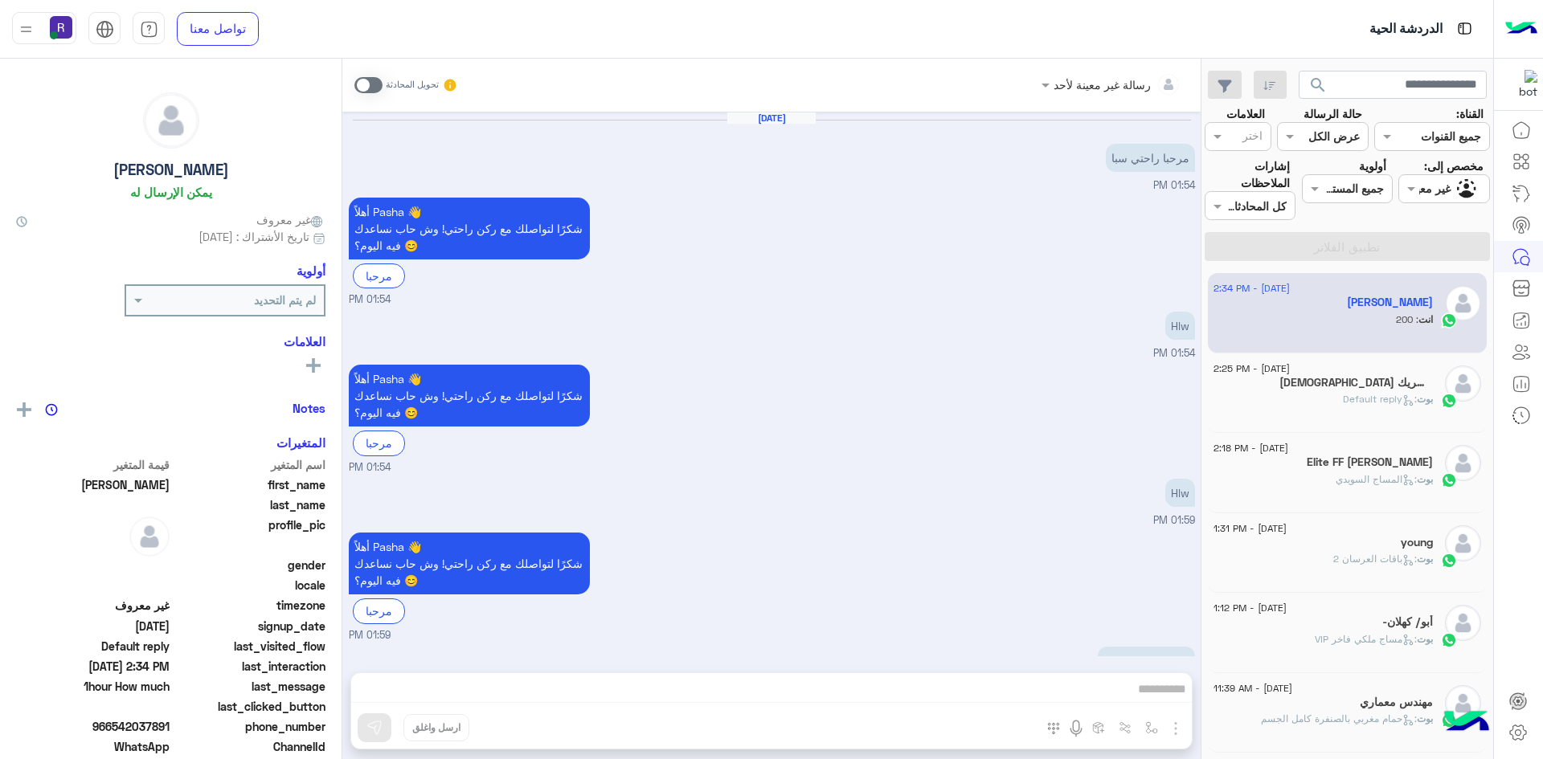
scroll to position [293, 0]
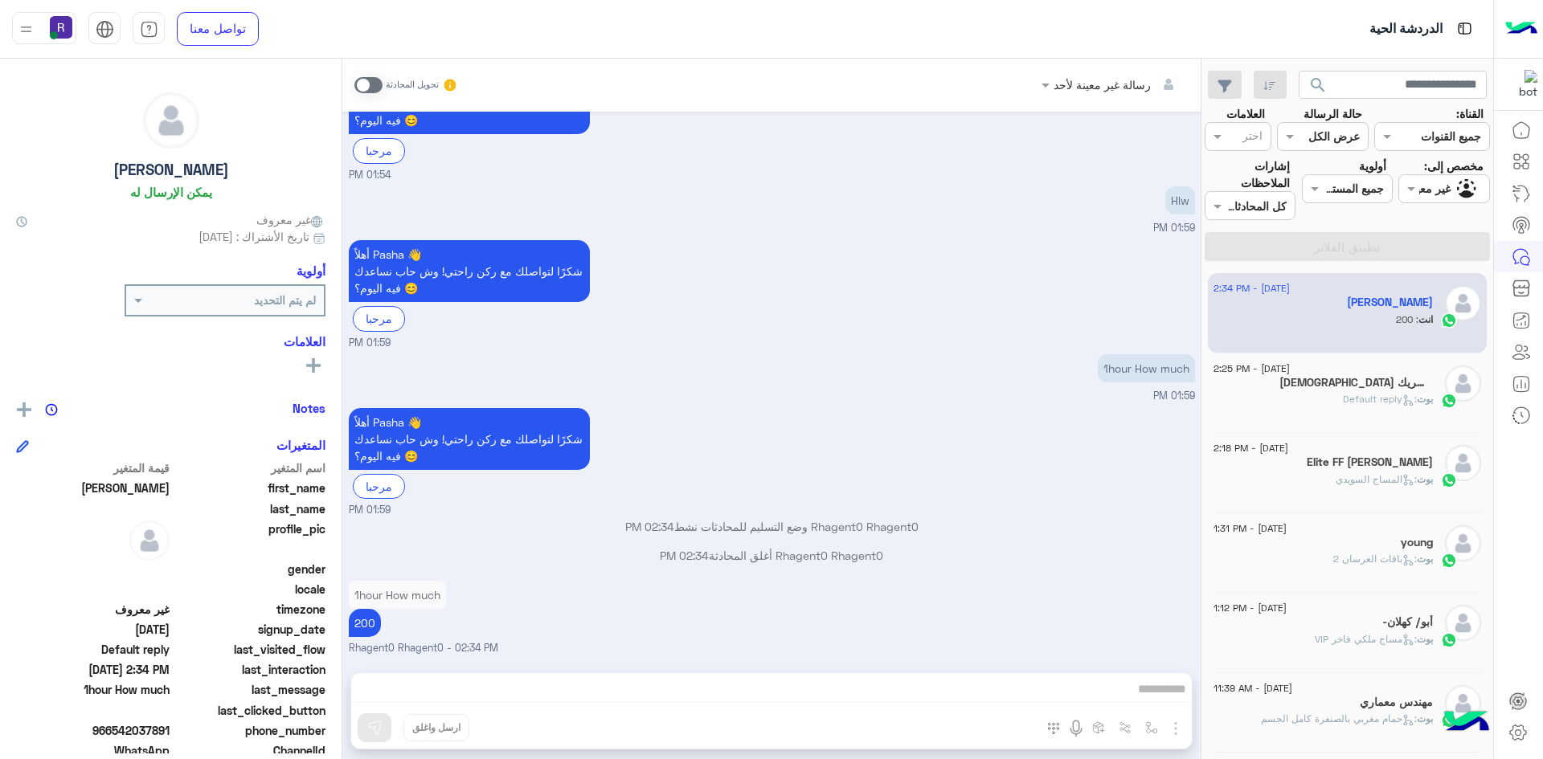
click at [1329, 391] on div "[DEMOGRAPHIC_DATA] إلاالله وحده لاشريك" at bounding box center [1323, 384] width 219 height 17
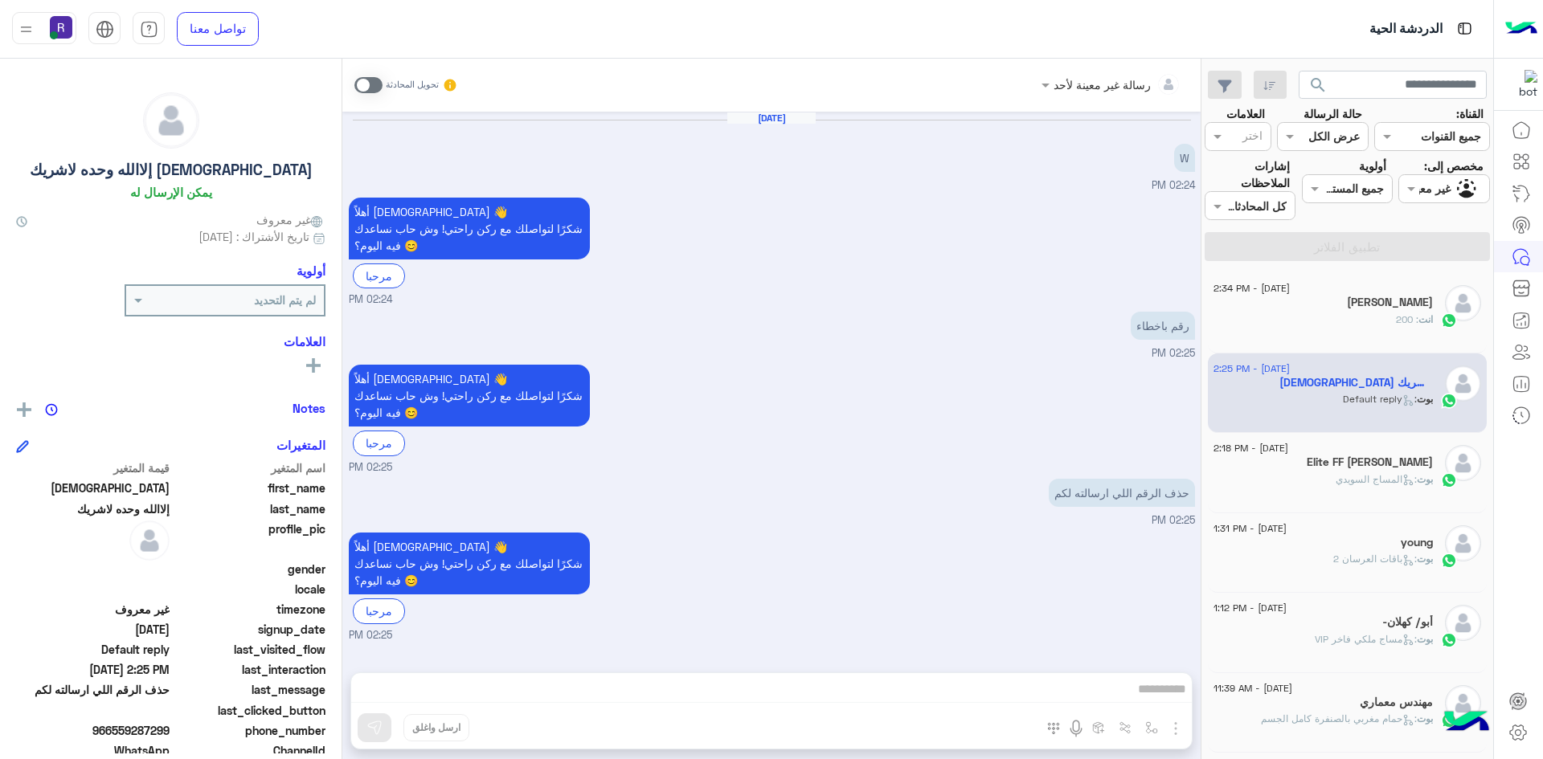
click at [1316, 478] on div "بوت : المساج السويدي" at bounding box center [1323, 487] width 219 height 28
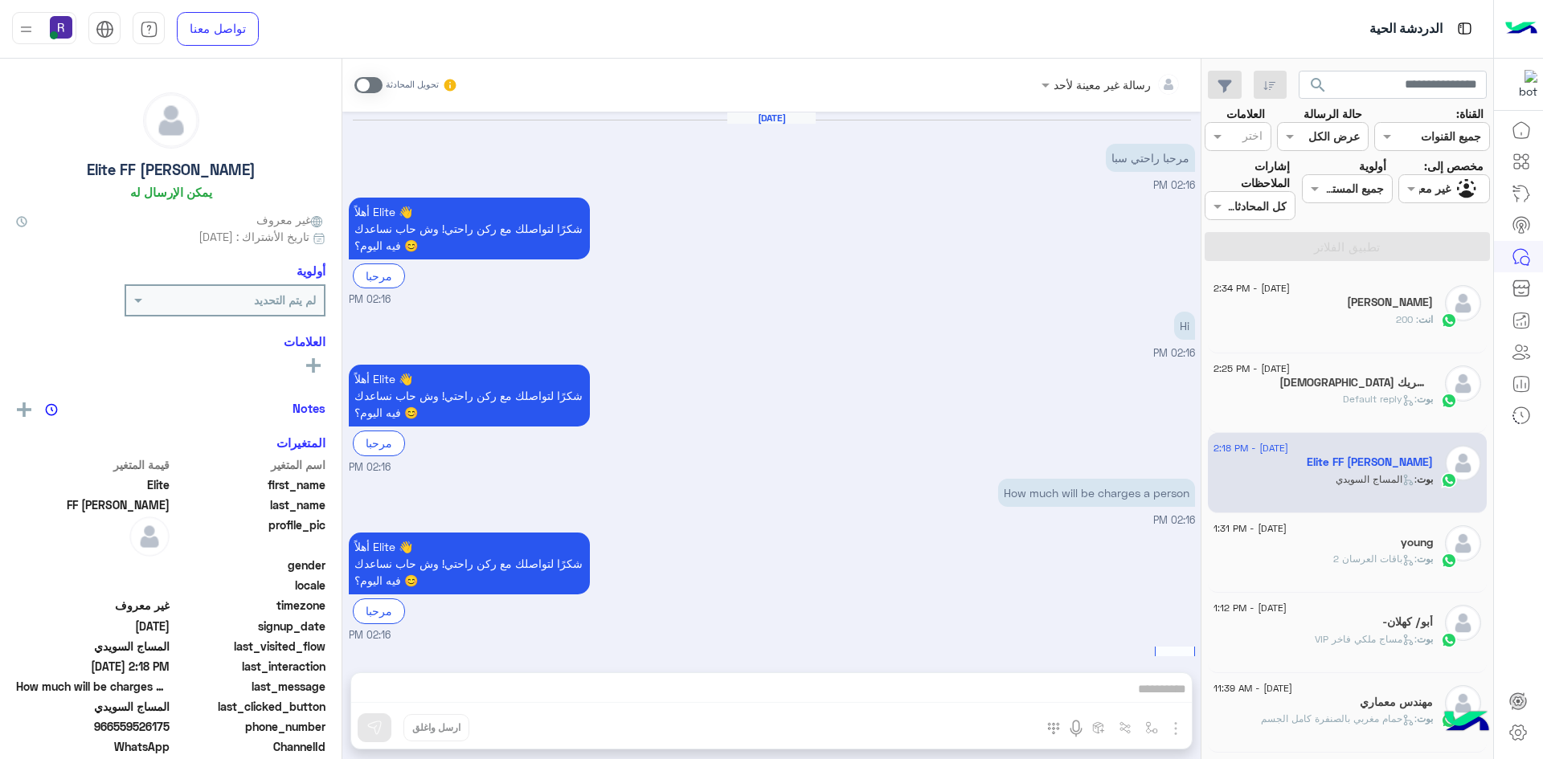
scroll to position [735, 0]
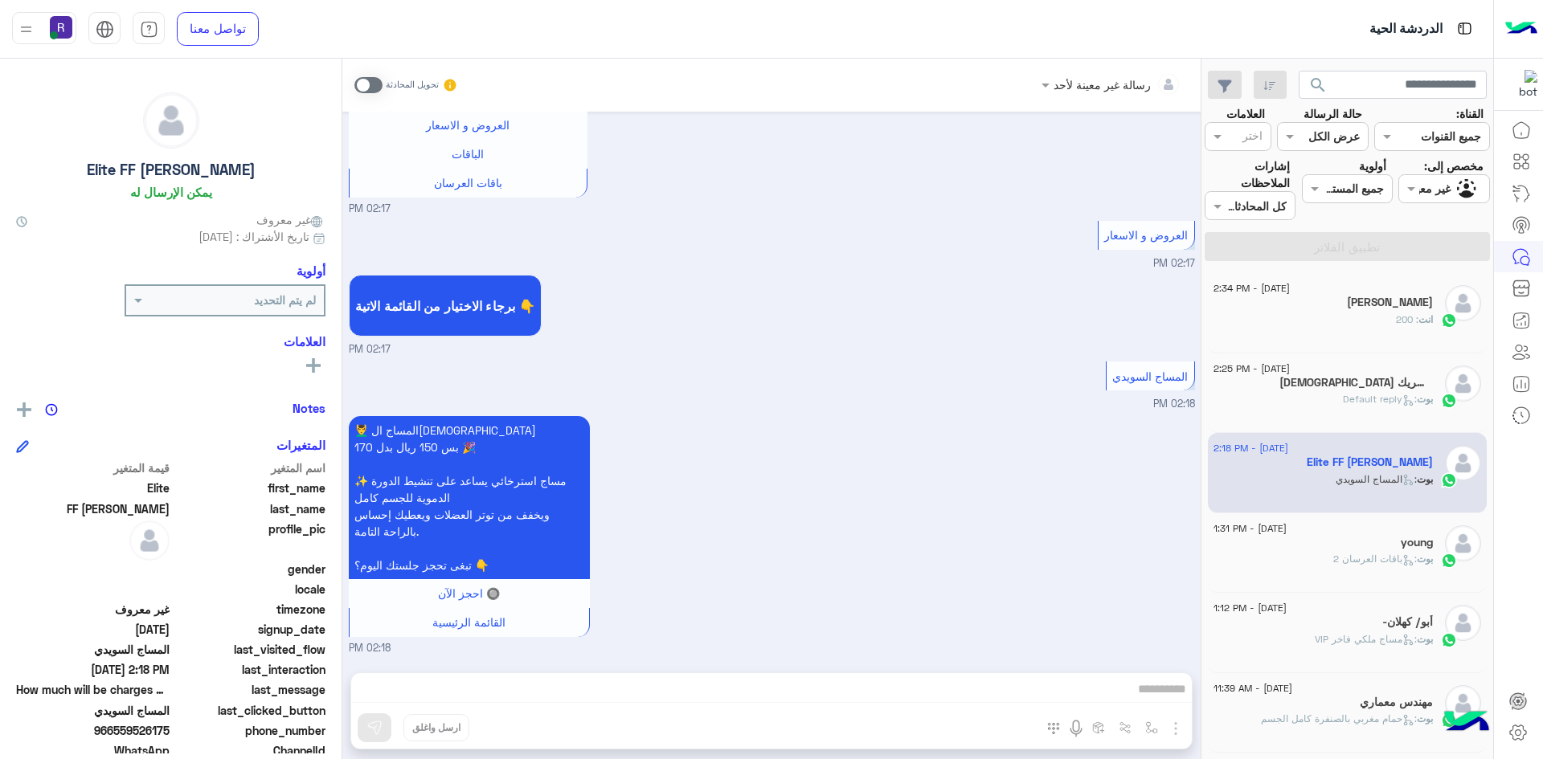
click at [1393, 311] on div "[PERSON_NAME]" at bounding box center [1323, 304] width 219 height 17
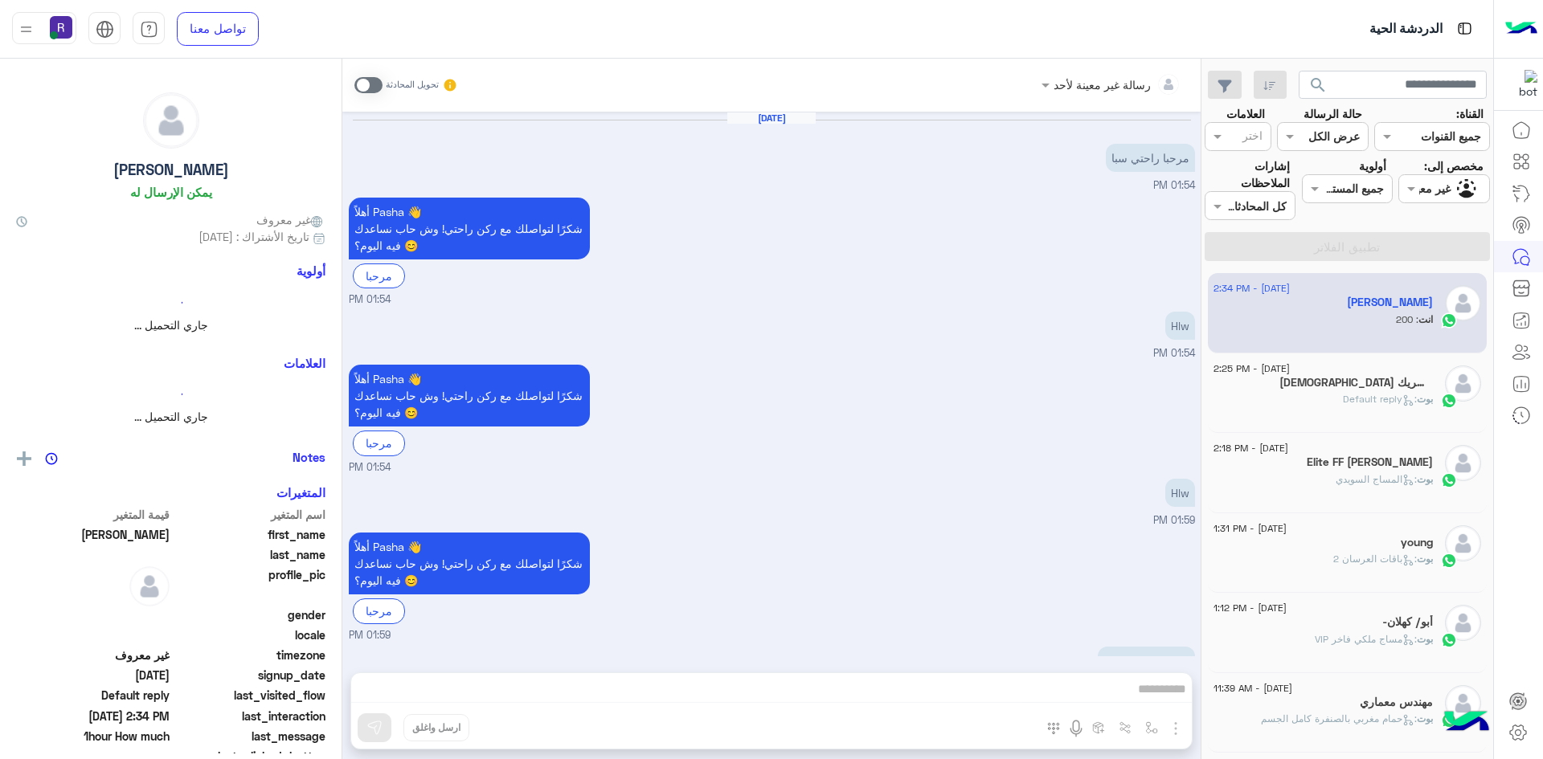
scroll to position [293, 0]
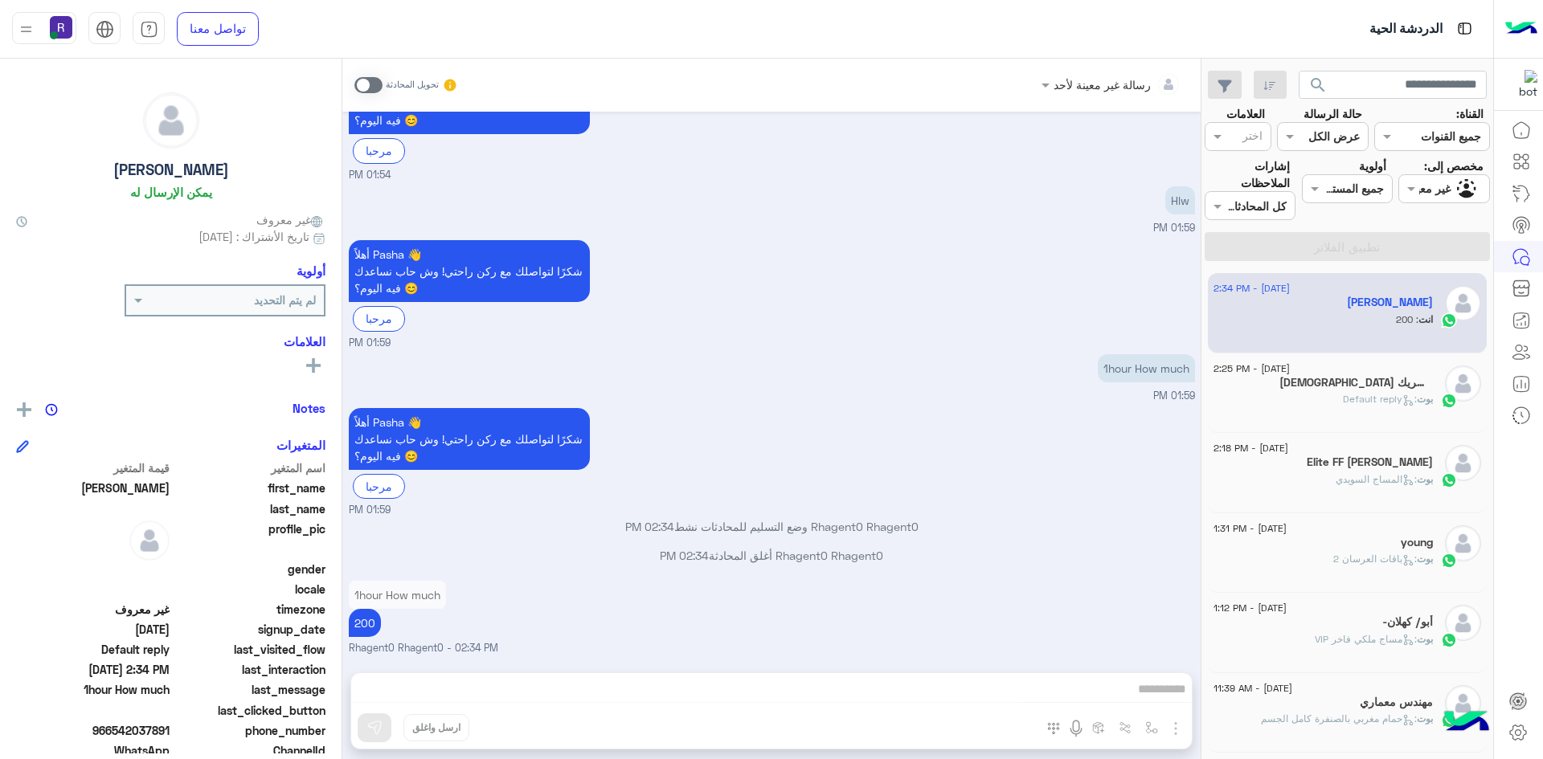
click at [1301, 436] on div "22 August - 2:18 PM Elite FF Mushtaq Ahmed بوت : المساج السويدي" at bounding box center [1348, 473] width 280 height 80
click at [1313, 388] on h5 "[DEMOGRAPHIC_DATA] إلاالله وحده لاشريك" at bounding box center [1355, 383] width 153 height 14
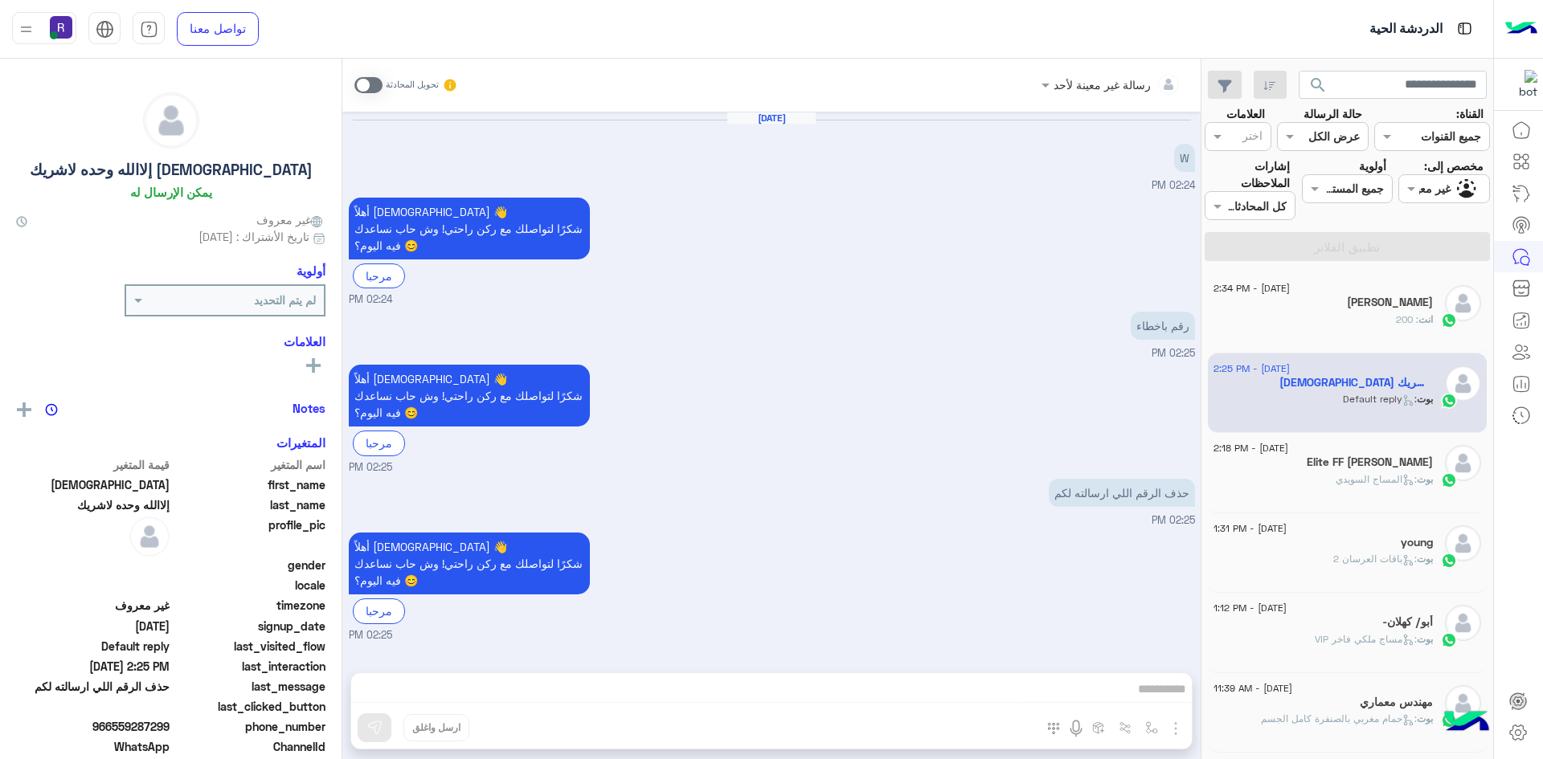
click at [1316, 316] on div "انت : 200" at bounding box center [1323, 327] width 219 height 28
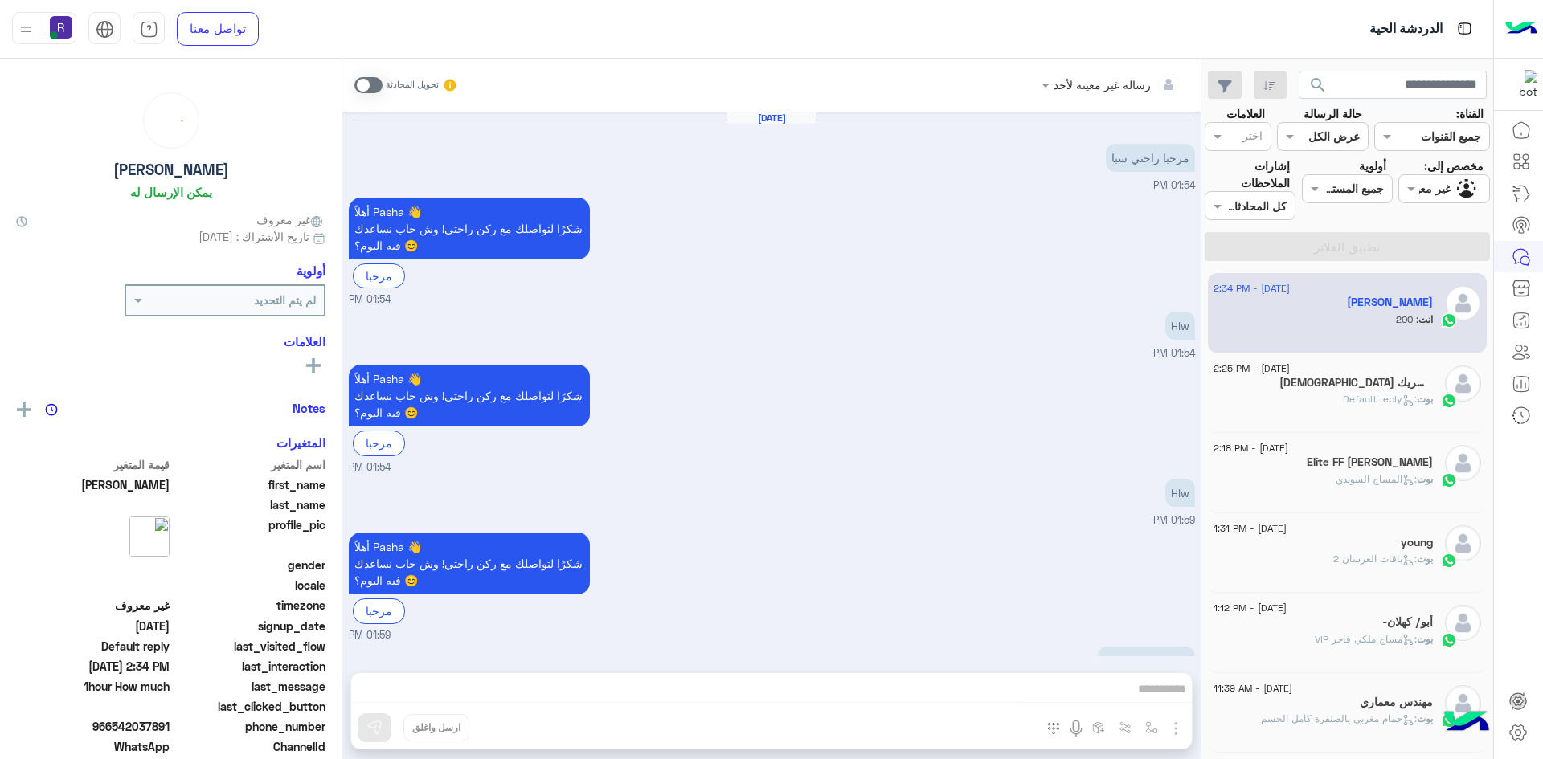
scroll to position [293, 0]
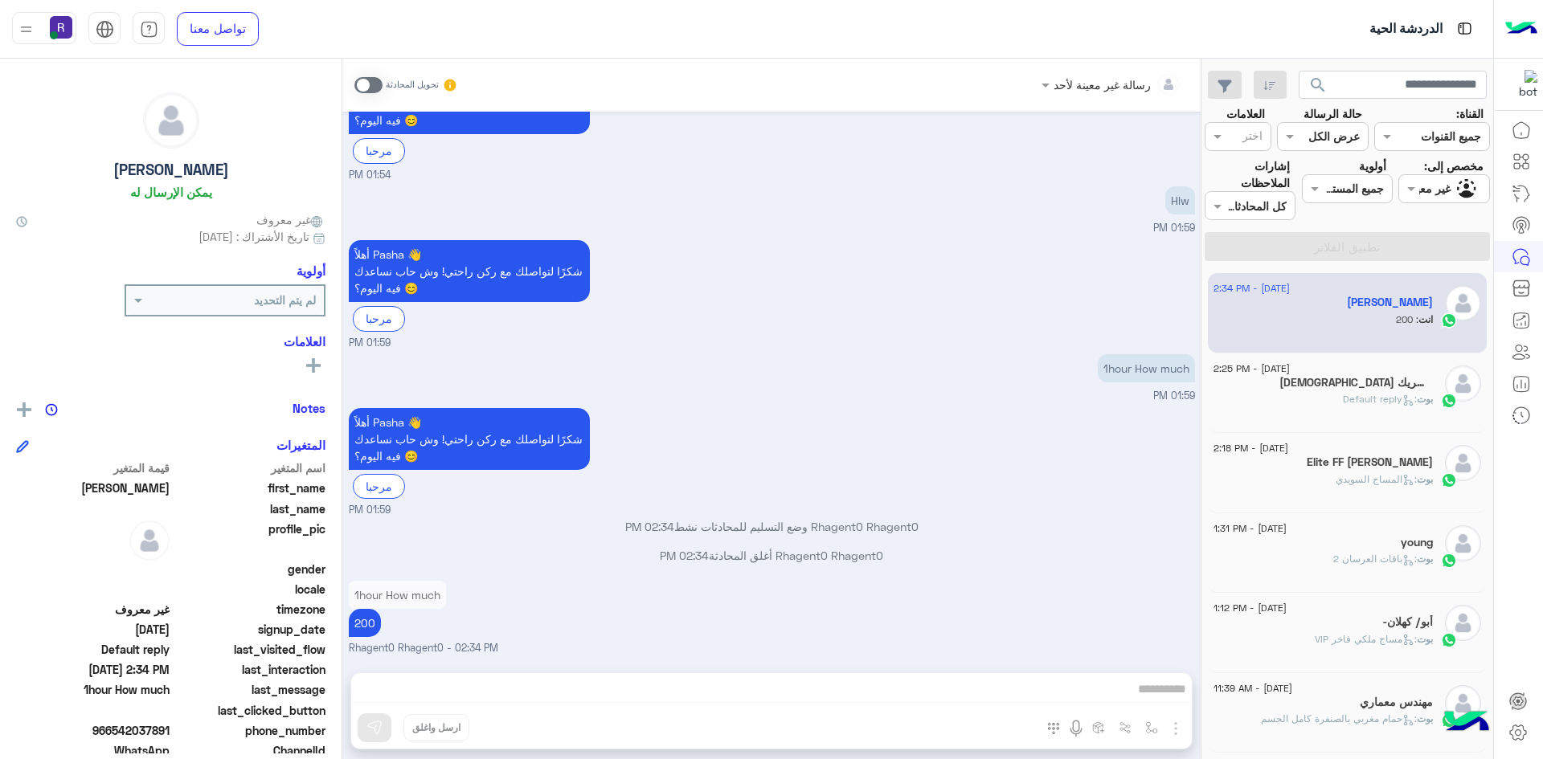
click at [1378, 387] on h5 "[DEMOGRAPHIC_DATA] إلاالله وحده لاشريك" at bounding box center [1355, 383] width 153 height 14
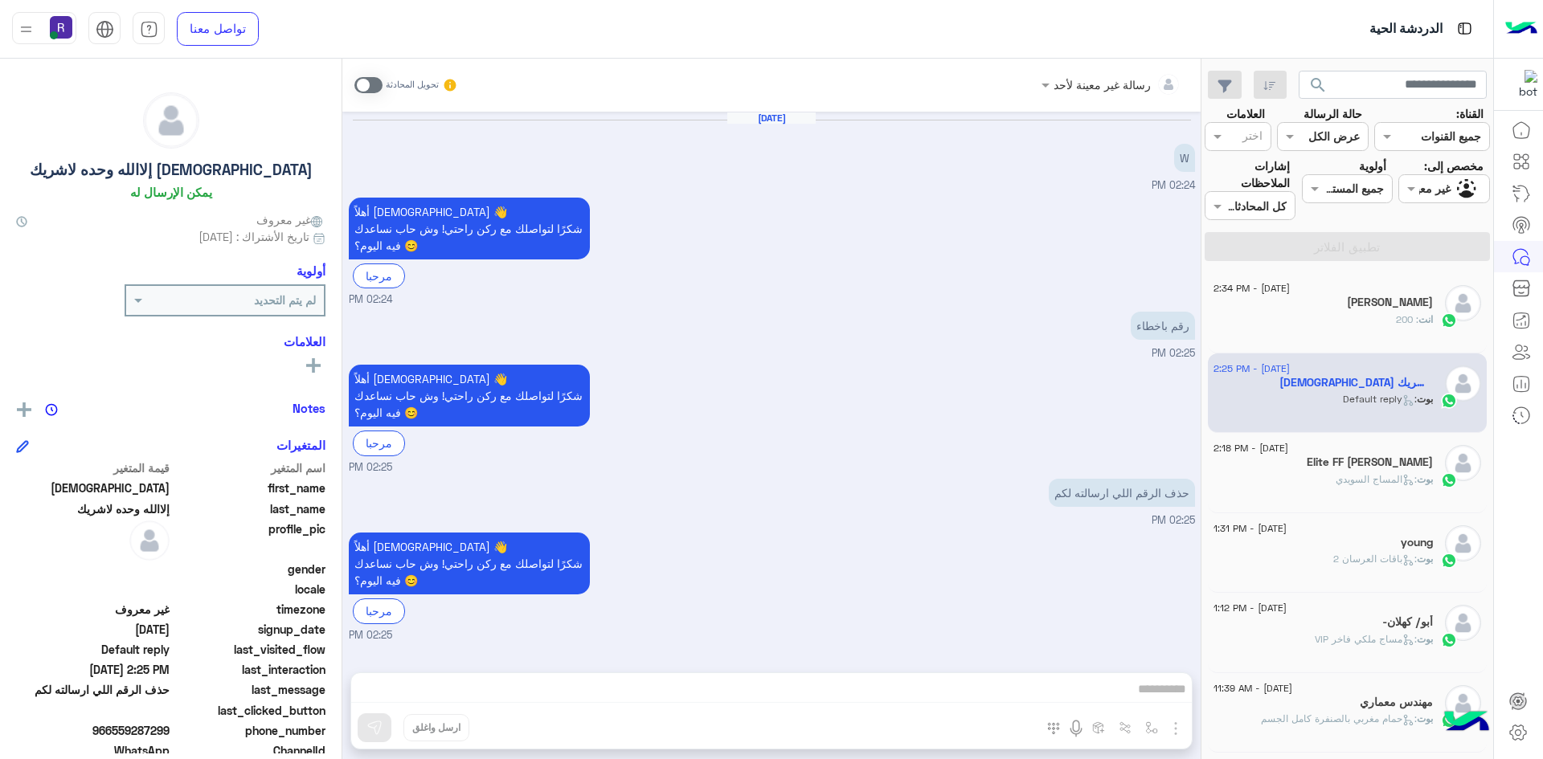
click at [1340, 317] on div "انت : 200" at bounding box center [1323, 327] width 219 height 28
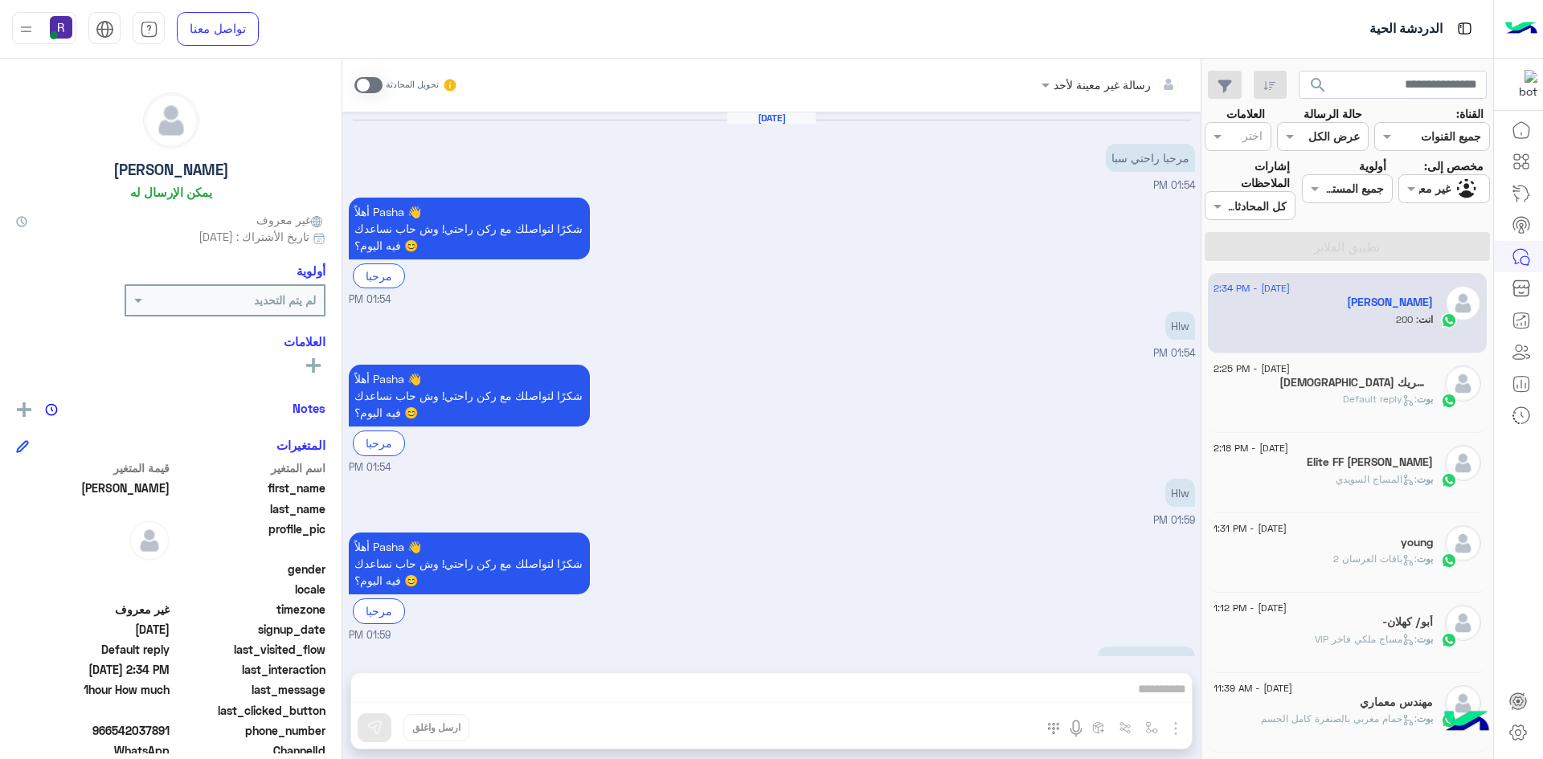
scroll to position [293, 0]
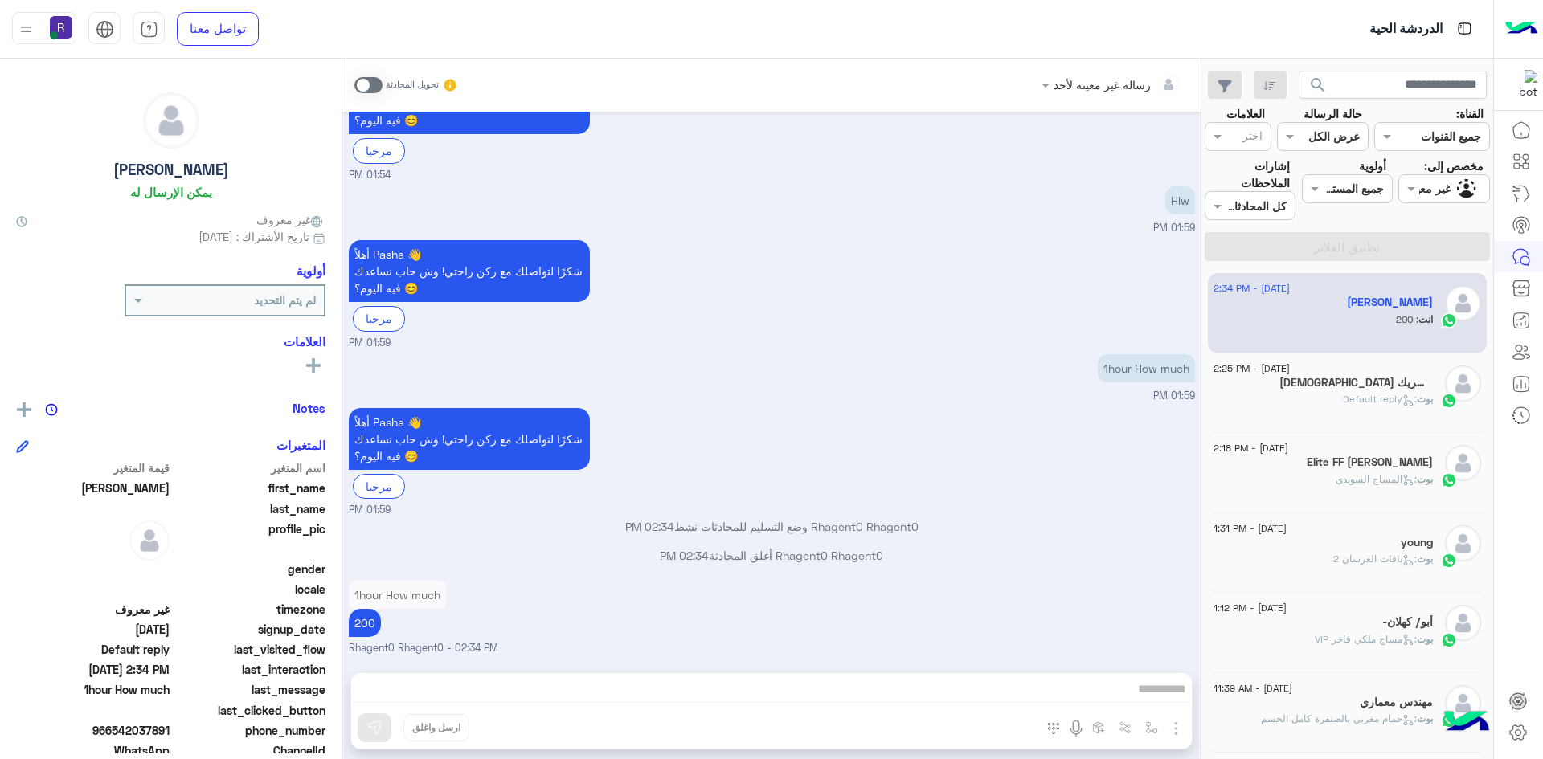
click at [1355, 386] on h5 "[DEMOGRAPHIC_DATA] إلاالله وحده لاشريك" at bounding box center [1355, 383] width 153 height 14
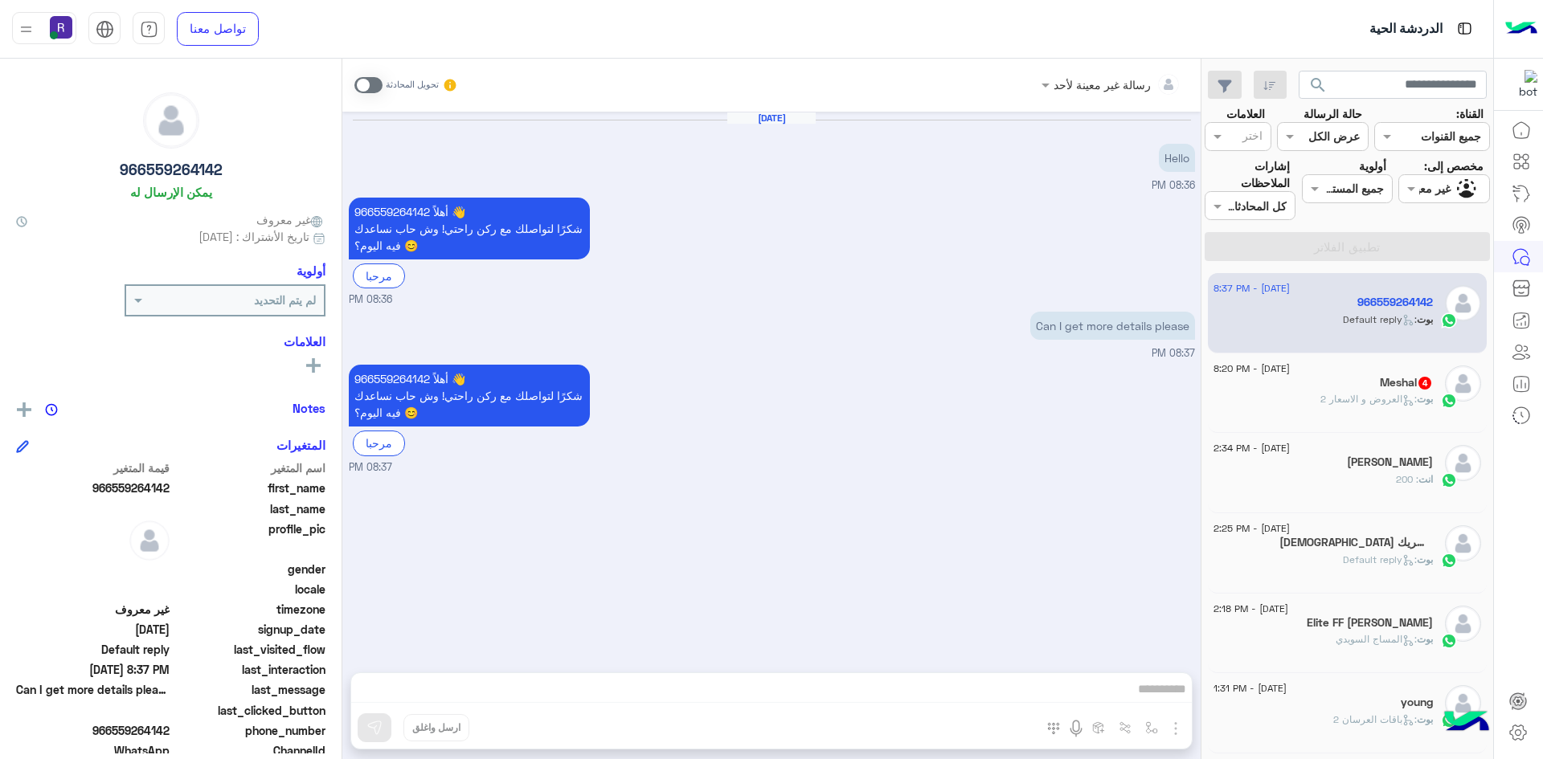
click at [727, 362] on div "أهلاً 966559264142 👋 شكرًا لتواصلك مع ركن راحتي! وش حاب نساعدك فيه [DATE]؟ 😊 مر…" at bounding box center [772, 418] width 846 height 114
click at [378, 84] on span at bounding box center [368, 85] width 28 height 16
click at [1175, 729] on img "button" at bounding box center [1175, 728] width 19 height 19
click at [1164, 705] on button "الصور" at bounding box center [1151, 693] width 68 height 32
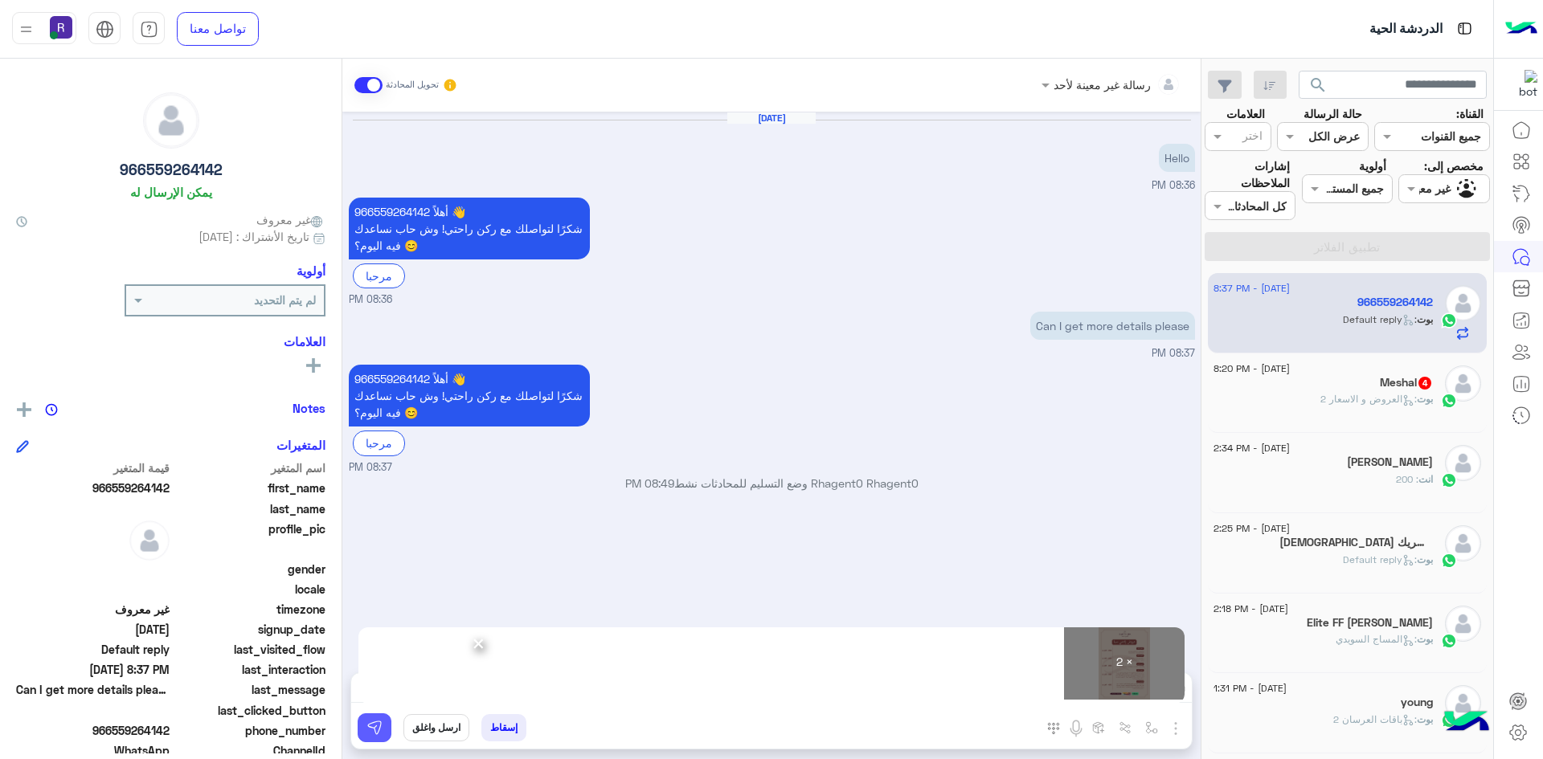
click at [379, 732] on img at bounding box center [374, 728] width 16 height 16
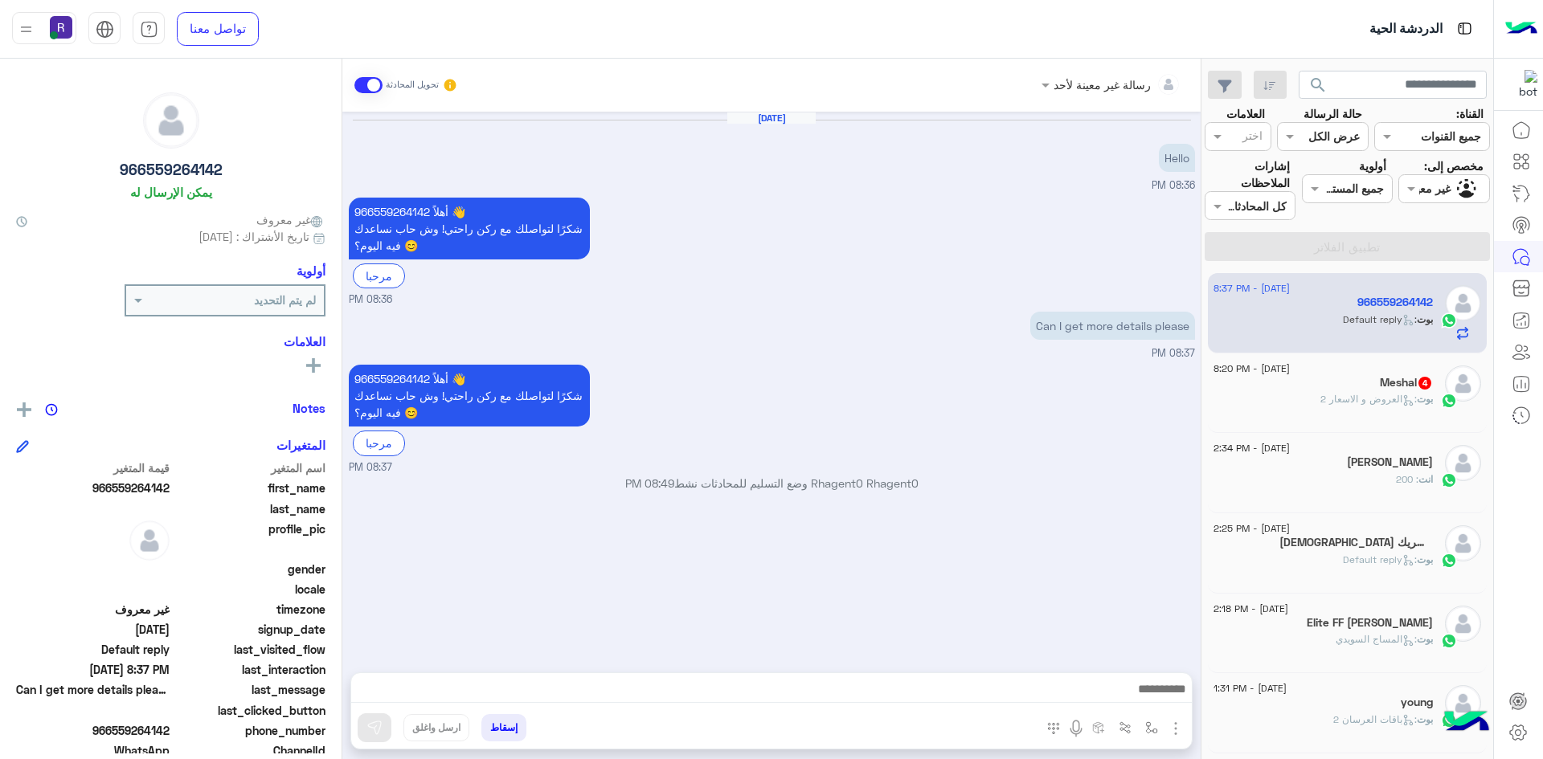
click at [1405, 403] on icon at bounding box center [1408, 401] width 12 height 12
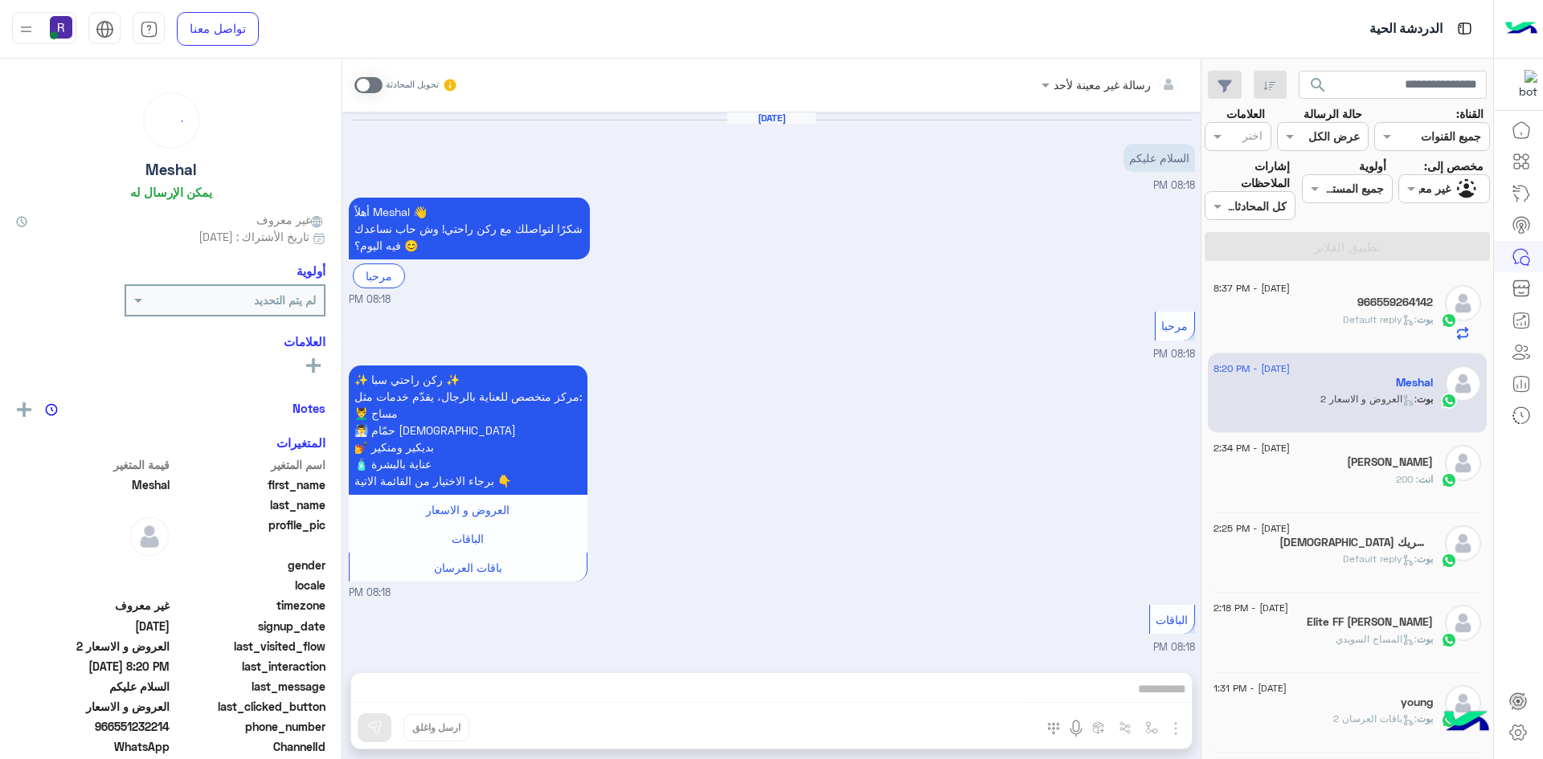
scroll to position [456, 0]
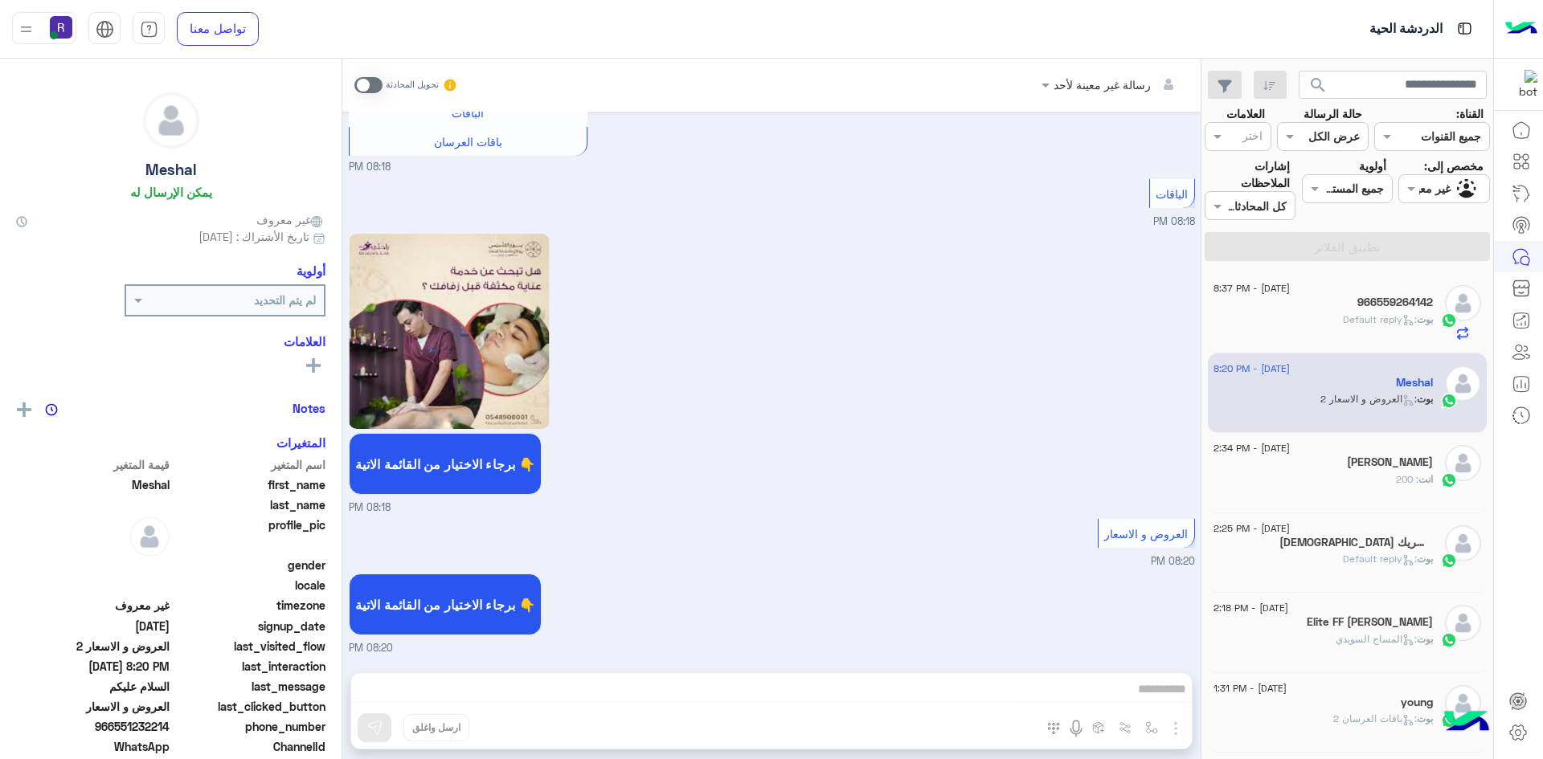
click at [374, 85] on span at bounding box center [368, 85] width 28 height 16
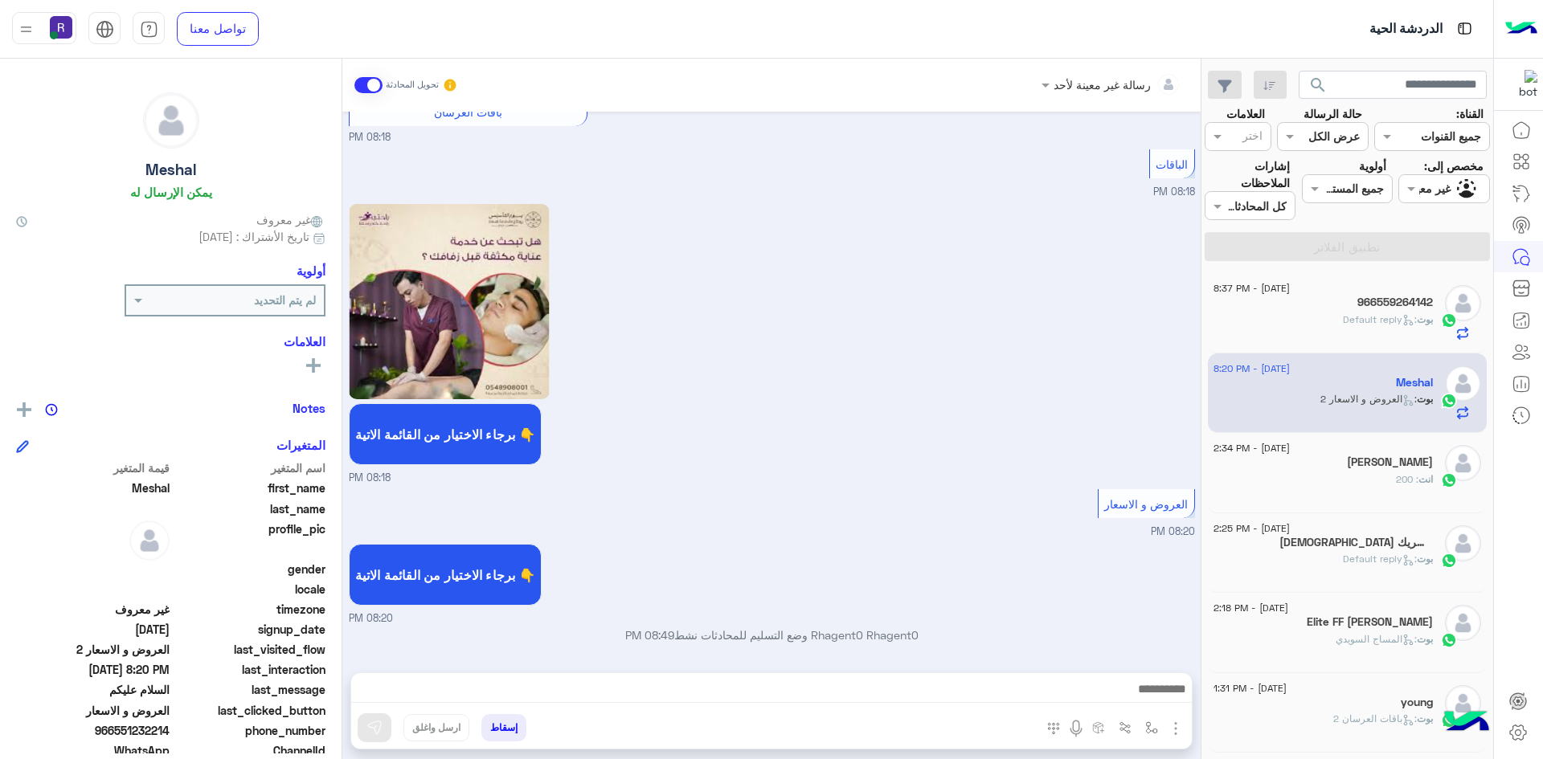
scroll to position [486, 0]
click at [1174, 730] on img "button" at bounding box center [1175, 728] width 19 height 19
click at [1156, 692] on span "الصور" at bounding box center [1145, 694] width 30 height 18
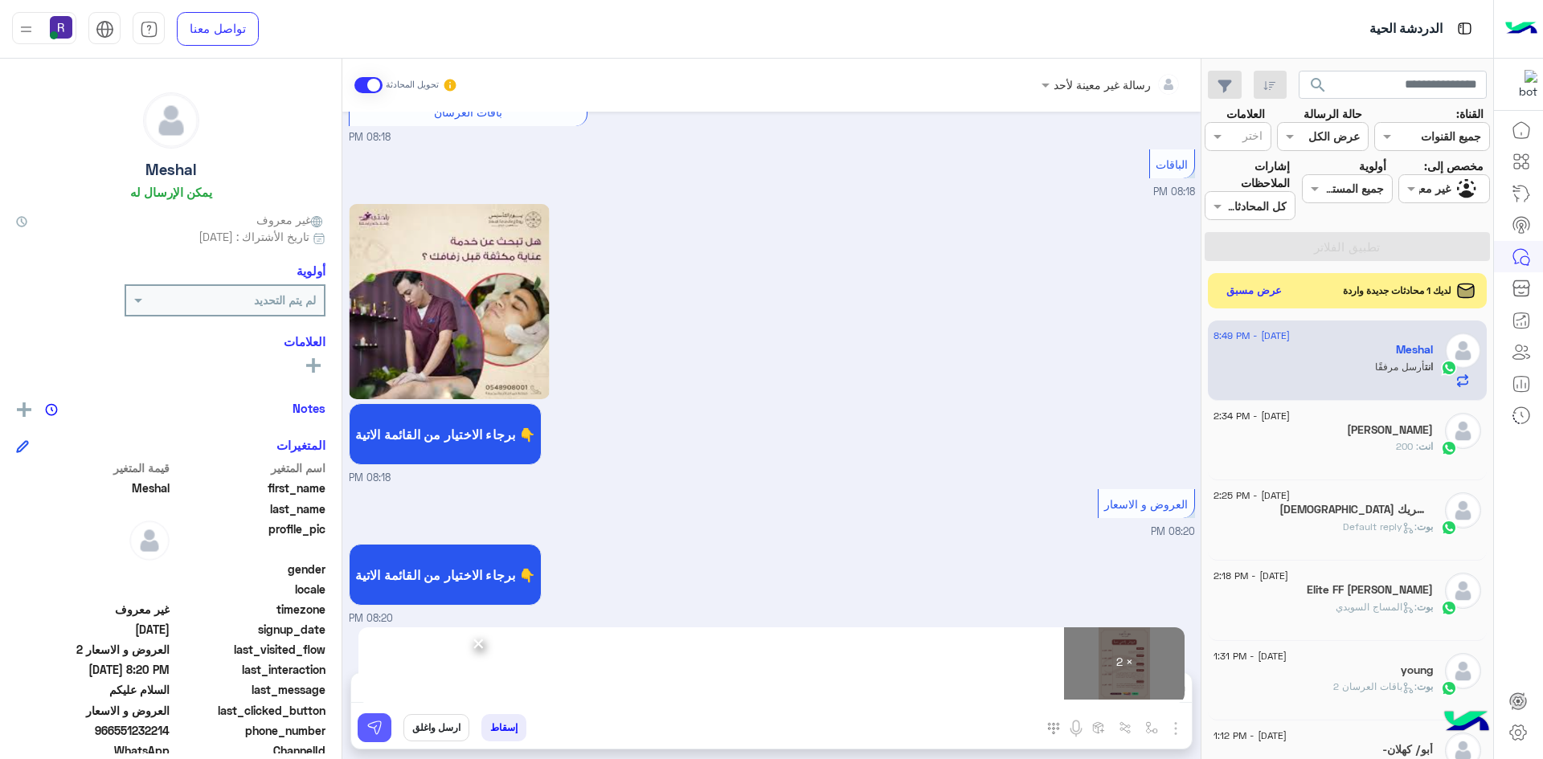
click at [382, 735] on img at bounding box center [374, 728] width 16 height 16
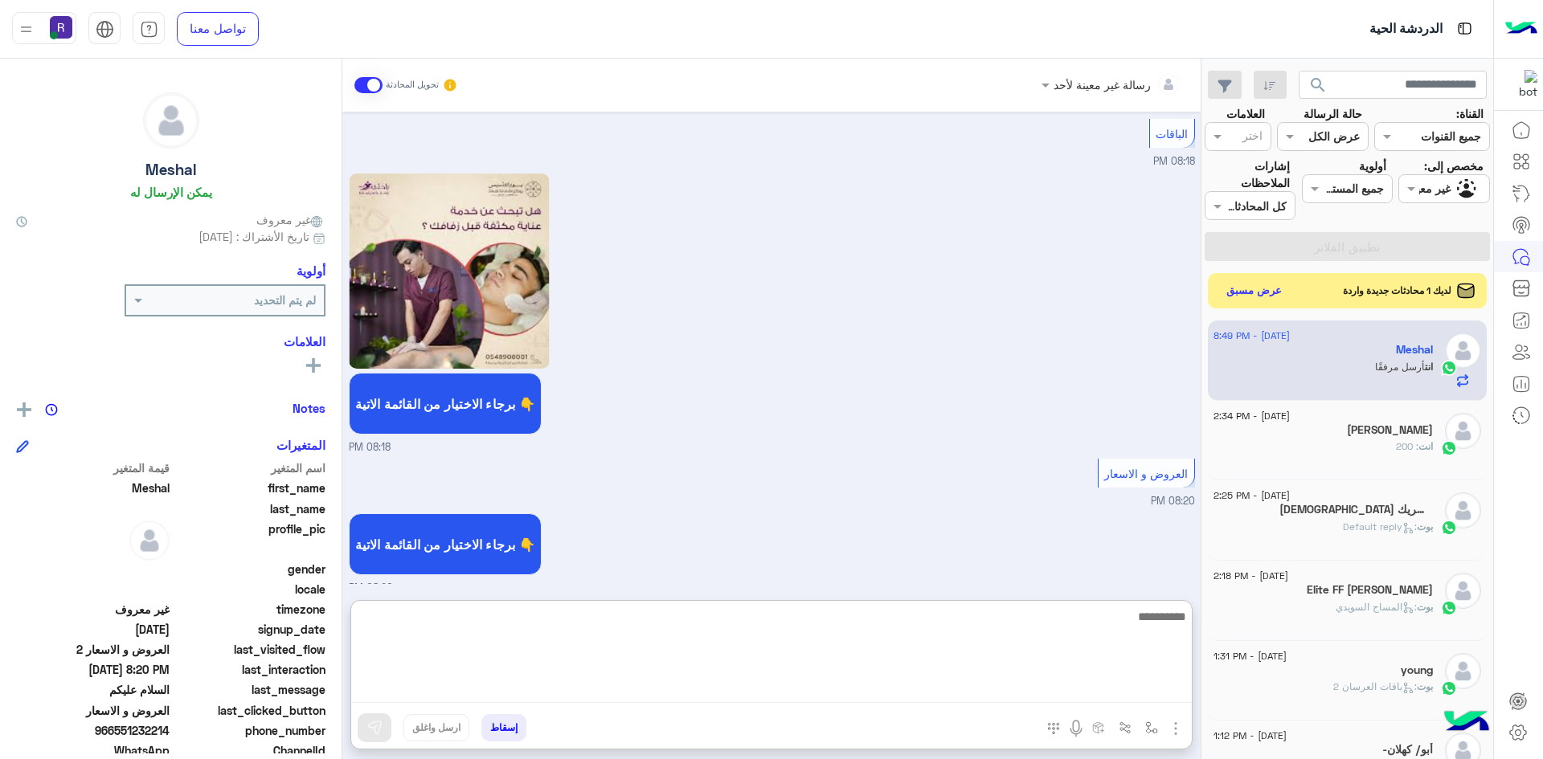
paste textarea "**********"
type textarea "**********"
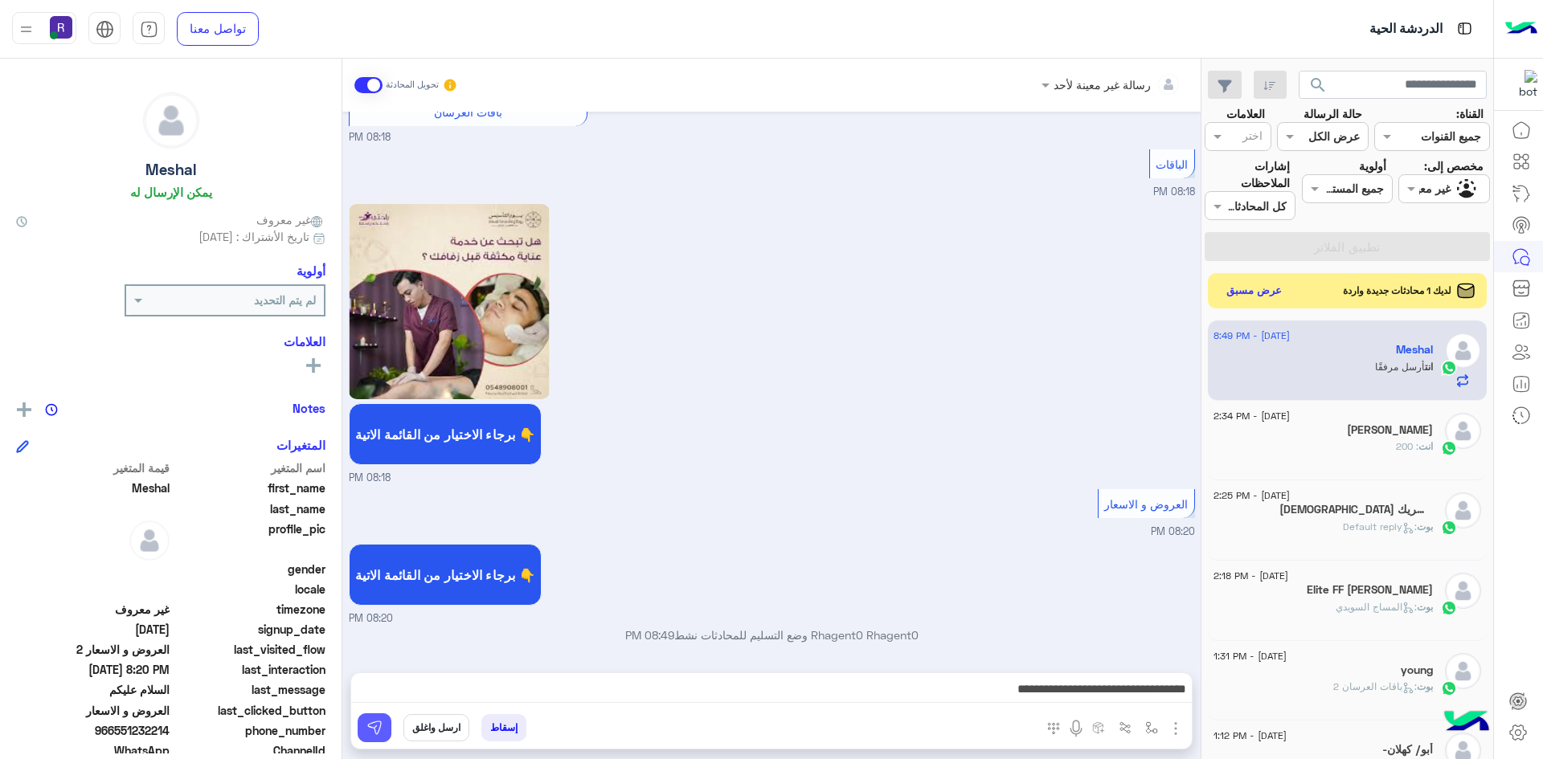
click at [387, 728] on button at bounding box center [375, 728] width 34 height 29
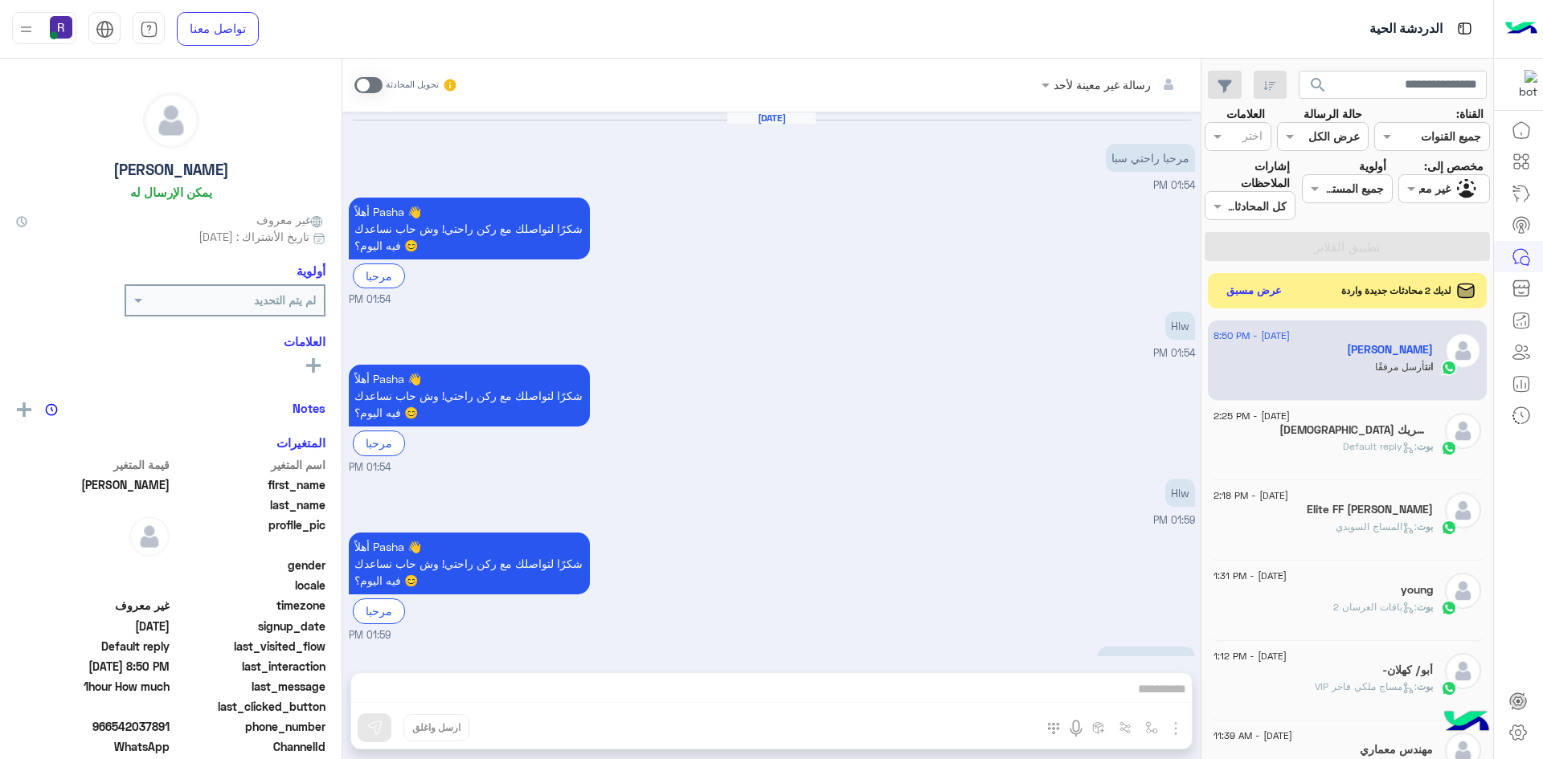
scroll to position [293, 0]
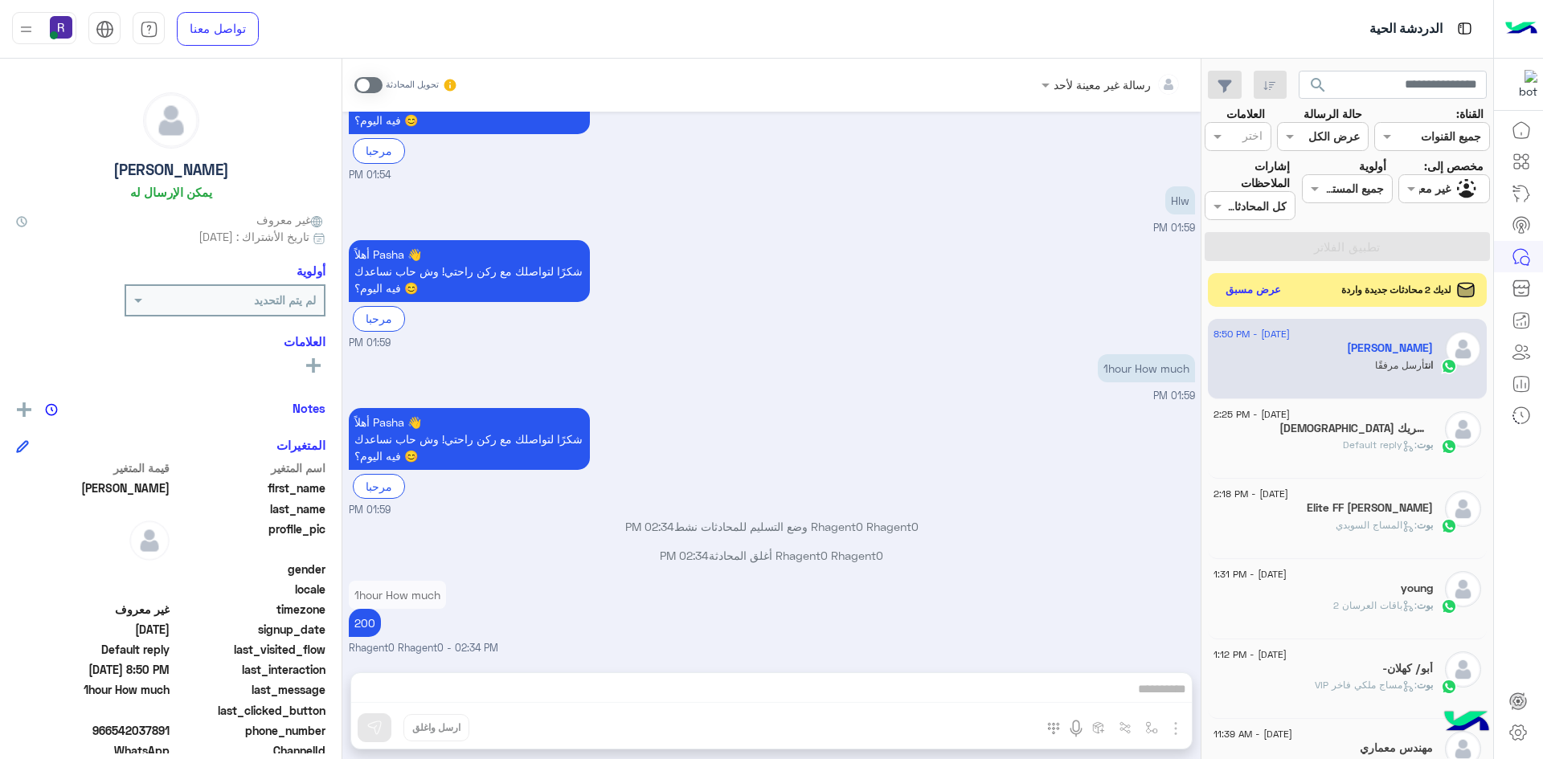
click at [1258, 294] on button "عرض مسبق" at bounding box center [1254, 291] width 68 height 22
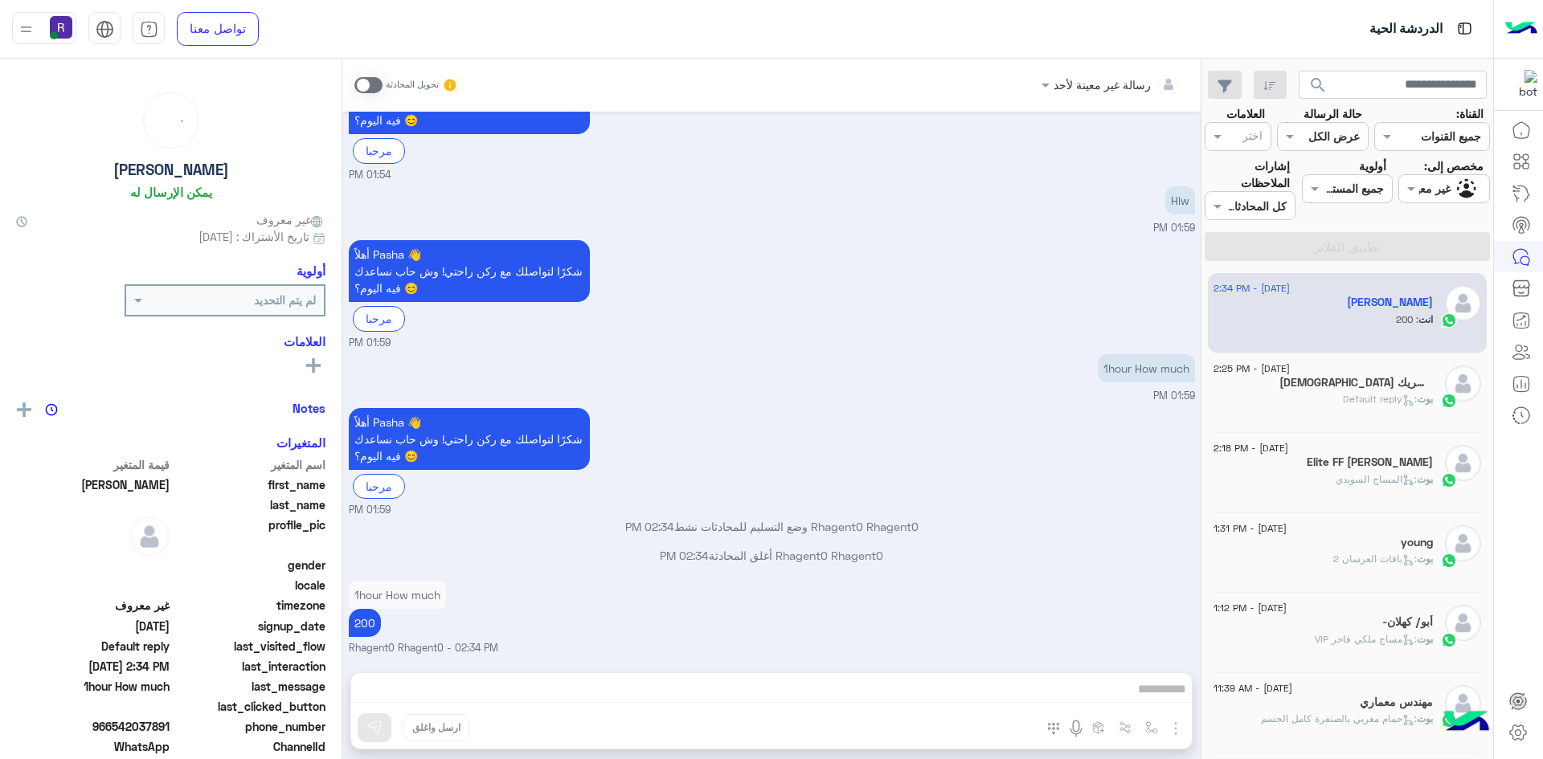
click at [1340, 383] on h5 "[DEMOGRAPHIC_DATA] إلاالله وحده لاشريك" at bounding box center [1355, 383] width 153 height 14
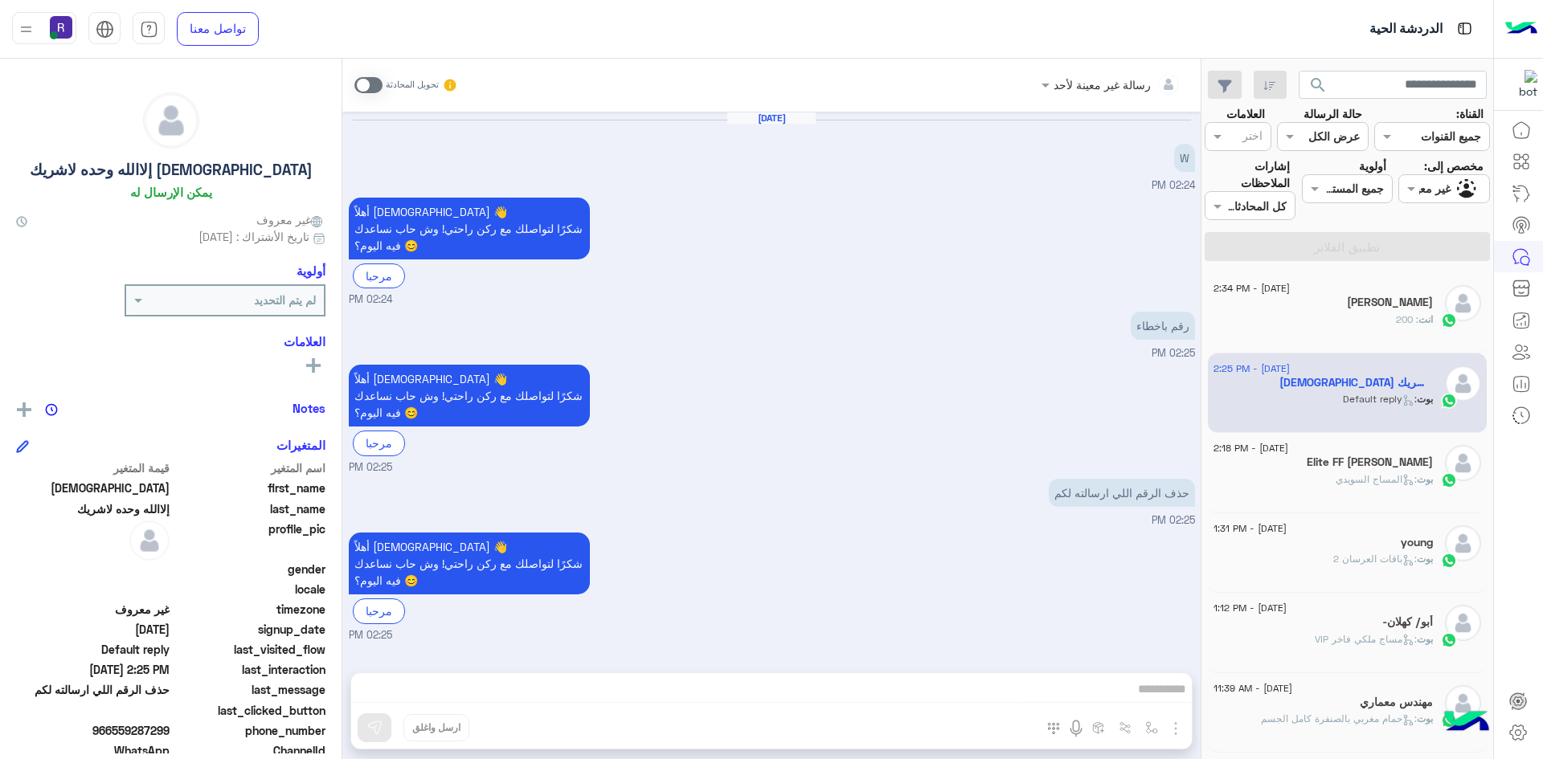
click at [1409, 493] on div "بوت : المساج السويدي" at bounding box center [1323, 487] width 219 height 28
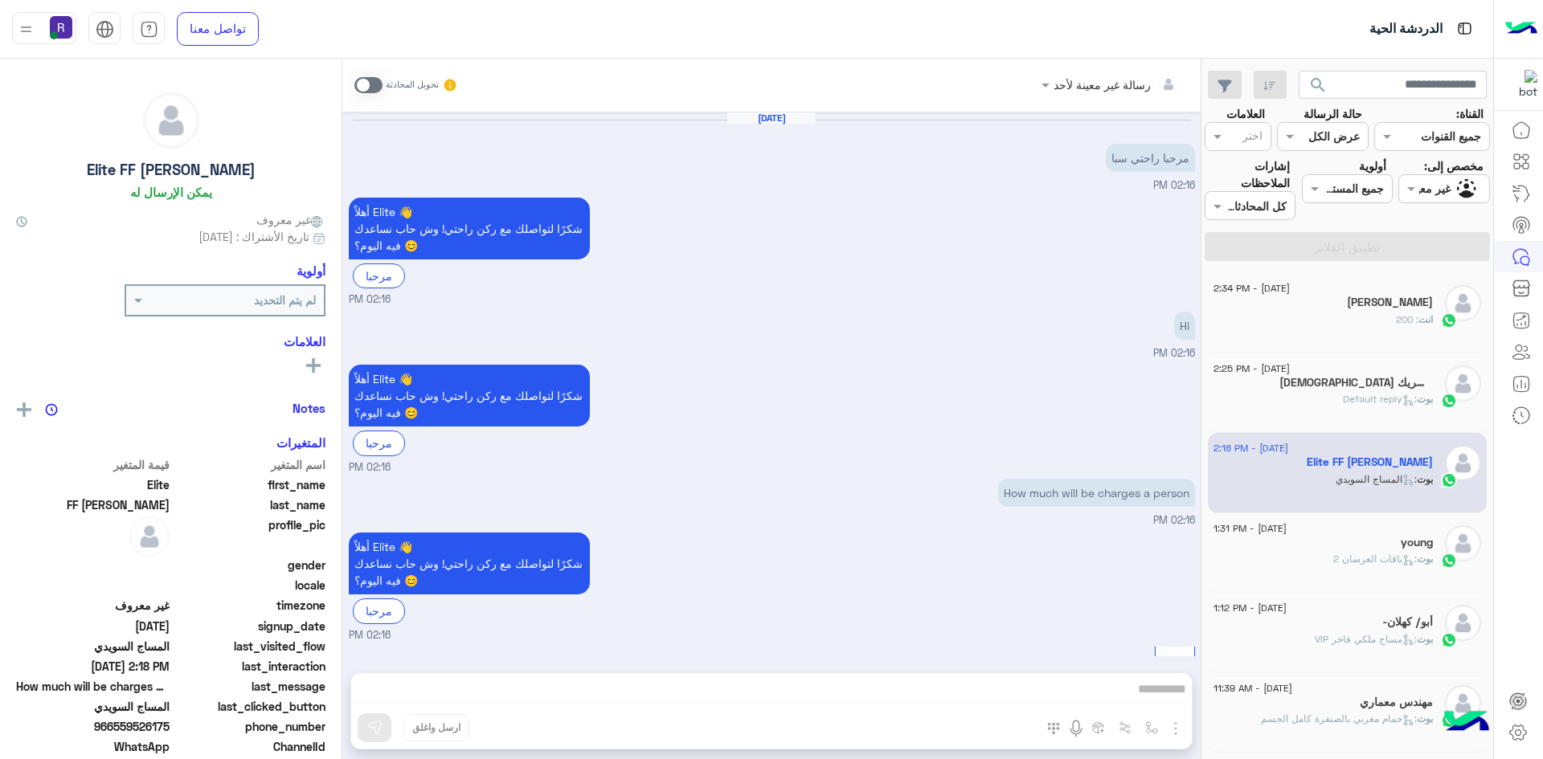
scroll to position [735, 0]
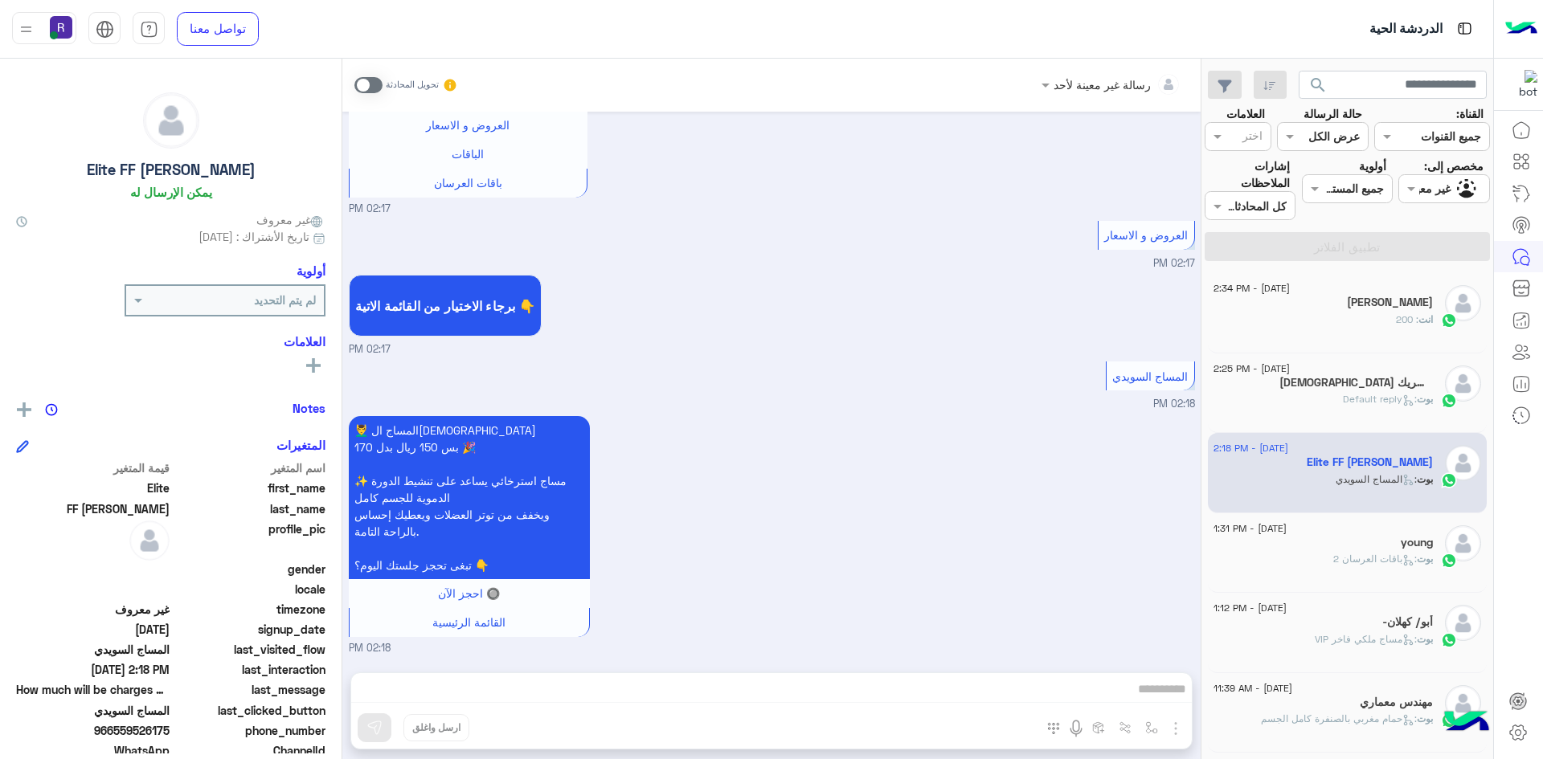
click at [1363, 392] on p "[PERSON_NAME] : Default reply" at bounding box center [1388, 399] width 90 height 14
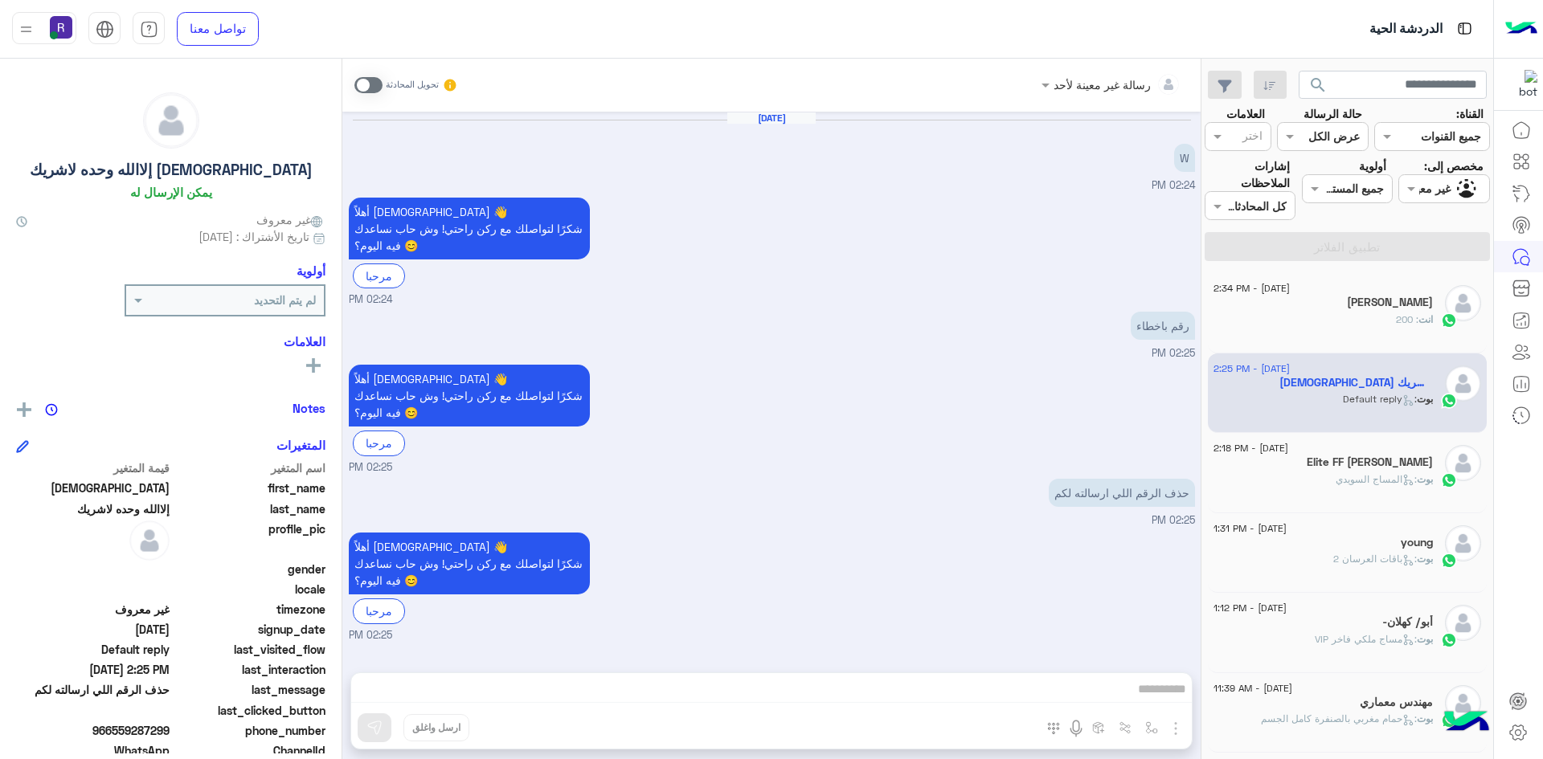
click at [1336, 475] on span ": المساج السويدي" at bounding box center [1376, 479] width 81 height 12
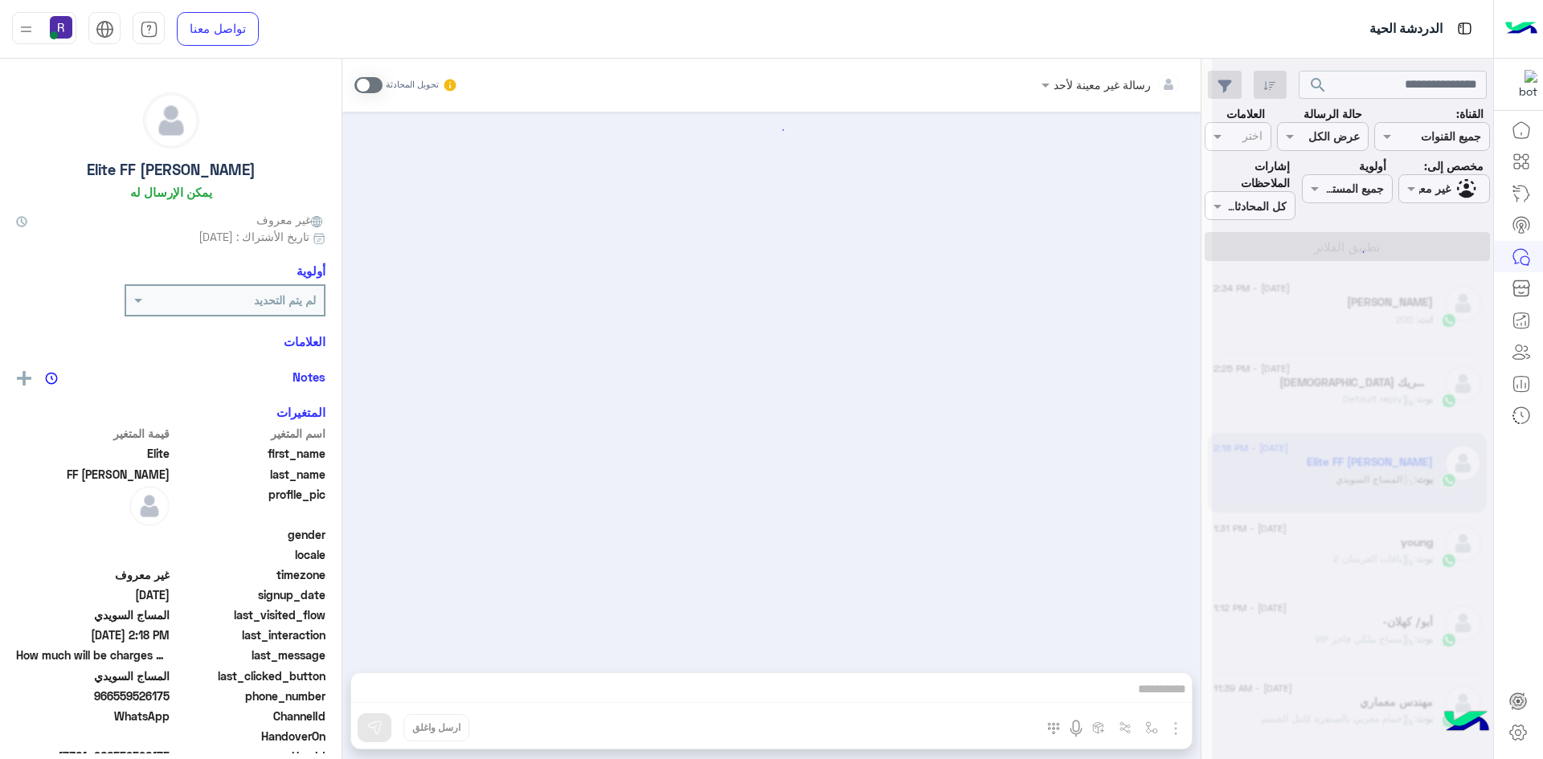
scroll to position [735, 0]
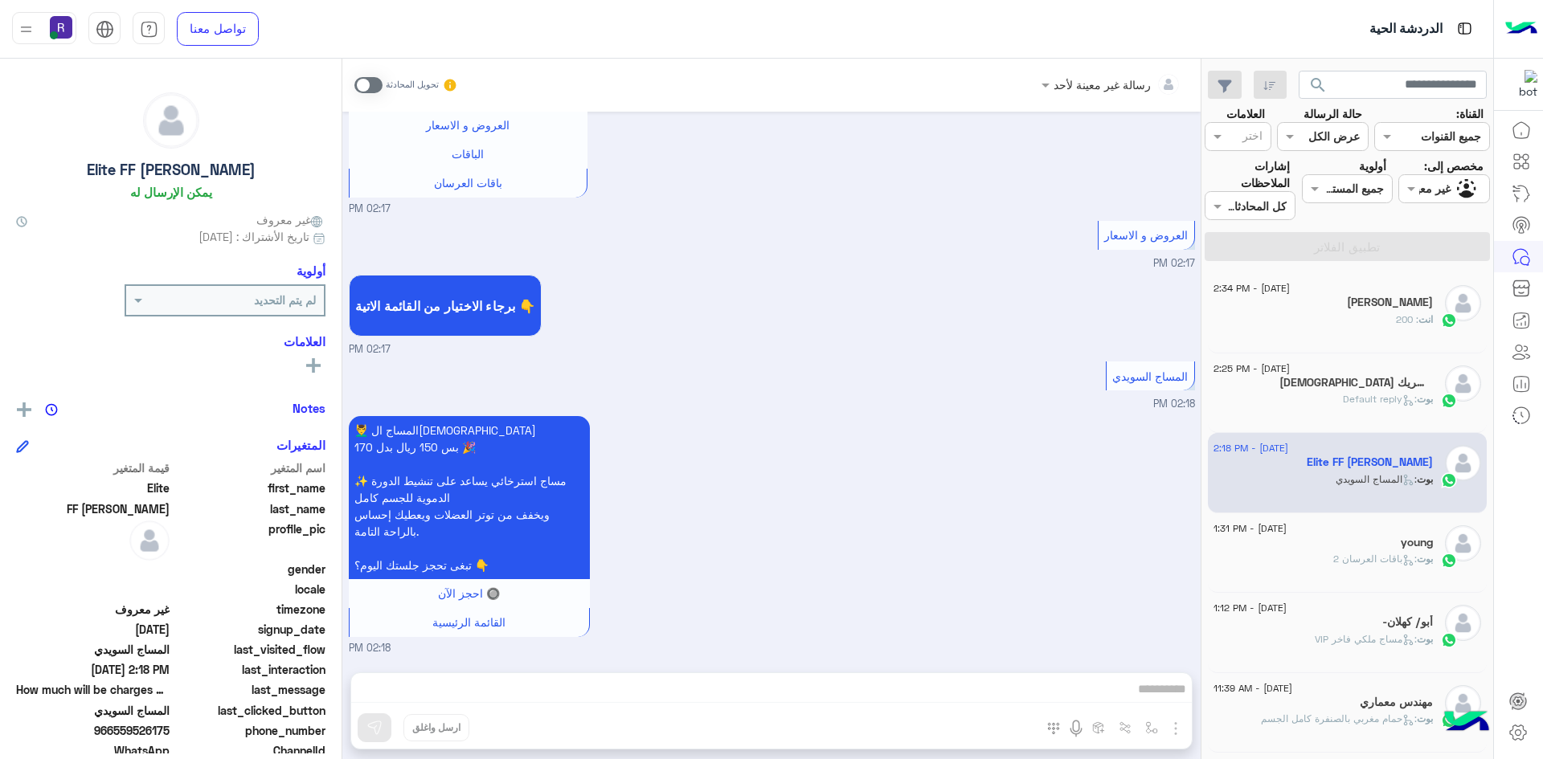
click at [1371, 568] on div "بوت : باقات العرسان 2" at bounding box center [1323, 566] width 219 height 28
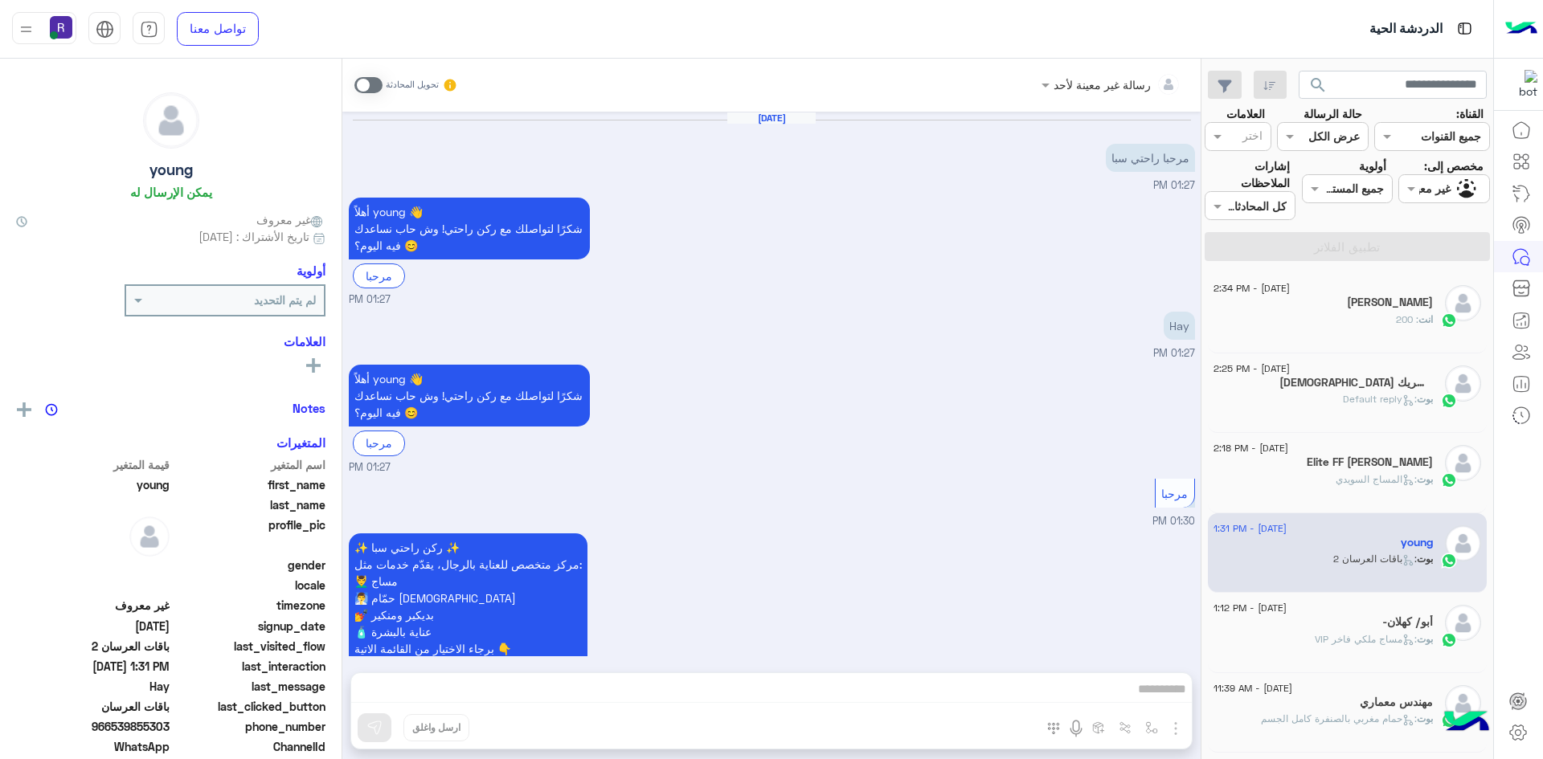
scroll to position [469, 0]
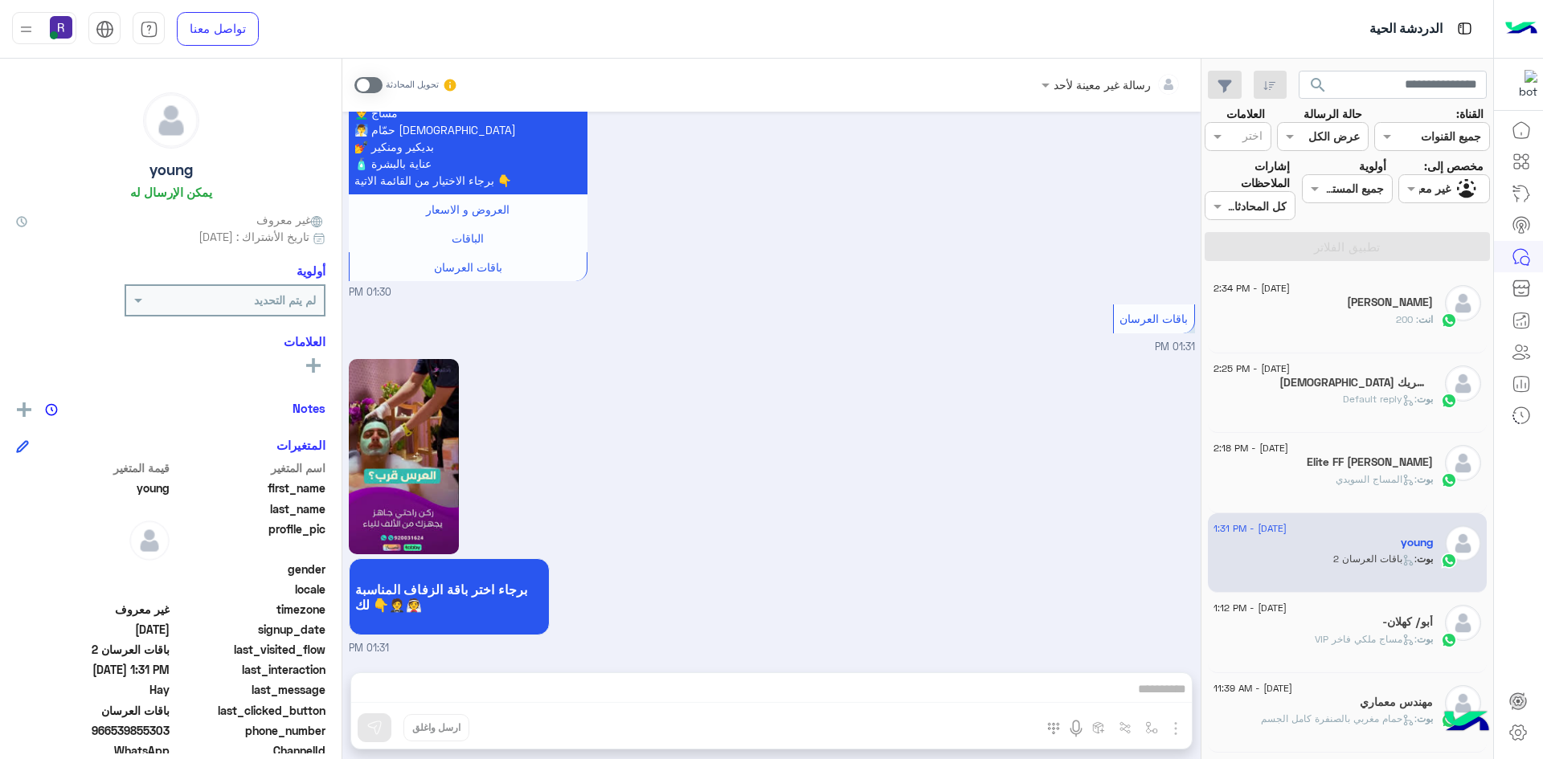
click at [1282, 313] on div "انت : 200" at bounding box center [1323, 327] width 219 height 28
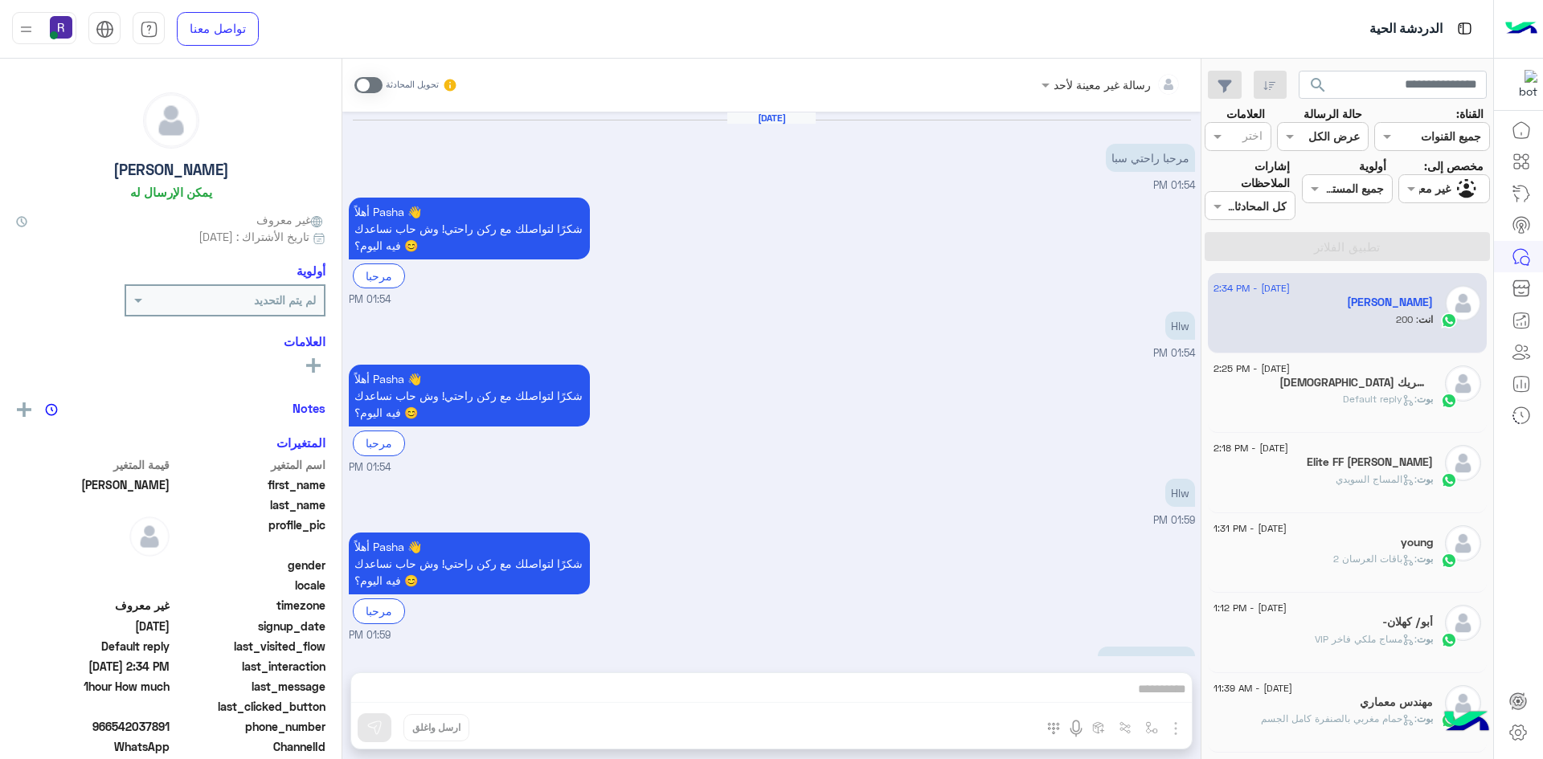
scroll to position [293, 0]
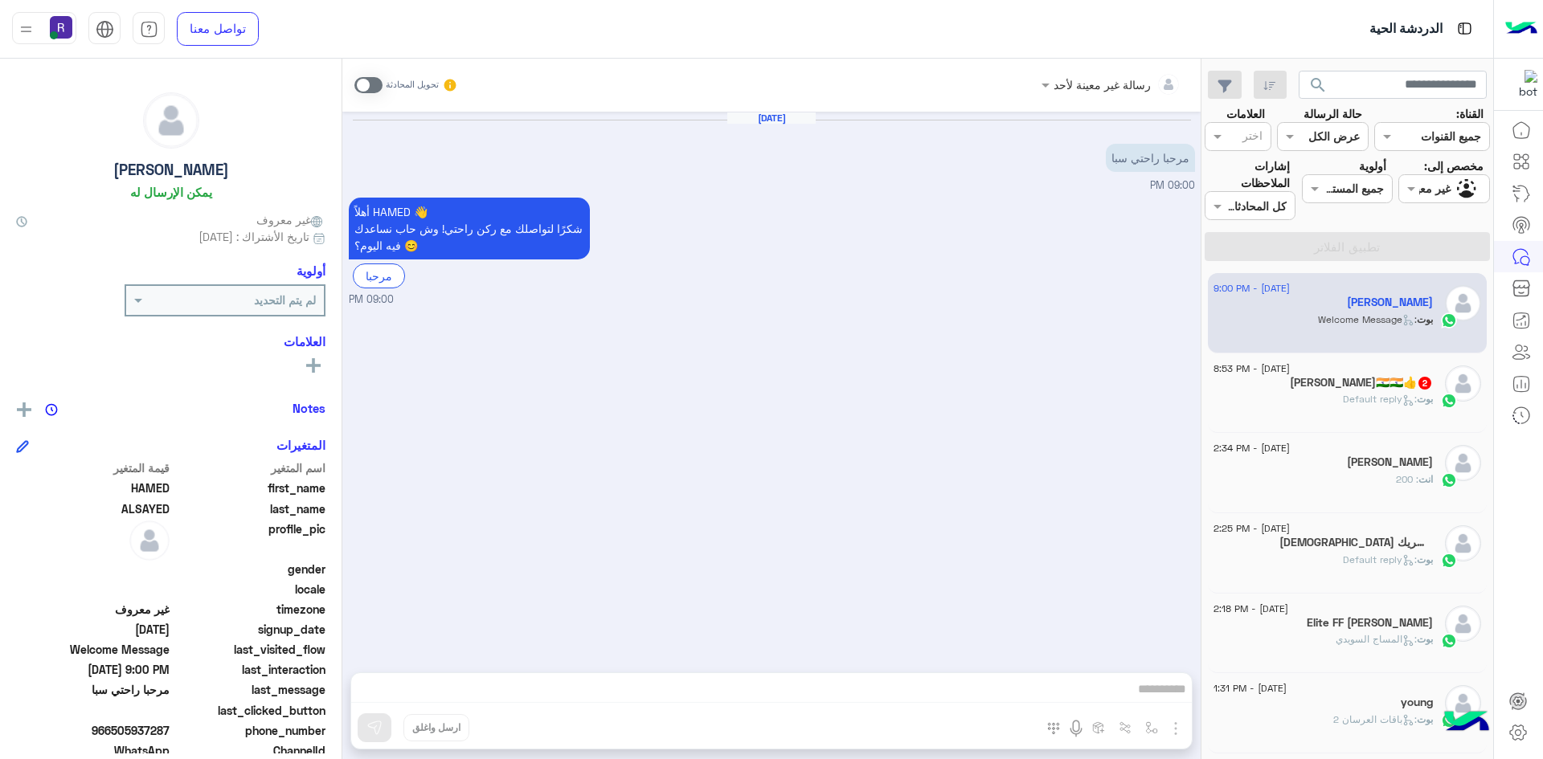
click at [374, 85] on span at bounding box center [368, 85] width 28 height 16
click at [1174, 732] on img "button" at bounding box center [1175, 728] width 19 height 19
click at [1161, 699] on button "الصور" at bounding box center [1151, 693] width 68 height 32
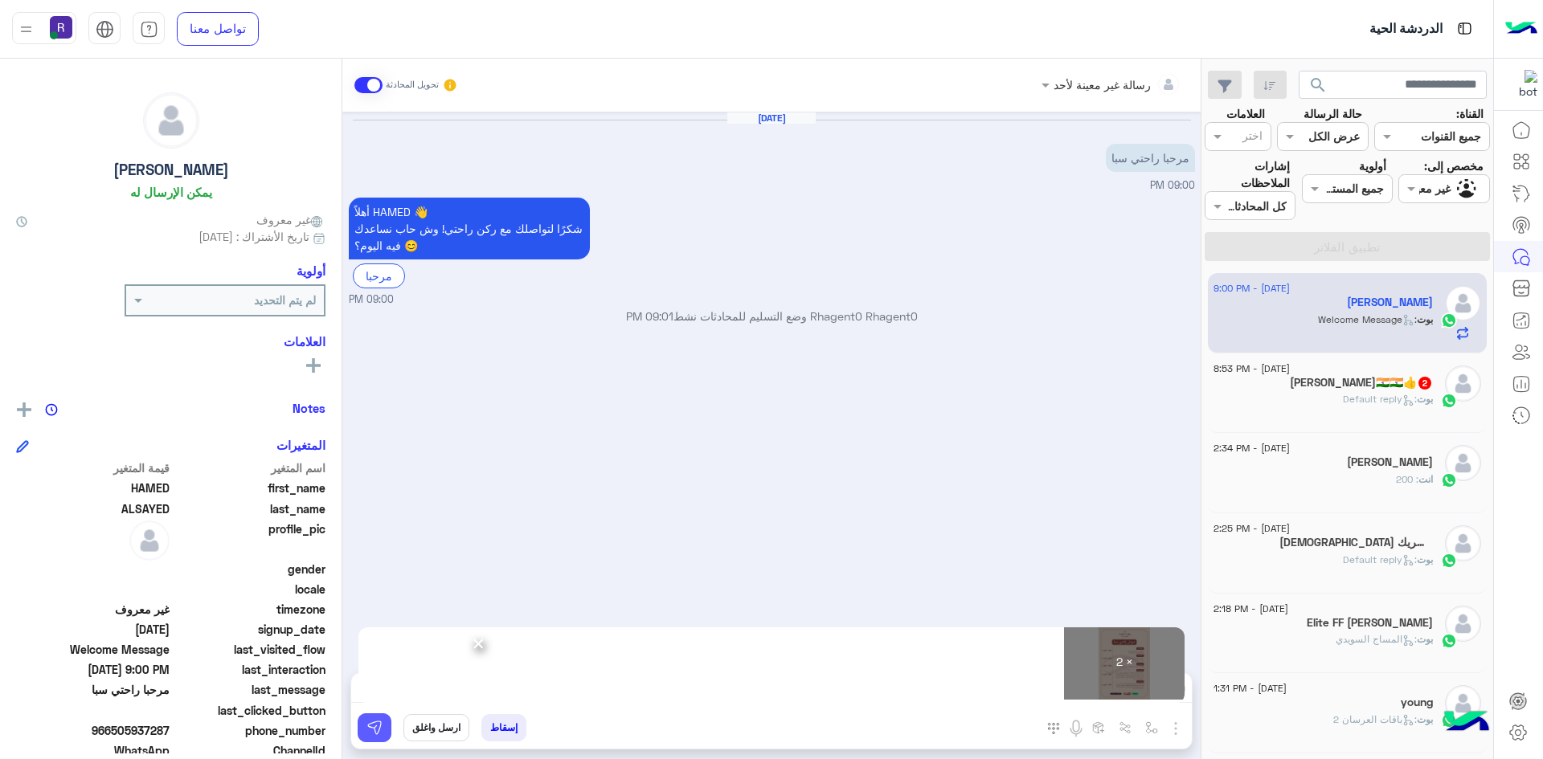
click at [372, 735] on img at bounding box center [374, 728] width 16 height 16
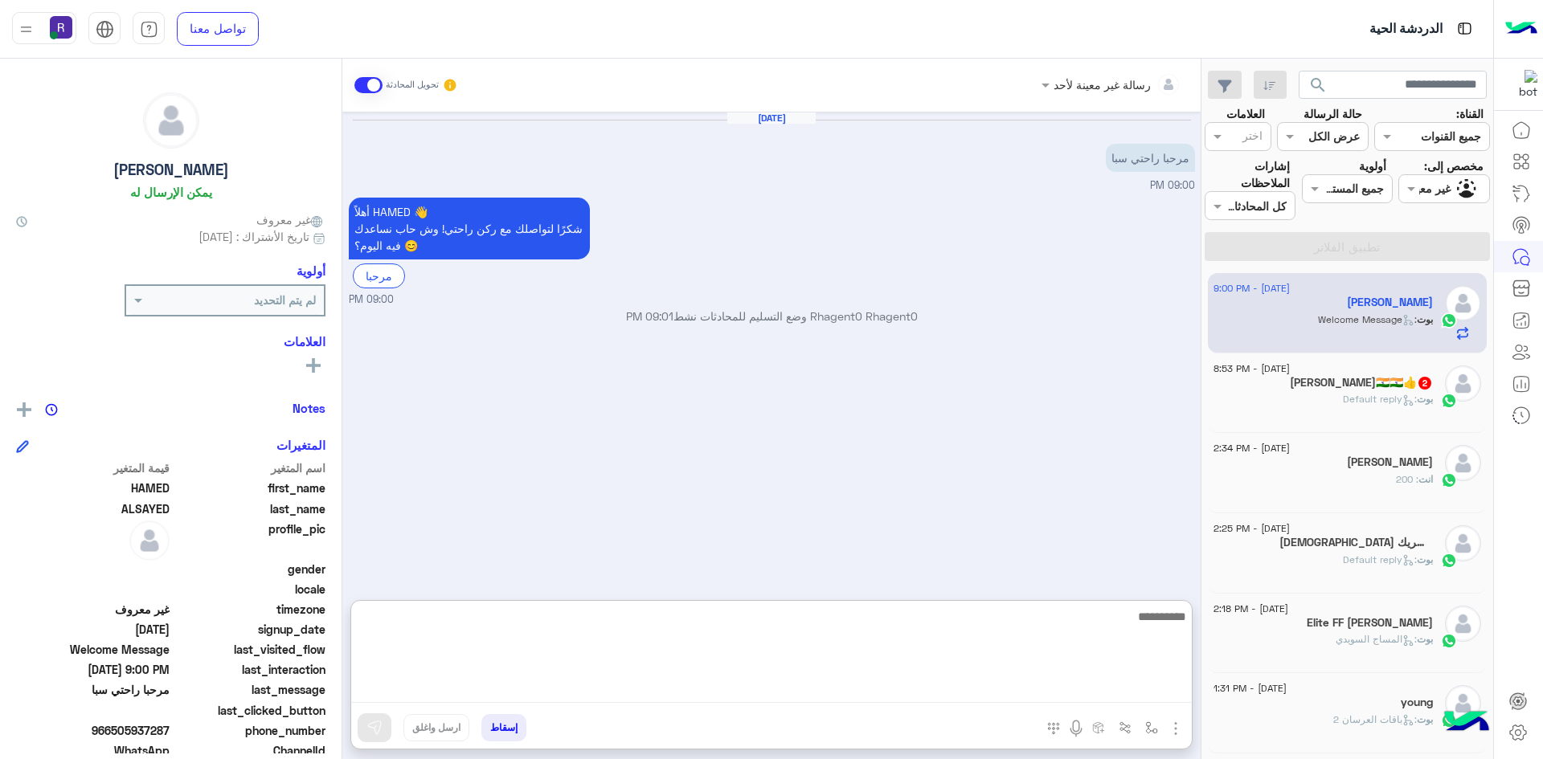
paste textarea "**********"
type textarea "**********"
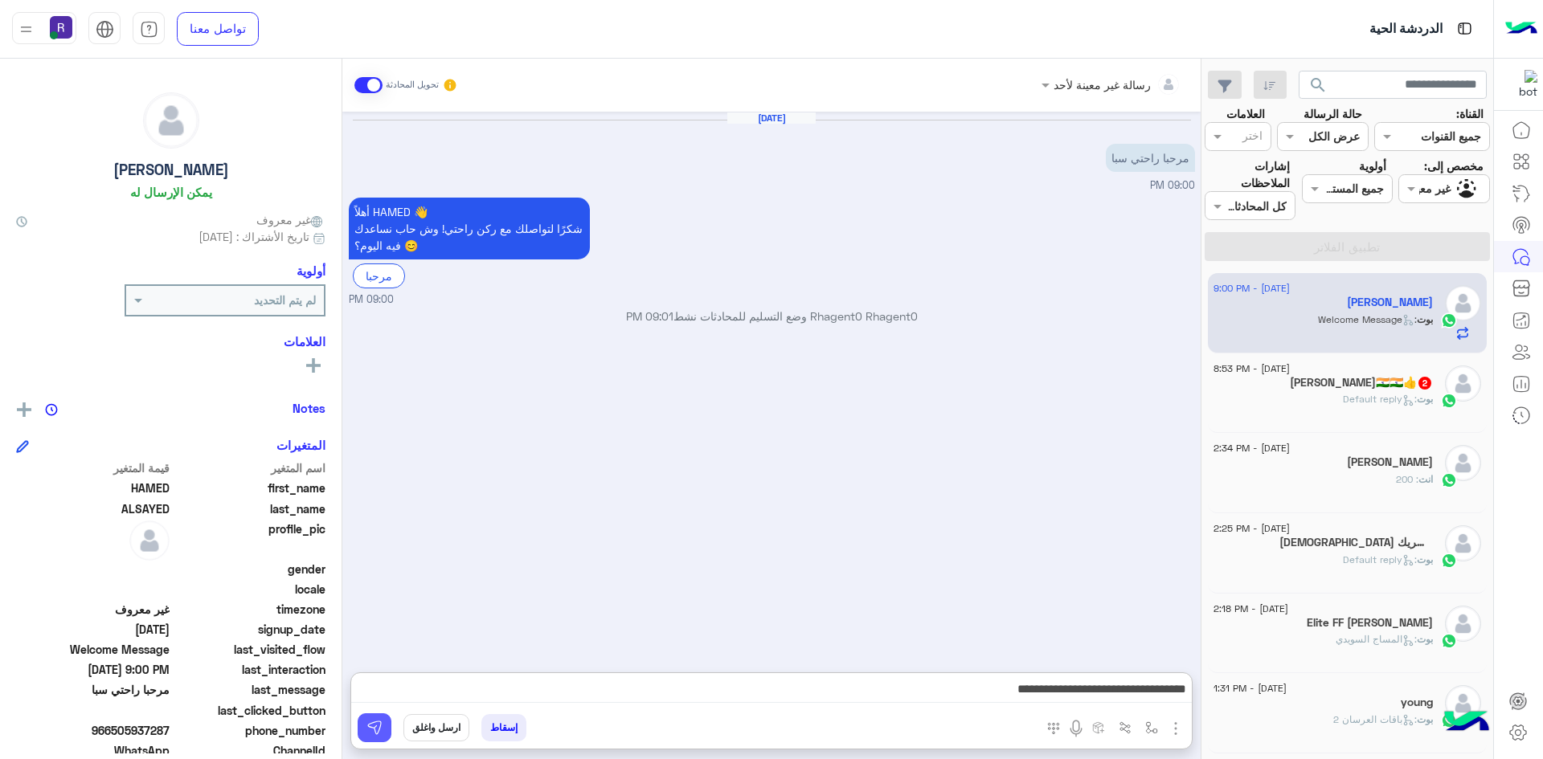
click at [373, 731] on img at bounding box center [374, 728] width 16 height 16
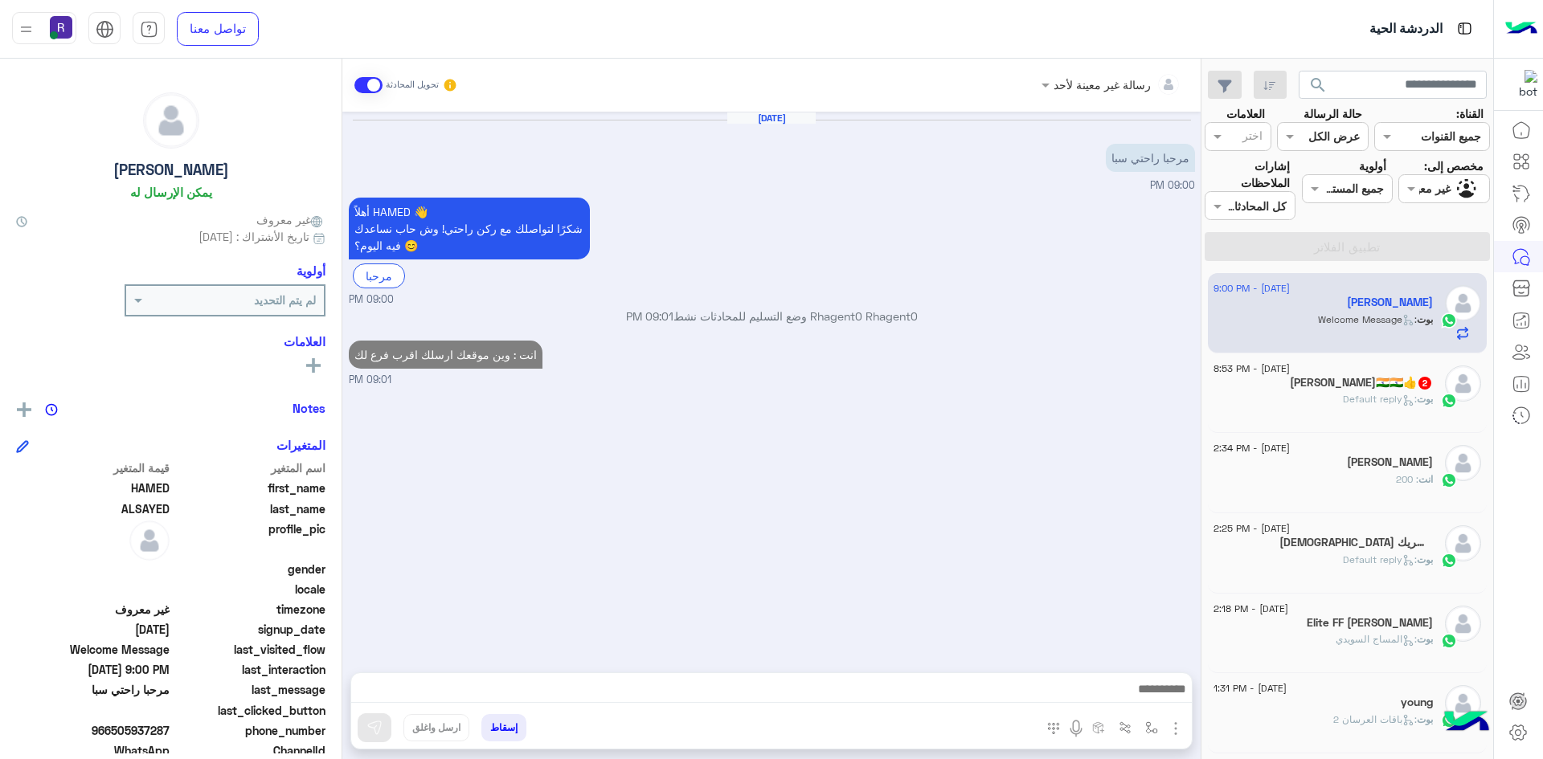
click at [1359, 405] on span "[PERSON_NAME] : Default reply" at bounding box center [1388, 399] width 90 height 12
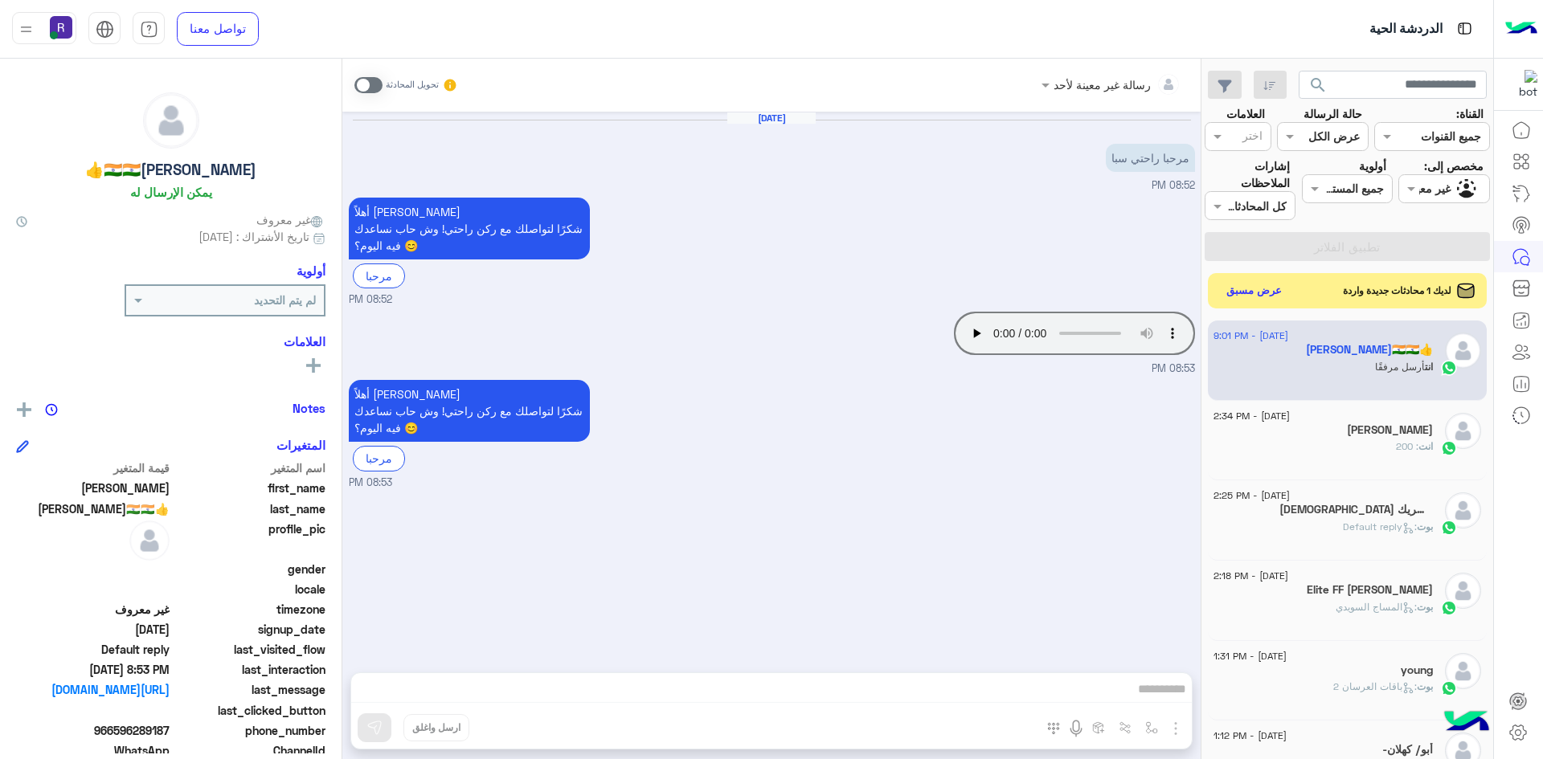
click at [379, 88] on span at bounding box center [368, 85] width 28 height 16
click at [1171, 726] on img "button" at bounding box center [1175, 728] width 19 height 19
click at [1152, 686] on span "الصور" at bounding box center [1145, 694] width 30 height 18
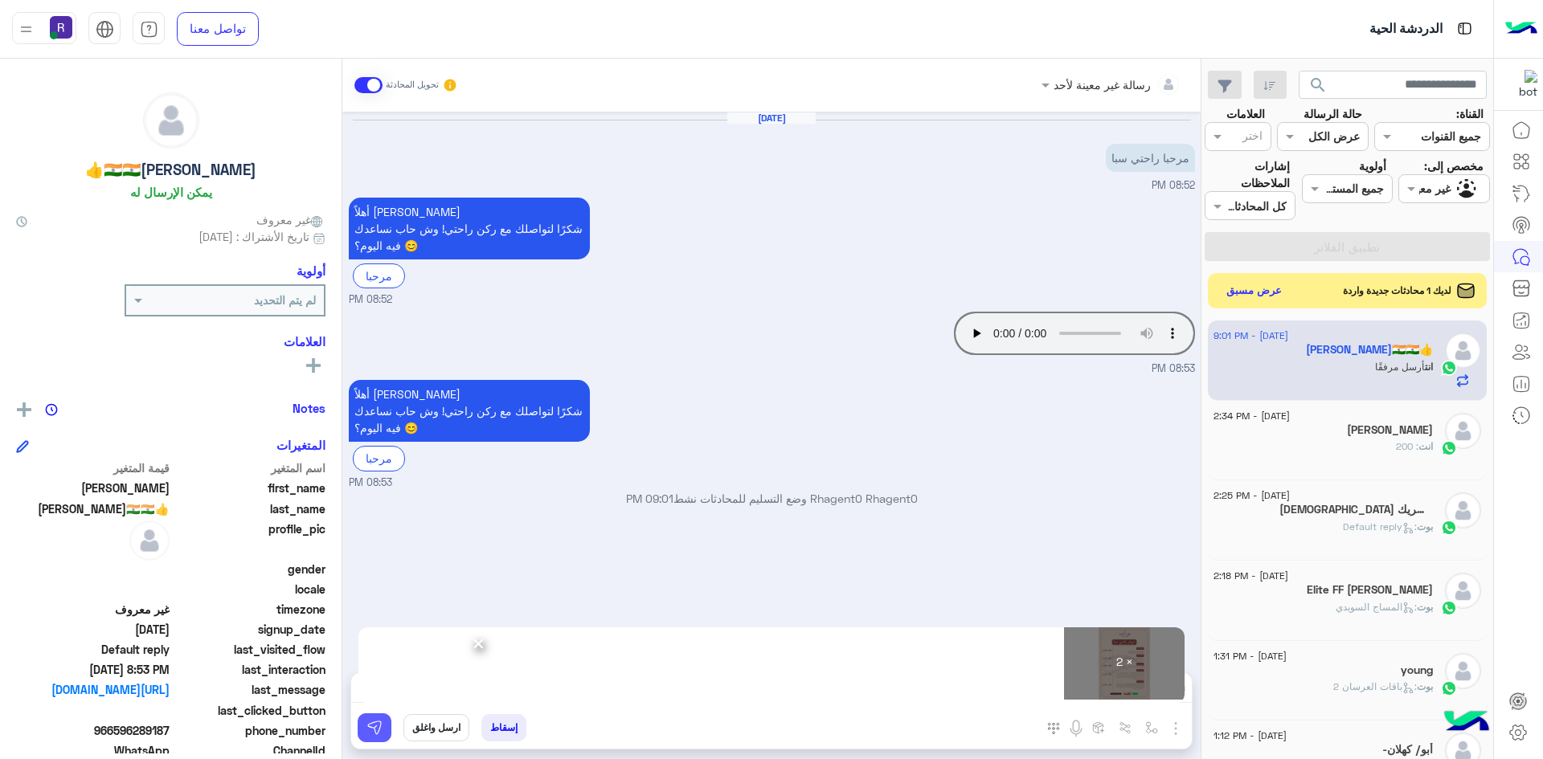
click at [381, 727] on img at bounding box center [374, 728] width 16 height 16
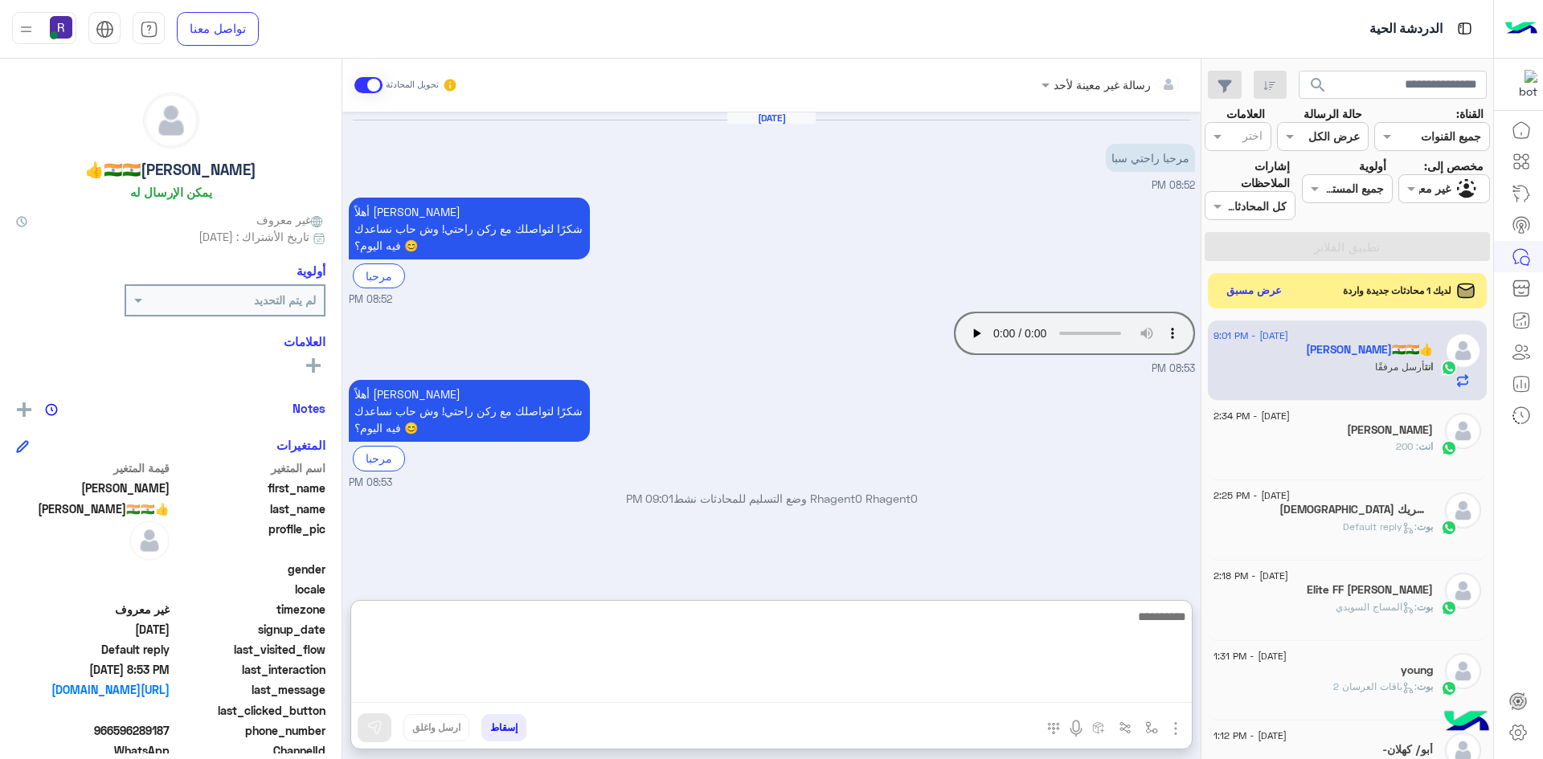
paste textarea "**********"
type textarea "**********"
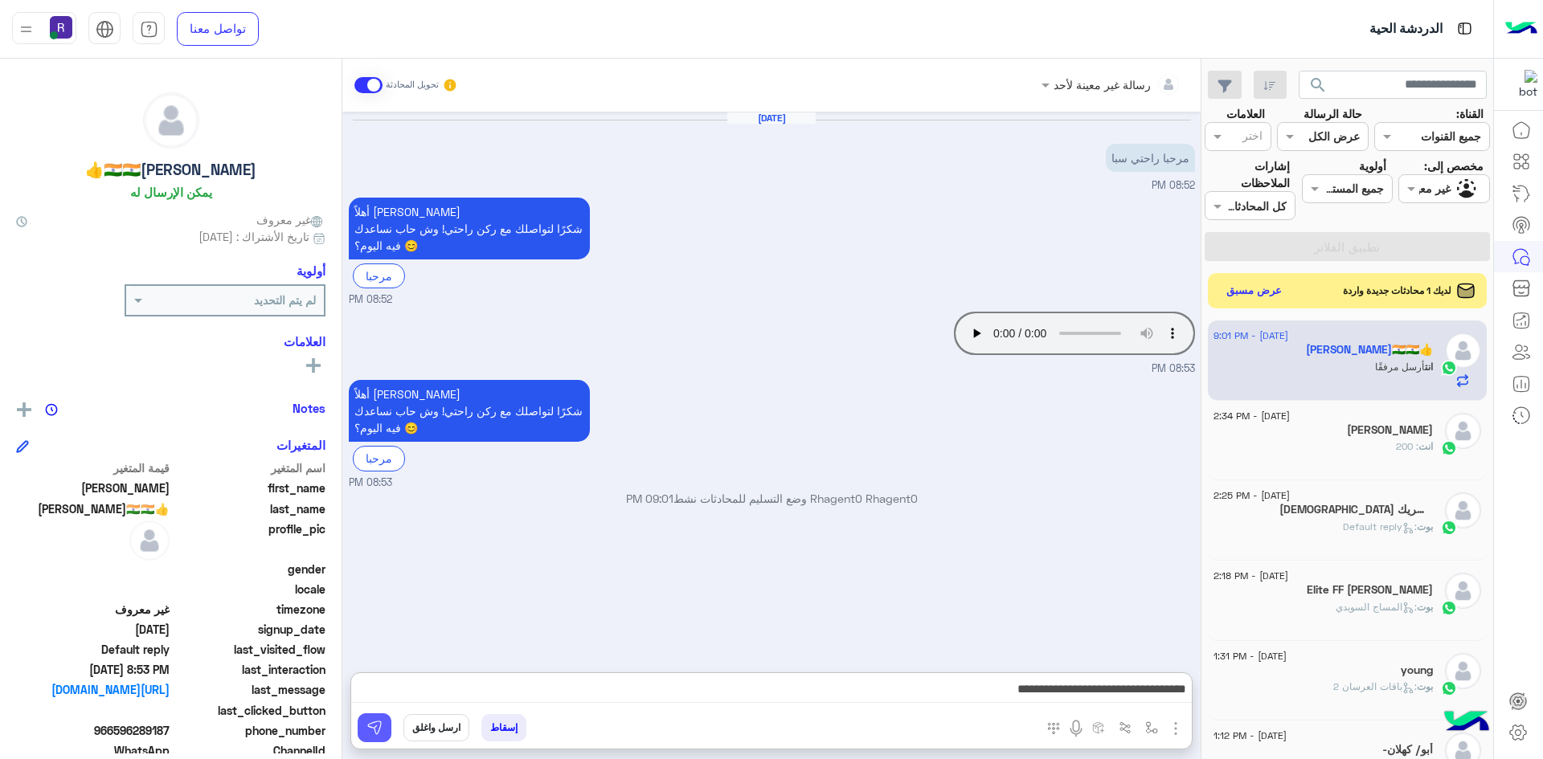
click at [380, 735] on img at bounding box center [374, 728] width 16 height 16
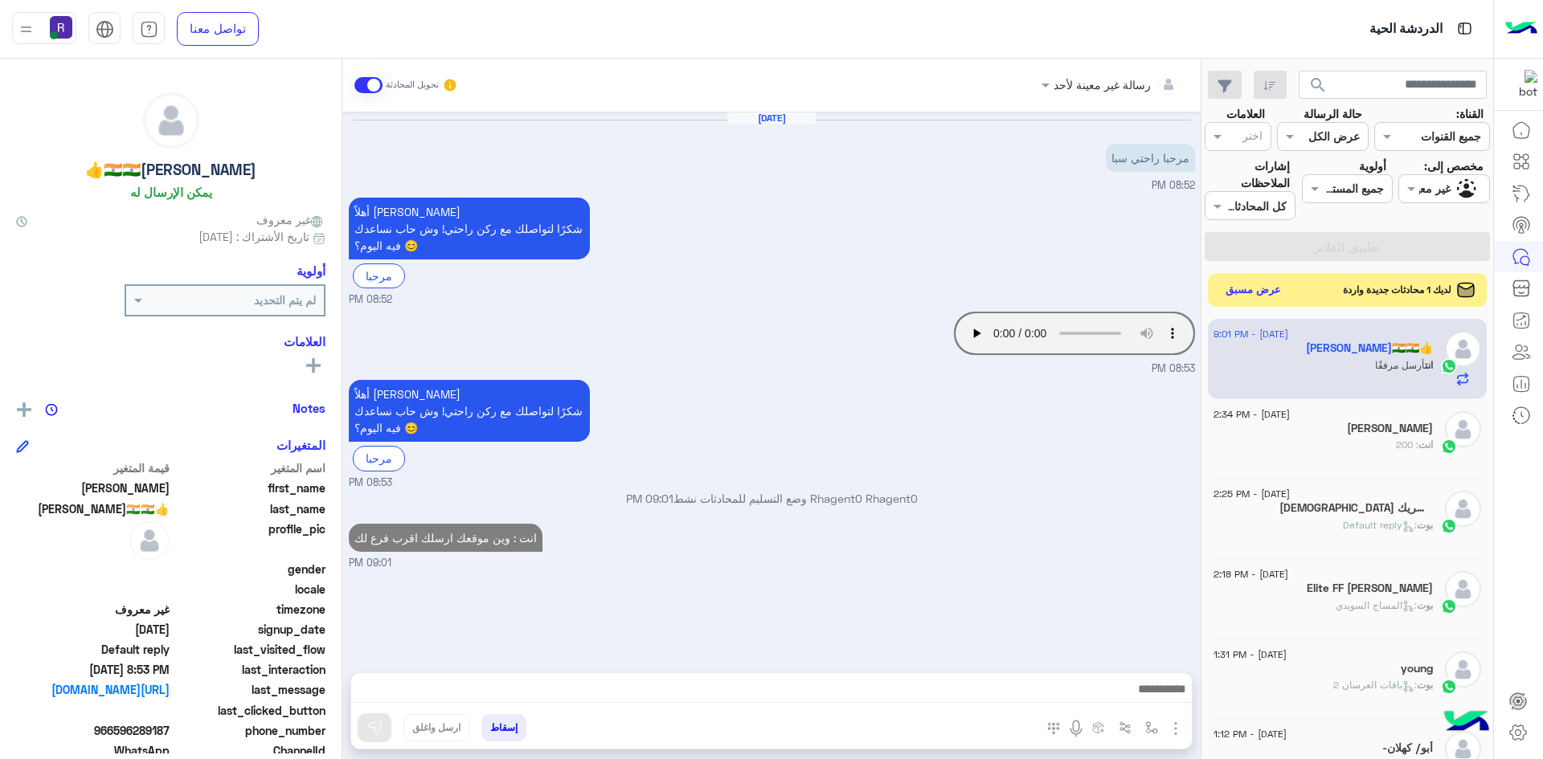
click at [1250, 286] on button "عرض مسبق" at bounding box center [1254, 291] width 68 height 22
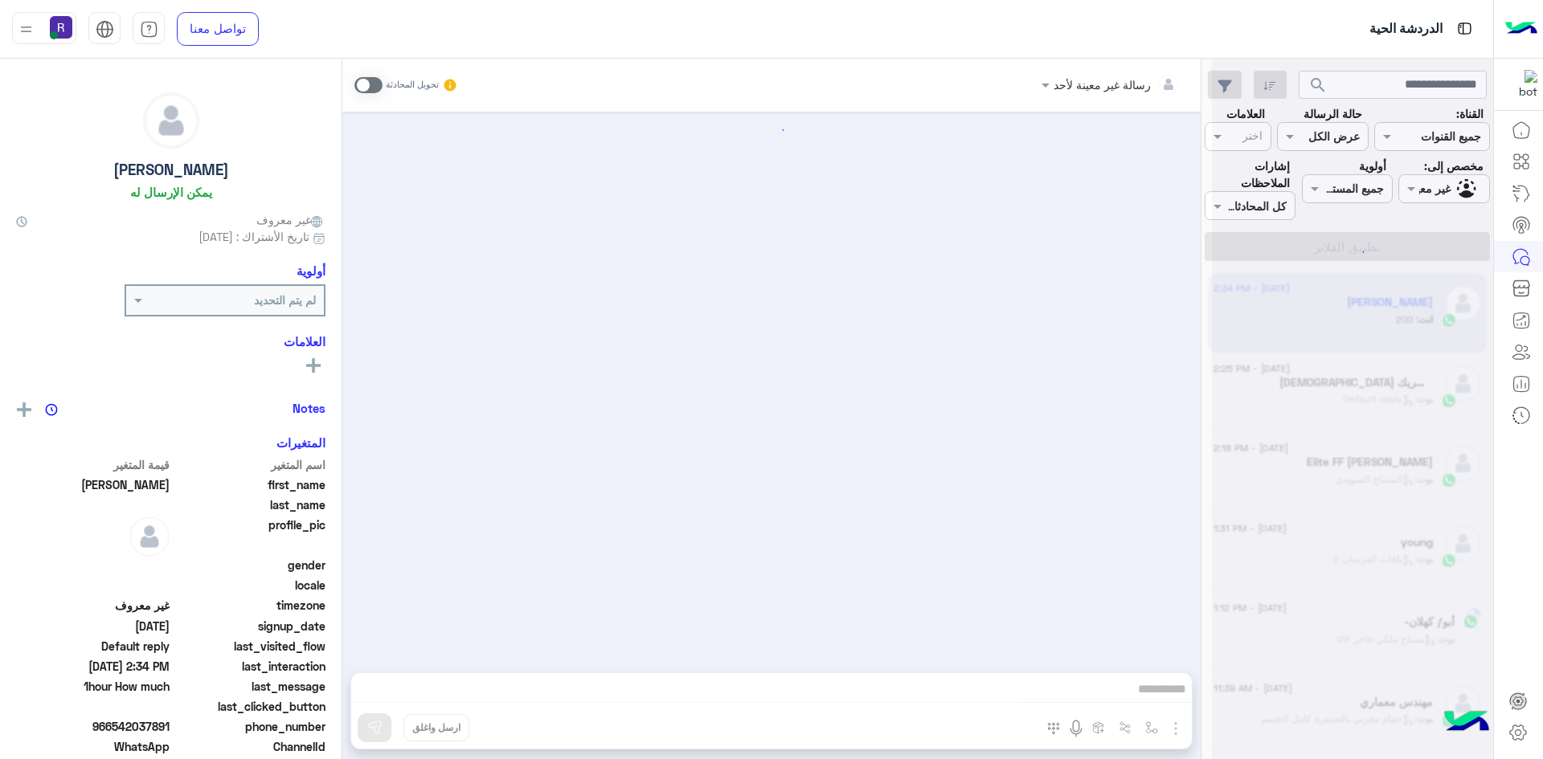
scroll to position [293, 0]
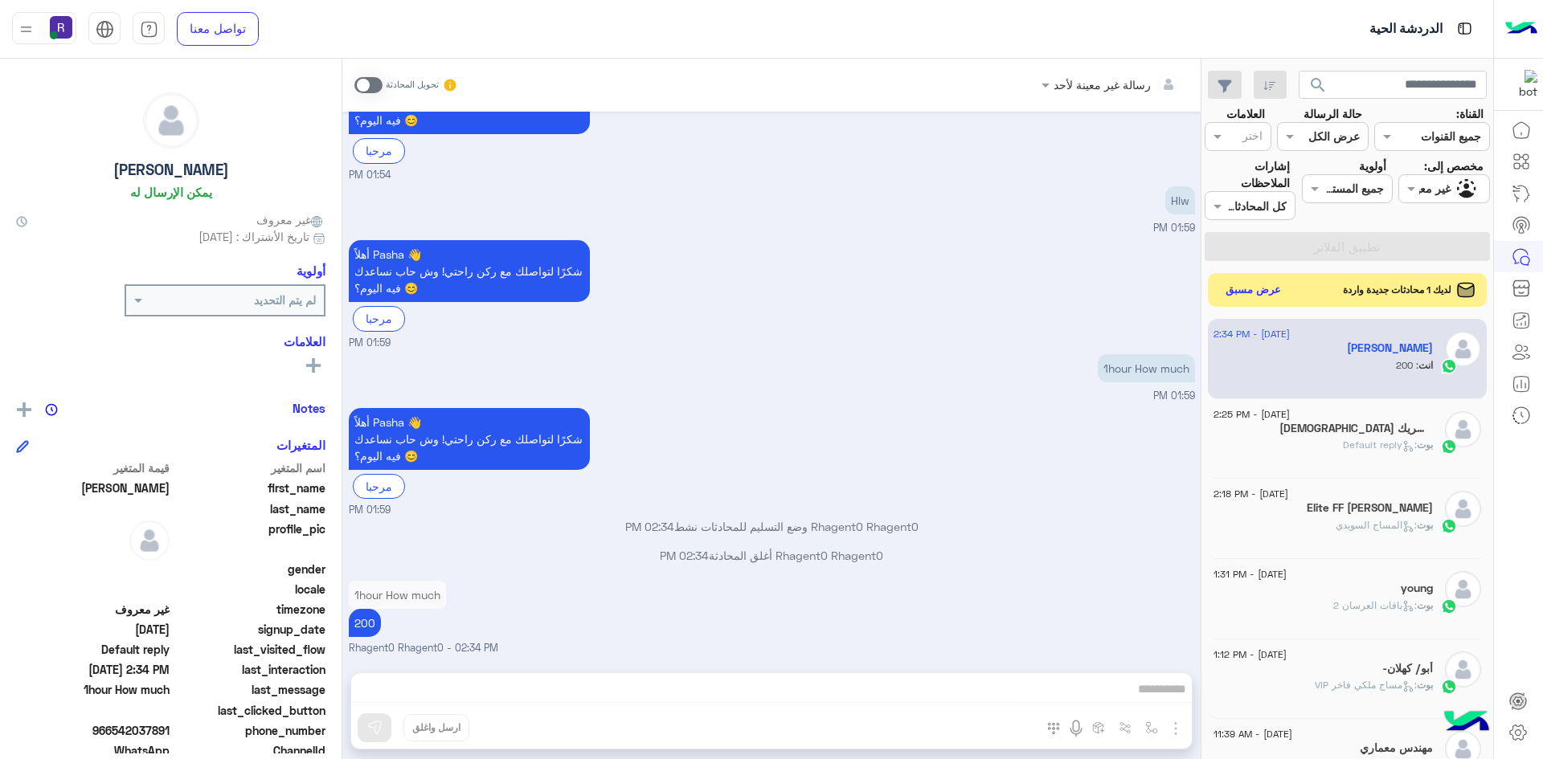
click at [1271, 295] on button "عرض مسبق" at bounding box center [1254, 291] width 68 height 22
click at [1345, 483] on div "22 August - 2:18 PM Elite FF Mushtaq Ahmed بوت : المساج السويدي" at bounding box center [1348, 521] width 280 height 80
click at [1336, 445] on div "بوت : Default reply" at bounding box center [1323, 454] width 219 height 28
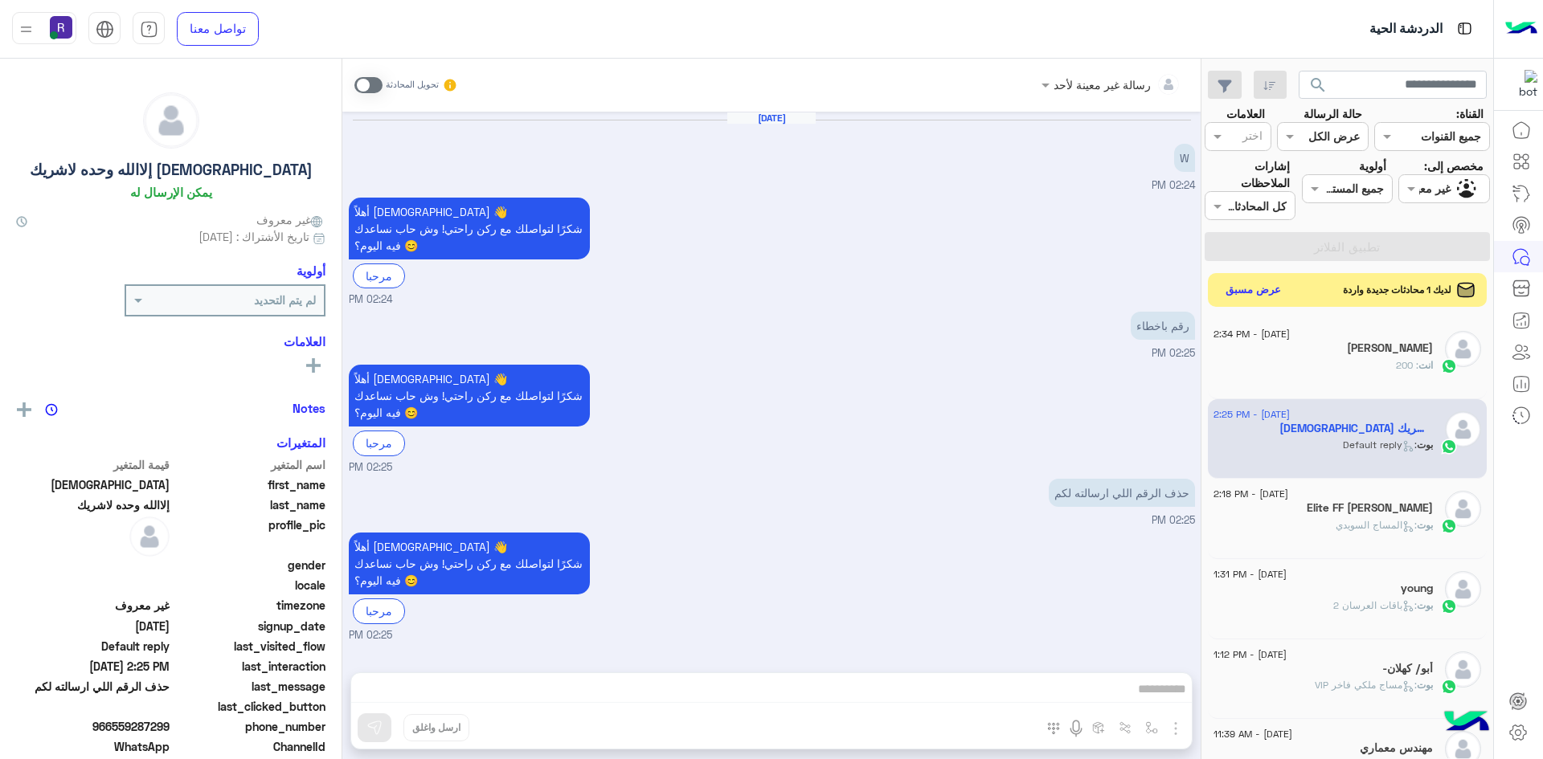
click at [1254, 288] on button "عرض مسبق" at bounding box center [1254, 291] width 68 height 22
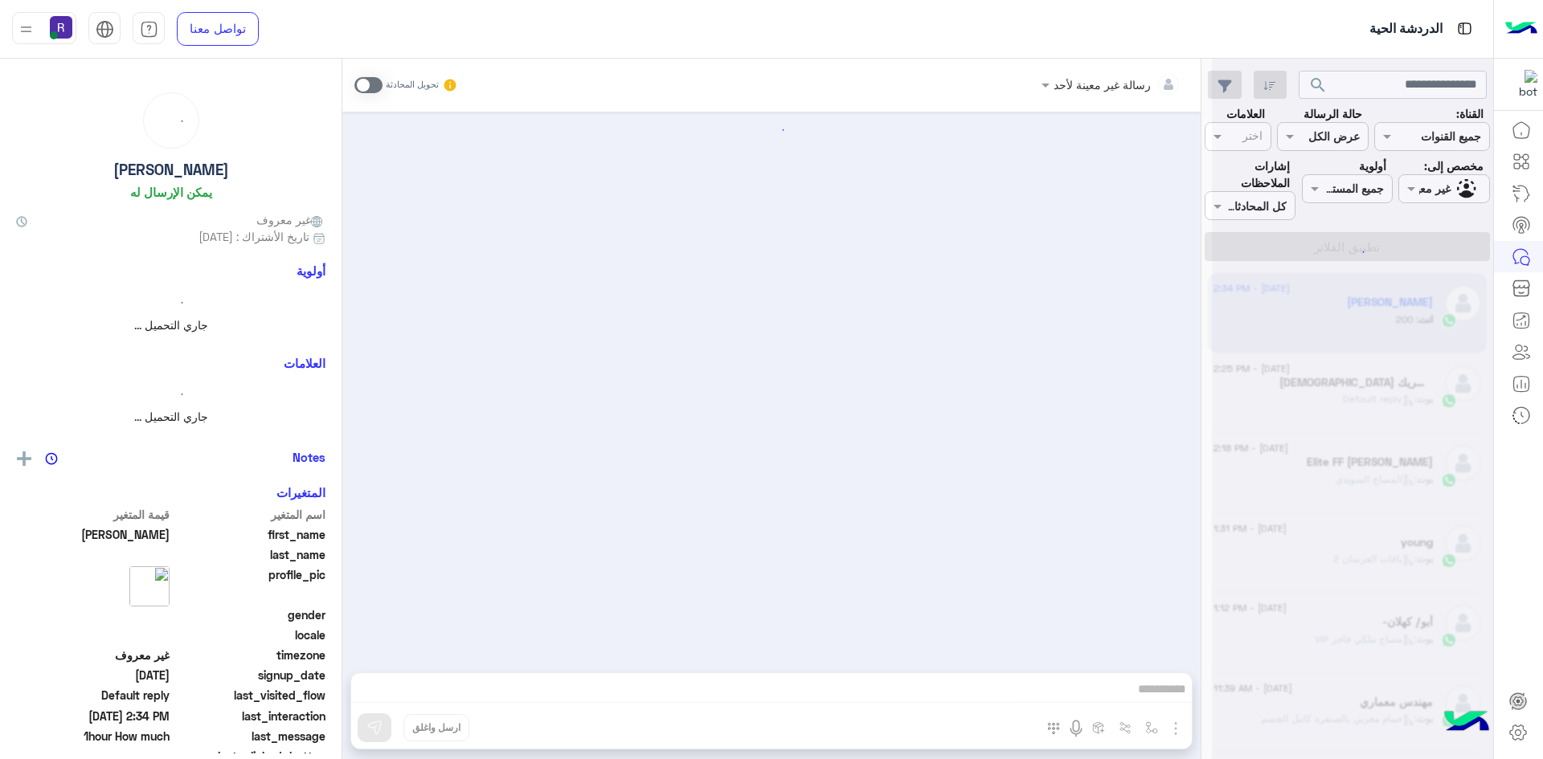
scroll to position [293, 0]
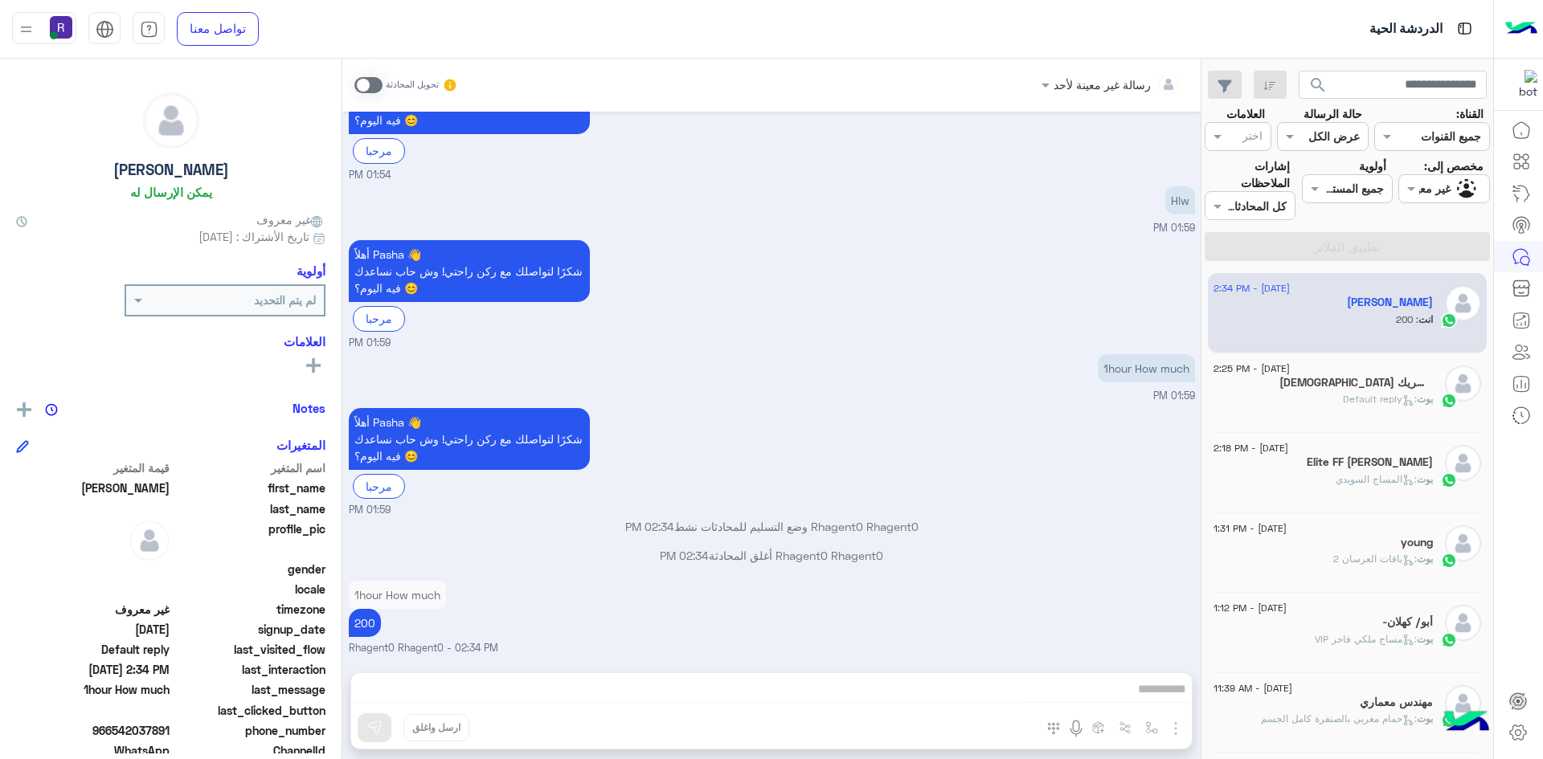
click at [1396, 399] on span ": Default reply" at bounding box center [1380, 399] width 74 height 12
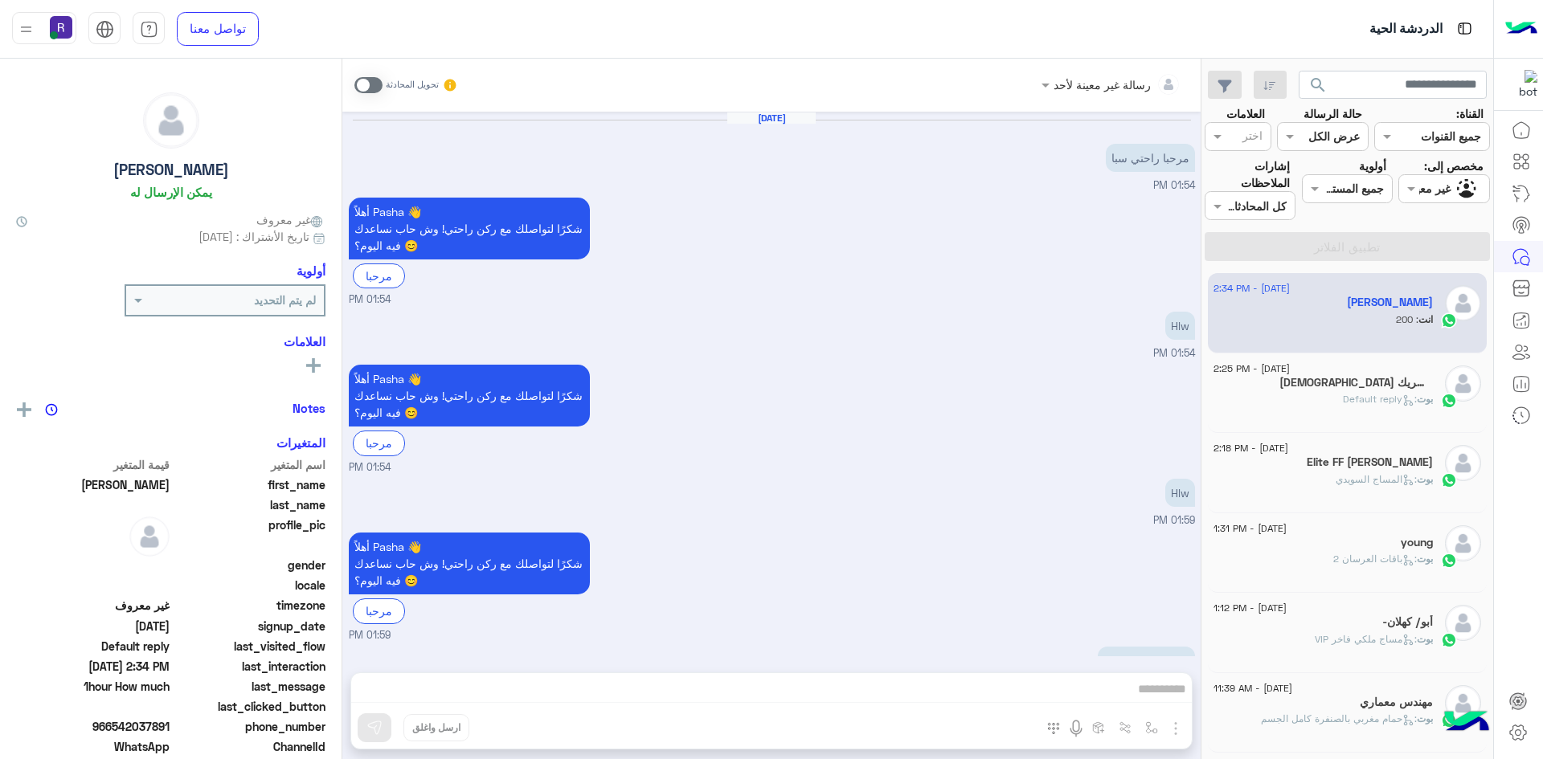
scroll to position [293, 0]
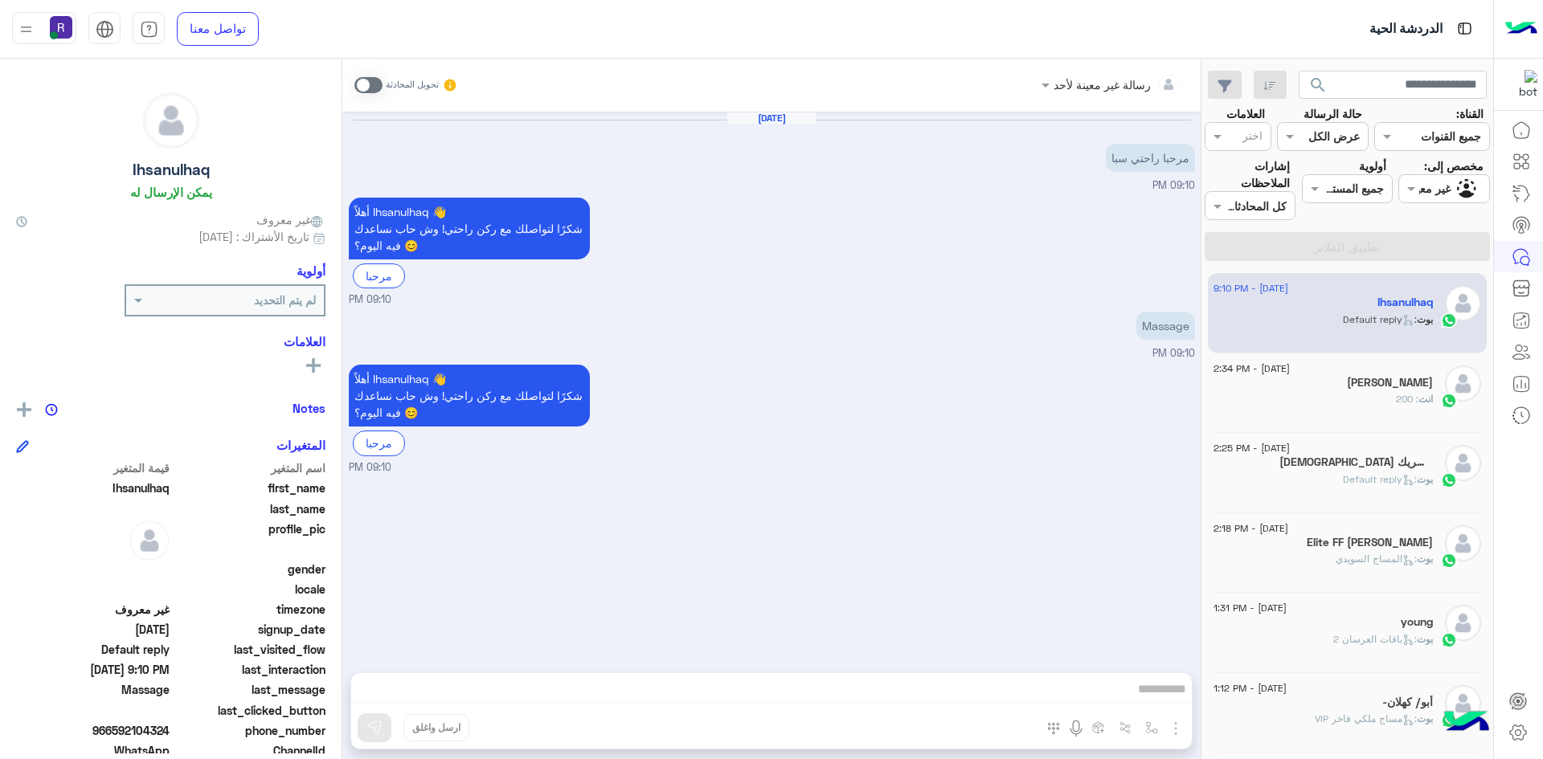
click at [1306, 392] on div "انت : 200" at bounding box center [1323, 406] width 219 height 28
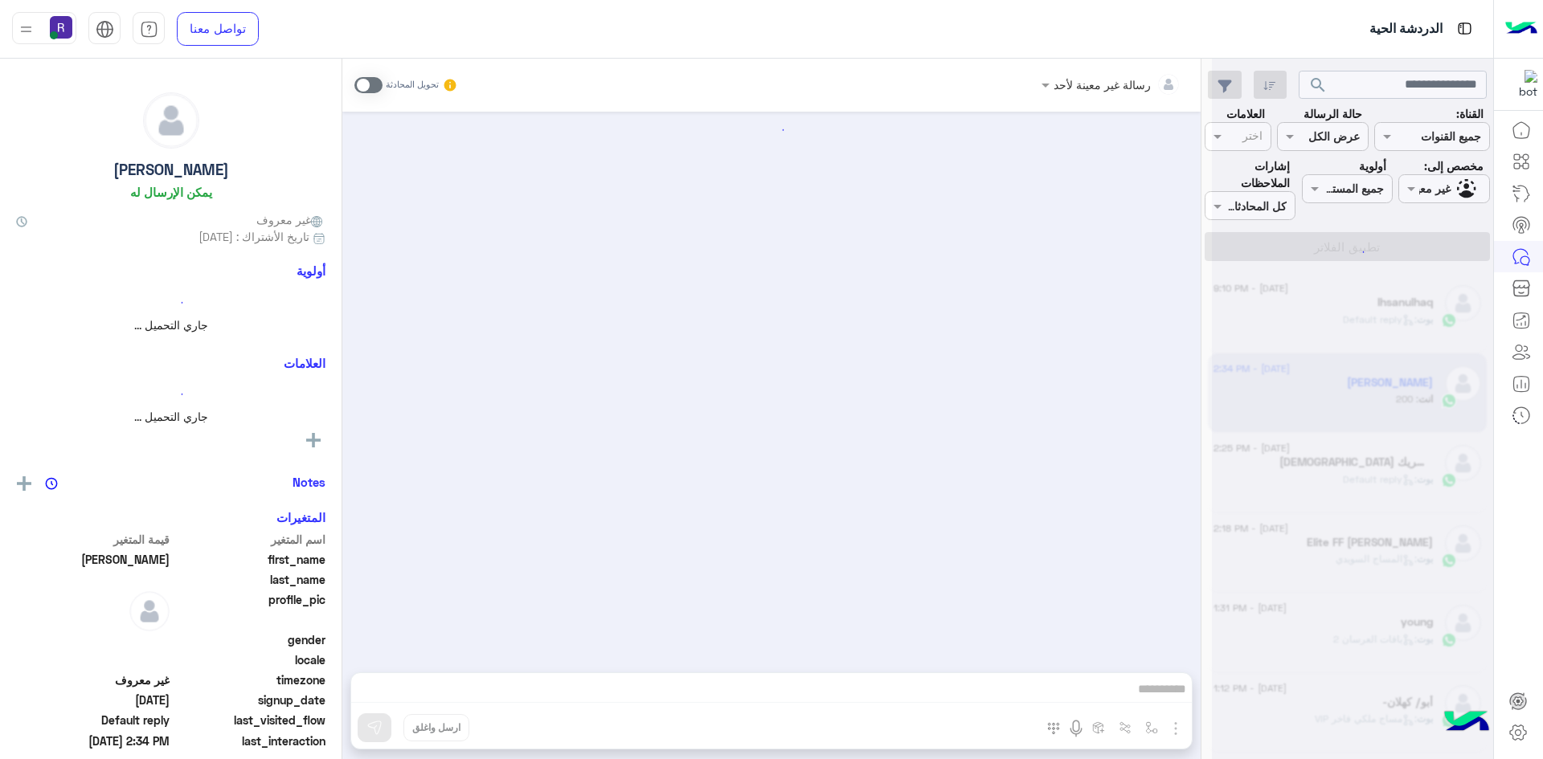
scroll to position [293, 0]
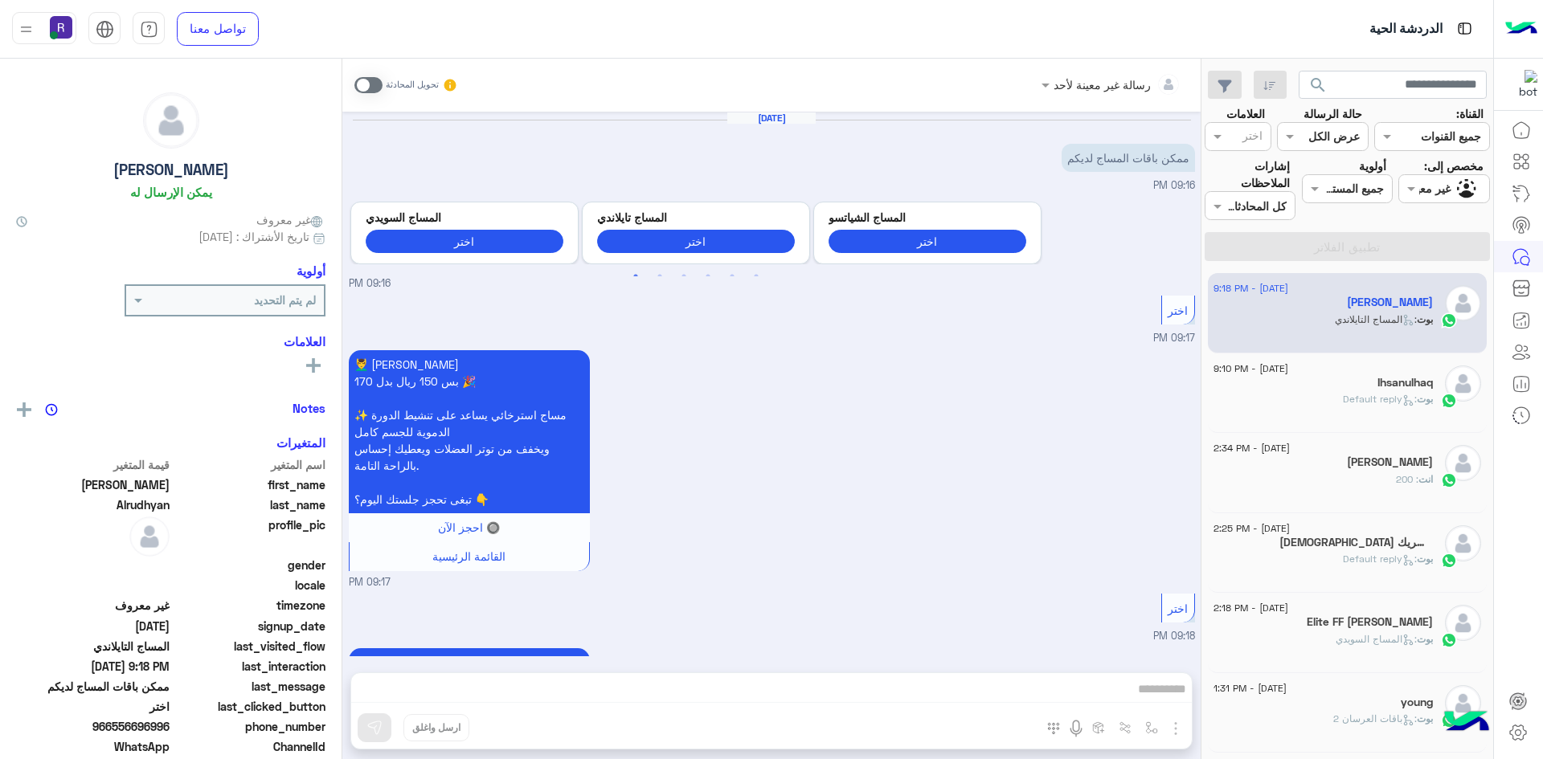
scroll to position [232, 0]
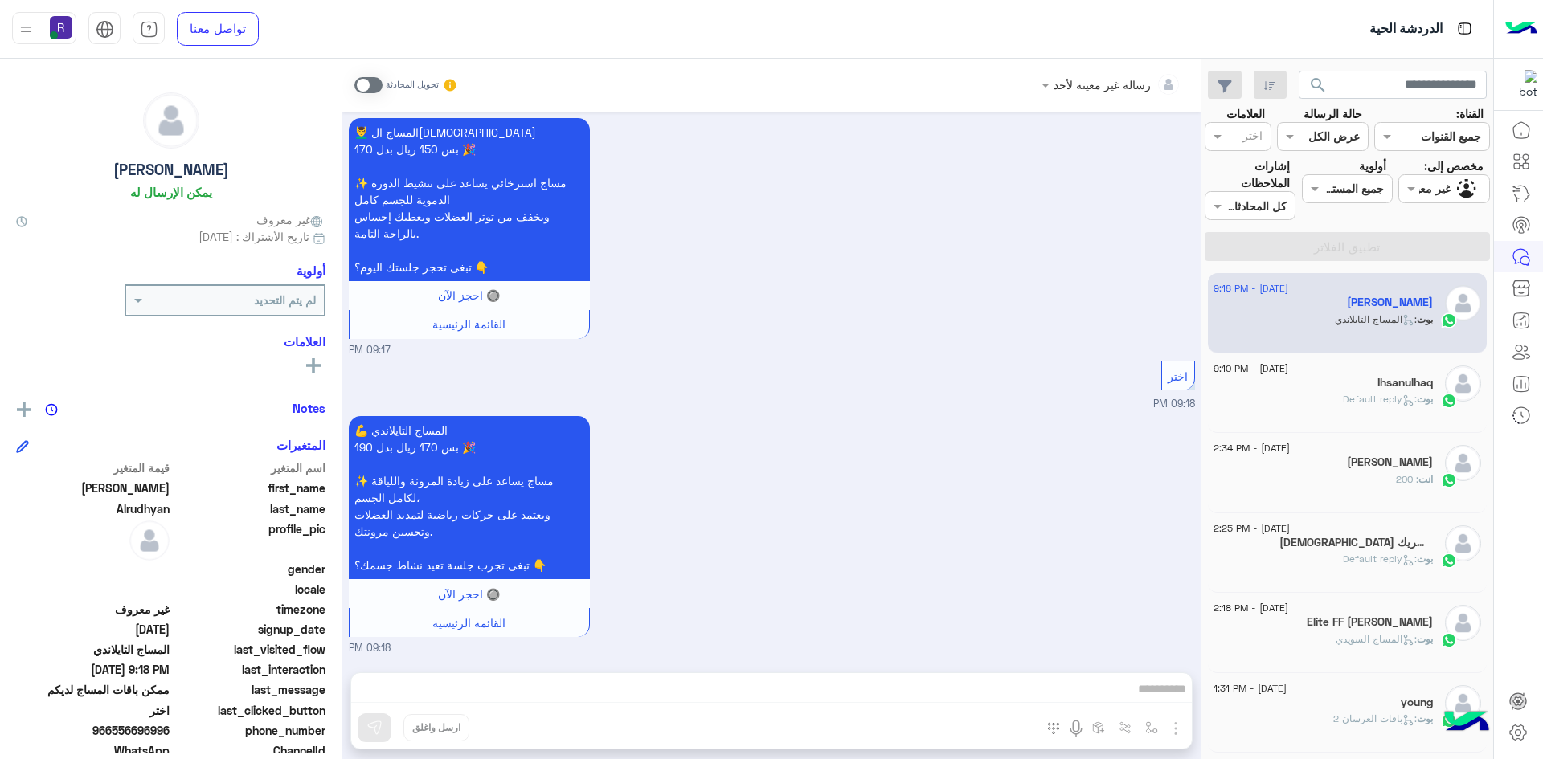
click at [1406, 398] on icon at bounding box center [1408, 401] width 12 height 12
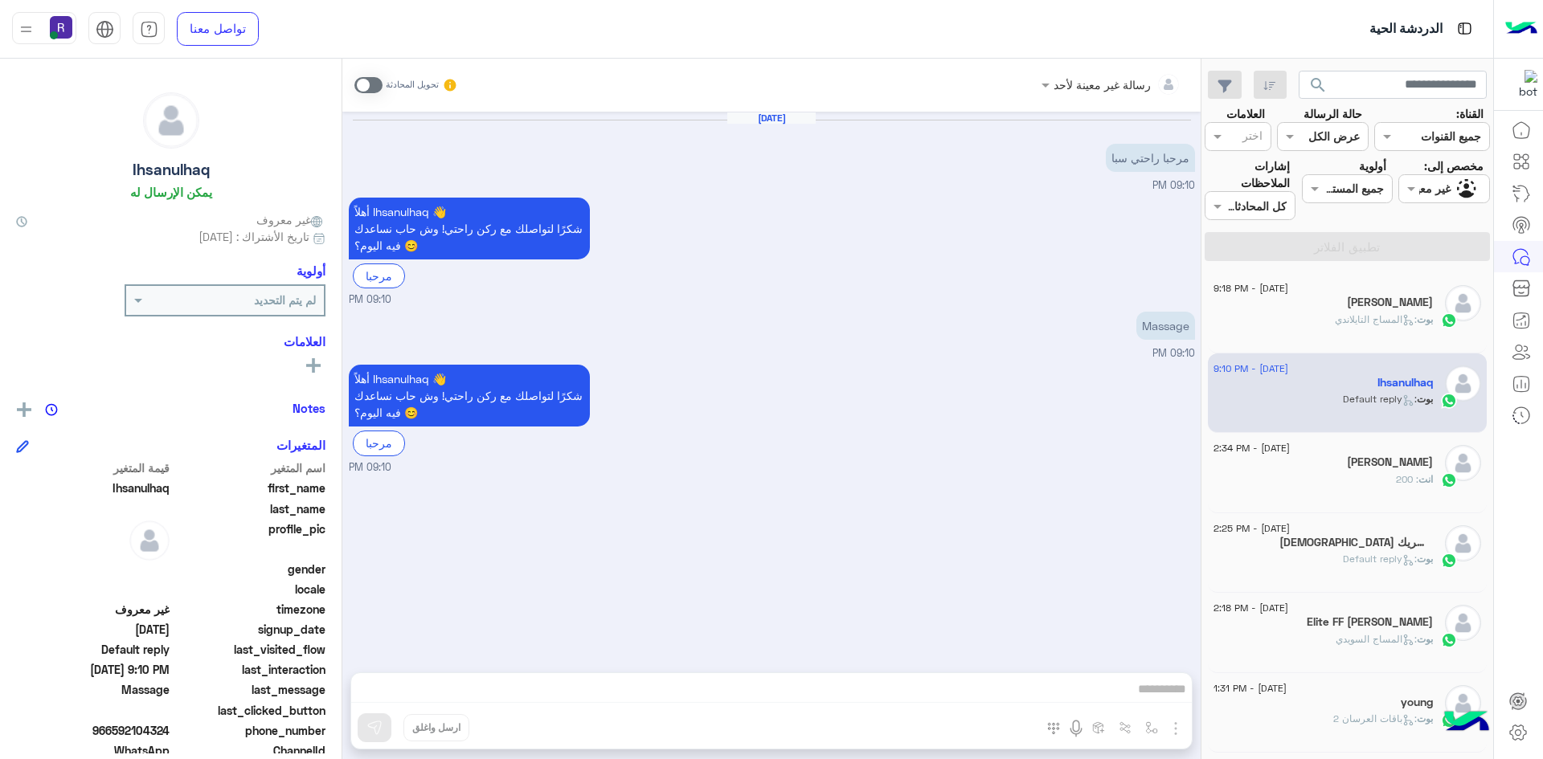
click at [378, 81] on span at bounding box center [368, 85] width 28 height 16
click at [1173, 731] on img "button" at bounding box center [1175, 728] width 19 height 19
click at [1160, 691] on button "الصور" at bounding box center [1151, 693] width 68 height 32
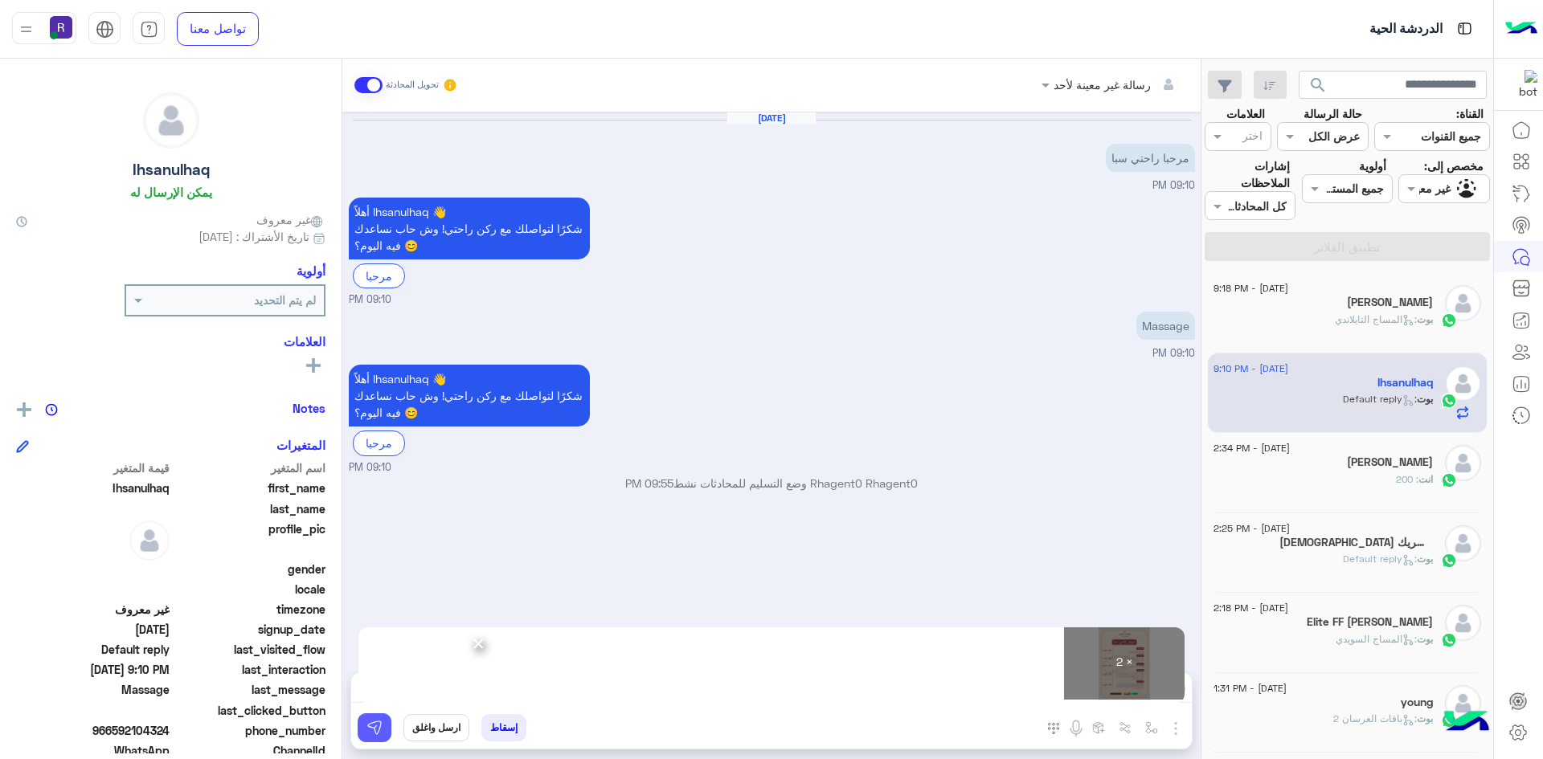
click at [374, 727] on img at bounding box center [374, 728] width 16 height 16
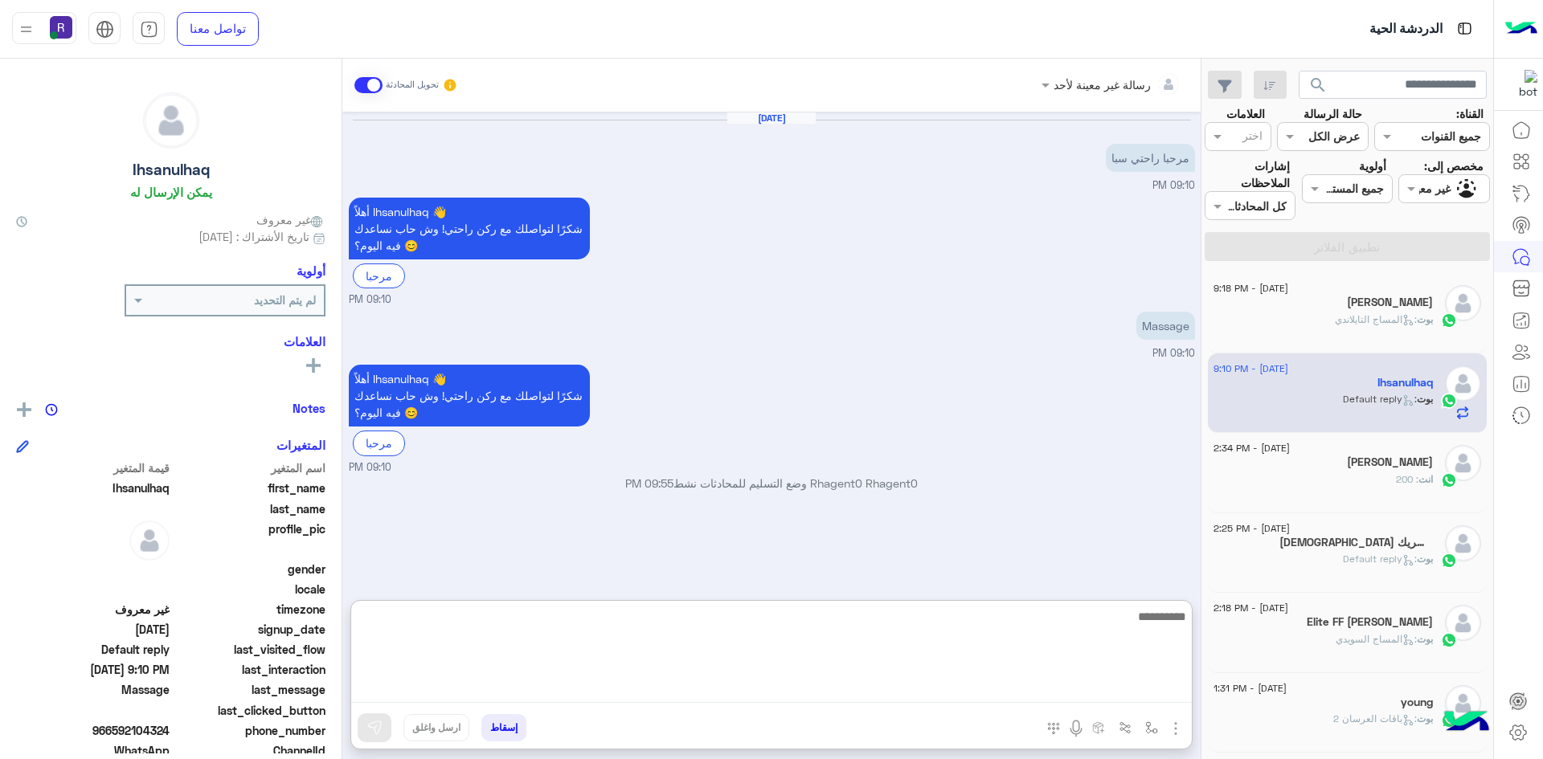
paste textarea "**********"
type textarea "**********"
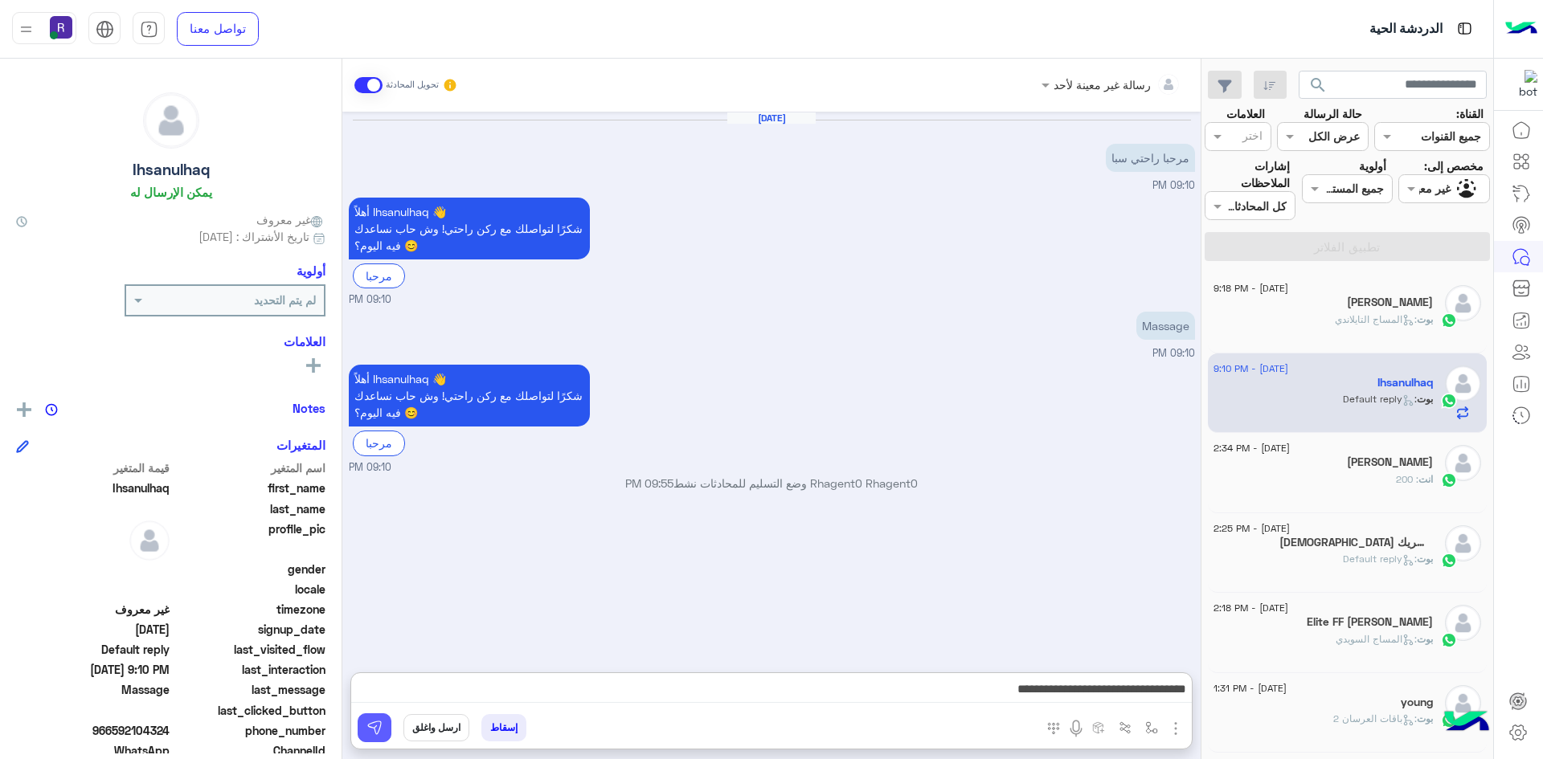
click at [372, 734] on img at bounding box center [374, 728] width 16 height 16
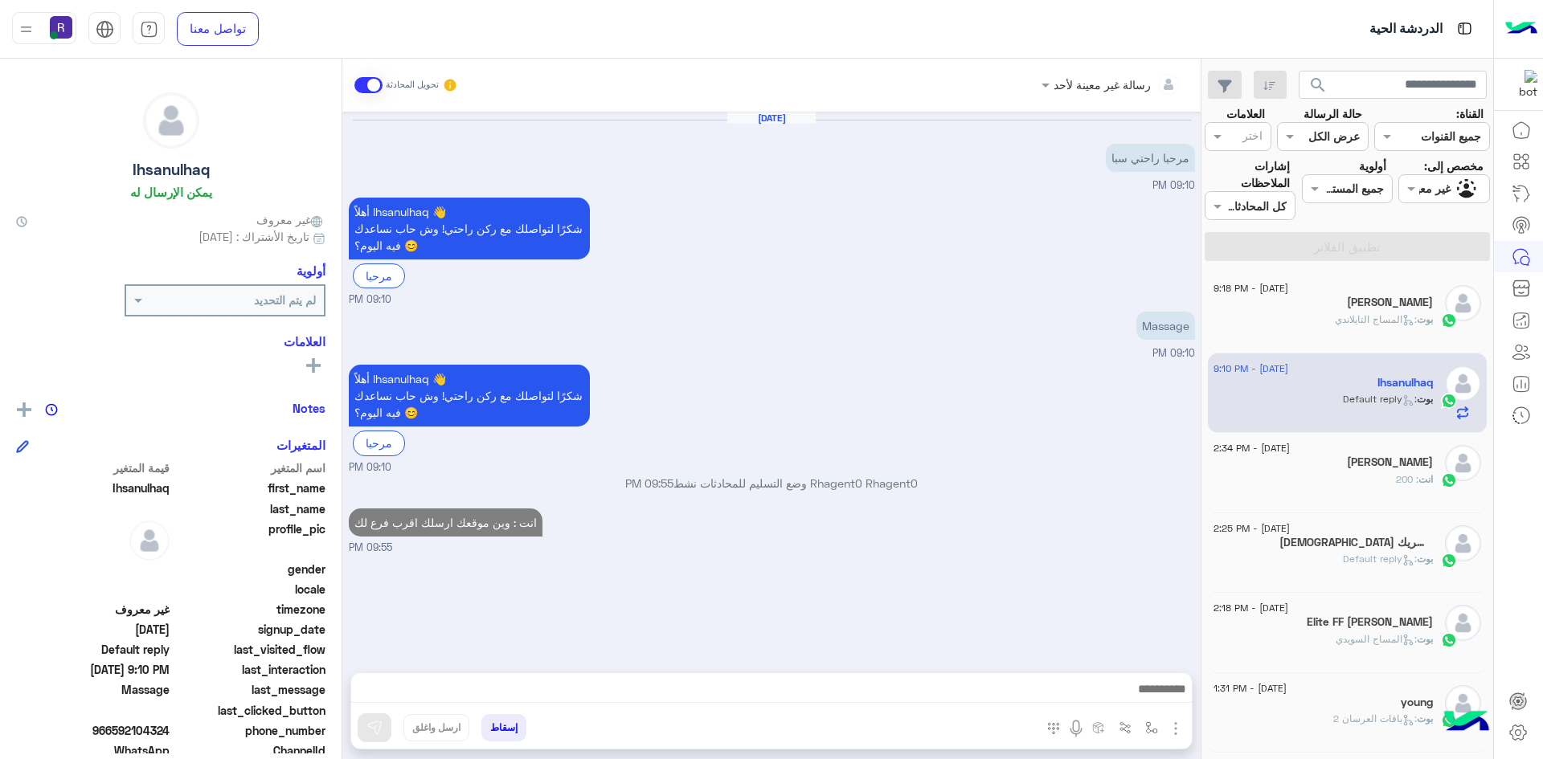
click at [1347, 309] on h5 "Ibrahim Alrudhyan" at bounding box center [1390, 303] width 86 height 14
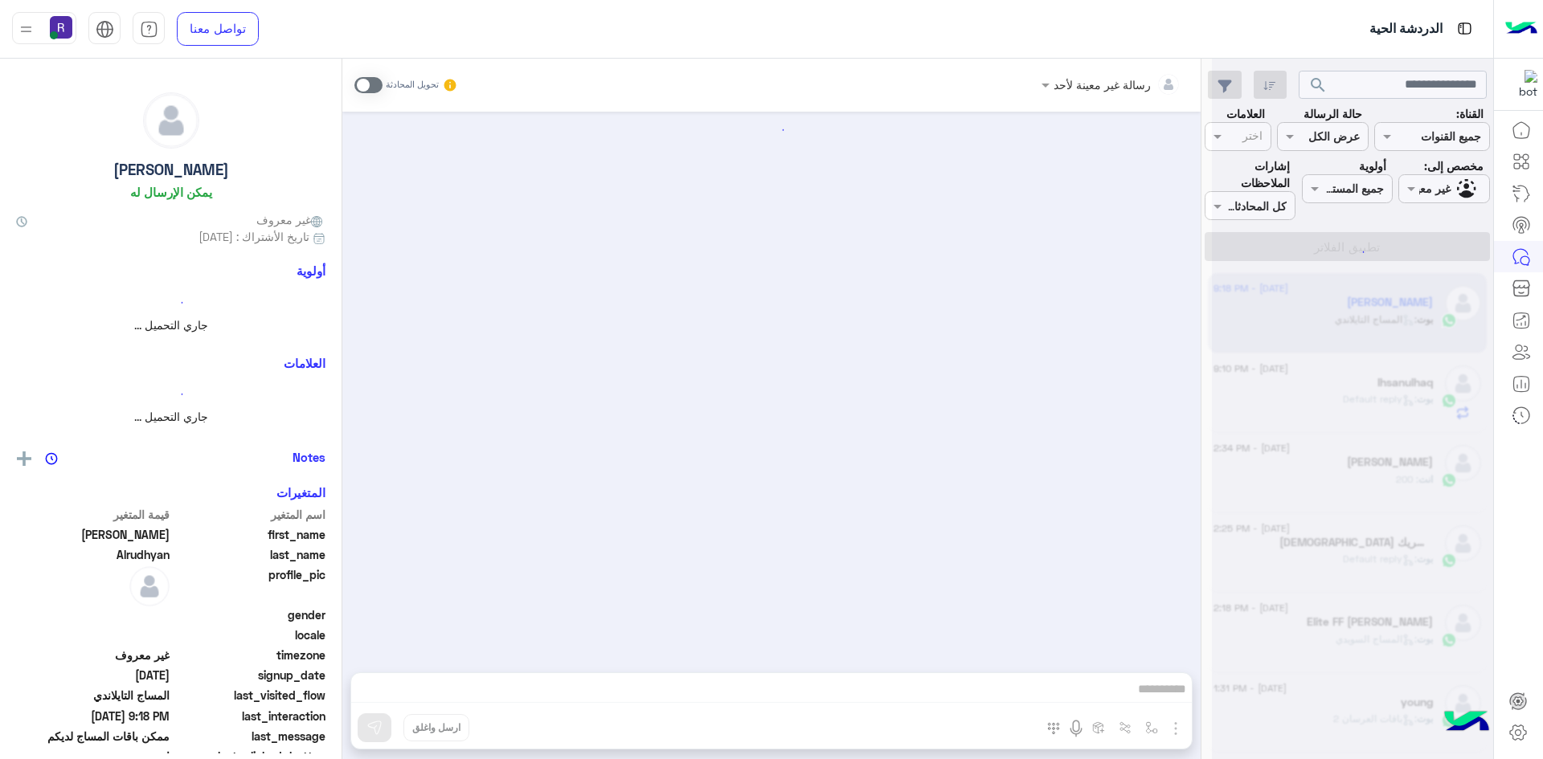
scroll to position [232, 0]
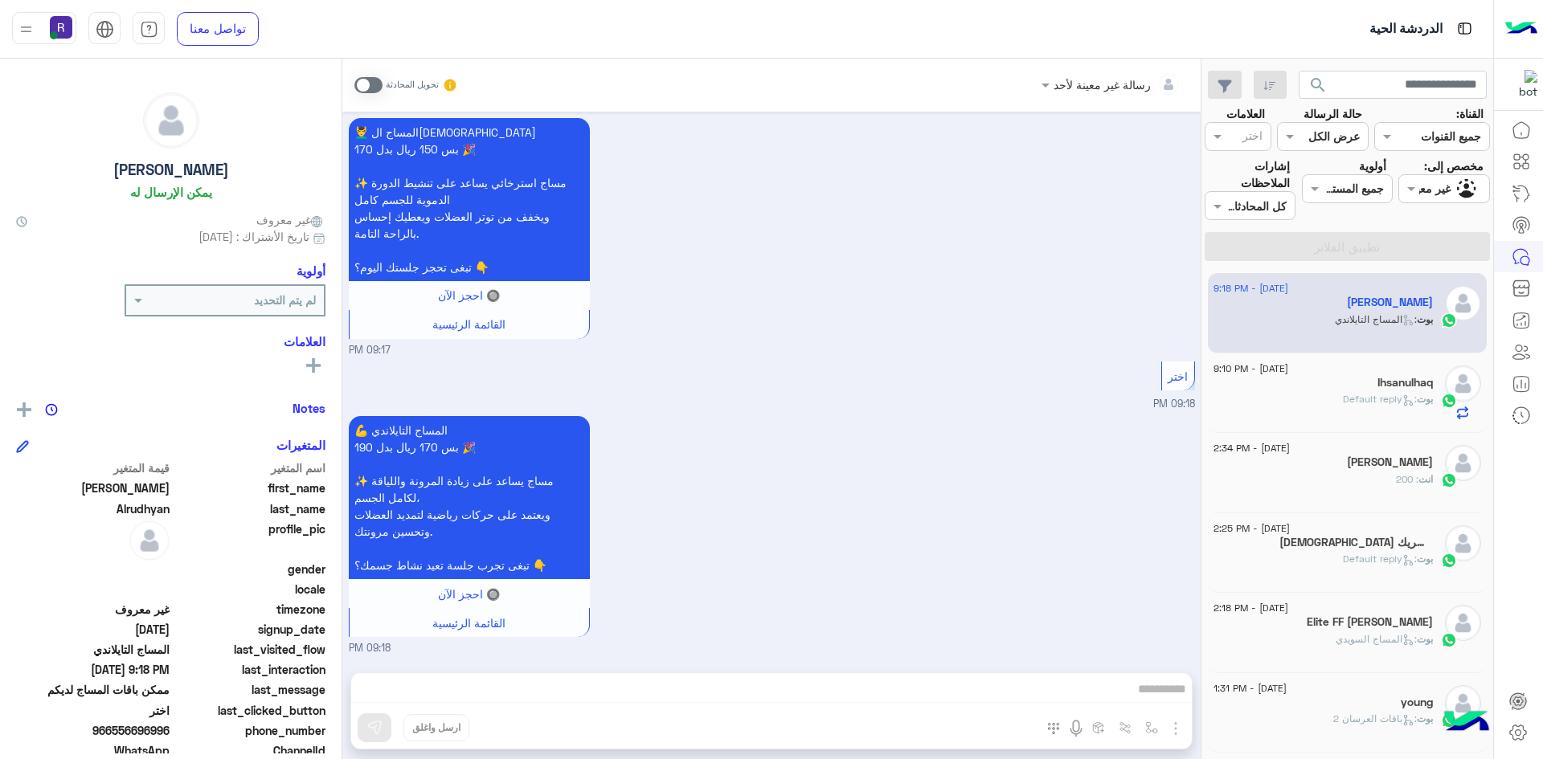
click at [379, 79] on span at bounding box center [368, 85] width 28 height 16
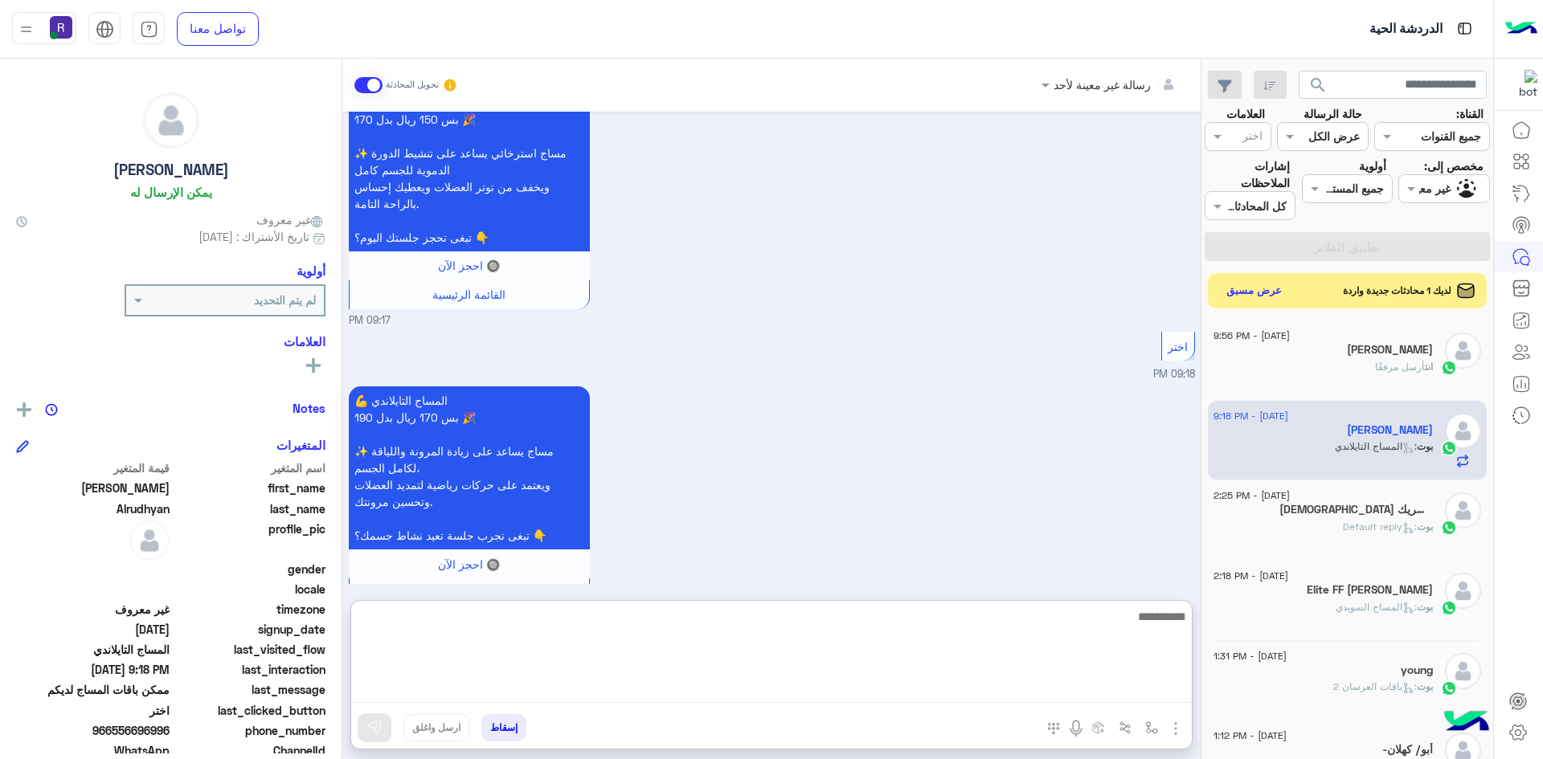
paste textarea "**********"
type textarea "**********"
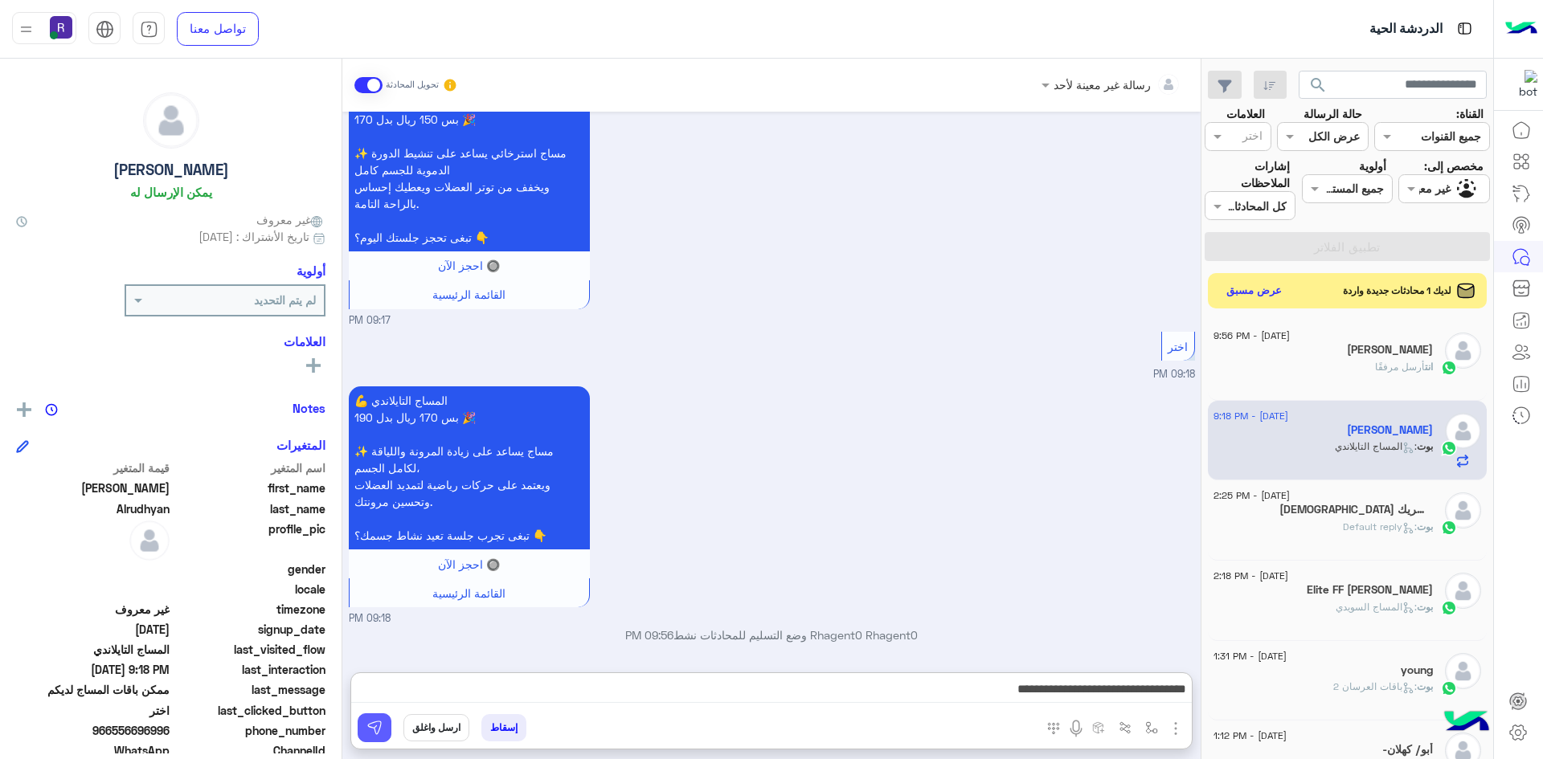
click at [372, 726] on img at bounding box center [374, 728] width 16 height 16
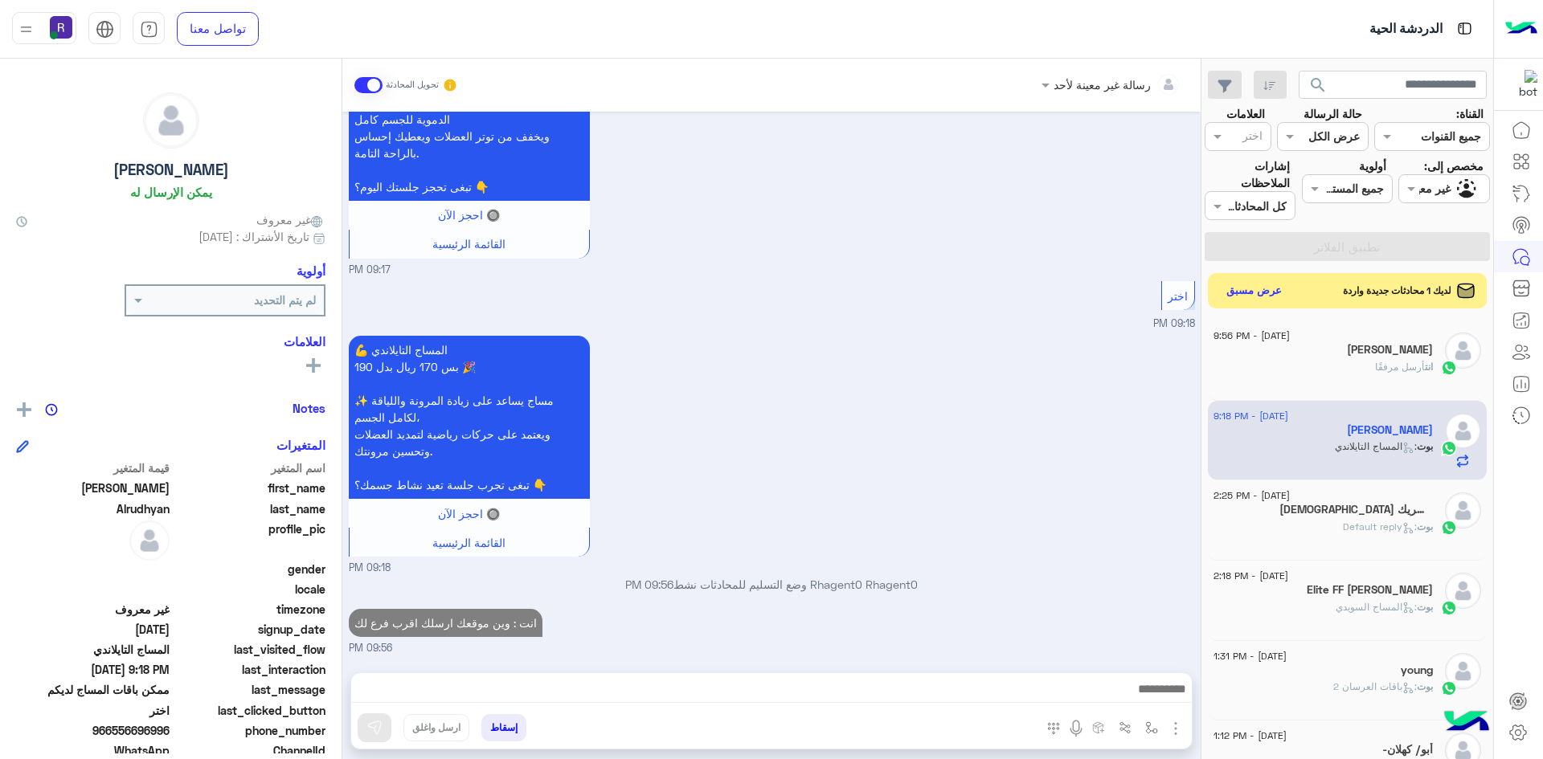
scroll to position [313, 0]
click at [1264, 289] on button "عرض مسبق" at bounding box center [1254, 291] width 68 height 22
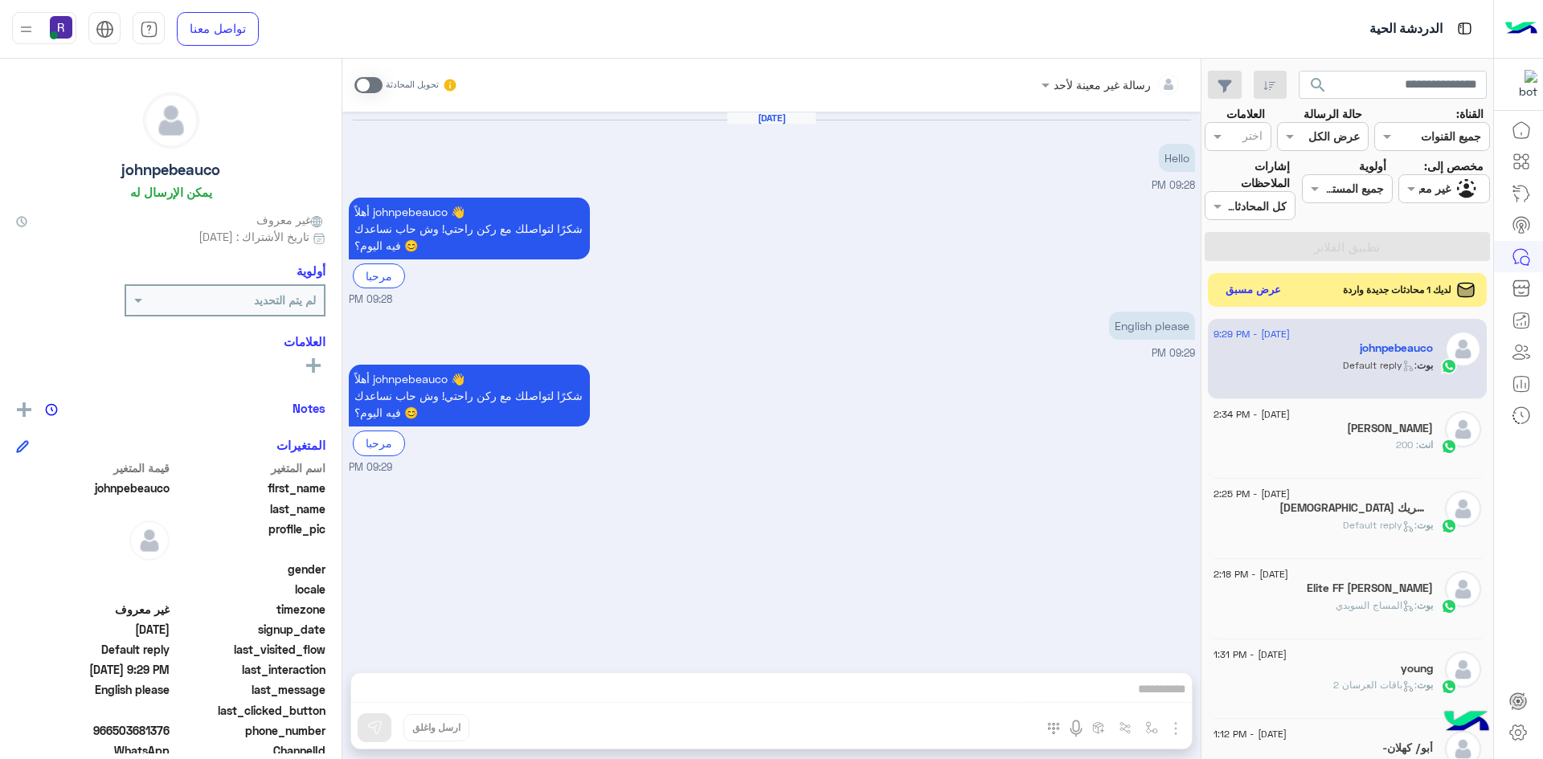
click at [1275, 289] on button "عرض مسبق" at bounding box center [1254, 291] width 68 height 22
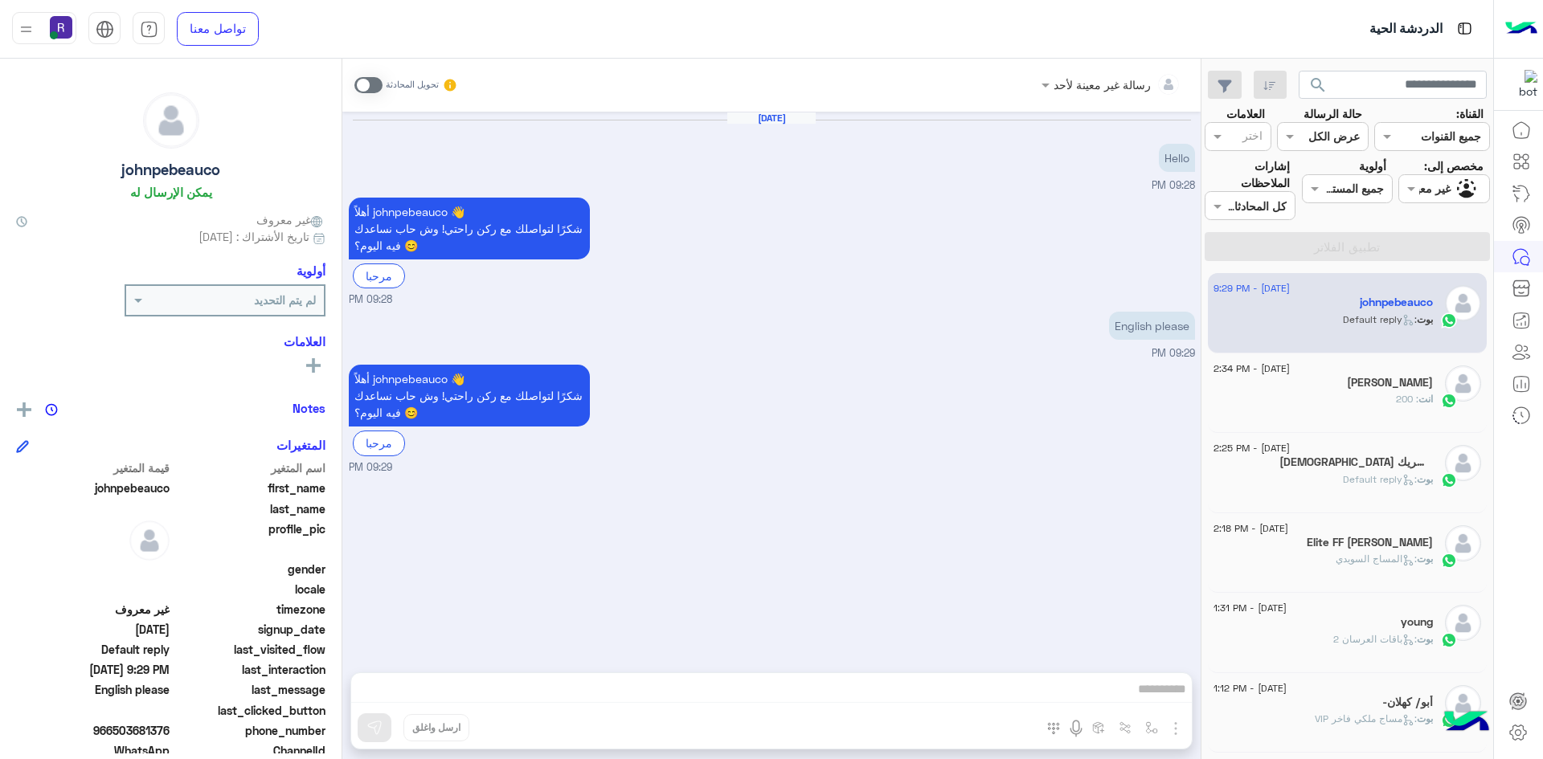
click at [1384, 467] on h5 "[DEMOGRAPHIC_DATA] إلاالله وحده لاشريك" at bounding box center [1355, 463] width 153 height 14
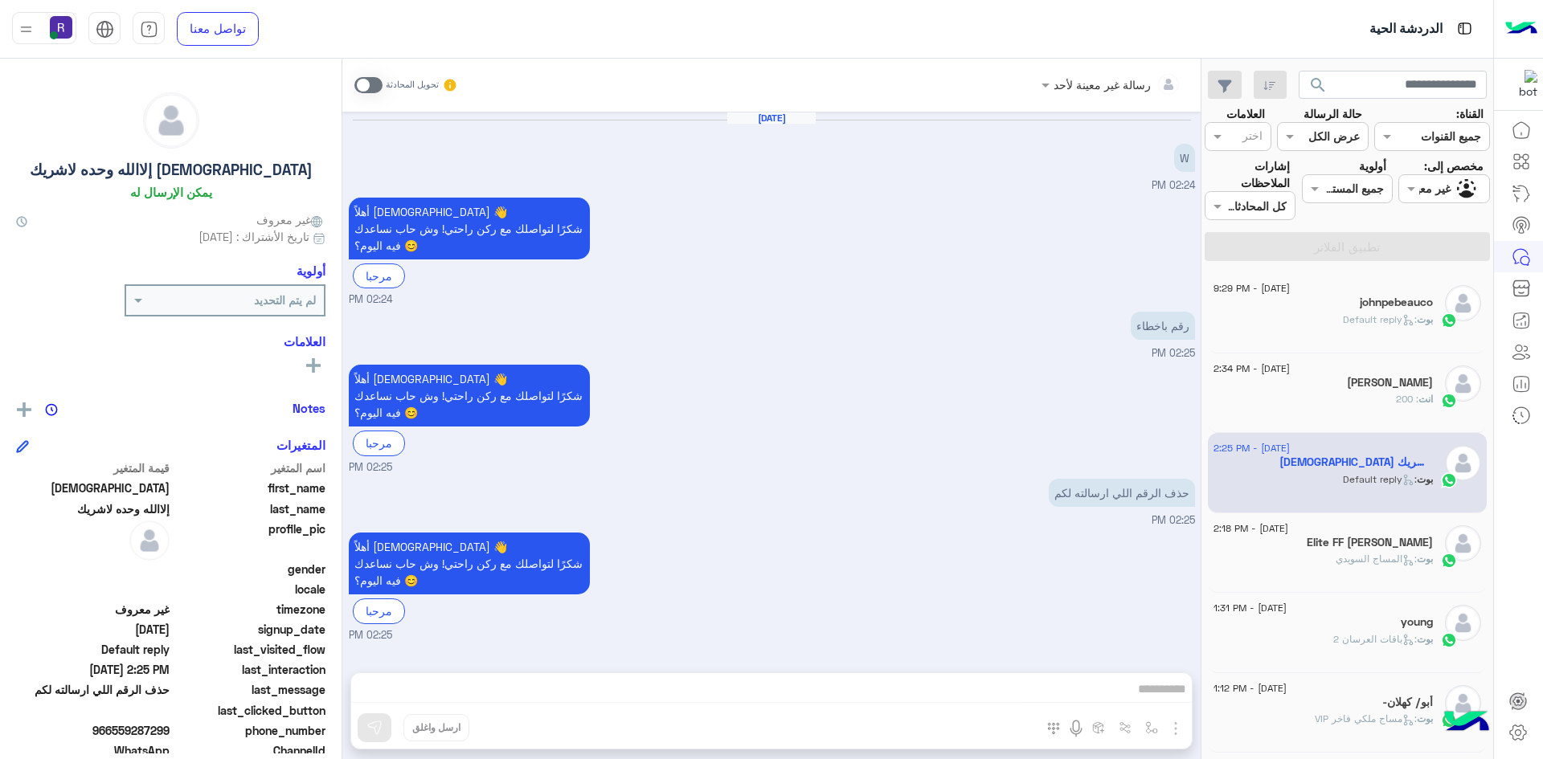
click at [756, 294] on small "02:24 PM" at bounding box center [772, 300] width 846 height 15
click at [1415, 303] on h5 "johnpebeauco" at bounding box center [1396, 303] width 73 height 14
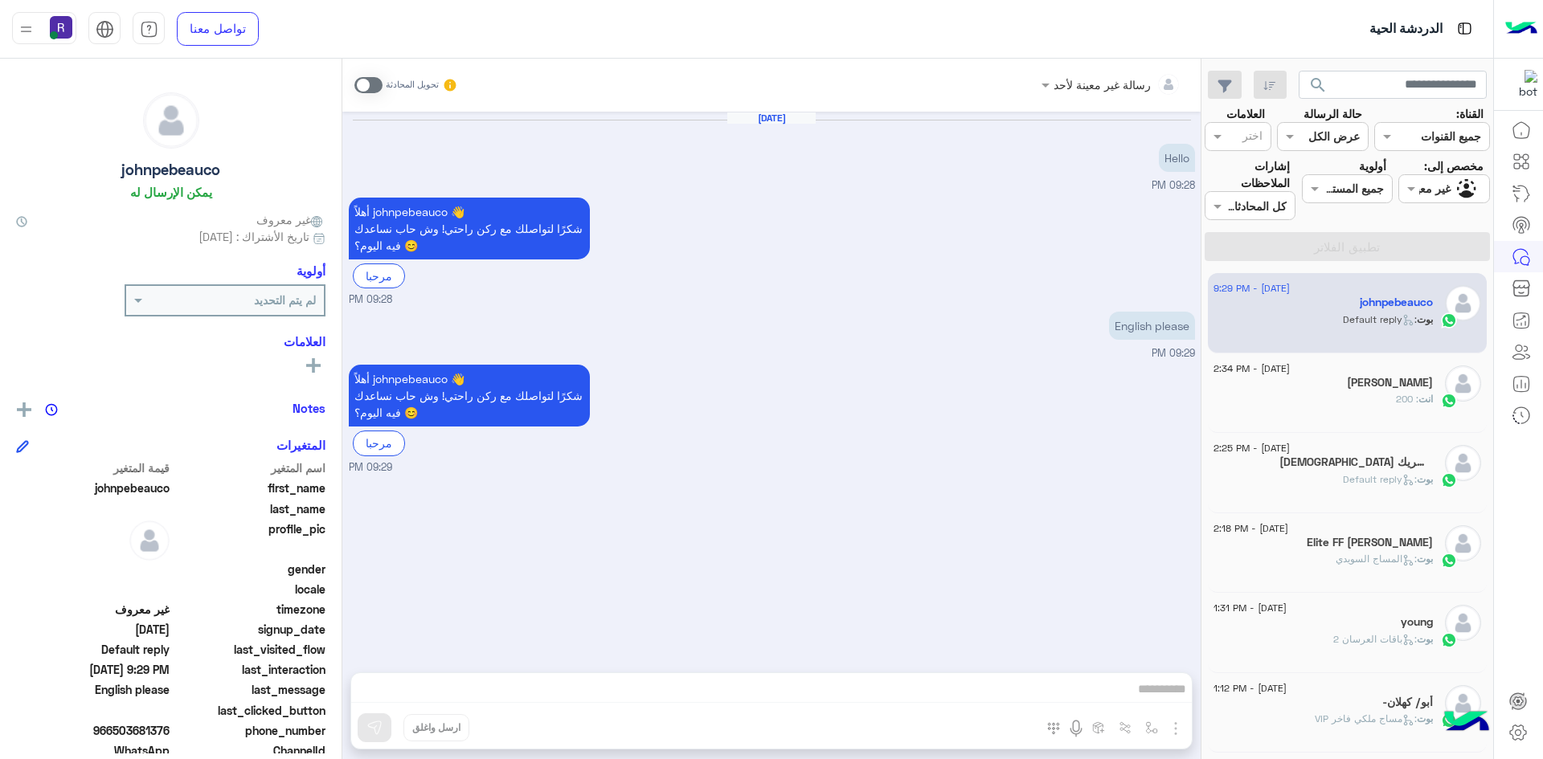
click at [1324, 395] on div "انت : 200" at bounding box center [1323, 406] width 219 height 28
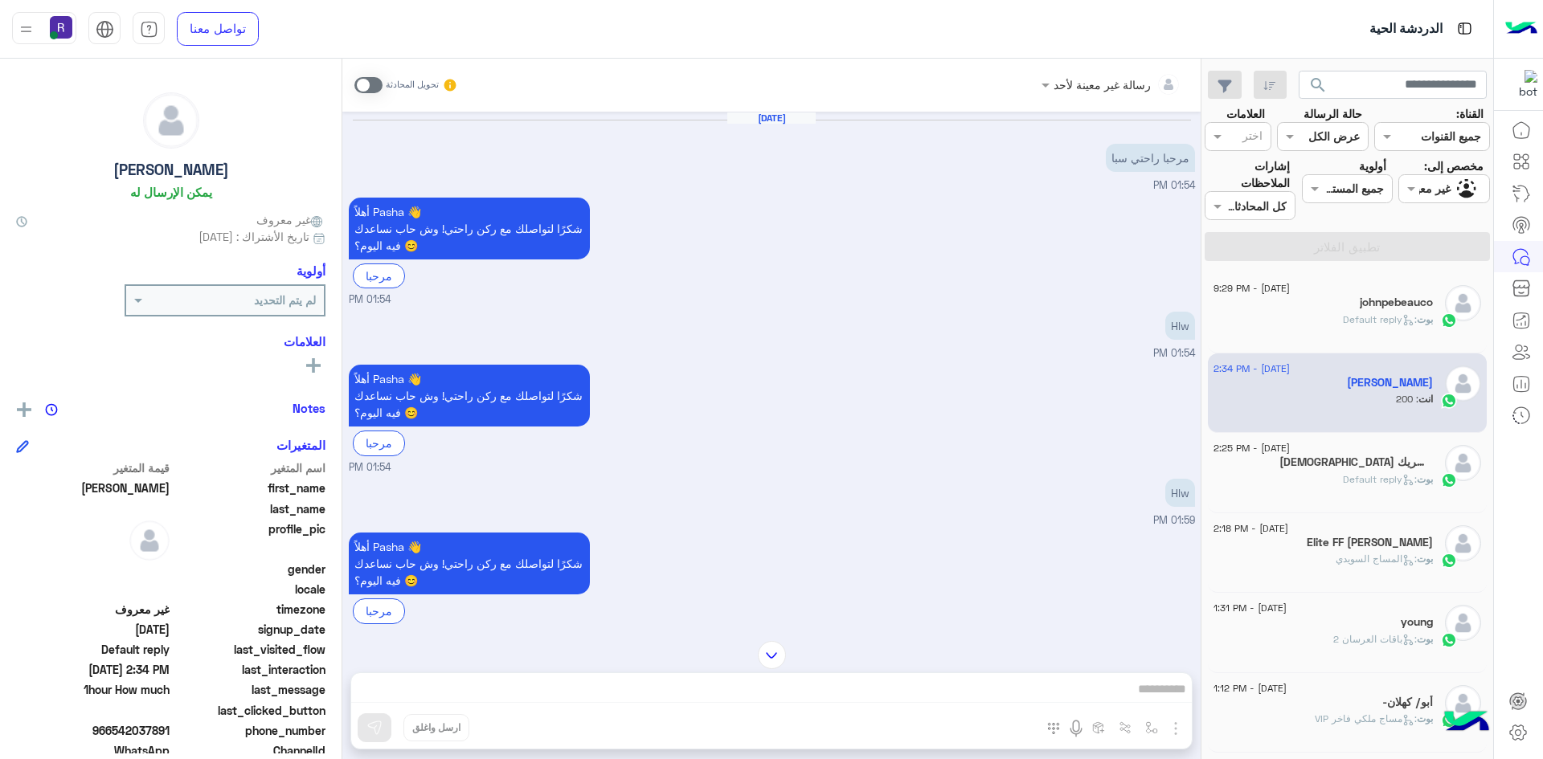
scroll to position [292, 0]
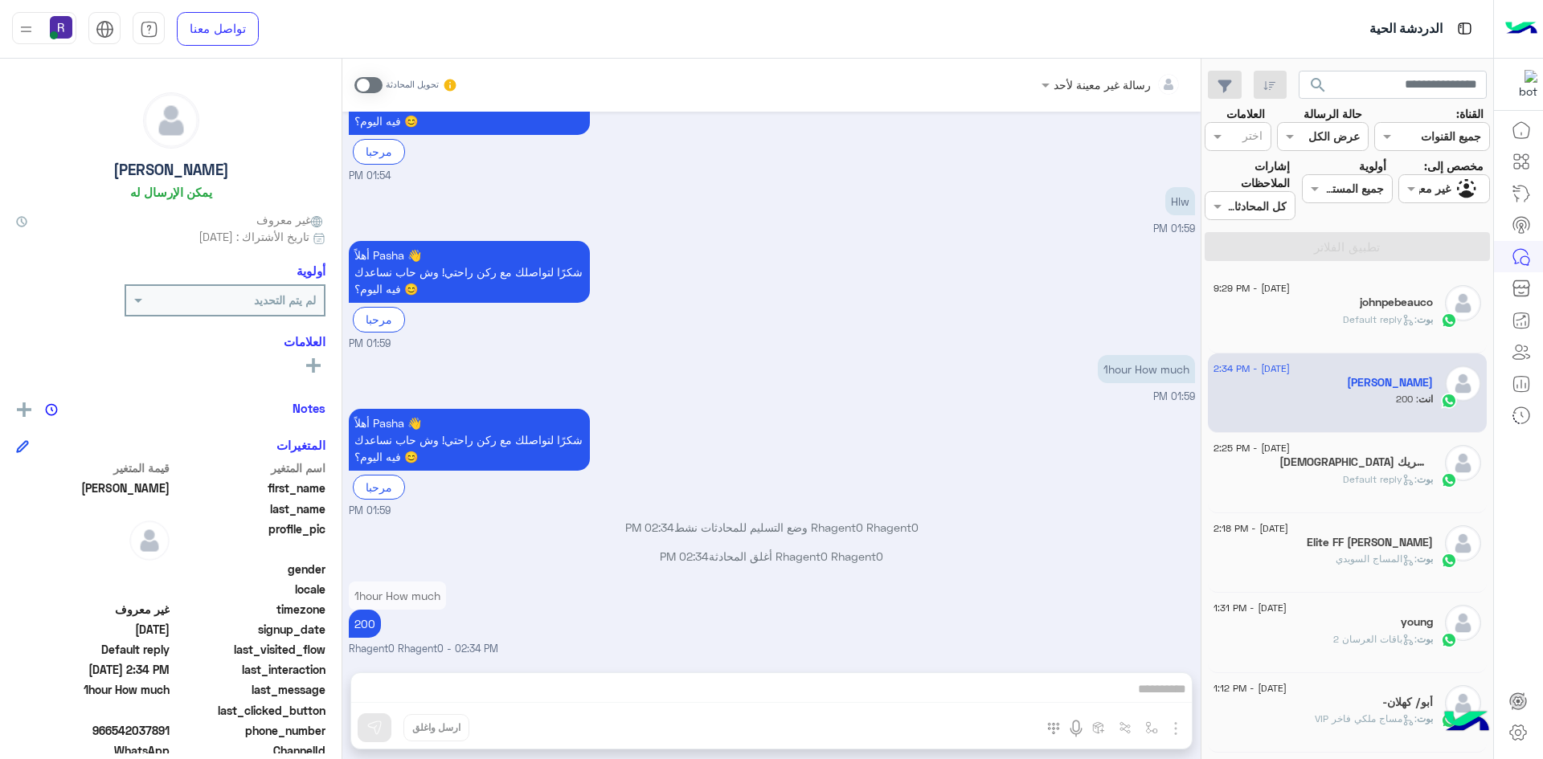
click at [1299, 470] on div "[DEMOGRAPHIC_DATA] إلاالله وحده لاشريك" at bounding box center [1323, 464] width 219 height 17
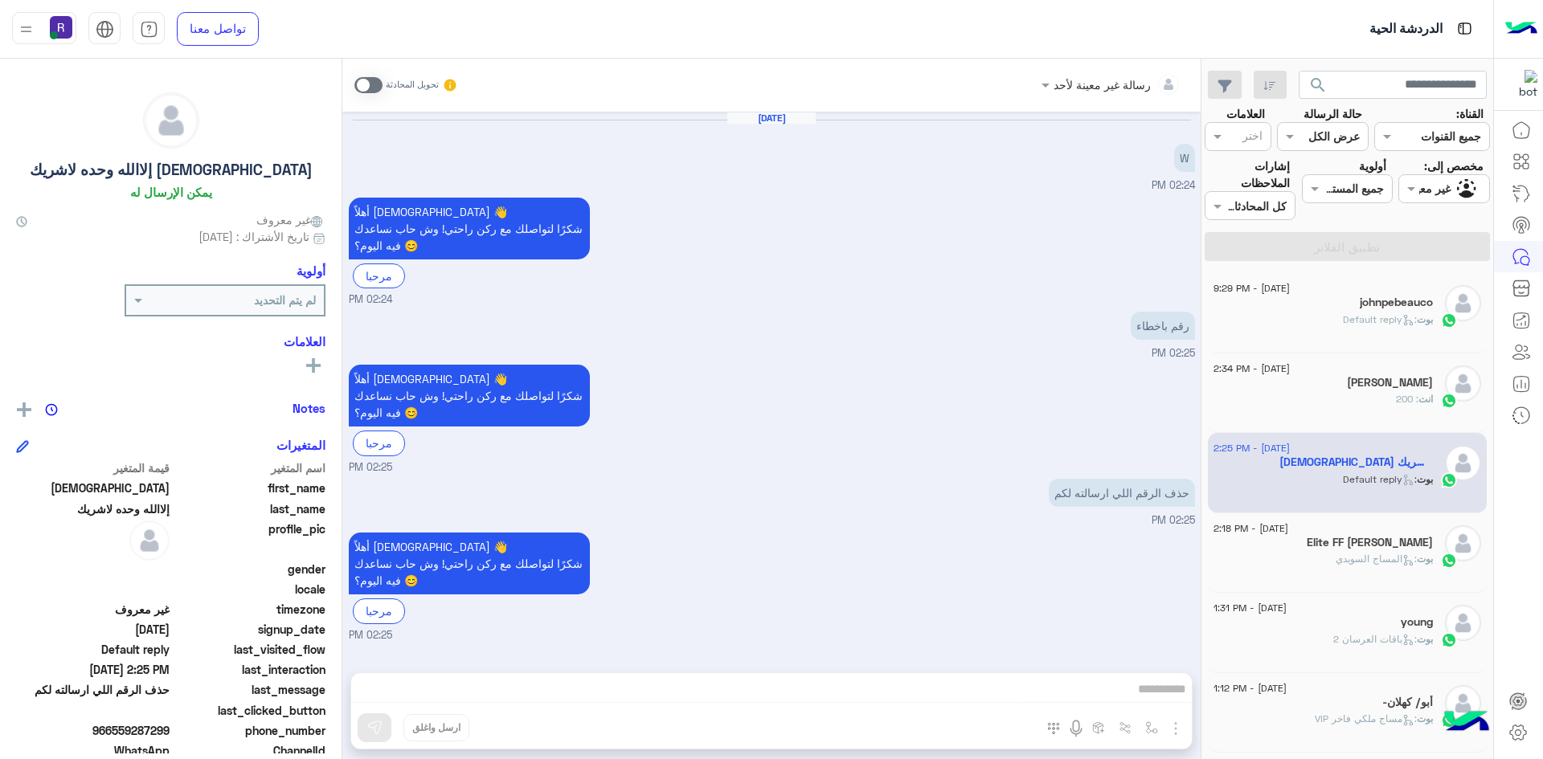
click at [1320, 564] on div "بوت : المساج السويدي" at bounding box center [1323, 566] width 219 height 28
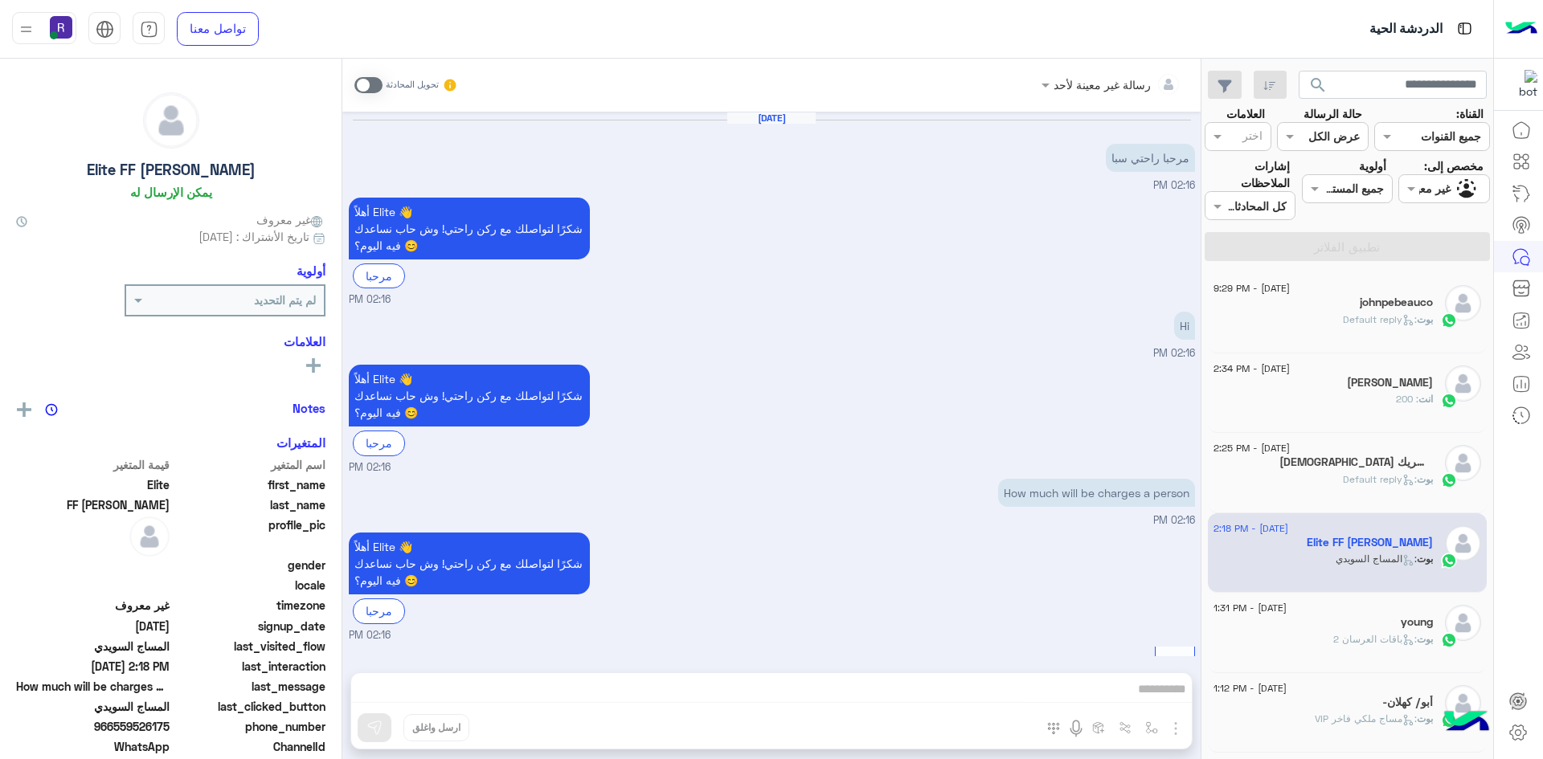
scroll to position [735, 0]
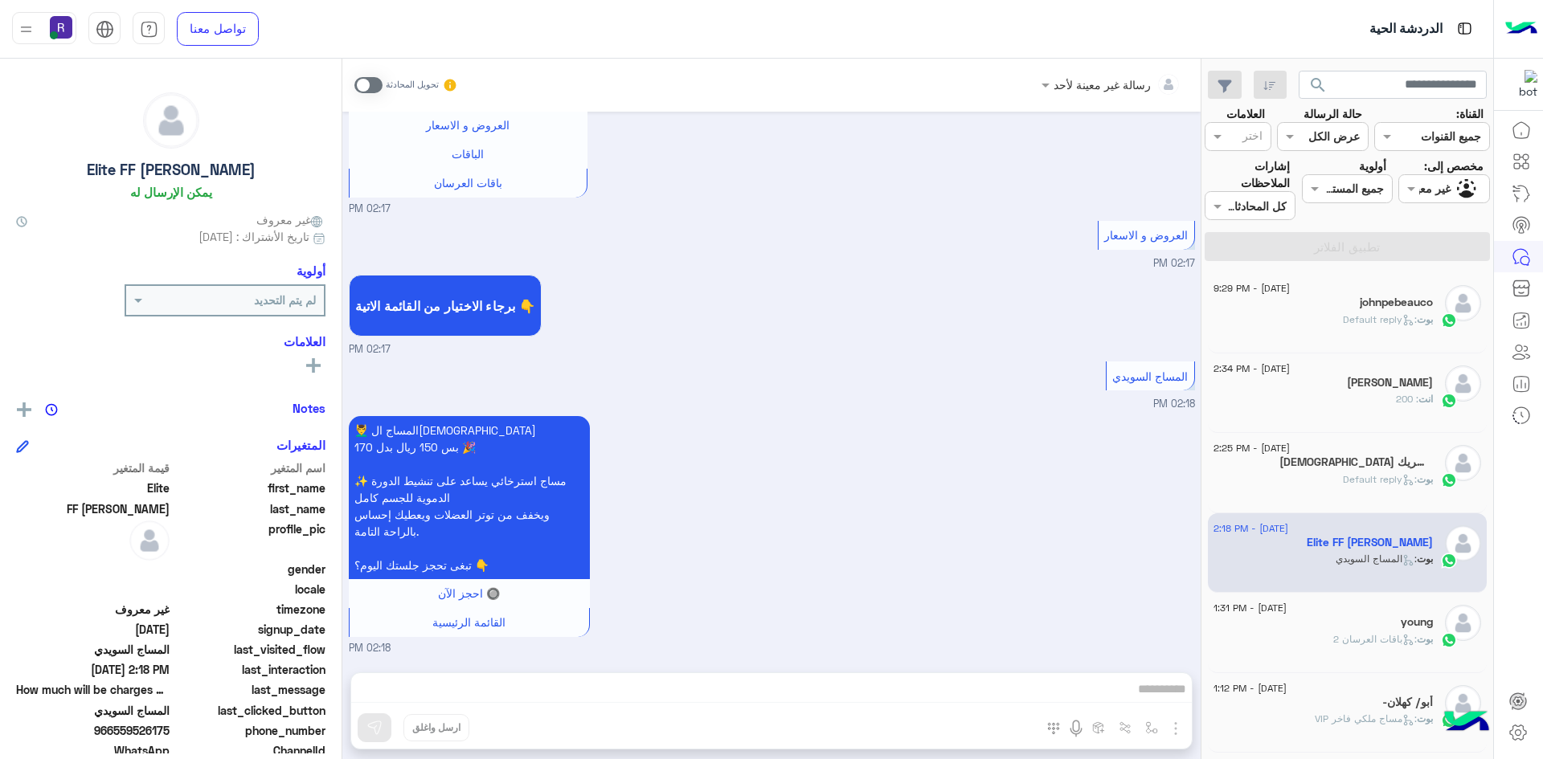
click at [1326, 387] on div "[PERSON_NAME]" at bounding box center [1323, 384] width 219 height 17
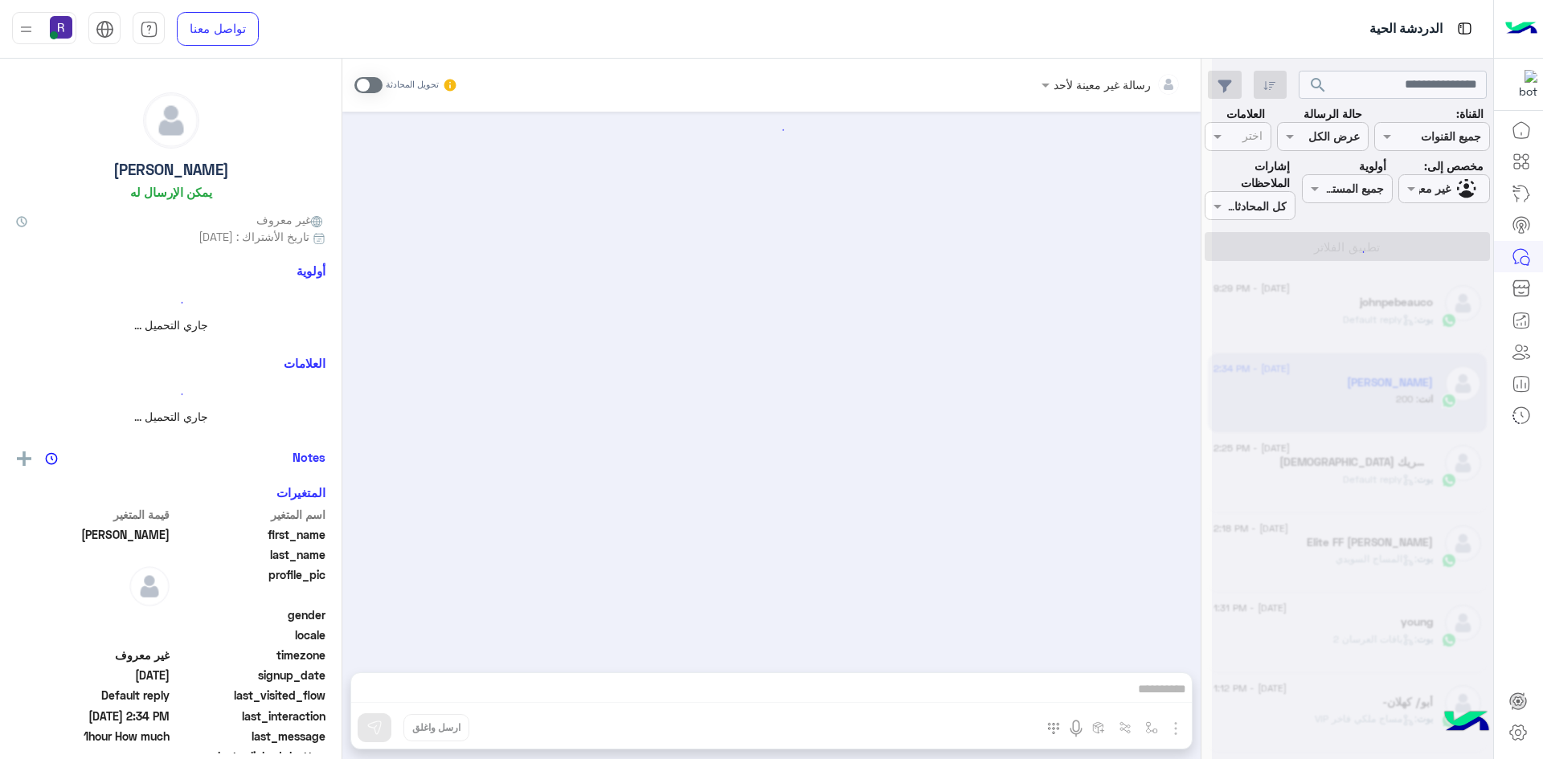
scroll to position [293, 0]
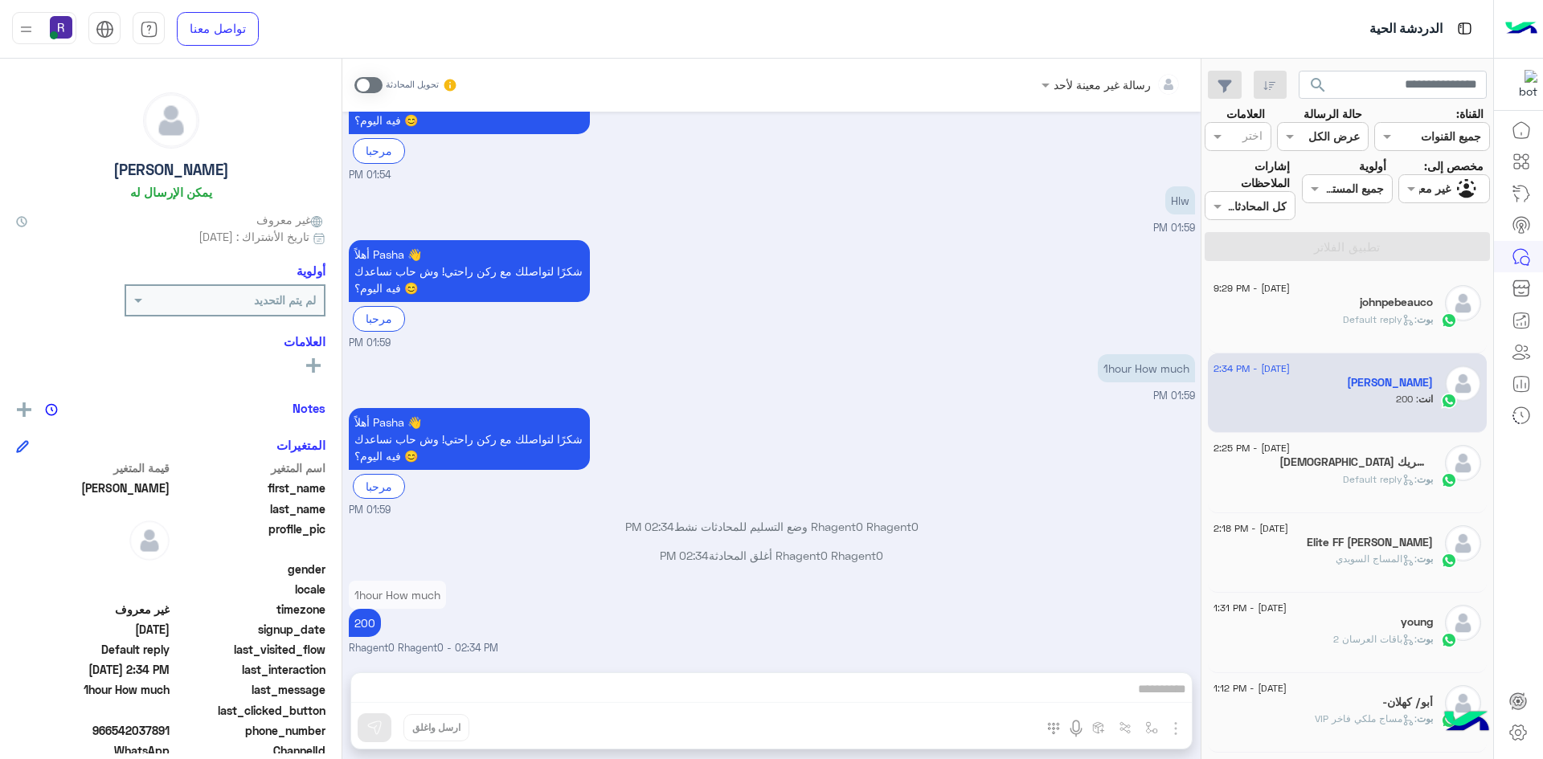
click at [1336, 459] on h5 "[DEMOGRAPHIC_DATA] إلاالله وحده لاشريك" at bounding box center [1355, 463] width 153 height 14
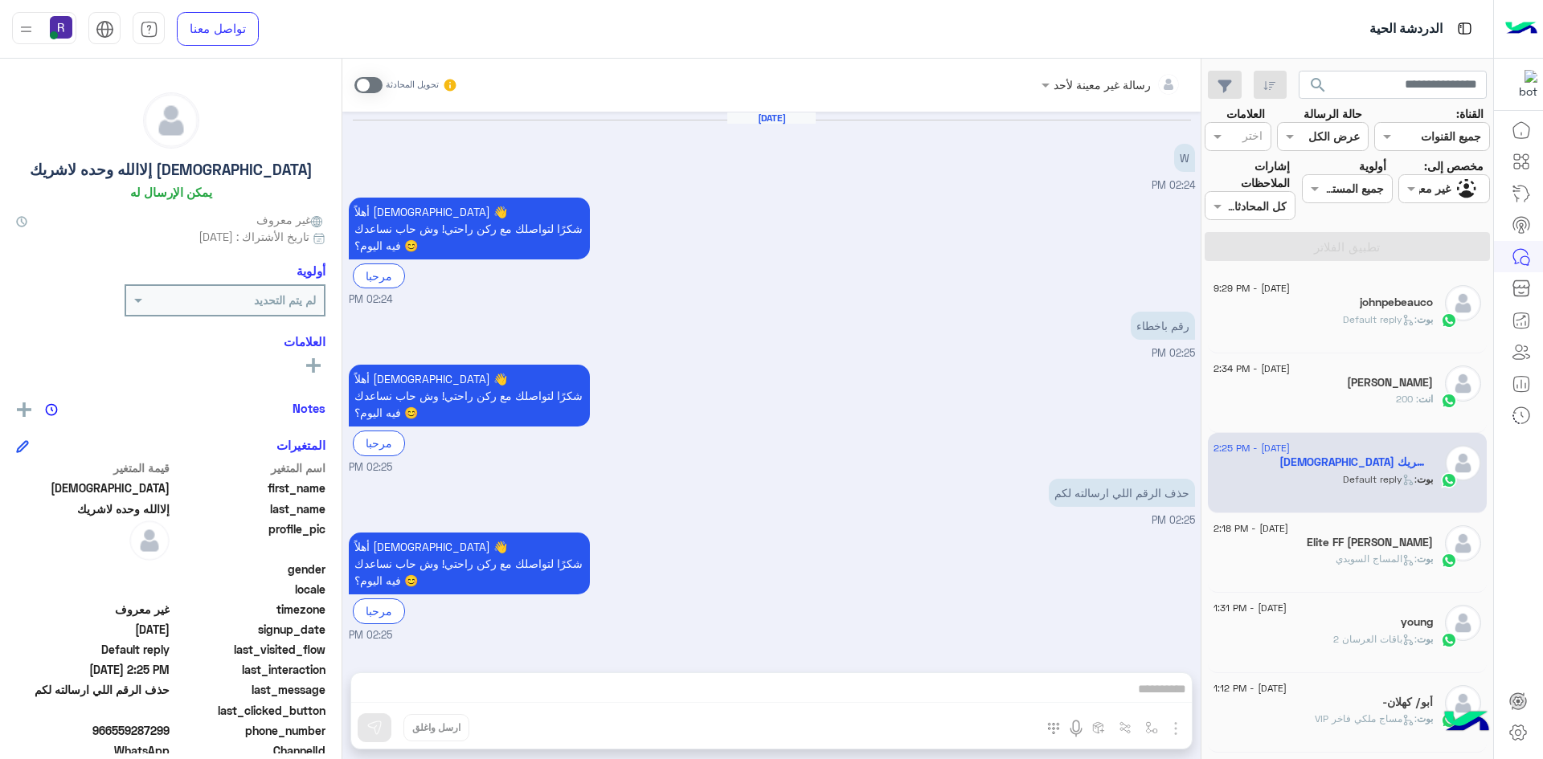
click at [1409, 310] on div "johnpebeauco" at bounding box center [1323, 304] width 219 height 17
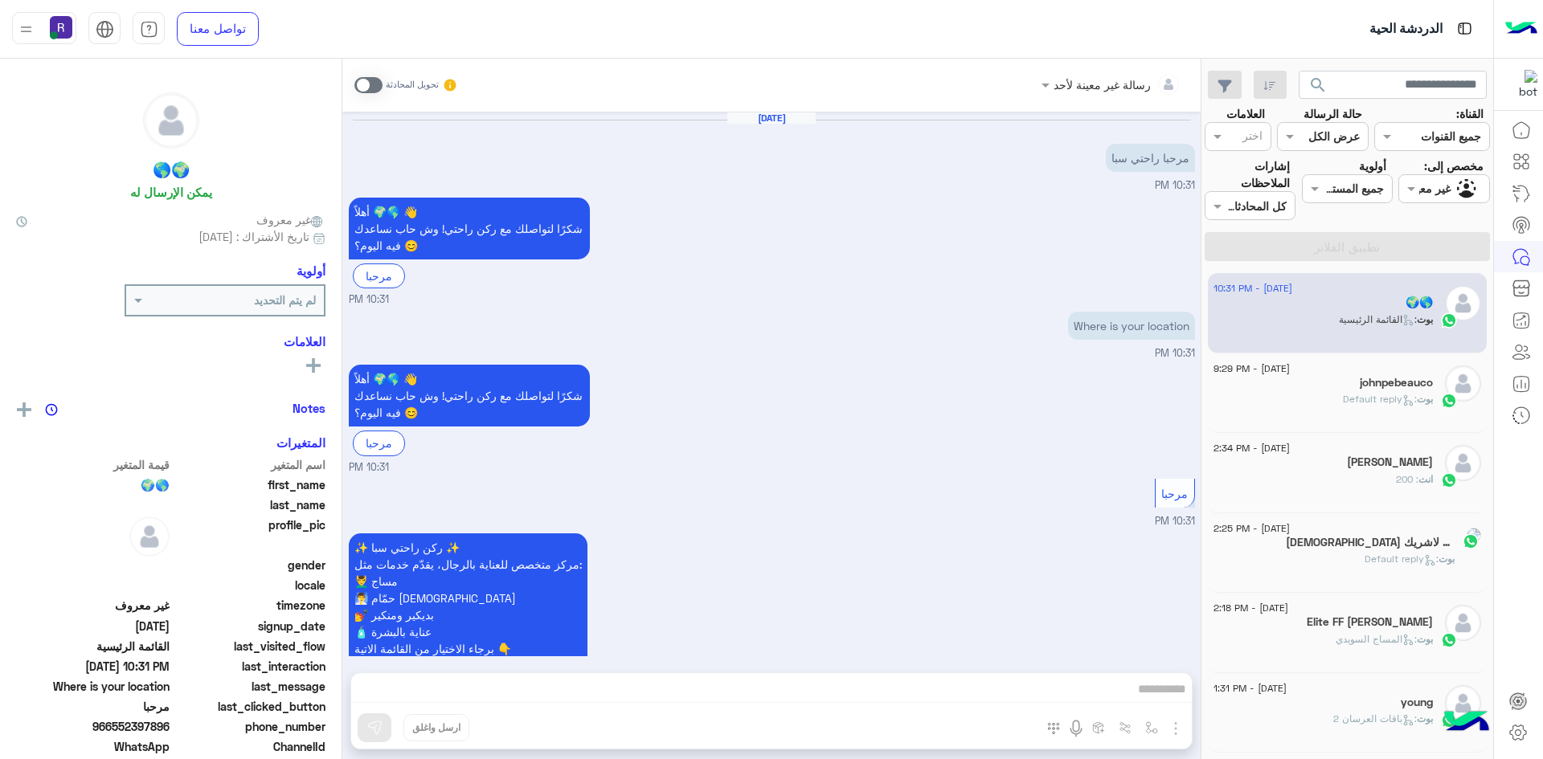
scroll to position [113, 0]
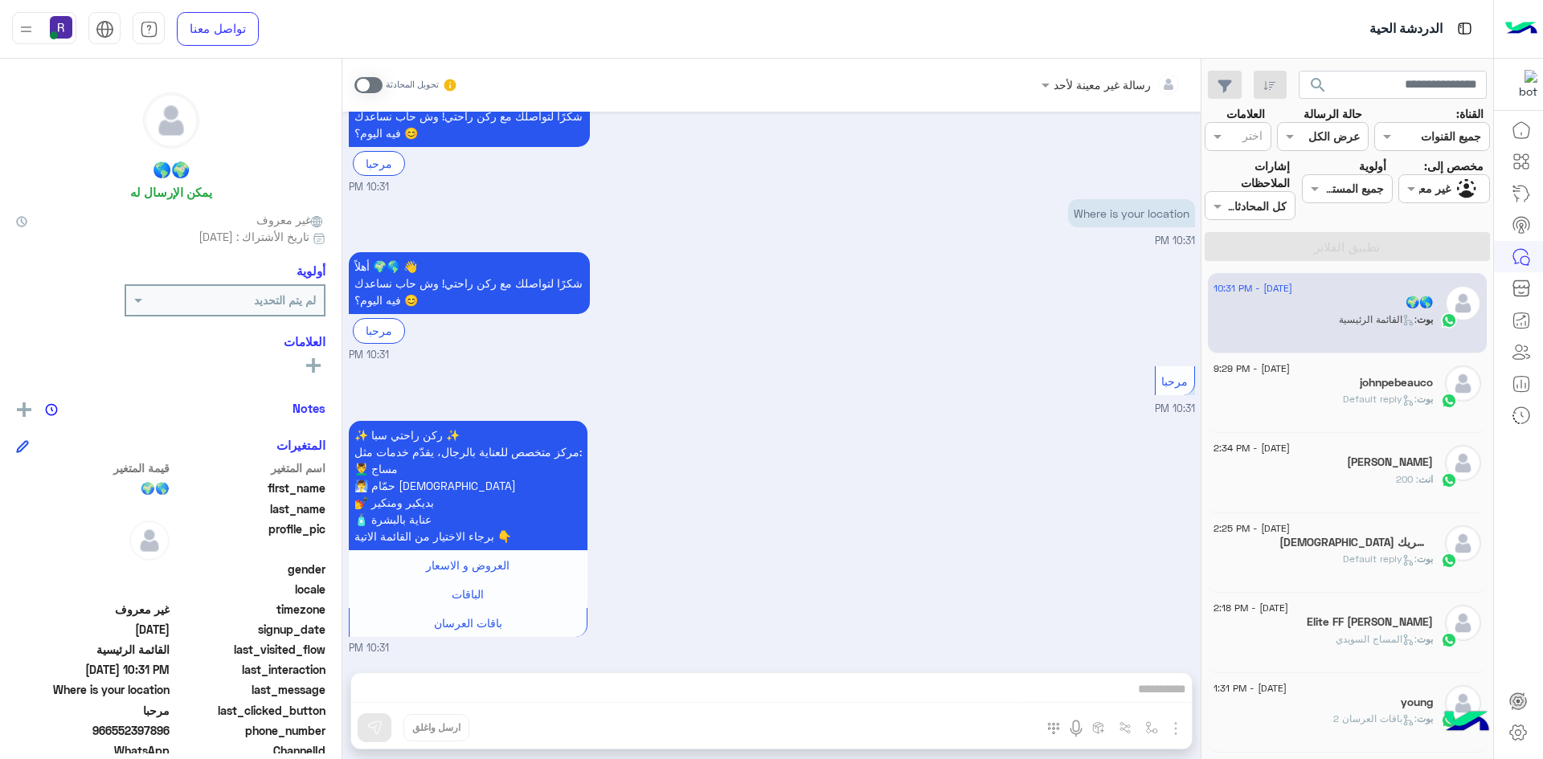
click at [1402, 319] on icon at bounding box center [1408, 320] width 12 height 12
click at [372, 80] on span at bounding box center [368, 85] width 28 height 16
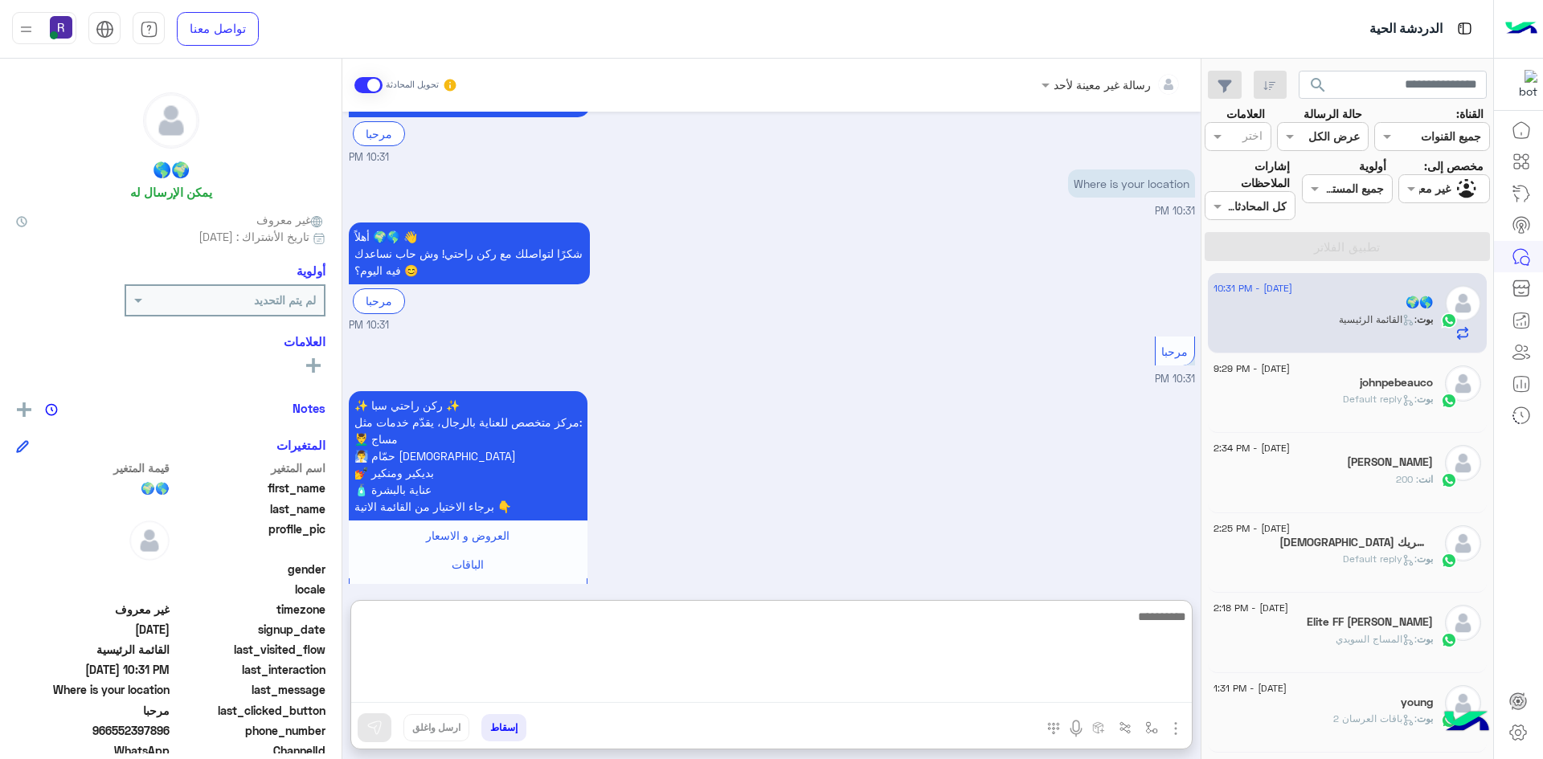
paste textarea "**********"
type textarea "**********"
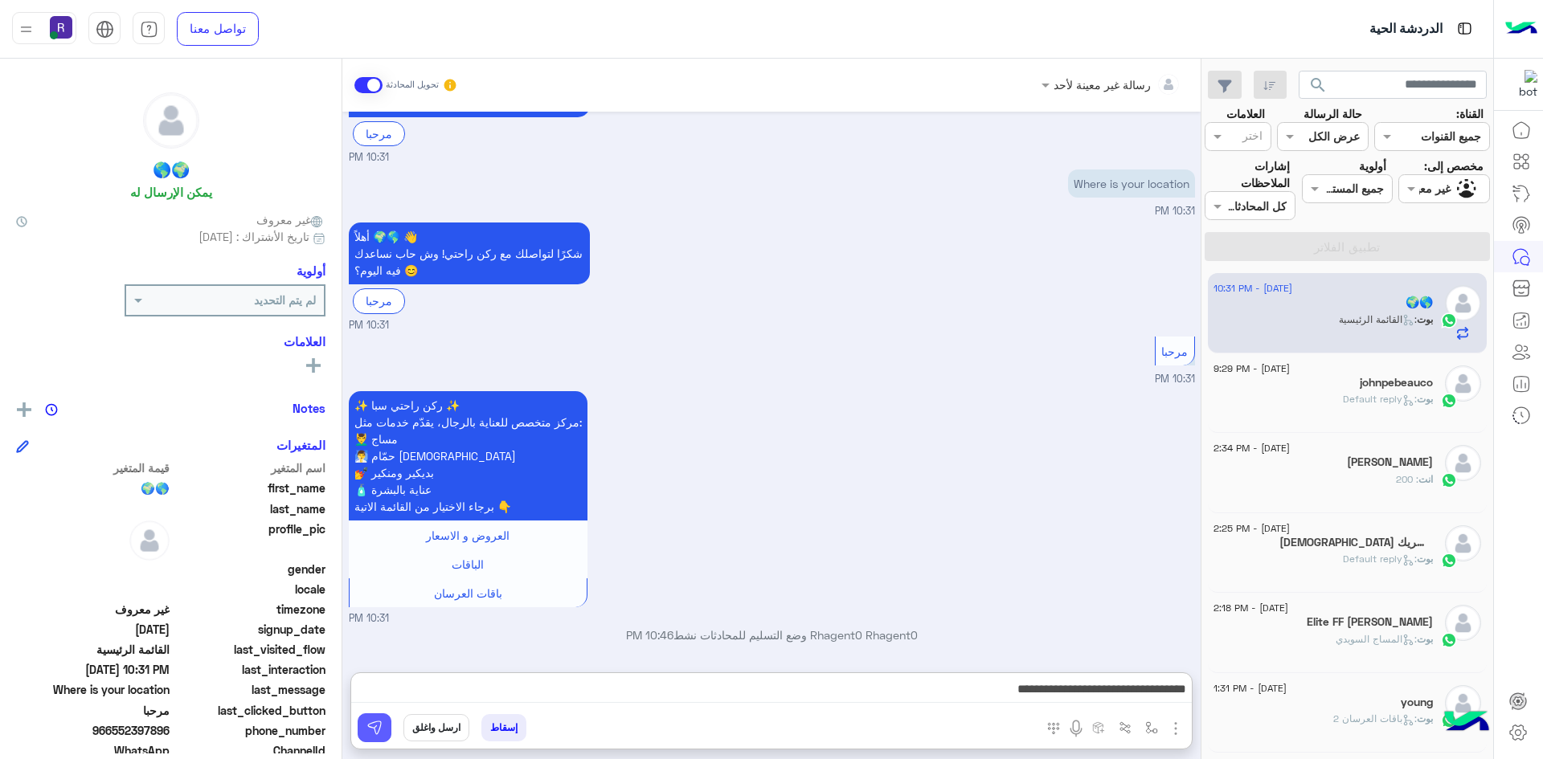
click at [383, 722] on button at bounding box center [375, 728] width 34 height 29
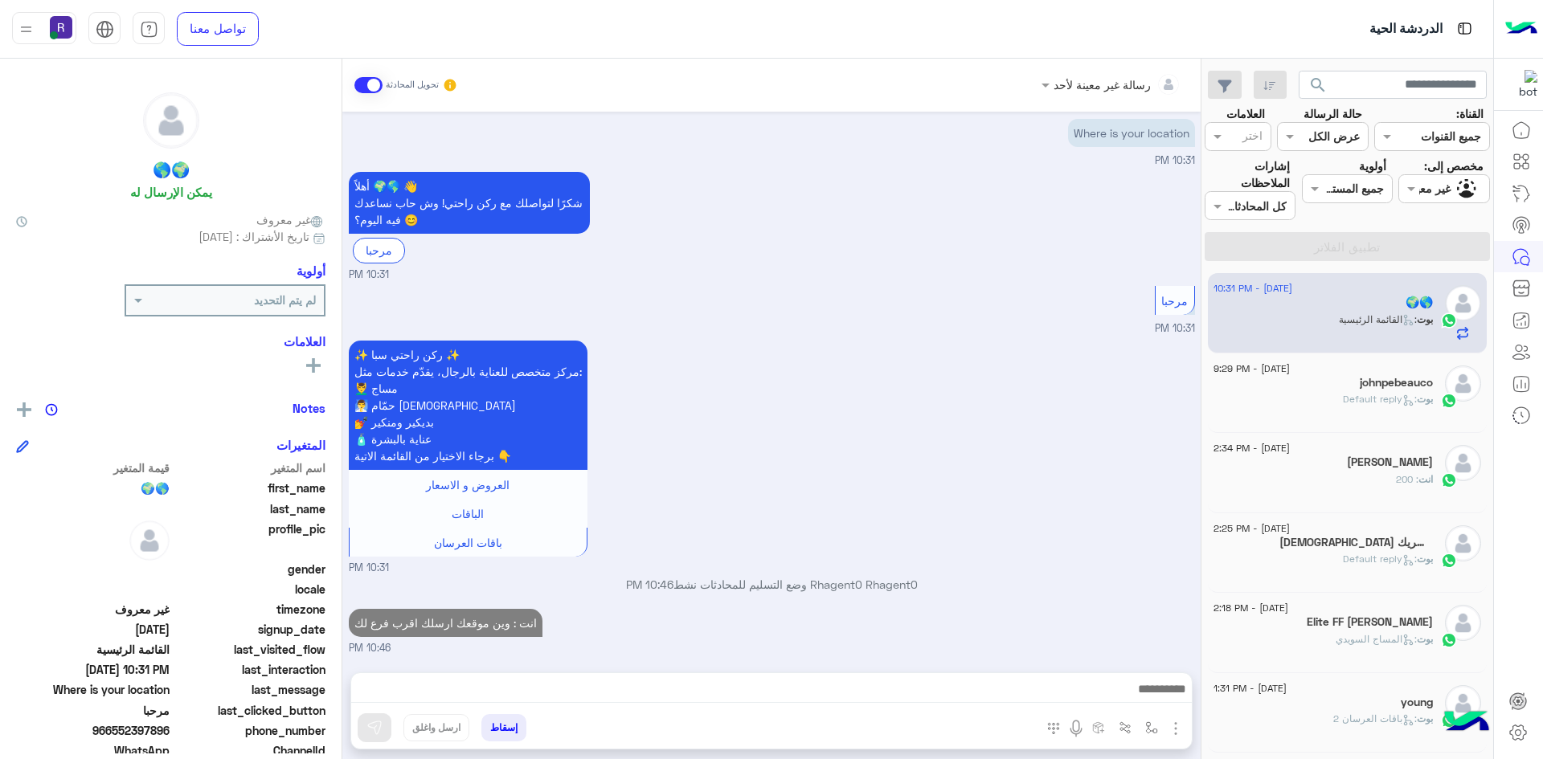
scroll to position [193, 0]
click at [1335, 406] on div "[PERSON_NAME] : Default reply" at bounding box center [1323, 406] width 219 height 28
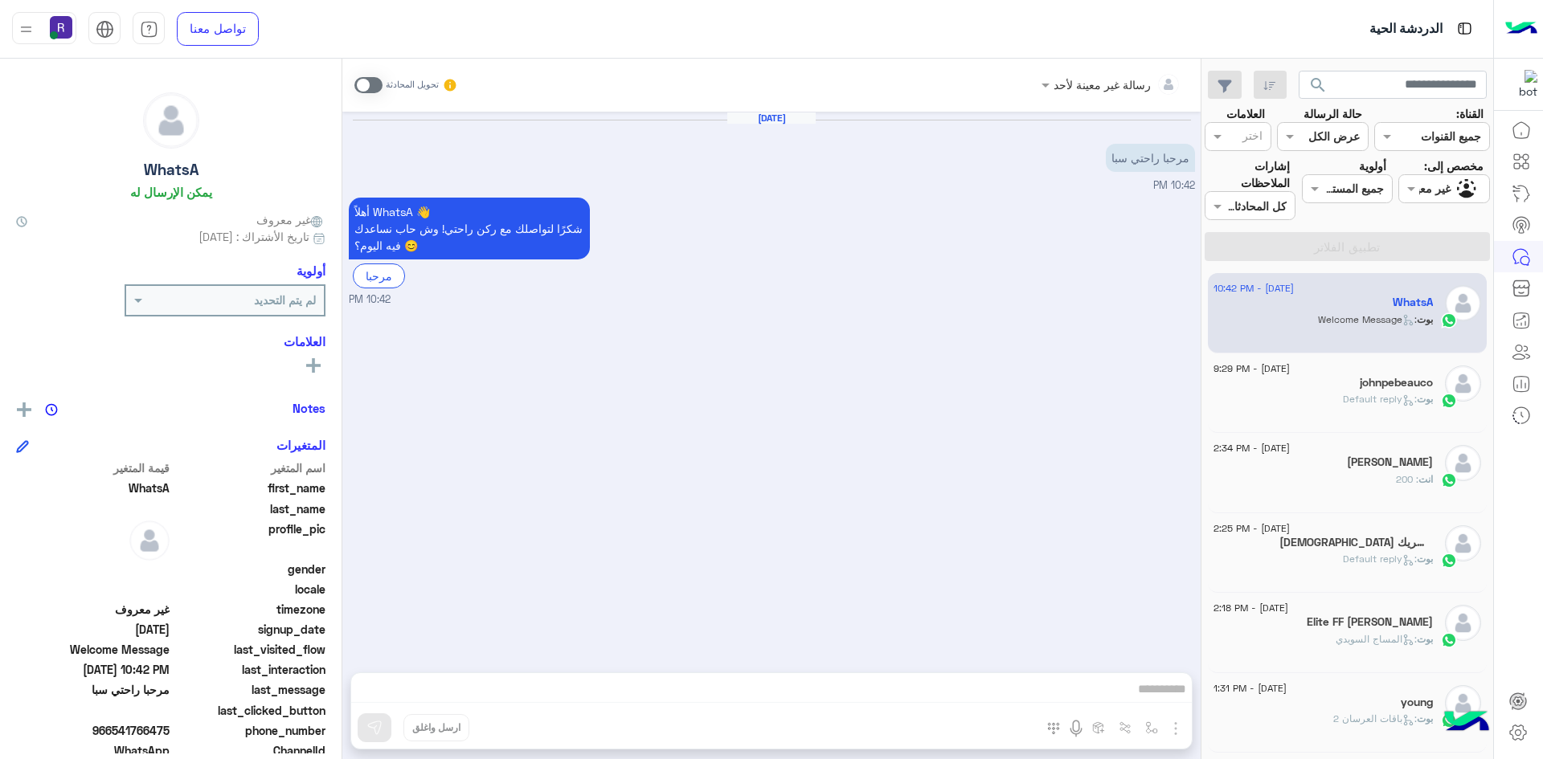
click at [1349, 389] on div "johnpebeauco" at bounding box center [1323, 384] width 219 height 17
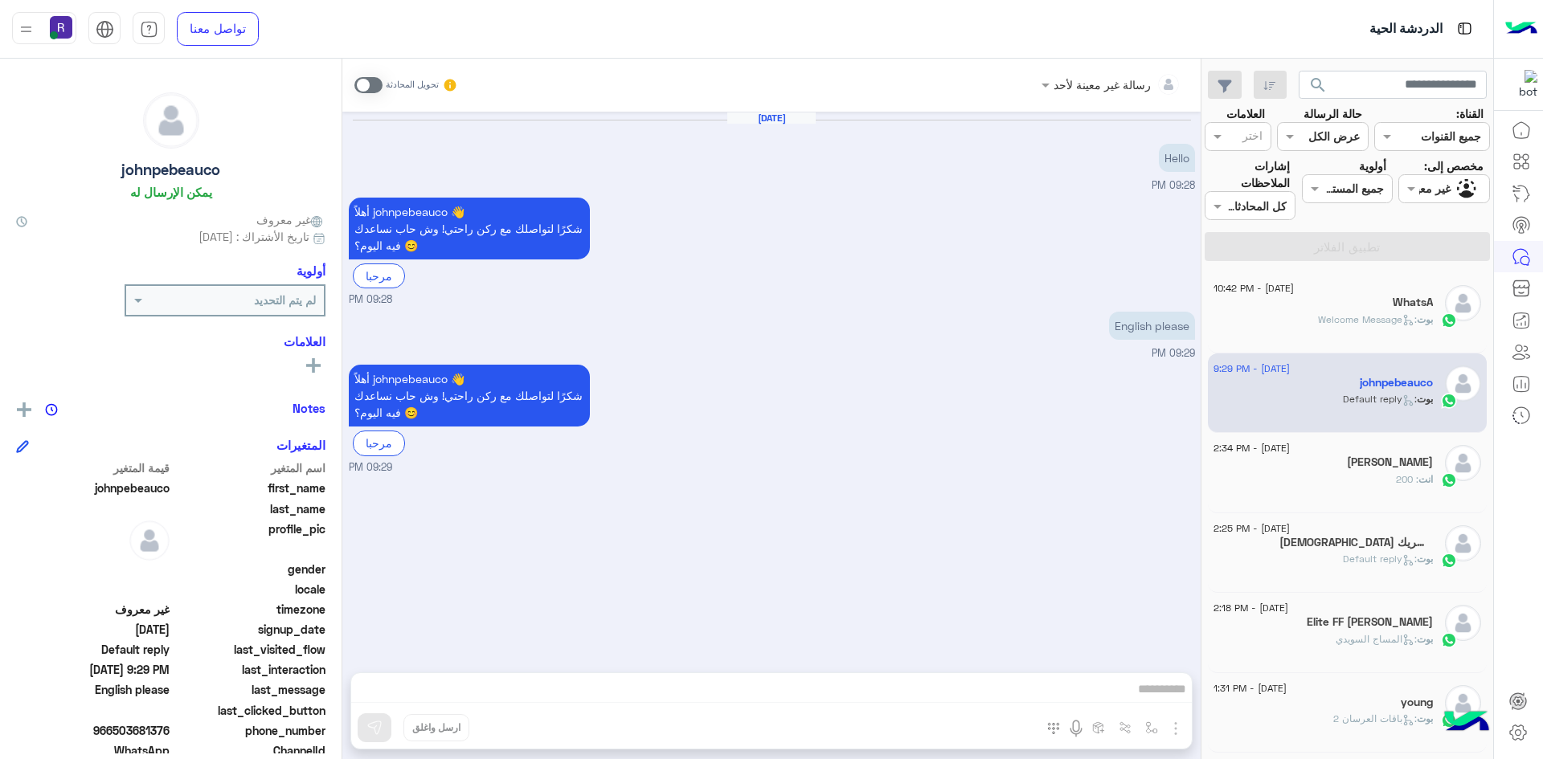
click at [1330, 493] on div "انت : 200" at bounding box center [1323, 487] width 219 height 28
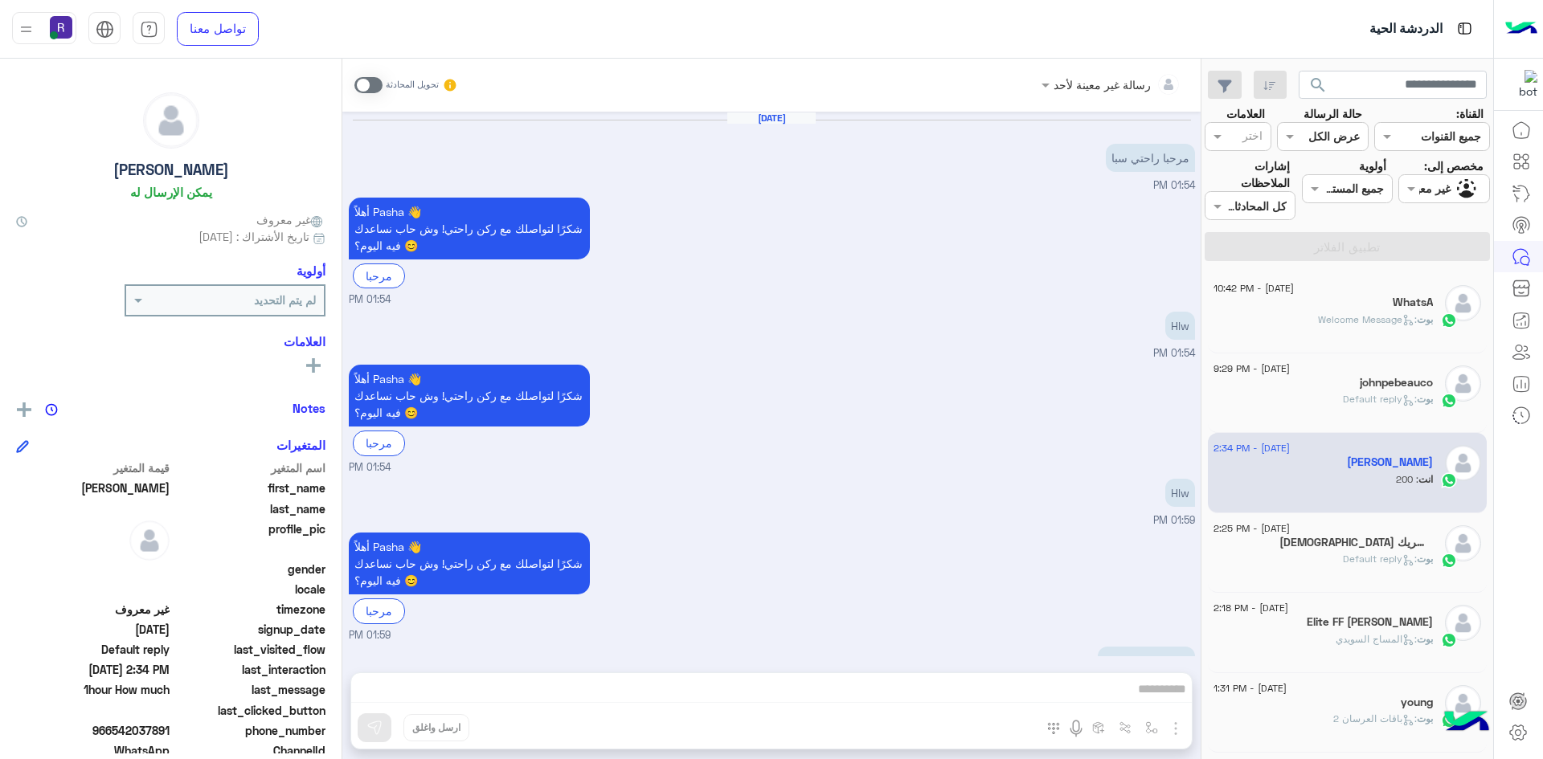
scroll to position [293, 0]
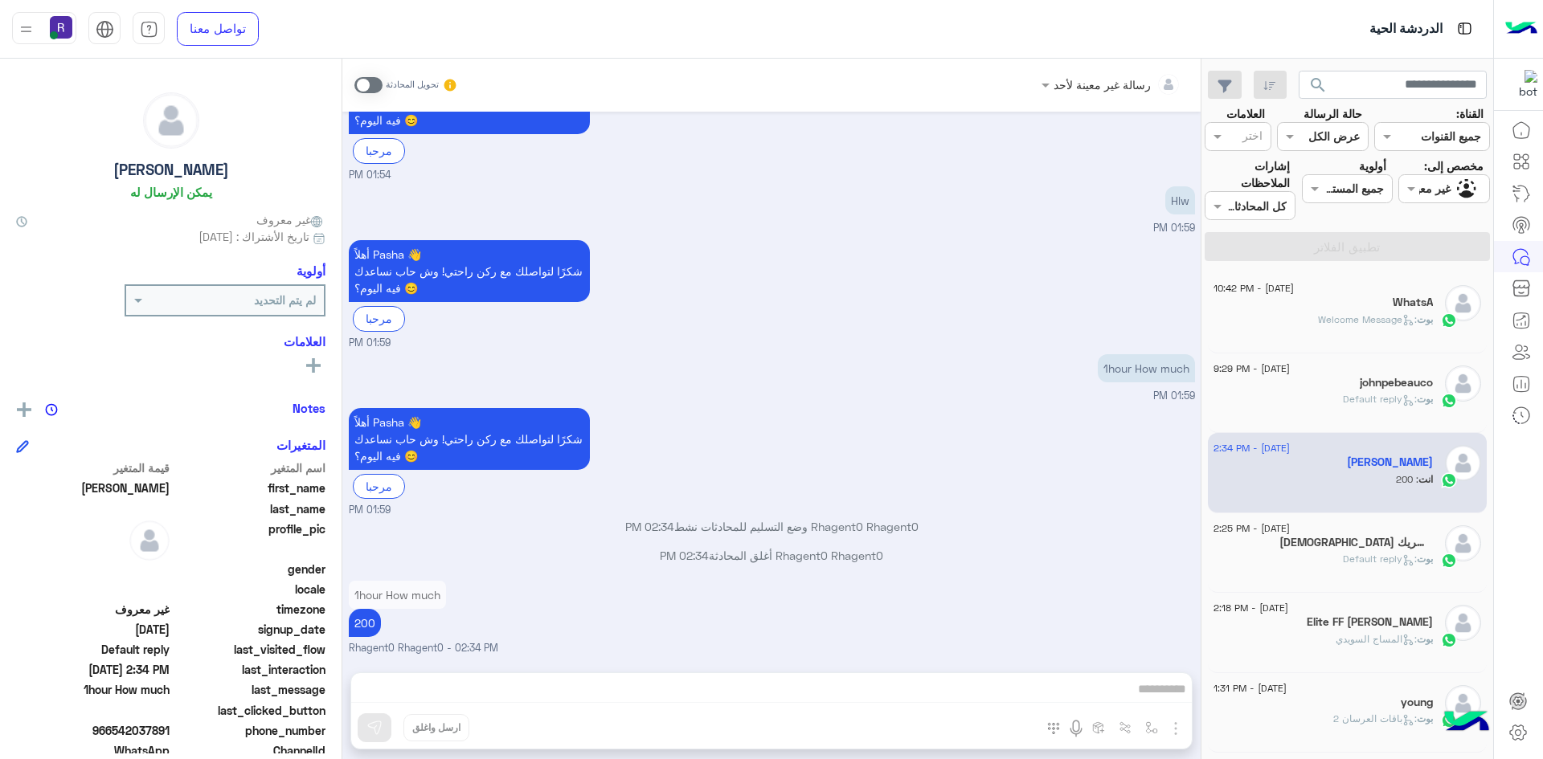
click at [1334, 321] on span ": Welcome Message" at bounding box center [1367, 319] width 99 height 12
